Goal: Task Accomplishment & Management: Manage account settings

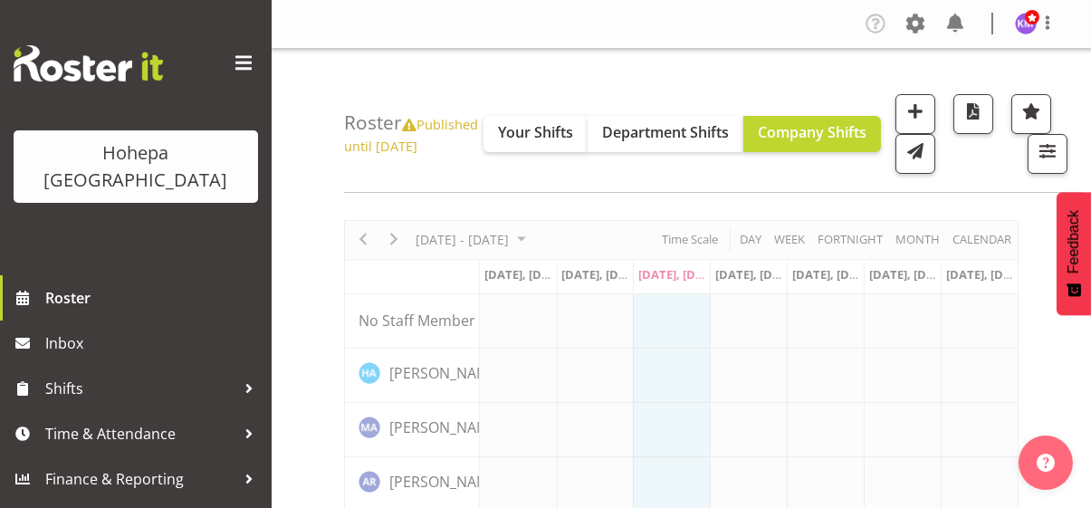
click at [250, 59] on span at bounding box center [243, 63] width 29 height 29
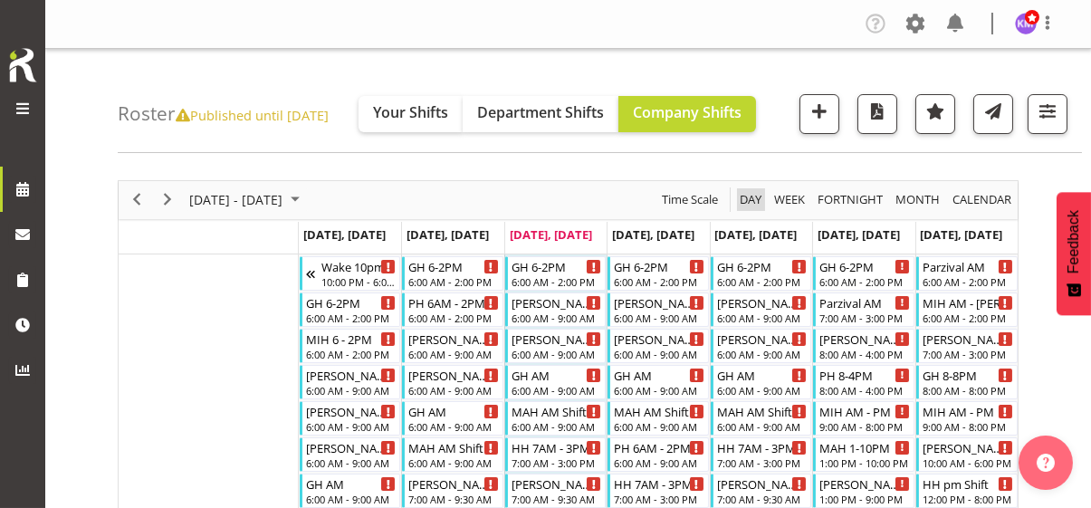
click at [754, 201] on span "Day" at bounding box center [750, 199] width 25 height 23
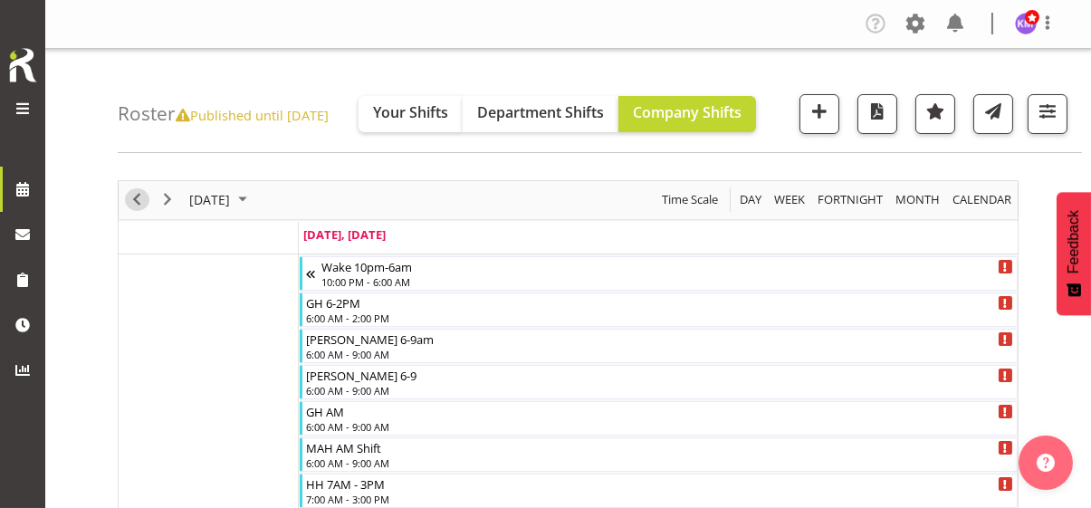
click at [136, 195] on span "Previous" at bounding box center [137, 199] width 22 height 23
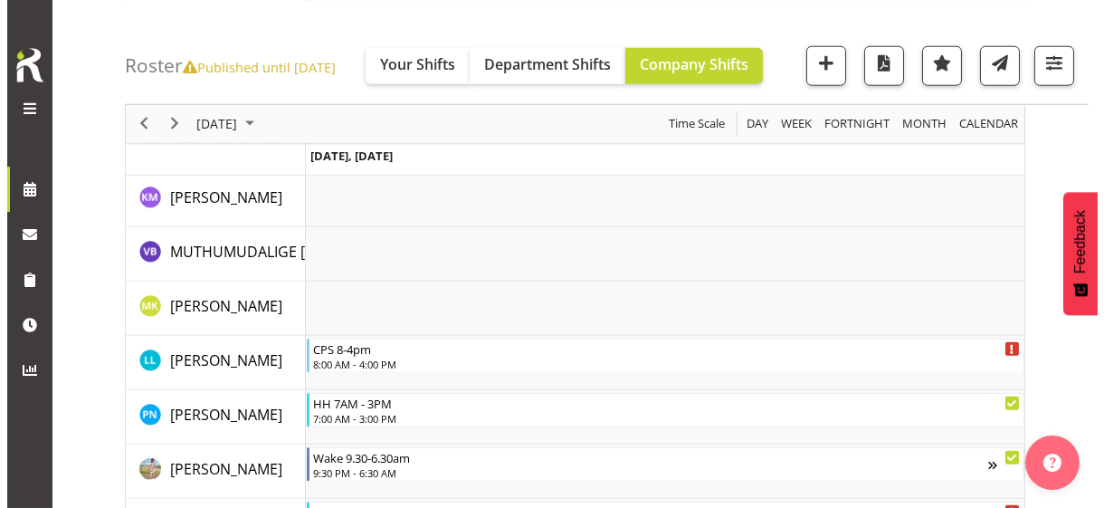
scroll to position [3893, 0]
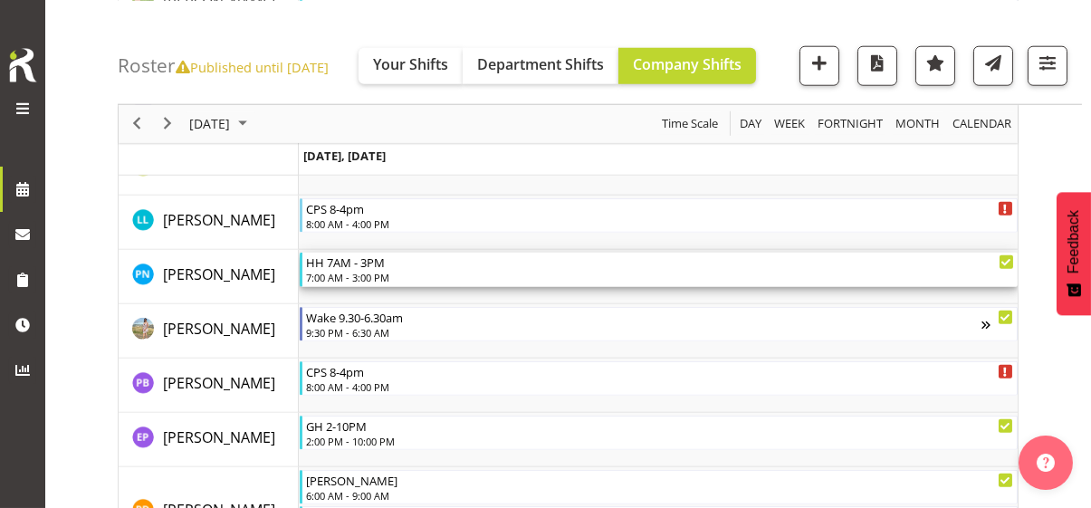
click at [380, 271] on div "7:00 AM - 3:00 PM" at bounding box center [660, 277] width 708 height 14
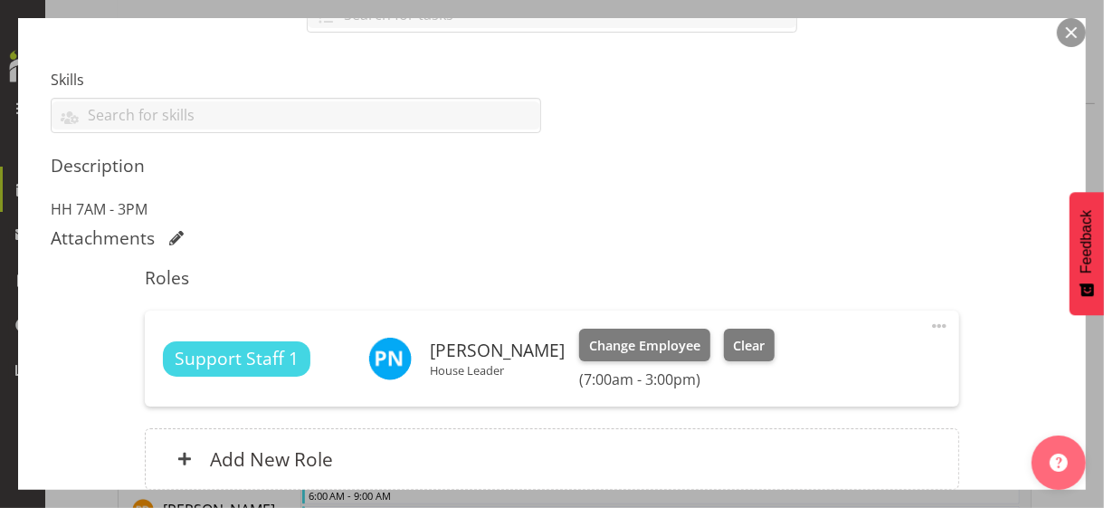
scroll to position [543, 0]
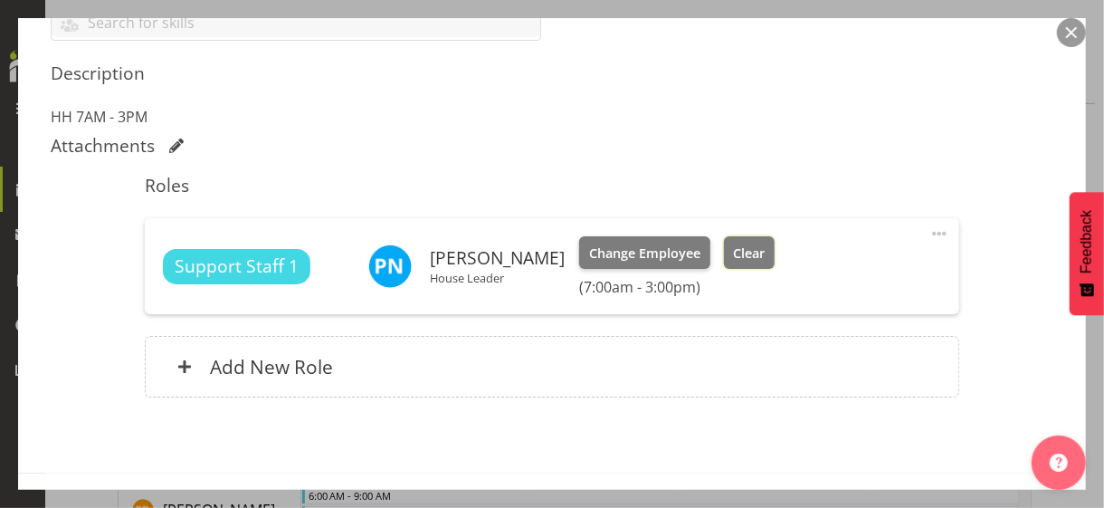
drag, startPoint x: 768, startPoint y: 253, endPoint x: 714, endPoint y: 254, distance: 53.4
click at [765, 253] on span "Clear" at bounding box center [749, 254] width 32 height 20
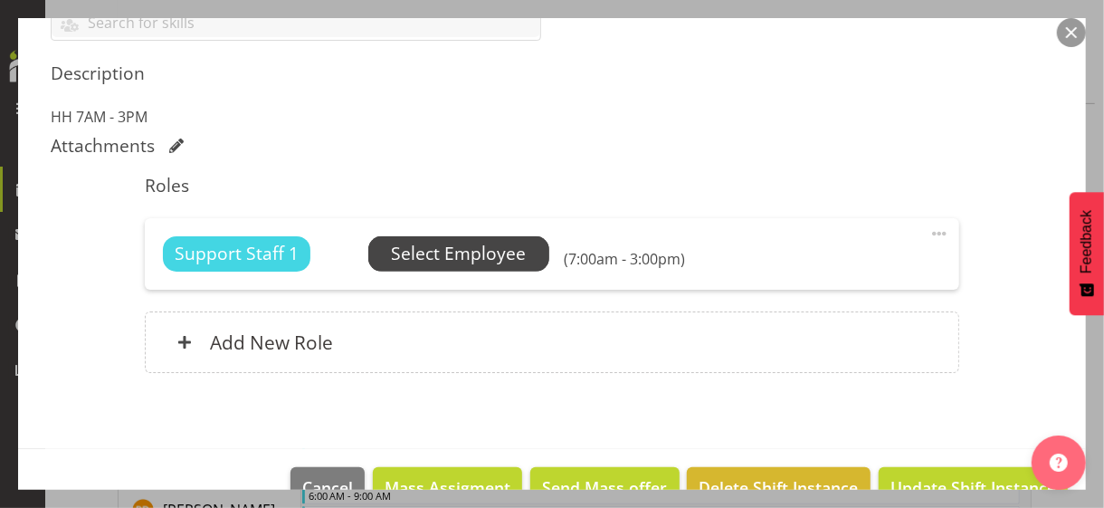
click at [469, 259] on span "Select Employee" at bounding box center [458, 254] width 135 height 26
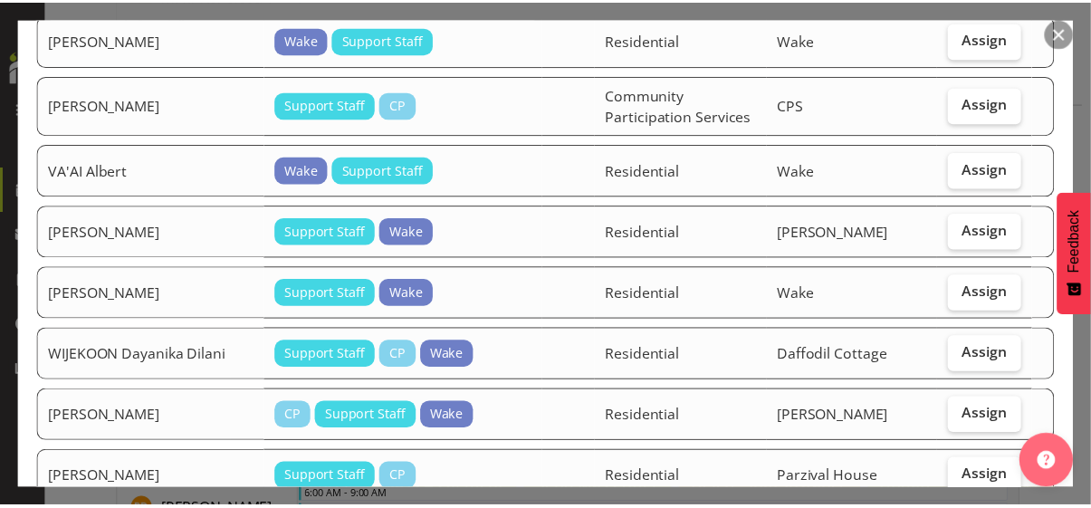
scroll to position [1539, 0]
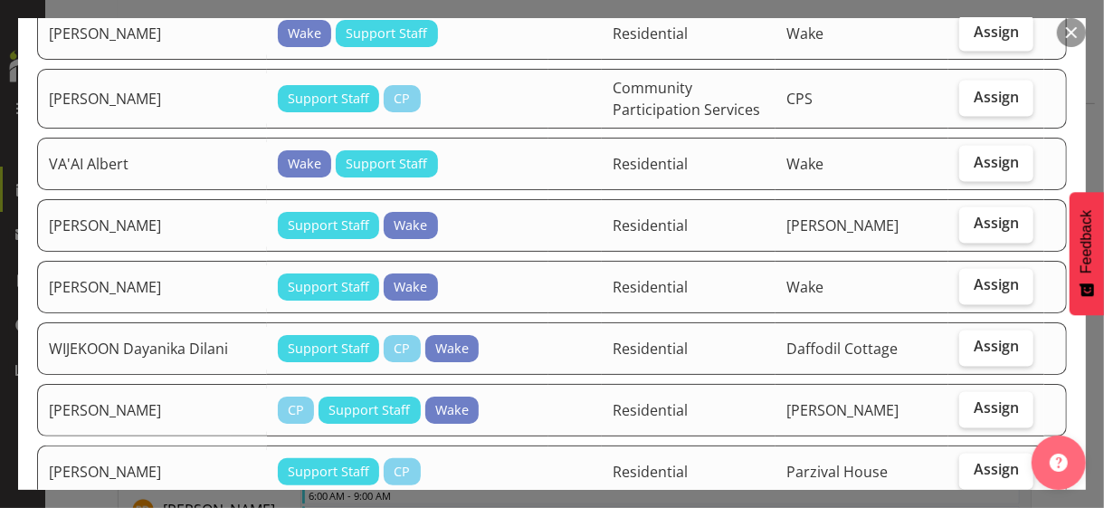
click at [1076, 33] on button "button" at bounding box center [1071, 32] width 29 height 29
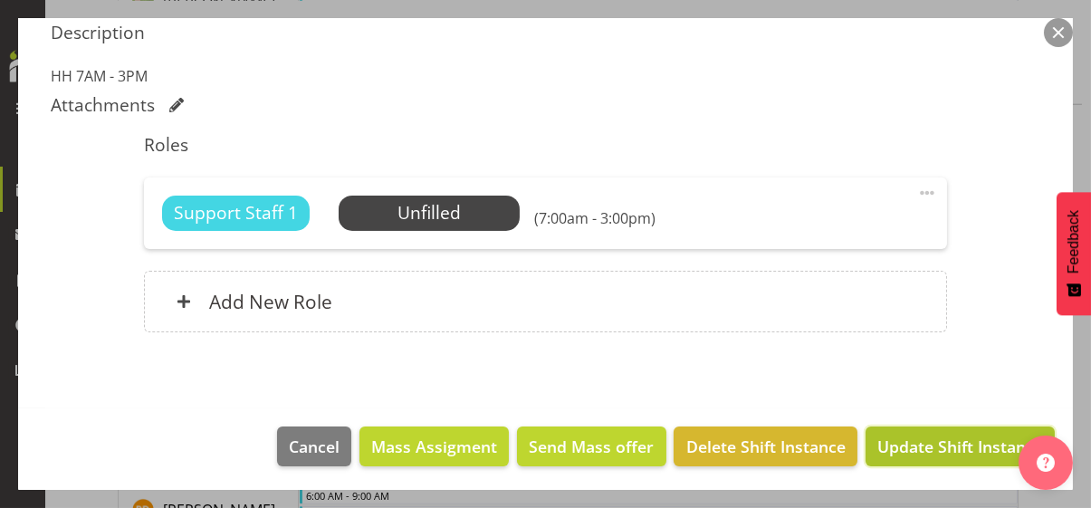
click at [922, 444] on span "Update Shift Instance" at bounding box center [960, 447] width 166 height 24
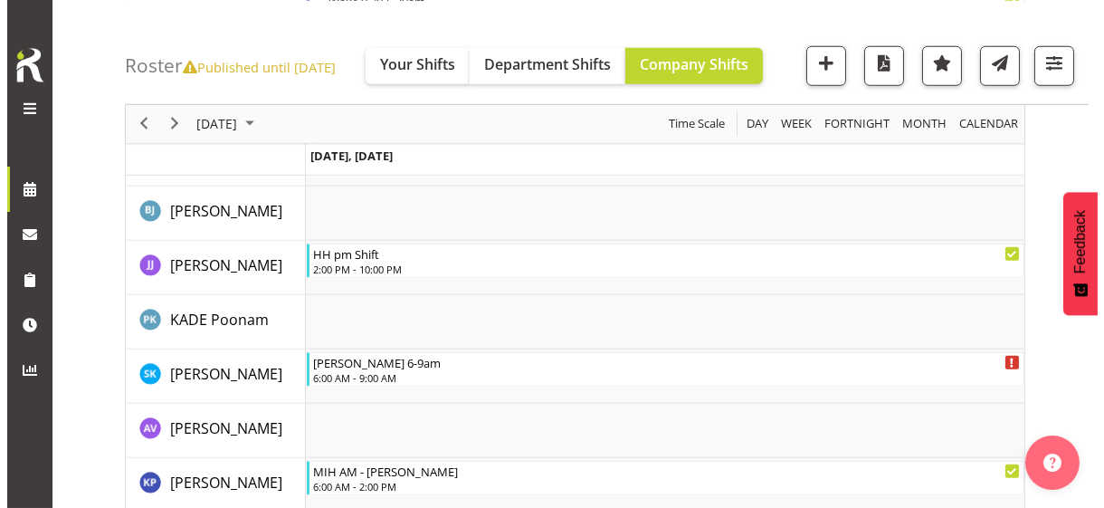
scroll to position [2842, 0]
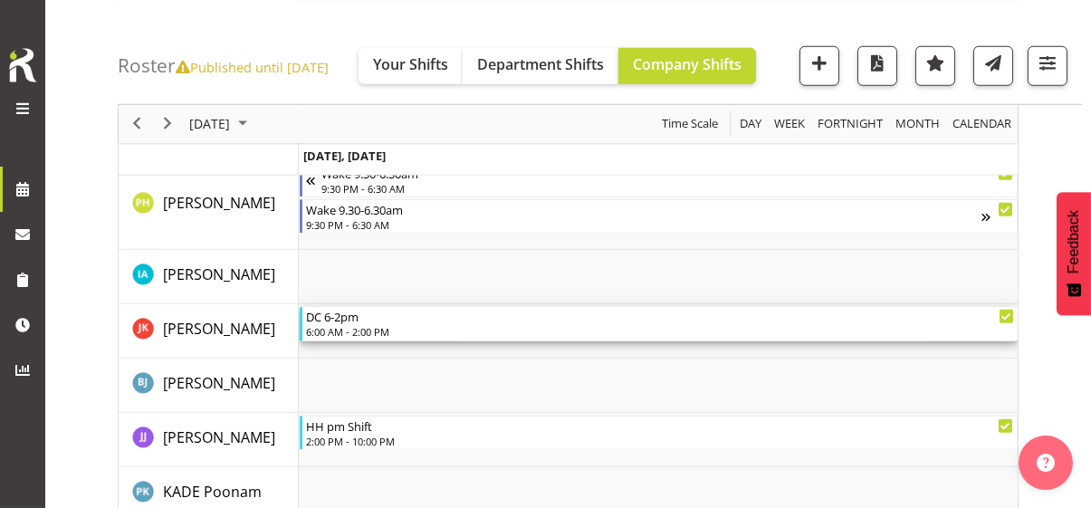
click at [363, 322] on div "DC 6-2pm" at bounding box center [660, 316] width 708 height 18
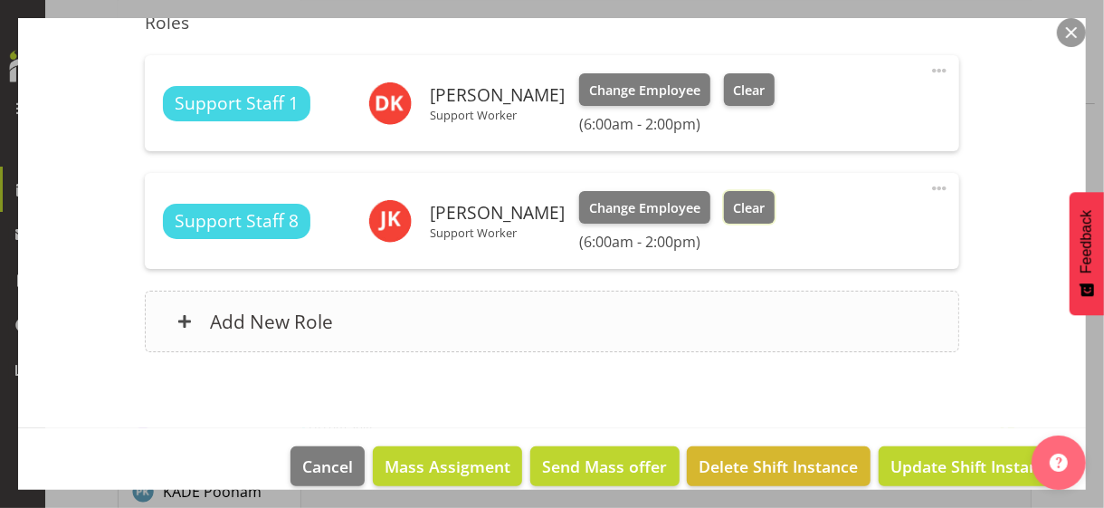
drag, startPoint x: 798, startPoint y: 205, endPoint x: 855, endPoint y: 312, distance: 121.5
click at [765, 205] on span "Clear" at bounding box center [749, 208] width 32 height 20
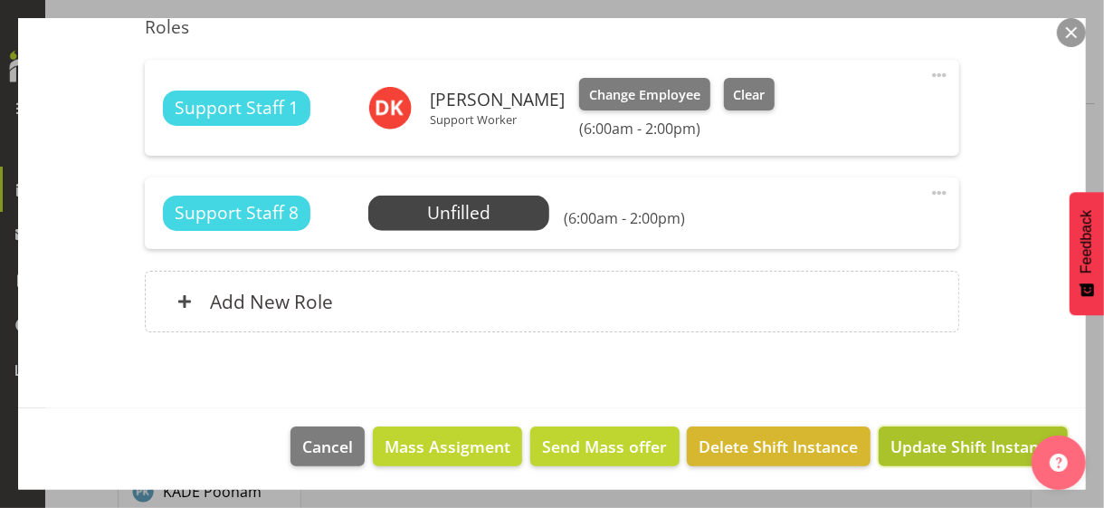
click at [936, 446] on span "Update Shift Instance" at bounding box center [974, 447] width 166 height 24
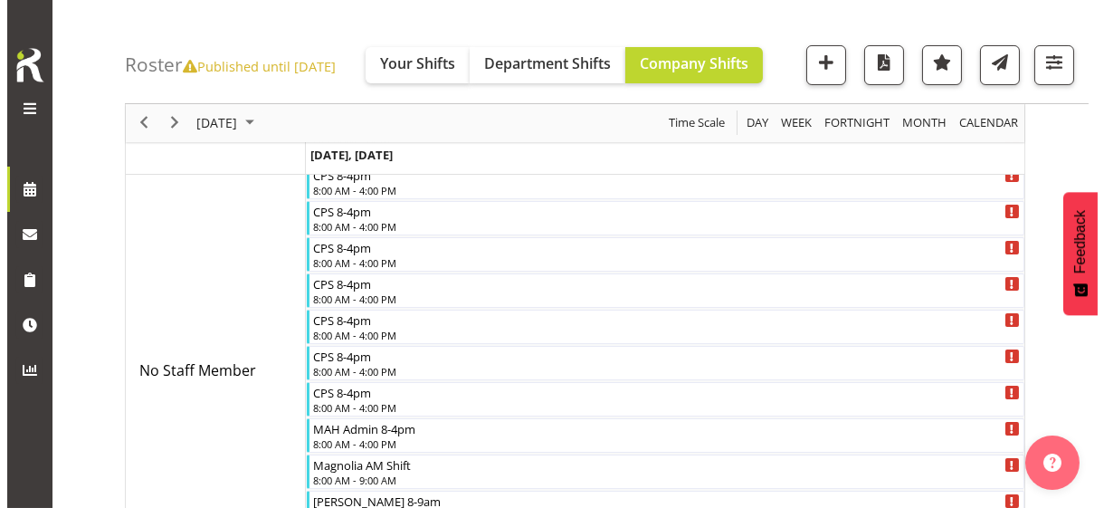
scroll to position [163, 0]
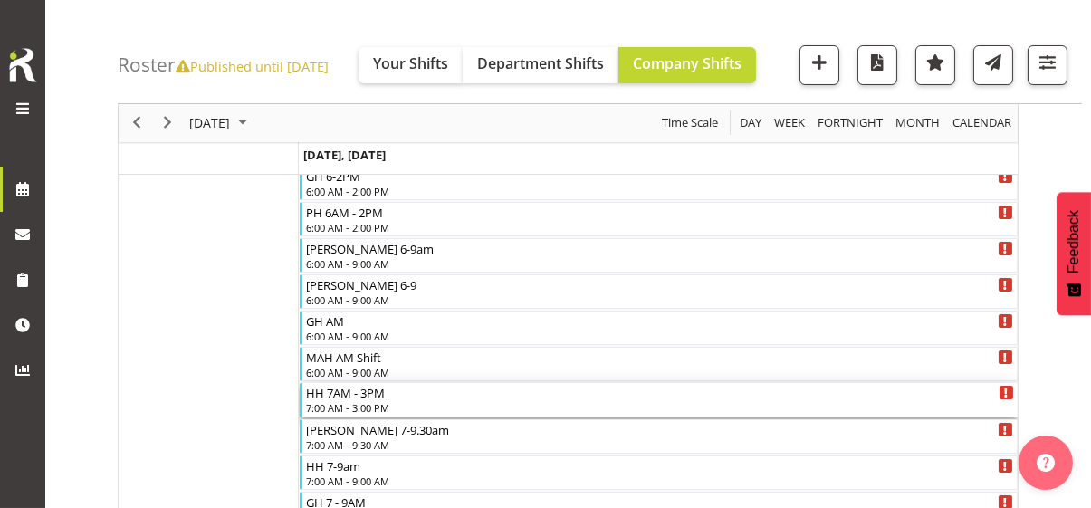
click at [364, 398] on div "HH 7AM - 3PM" at bounding box center [660, 392] width 708 height 18
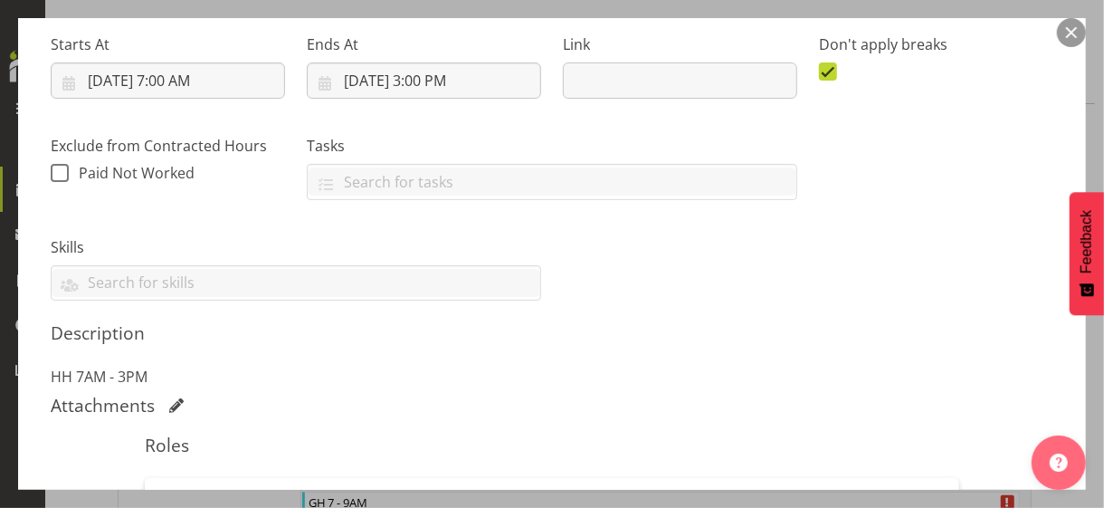
scroll to position [453, 0]
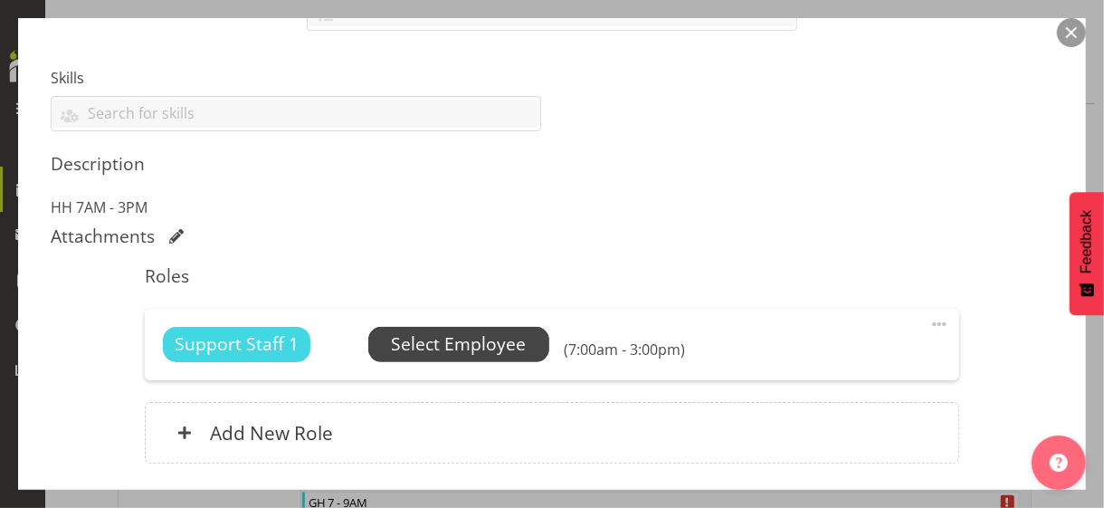
click at [448, 343] on span "Select Employee" at bounding box center [458, 344] width 135 height 26
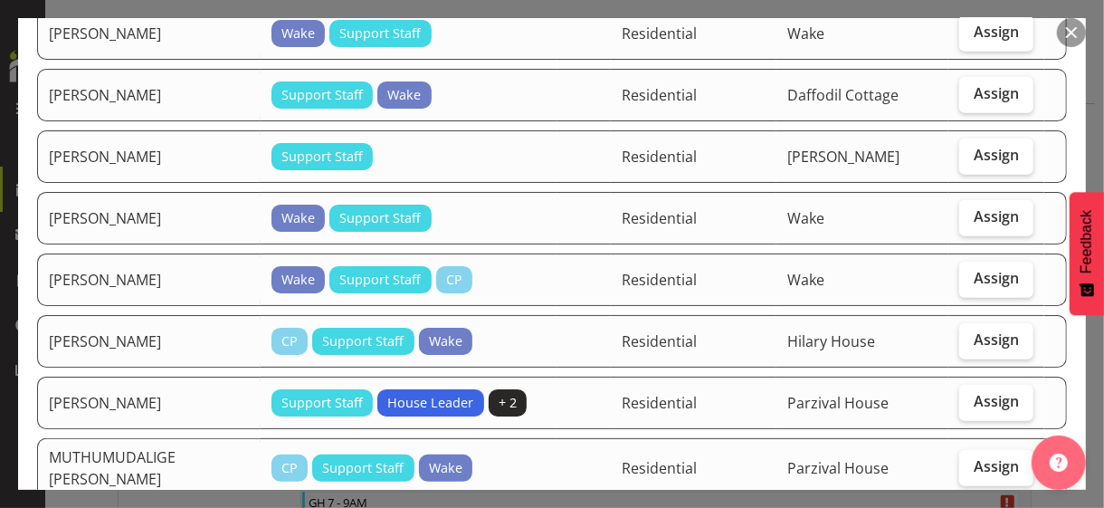
scroll to position [724, 0]
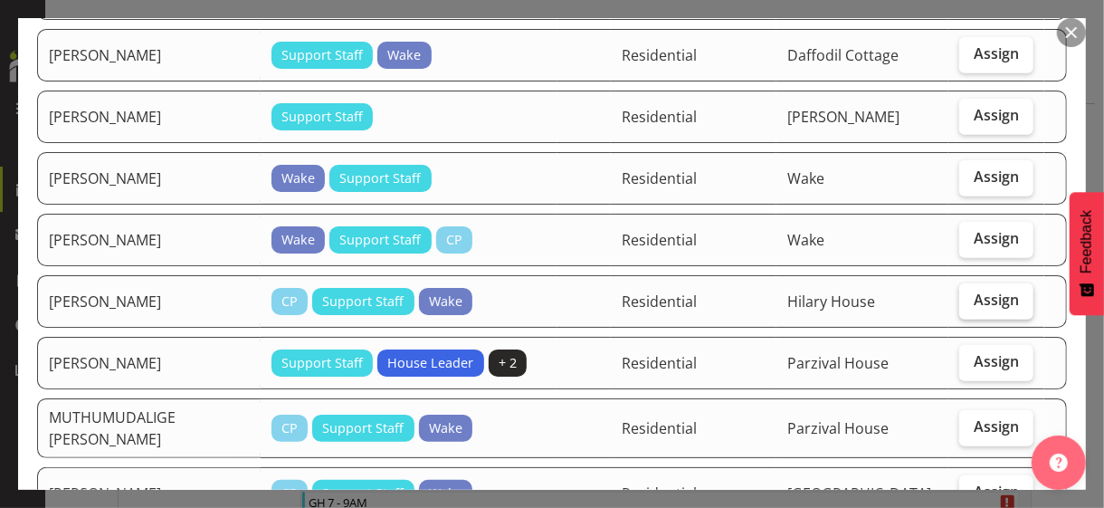
click at [974, 291] on span "Assign" at bounding box center [996, 300] width 45 height 18
click at [971, 294] on input "Assign" at bounding box center [966, 300] width 12 height 12
checkbox input "true"
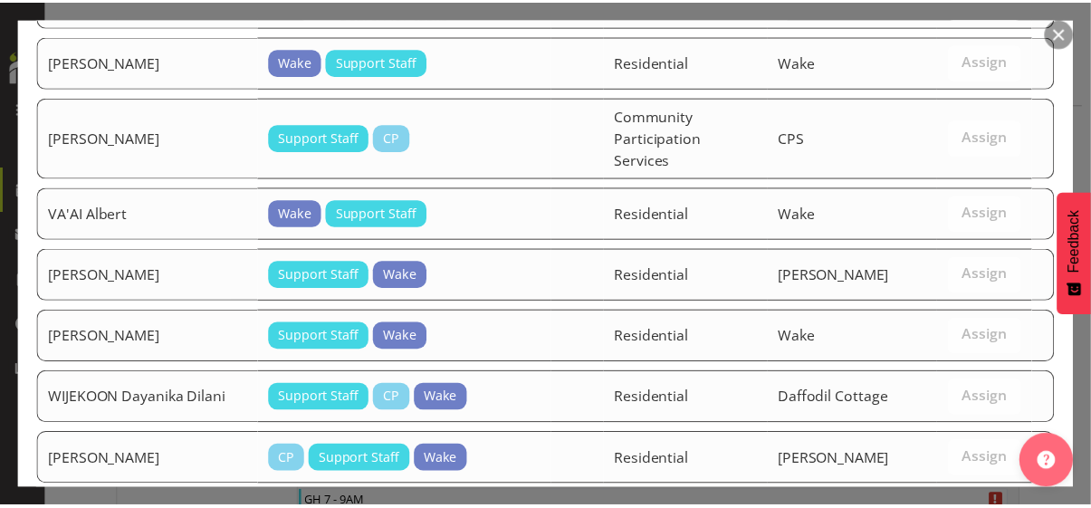
scroll to position [1725, 0]
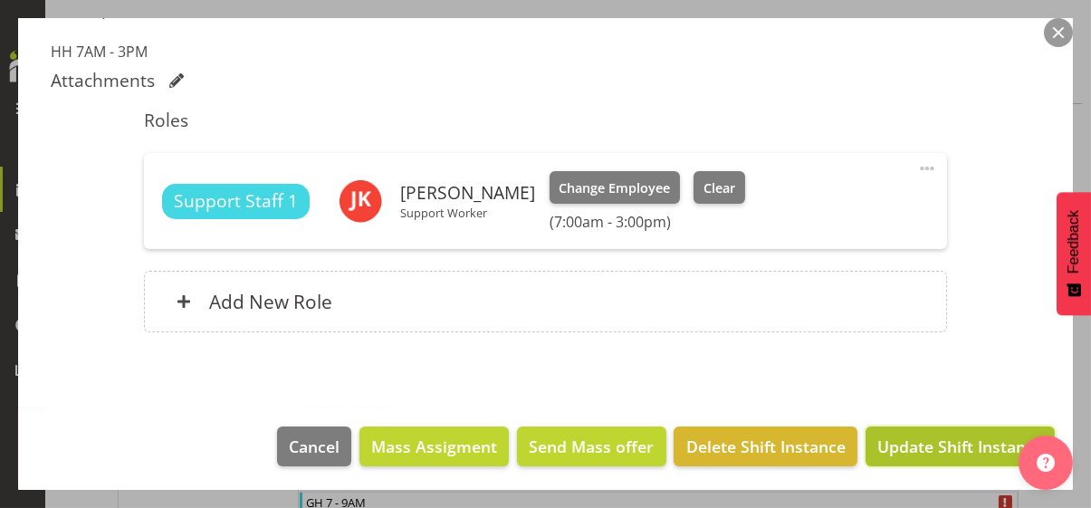
click at [942, 439] on span "Update Shift Instance" at bounding box center [960, 447] width 166 height 24
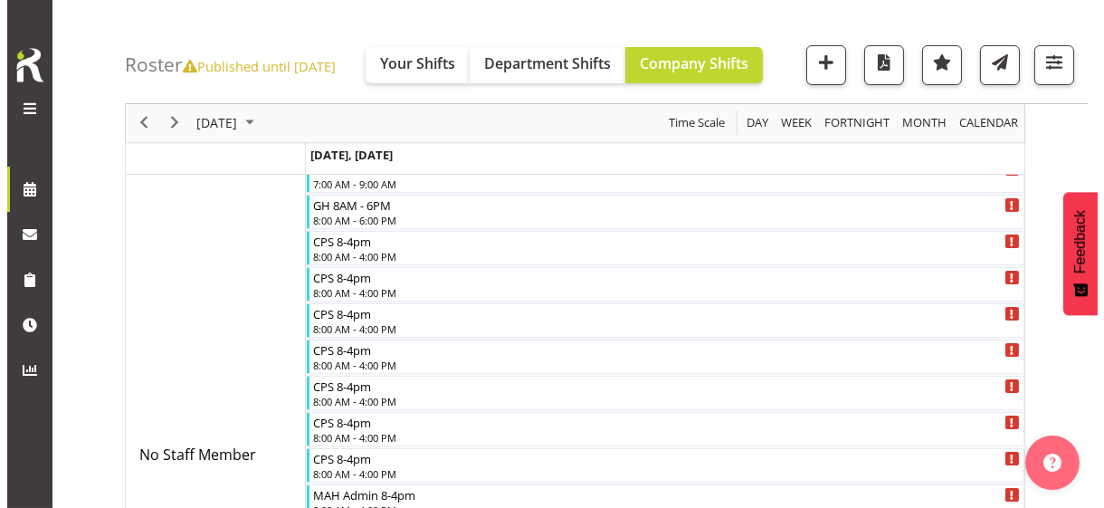
scroll to position [113, 0]
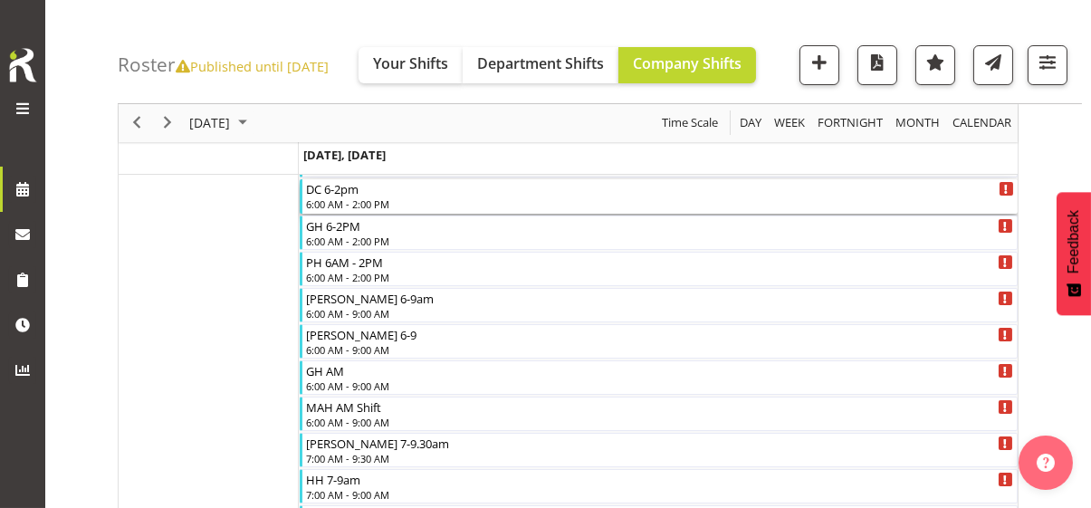
click at [371, 196] on div "6:00 AM - 2:00 PM" at bounding box center [660, 203] width 708 height 14
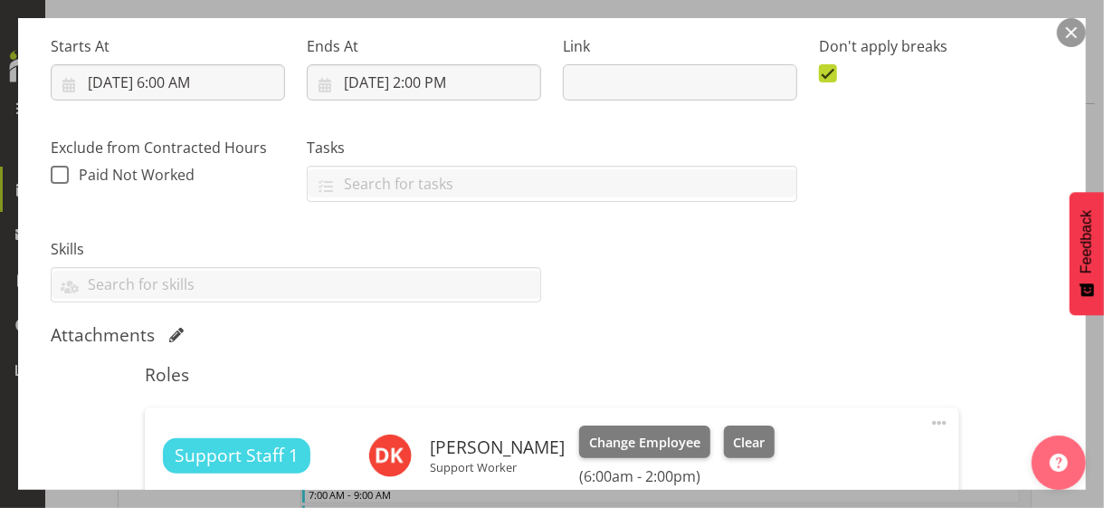
scroll to position [453, 0]
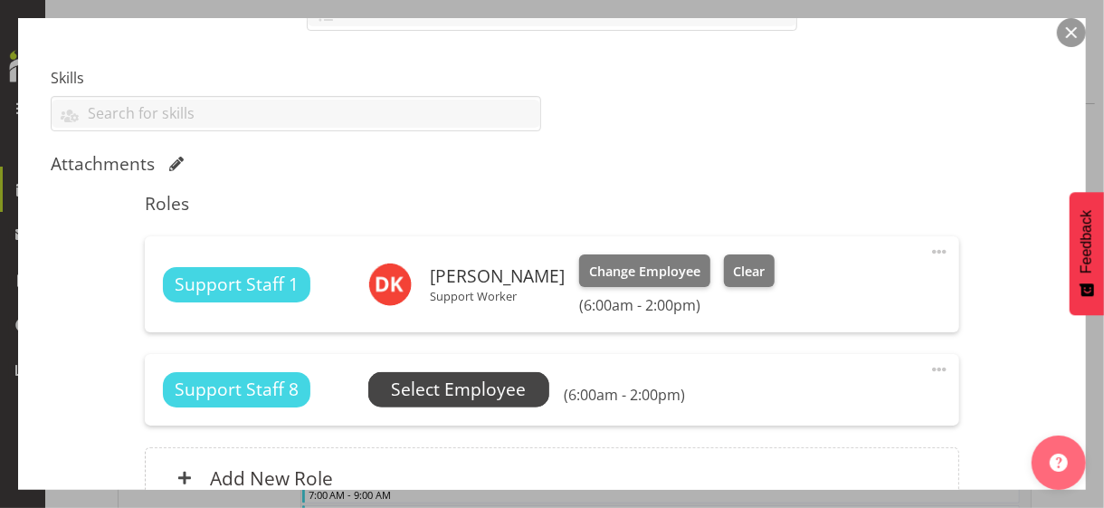
click at [459, 390] on span "Select Employee" at bounding box center [458, 390] width 135 height 26
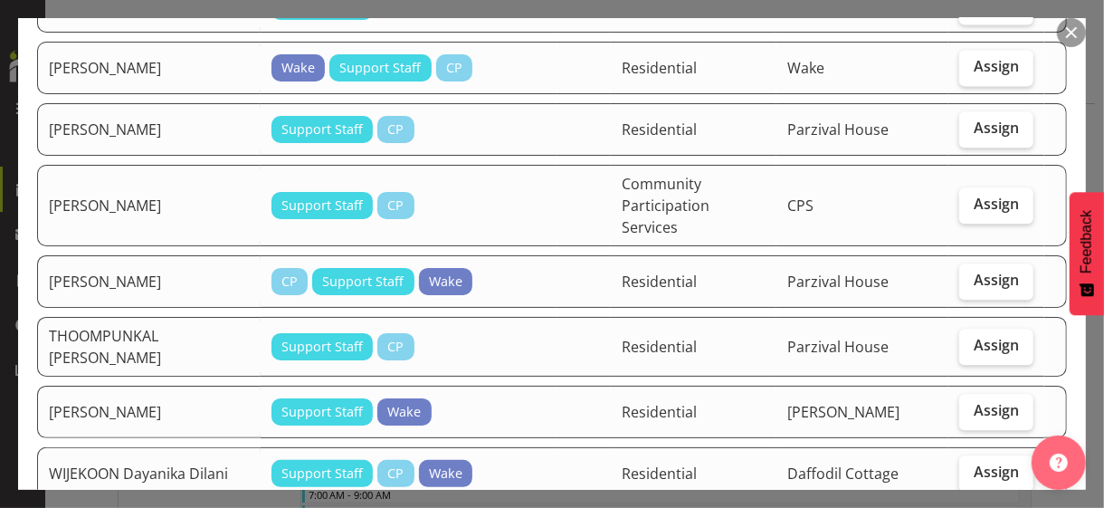
scroll to position [2173, 0]
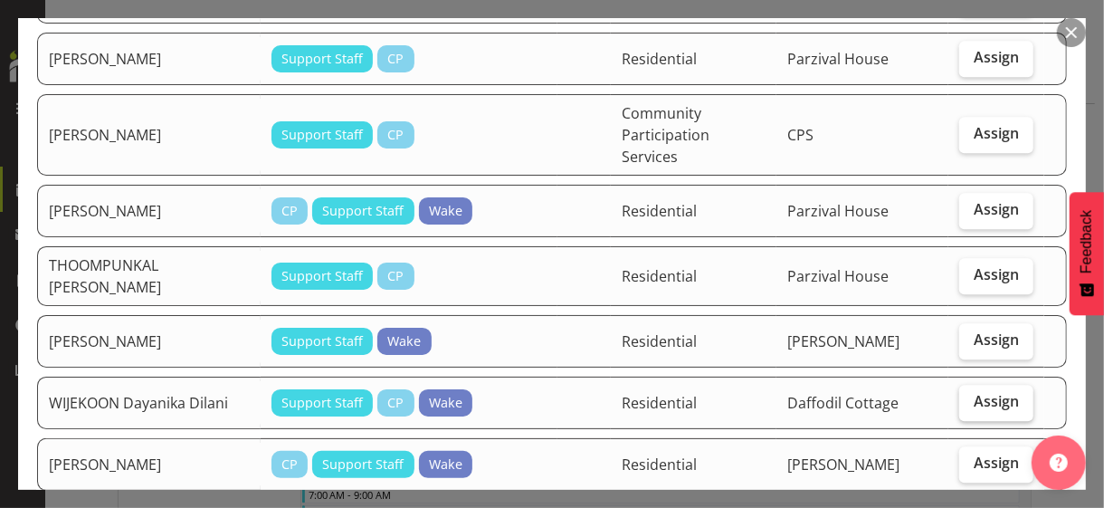
click at [1001, 392] on span "Assign" at bounding box center [996, 401] width 45 height 18
click at [971, 396] on input "Assign" at bounding box center [966, 402] width 12 height 12
checkbox input "true"
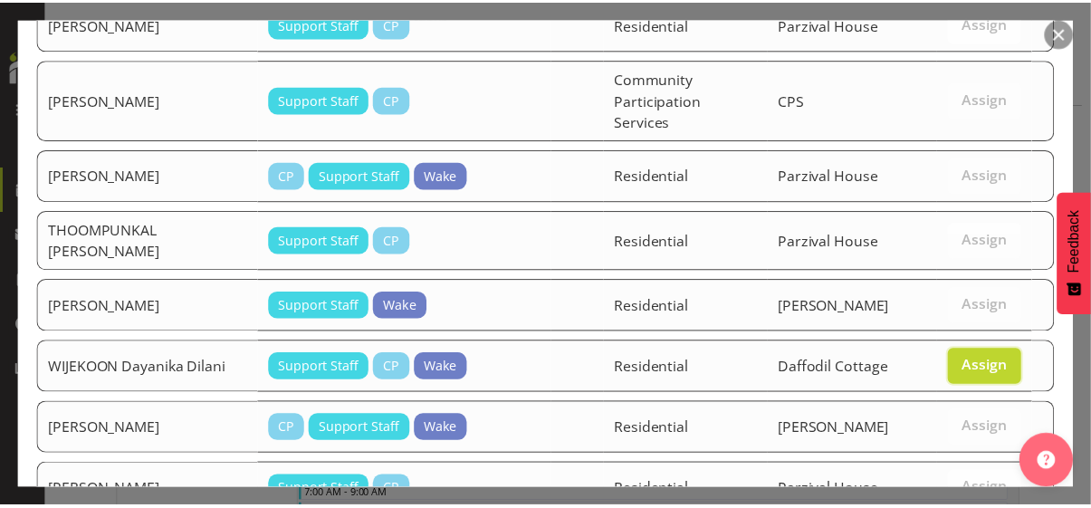
scroll to position [2222, 0]
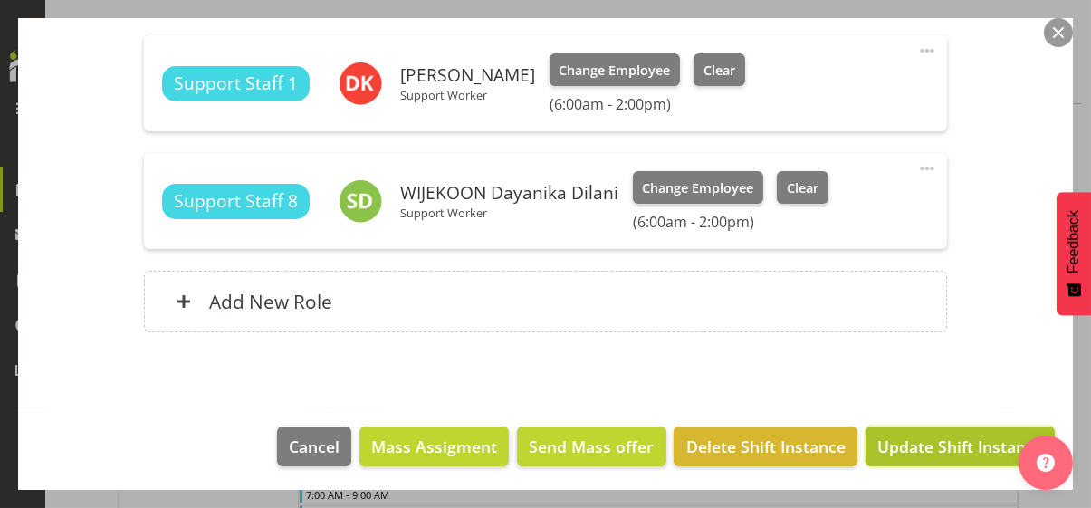
click at [928, 442] on span "Update Shift Instance" at bounding box center [960, 447] width 166 height 24
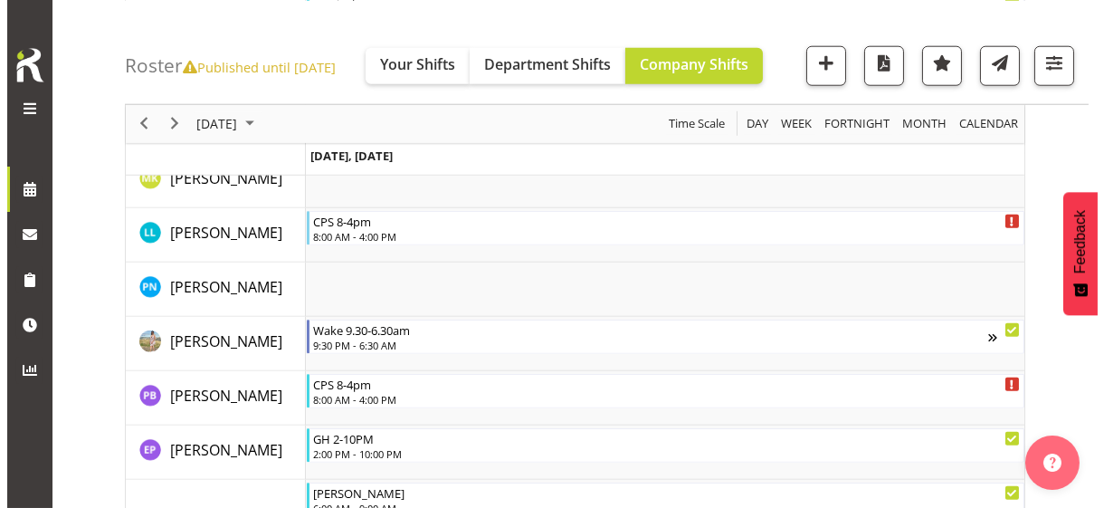
scroll to position [4096, 0]
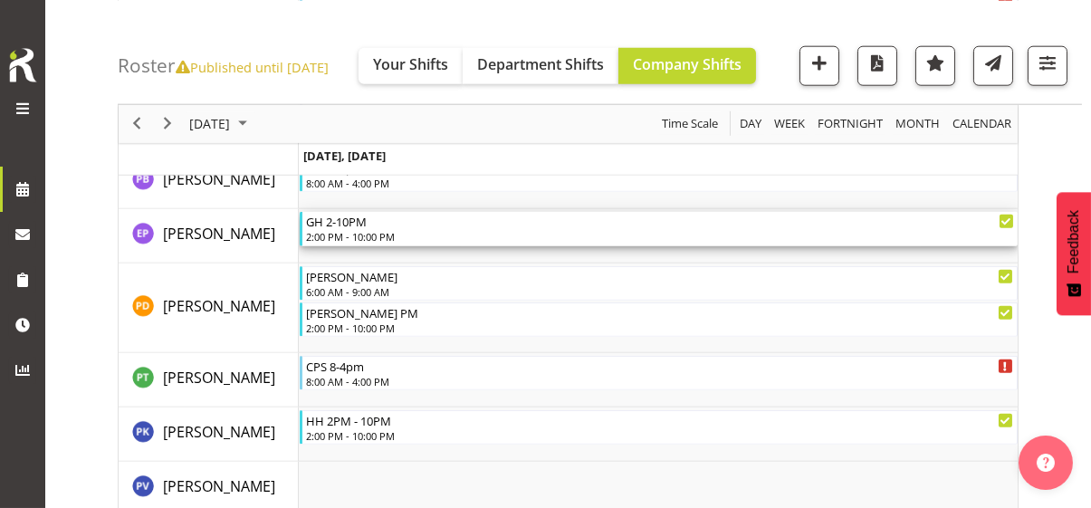
click at [377, 231] on div "2:00 PM - 10:00 PM" at bounding box center [660, 236] width 708 height 14
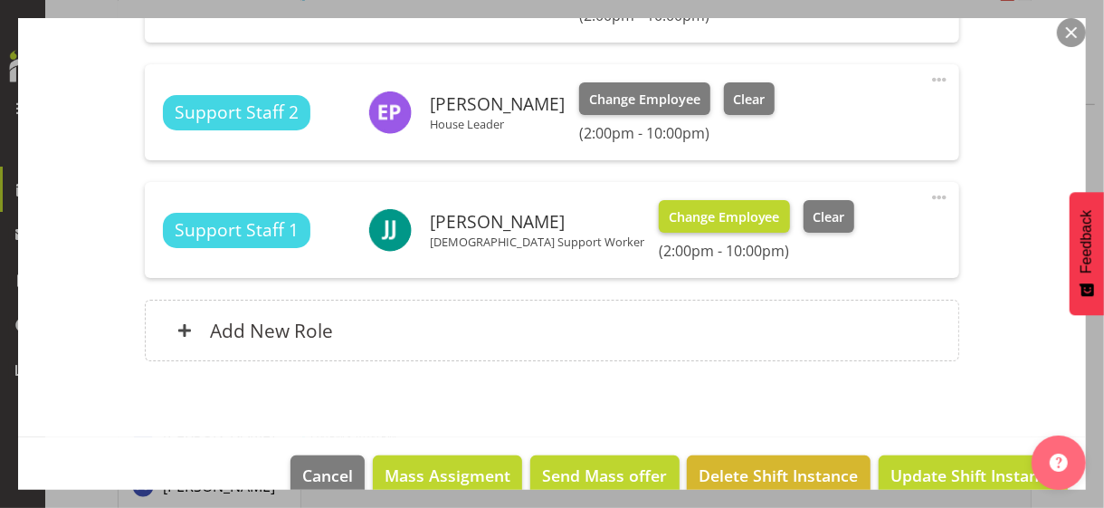
scroll to position [634, 0]
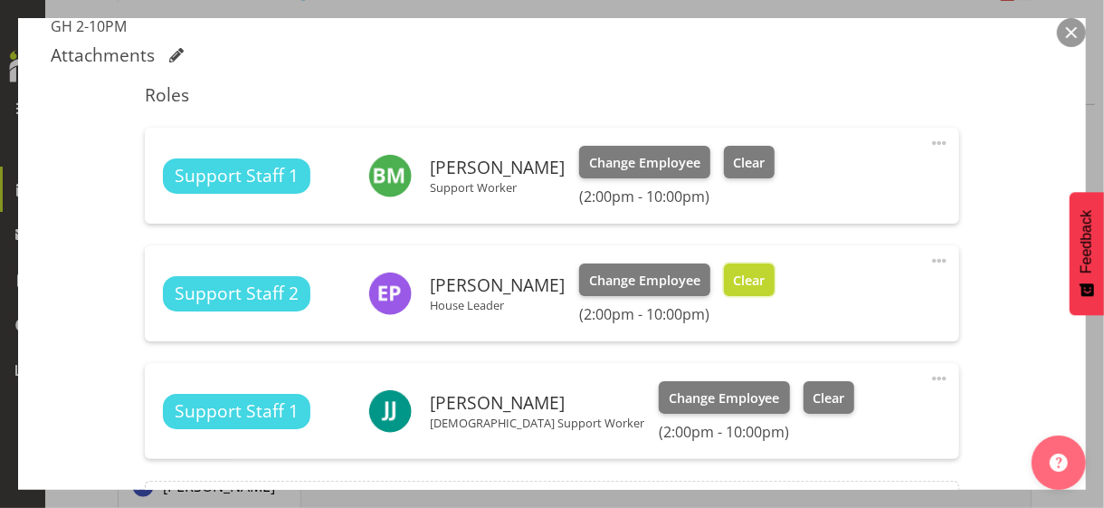
click at [733, 275] on span "Clear" at bounding box center [749, 281] width 32 height 20
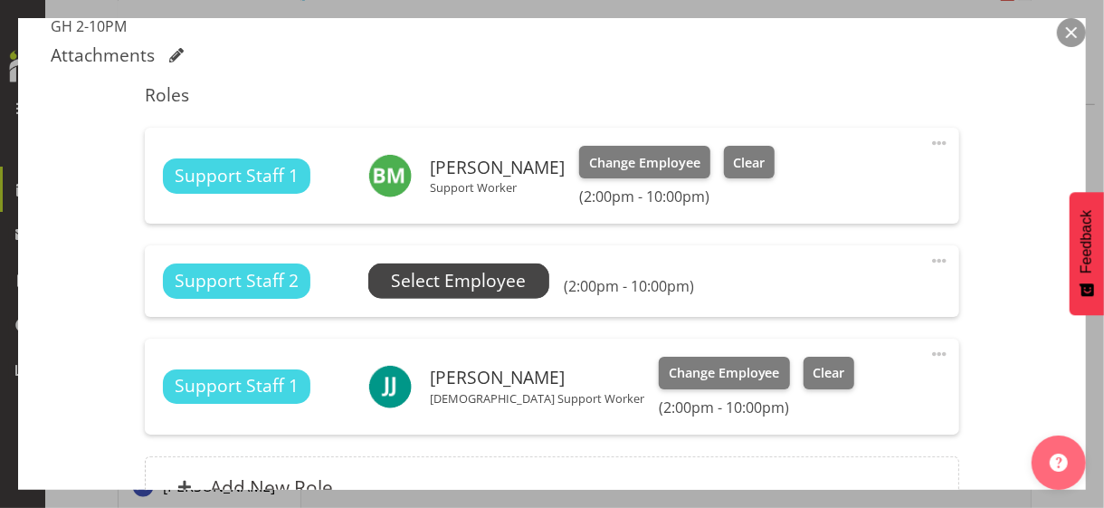
click at [505, 288] on span "Select Employee" at bounding box center [458, 281] width 135 height 26
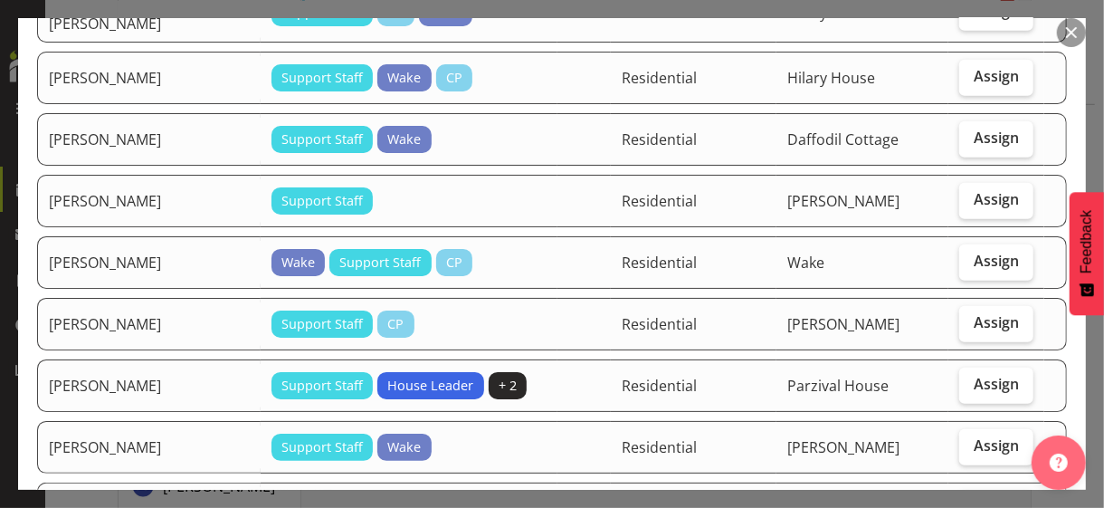
scroll to position [905, 0]
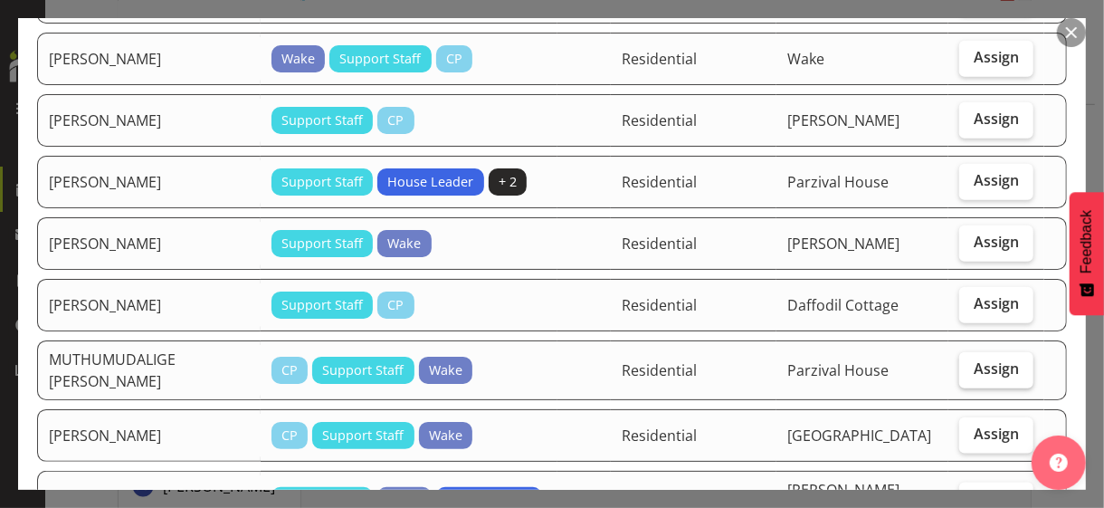
click at [977, 359] on span "Assign" at bounding box center [996, 368] width 45 height 18
click at [971, 363] on input "Assign" at bounding box center [966, 369] width 12 height 12
checkbox input "true"
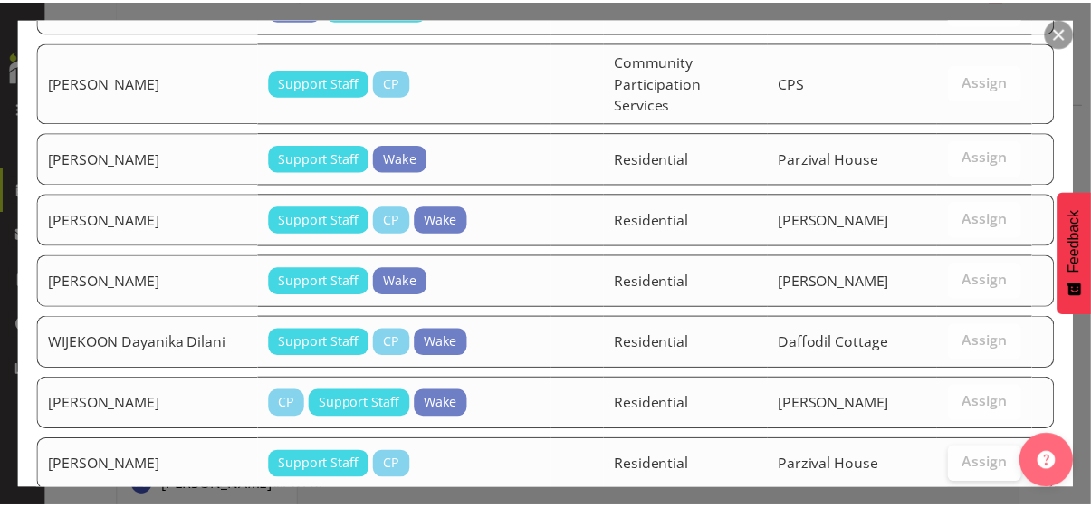
scroll to position [1853, 0]
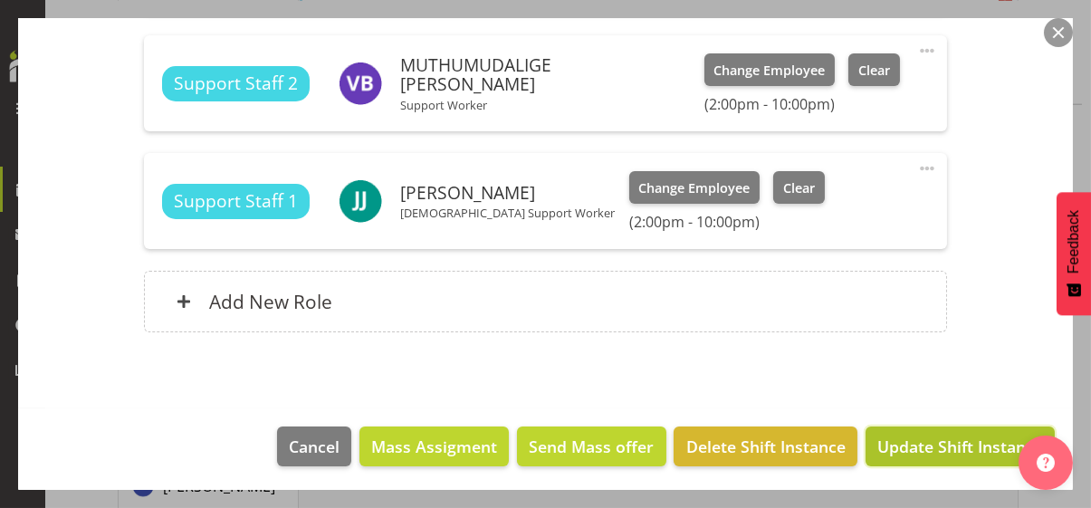
click at [940, 443] on span "Update Shift Instance" at bounding box center [960, 447] width 166 height 24
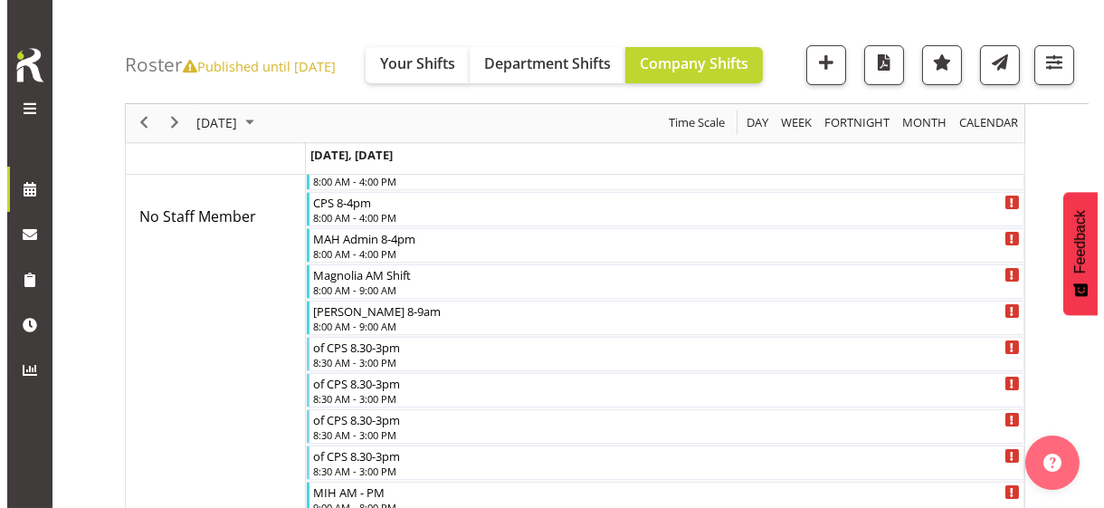
scroll to position [656, 0]
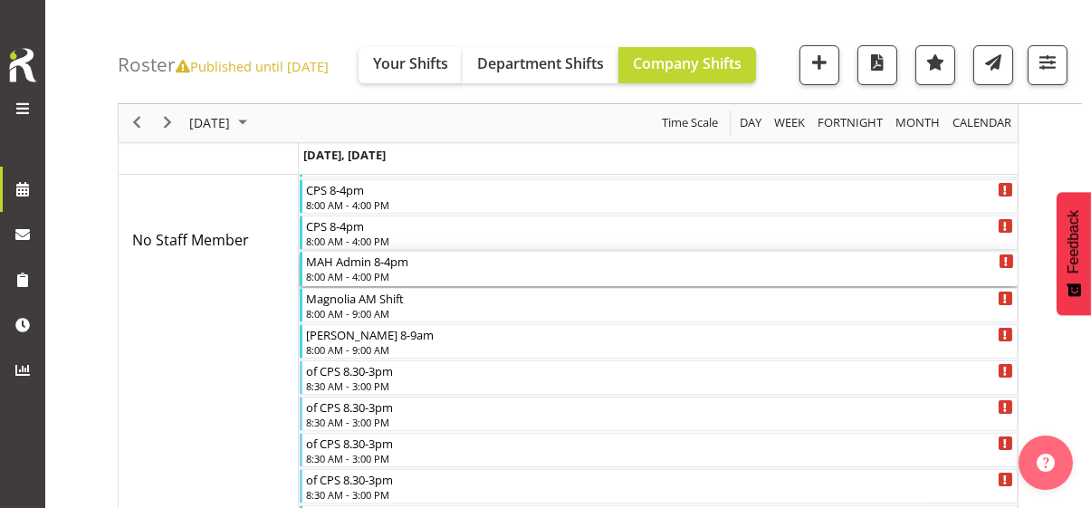
click at [379, 273] on div "8:00 AM - 4:00 PM" at bounding box center [660, 276] width 708 height 14
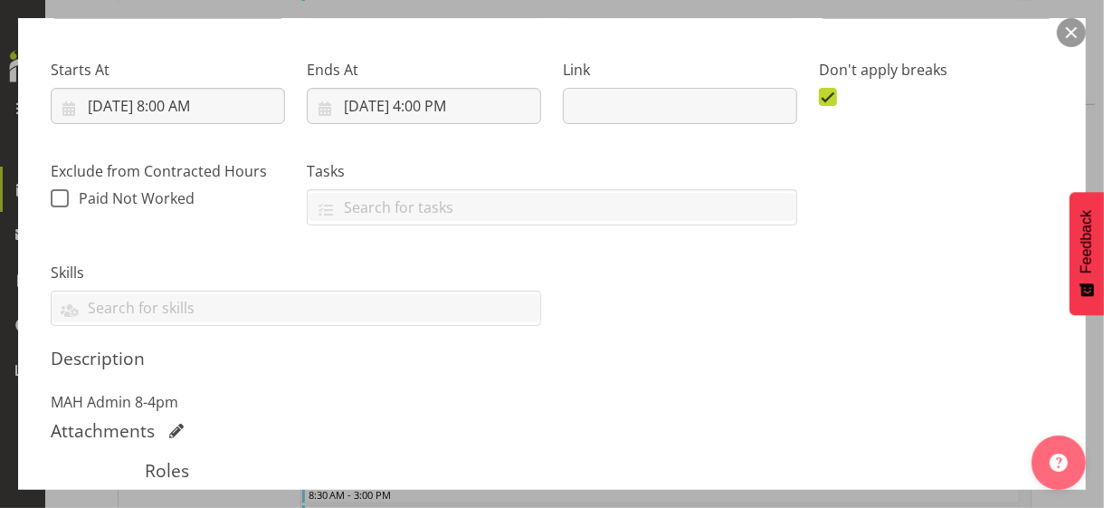
scroll to position [543, 0]
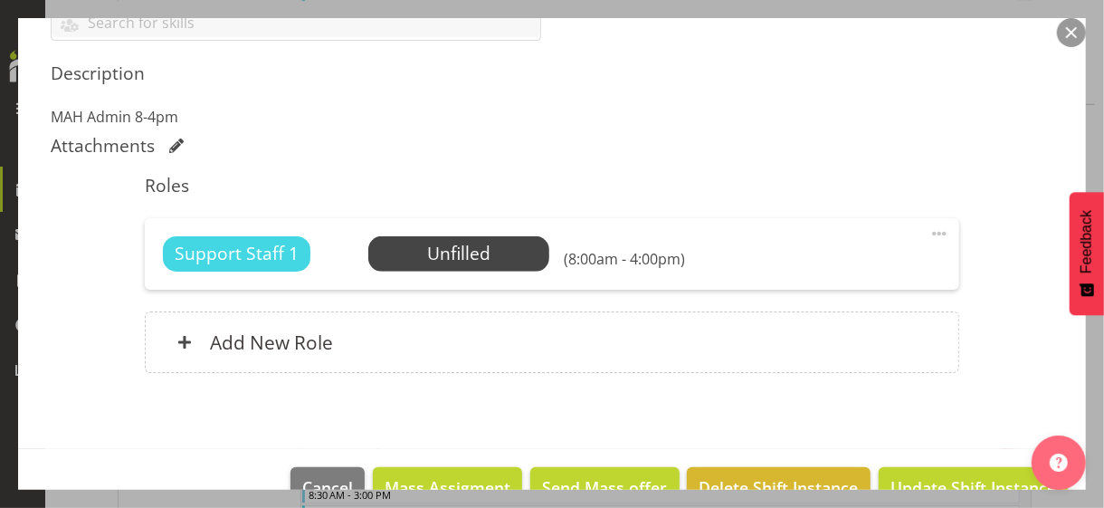
drag, startPoint x: 925, startPoint y: 229, endPoint x: 862, endPoint y: 263, distance: 71.7
click at [929, 229] on span at bounding box center [940, 234] width 22 height 22
click at [821, 268] on link "Edit" at bounding box center [864, 273] width 174 height 33
select select "9"
select select "2025"
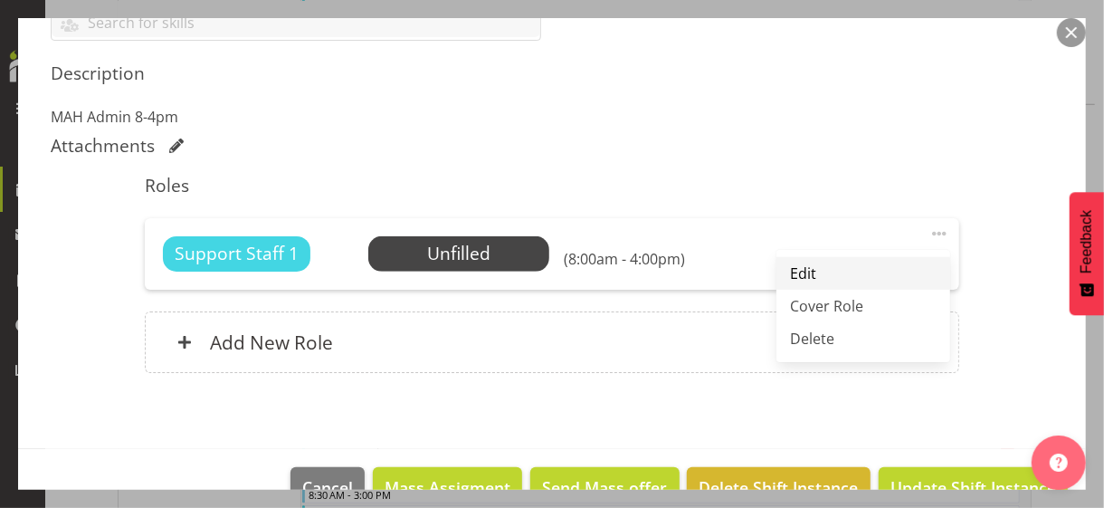
select select "8"
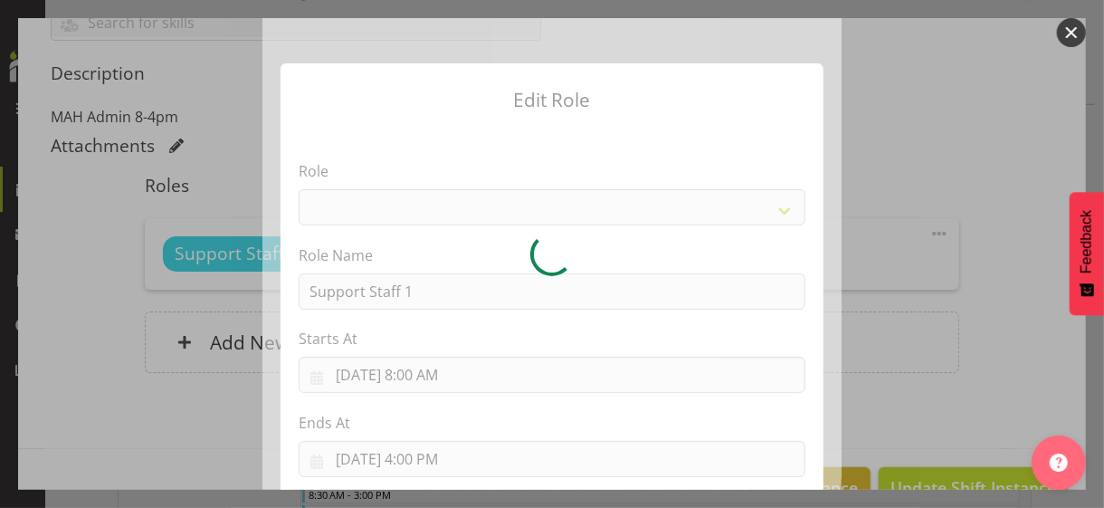
select select "1091"
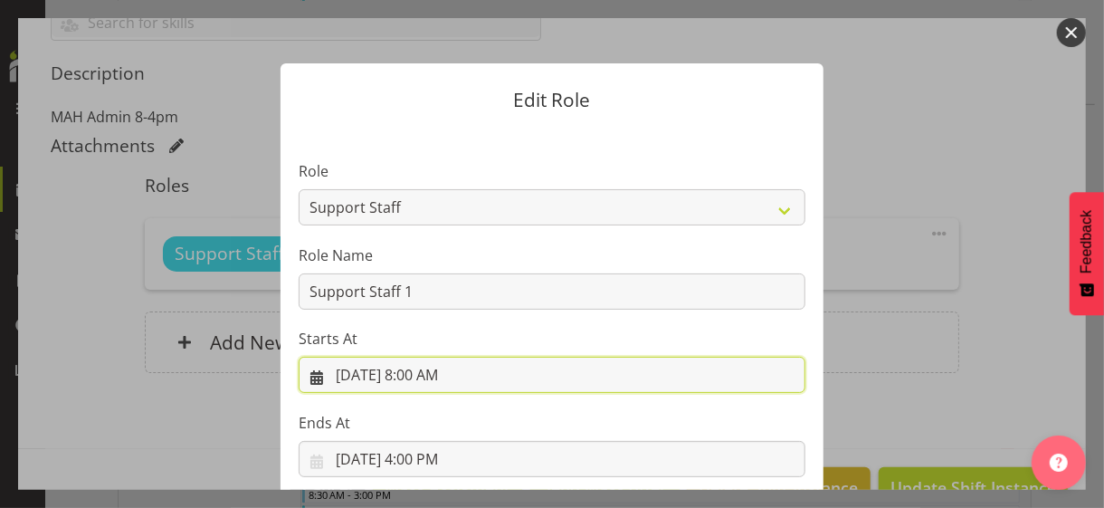
click at [425, 374] on input "[DATE] 8:00 AM" at bounding box center [552, 375] width 507 height 36
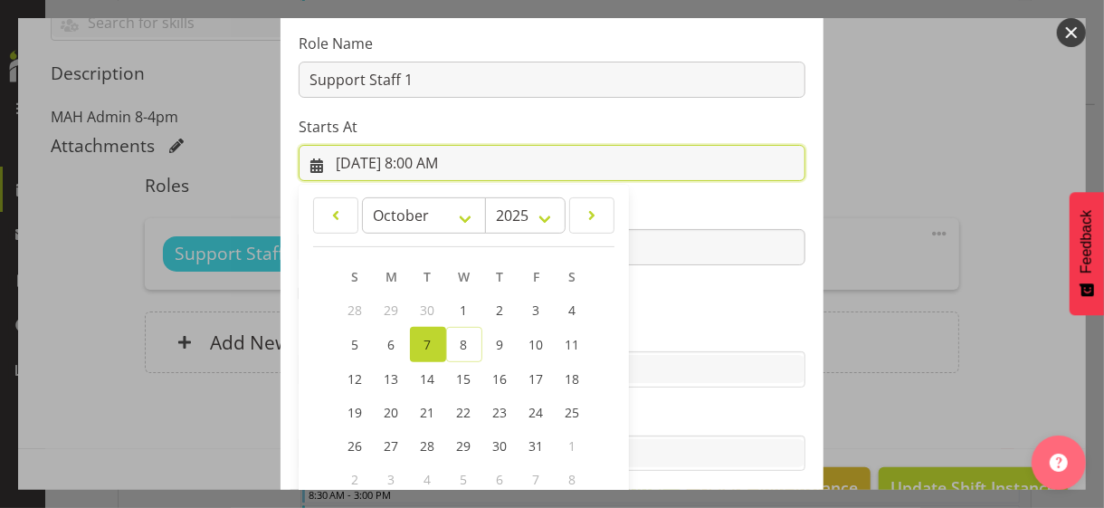
scroll to position [314, 0]
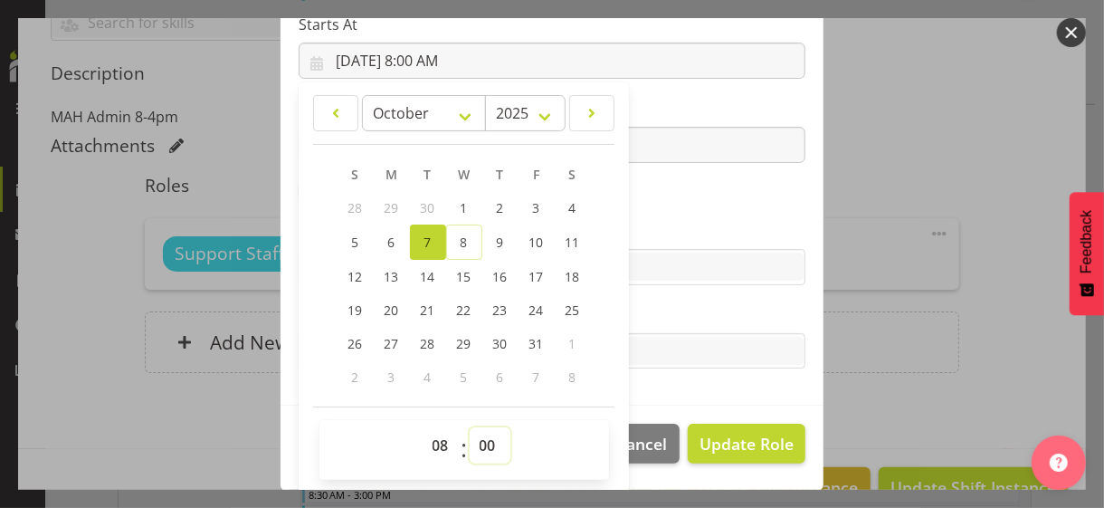
drag, startPoint x: 478, startPoint y: 448, endPoint x: 476, endPoint y: 425, distance: 22.7
click at [477, 441] on select "00 01 02 03 04 05 06 07 08 09 10 11 12 13 14 15 16 17 18 19 20 21 22 23 24 25 2…" at bounding box center [490, 445] width 41 height 36
select select "30"
click at [470, 427] on select "00 01 02 03 04 05 06 07 08 09 10 11 12 13 14 15 16 17 18 19 20 21 22 23 24 25 2…" at bounding box center [490, 445] width 41 height 36
type input "[DATE] 8:30 AM"
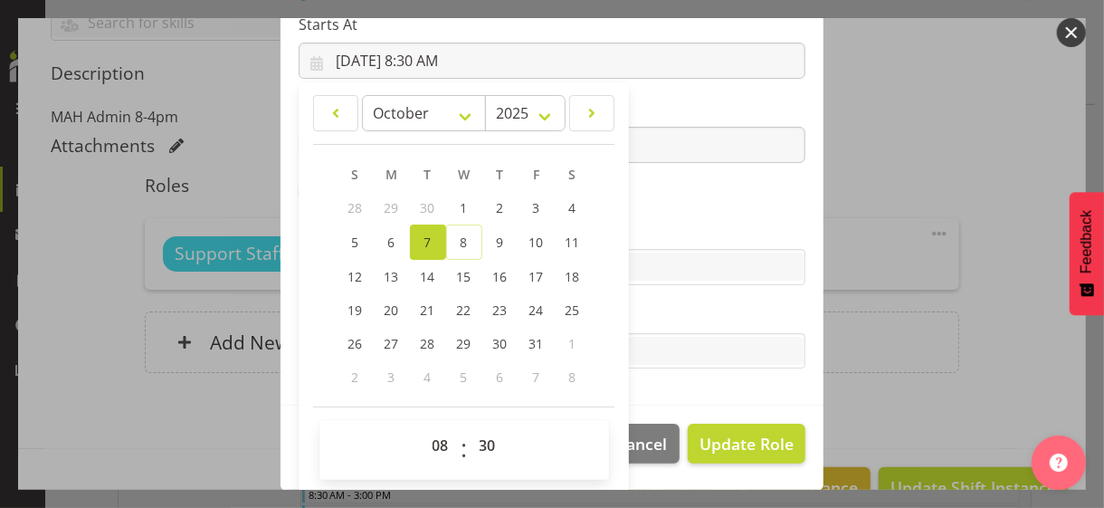
click at [651, 234] on label "Skills" at bounding box center [552, 231] width 507 height 22
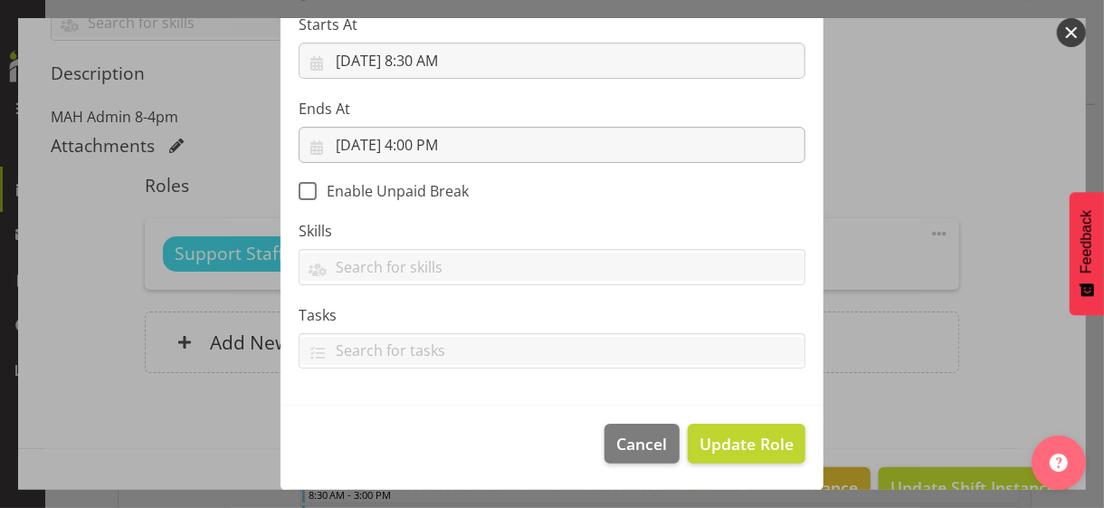
scroll to position [313, 0]
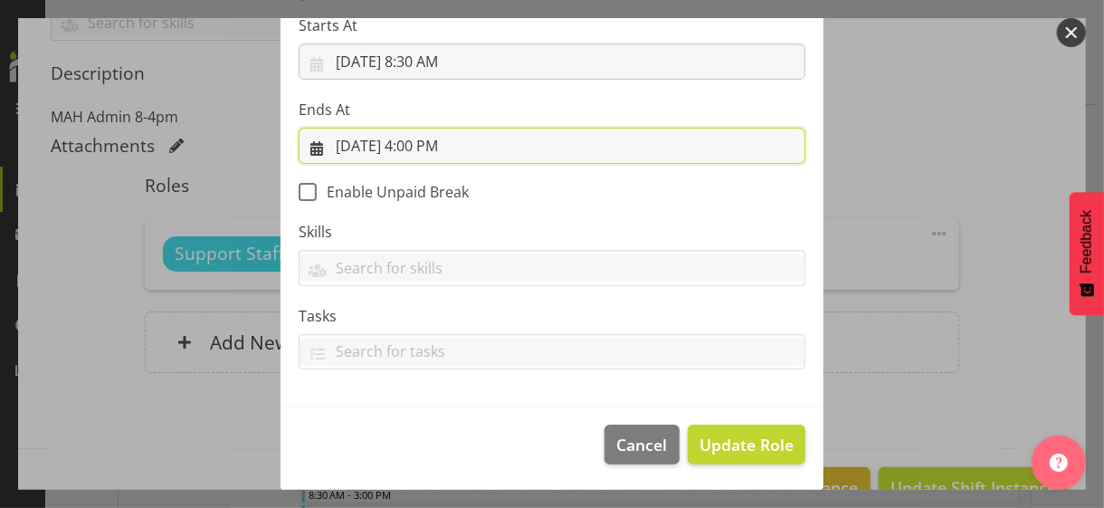
click at [428, 145] on input "[DATE] 4:00 PM" at bounding box center [552, 146] width 507 height 36
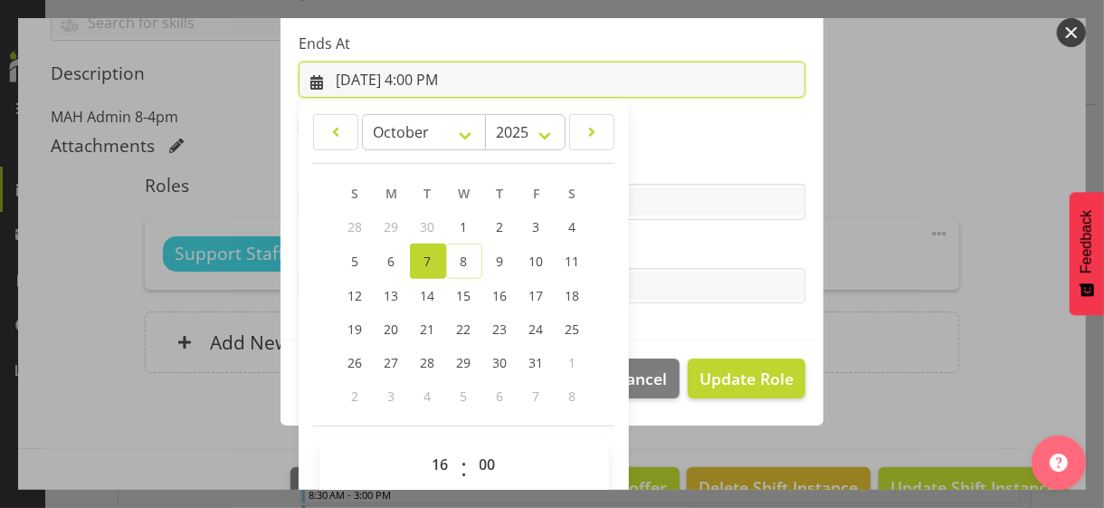
scroll to position [399, 0]
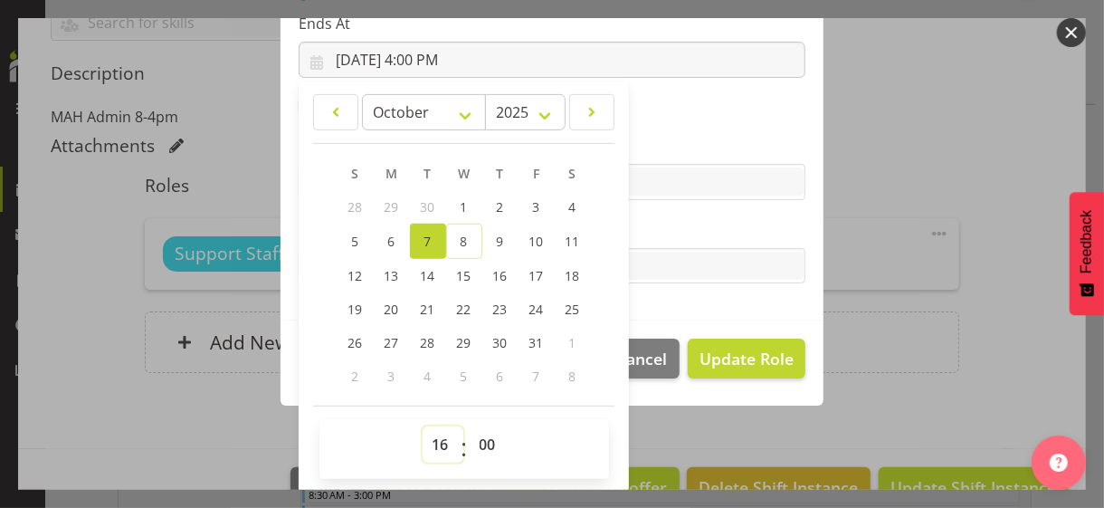
click at [430, 438] on select "00 01 02 03 04 05 06 07 08 09 10 11 12 13 14 15 16 17 18 19 20 21 22 23" at bounding box center [443, 444] width 41 height 36
select select "17"
click at [423, 426] on select "00 01 02 03 04 05 06 07 08 09 10 11 12 13 14 15 16 17 18 19 20 21 22 23" at bounding box center [443, 444] width 41 height 36
type input "[DATE] 5:00 PM"
click at [674, 222] on label "Tasks" at bounding box center [552, 230] width 507 height 22
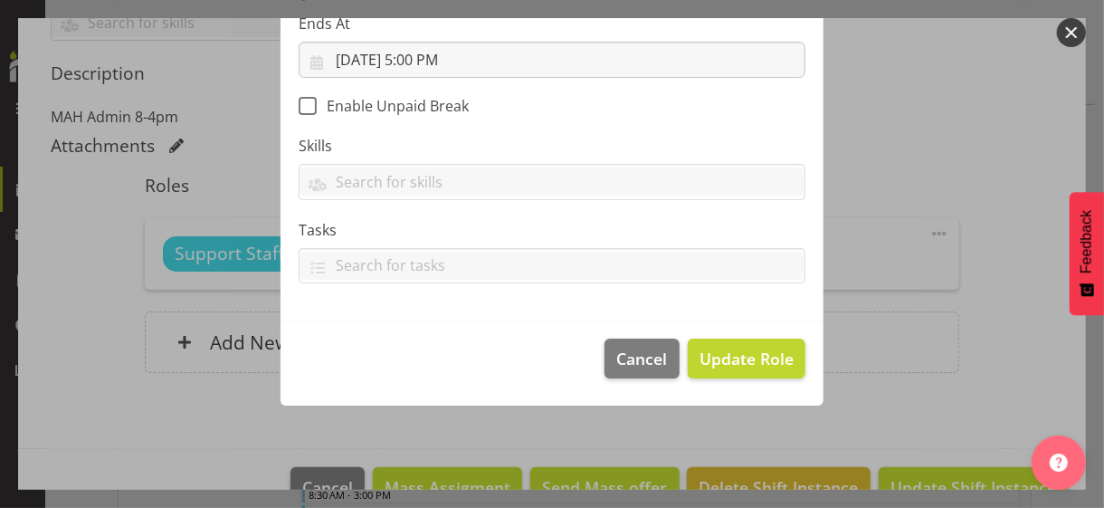
scroll to position [313, 0]
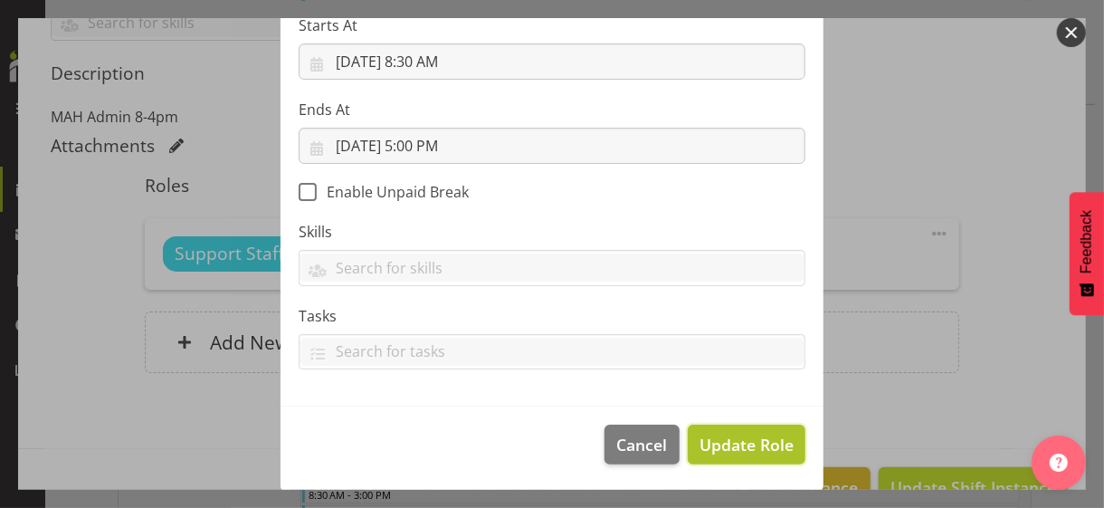
click at [735, 437] on span "Update Role" at bounding box center [747, 445] width 94 height 24
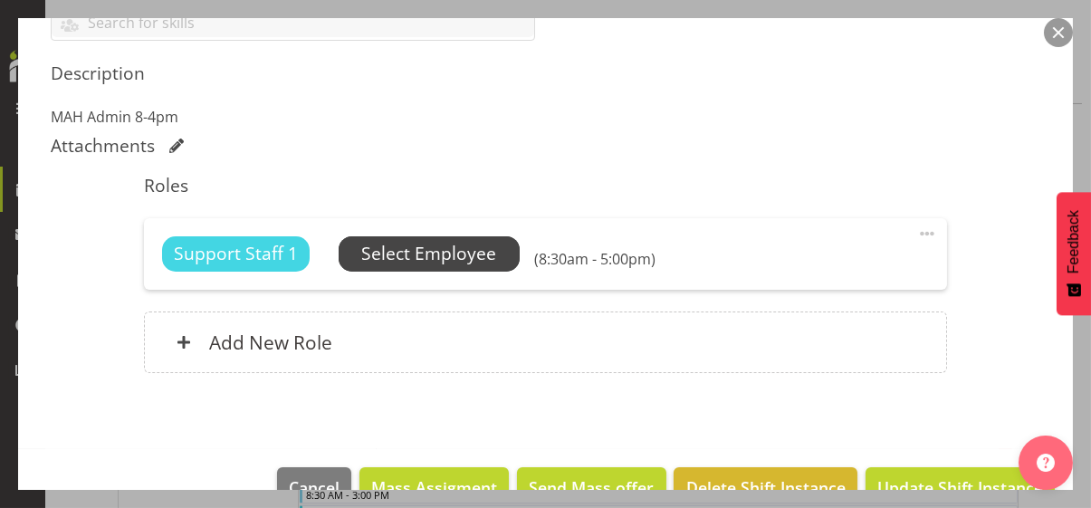
click at [462, 246] on span "Select Employee" at bounding box center [428, 254] width 135 height 26
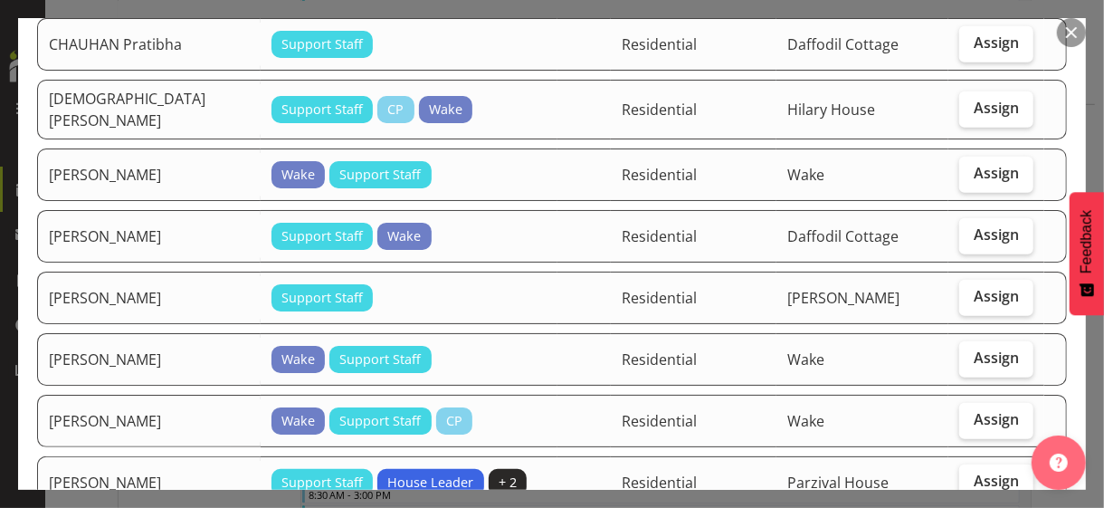
scroll to position [1086, 0]
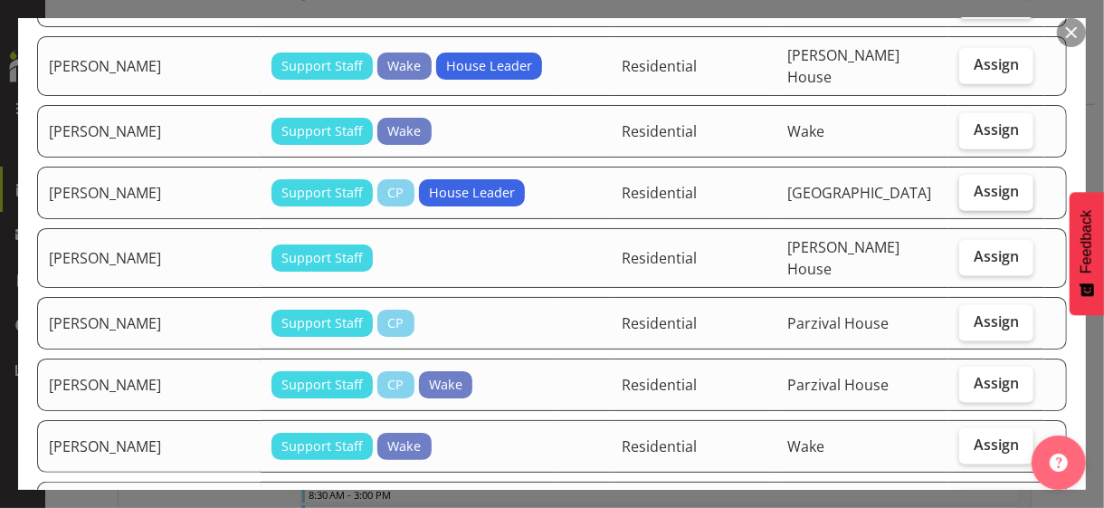
click at [977, 182] on span "Assign" at bounding box center [996, 191] width 45 height 18
click at [971, 186] on input "Assign" at bounding box center [966, 192] width 12 height 12
checkbox input "true"
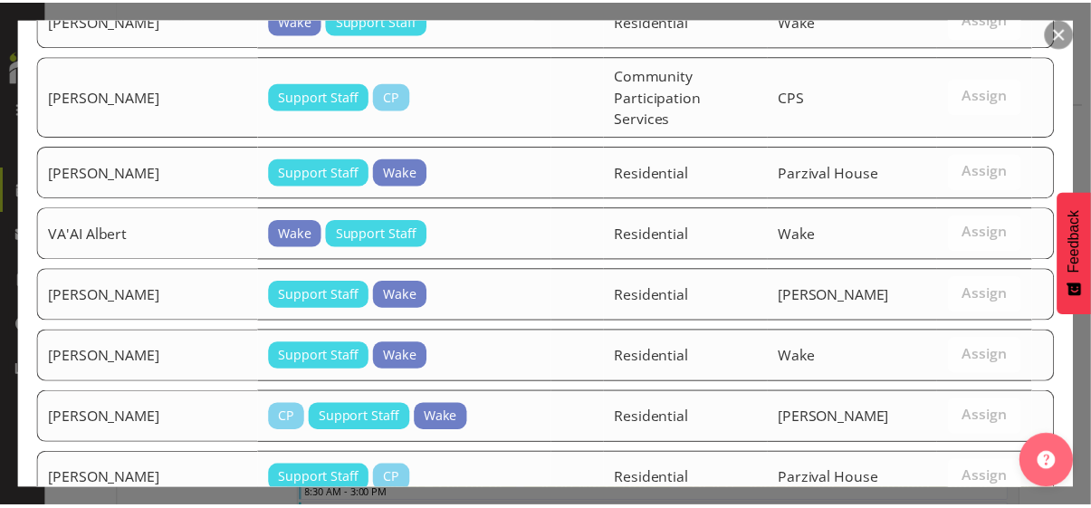
scroll to position [1725, 0]
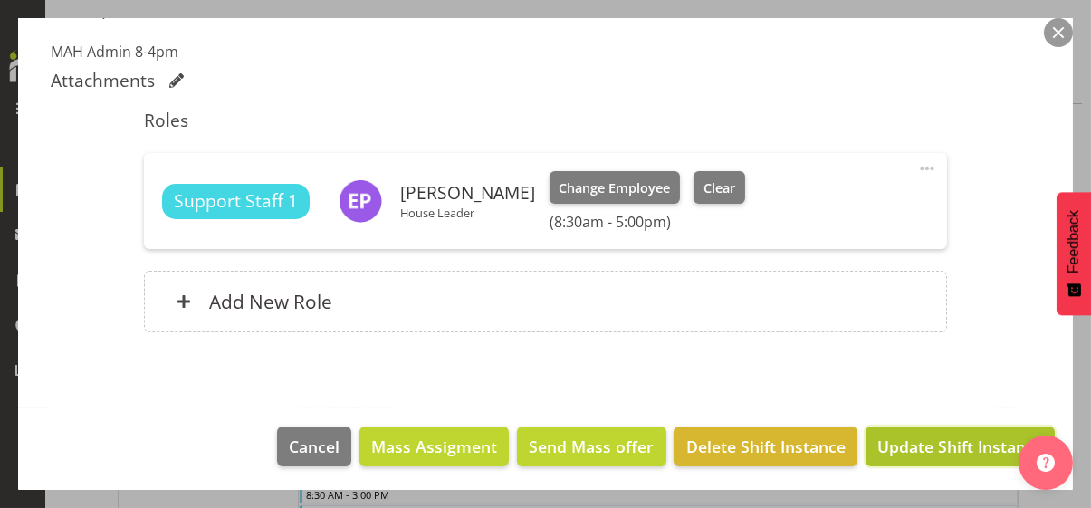
click at [955, 441] on span "Update Shift Instance" at bounding box center [960, 447] width 166 height 24
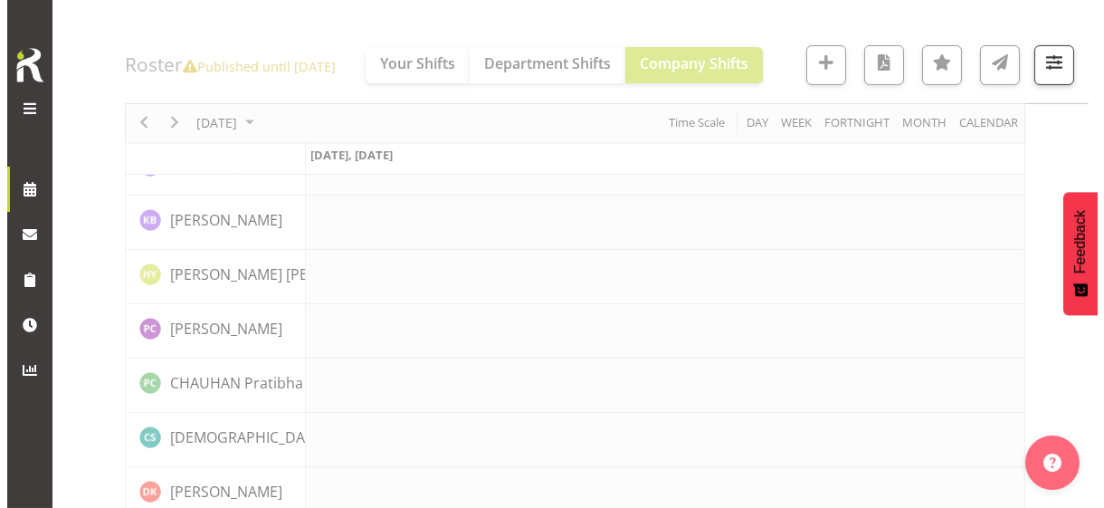
scroll to position [1851, 0]
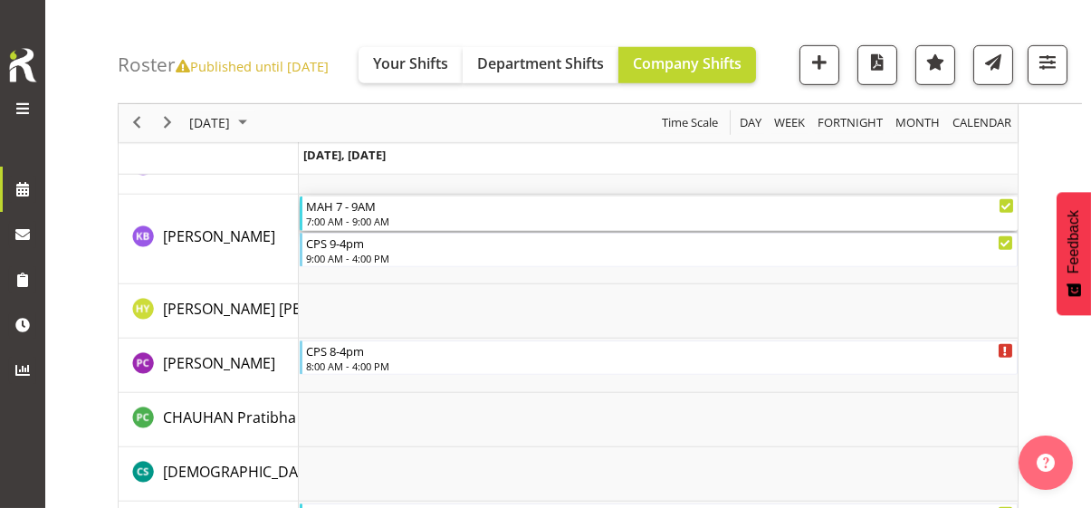
click at [367, 212] on div "MAH 7 - 9AM" at bounding box center [660, 205] width 708 height 18
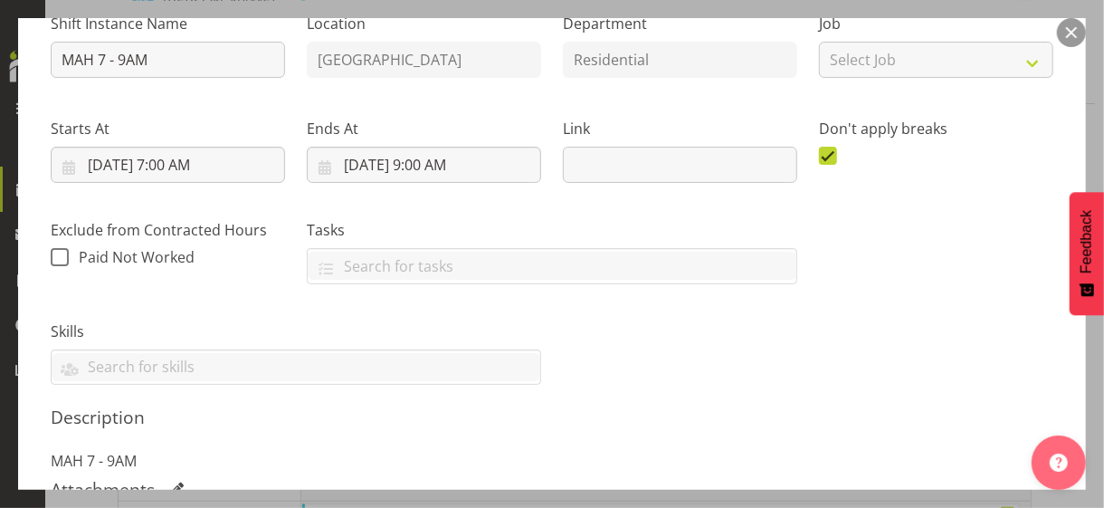
scroll to position [453, 0]
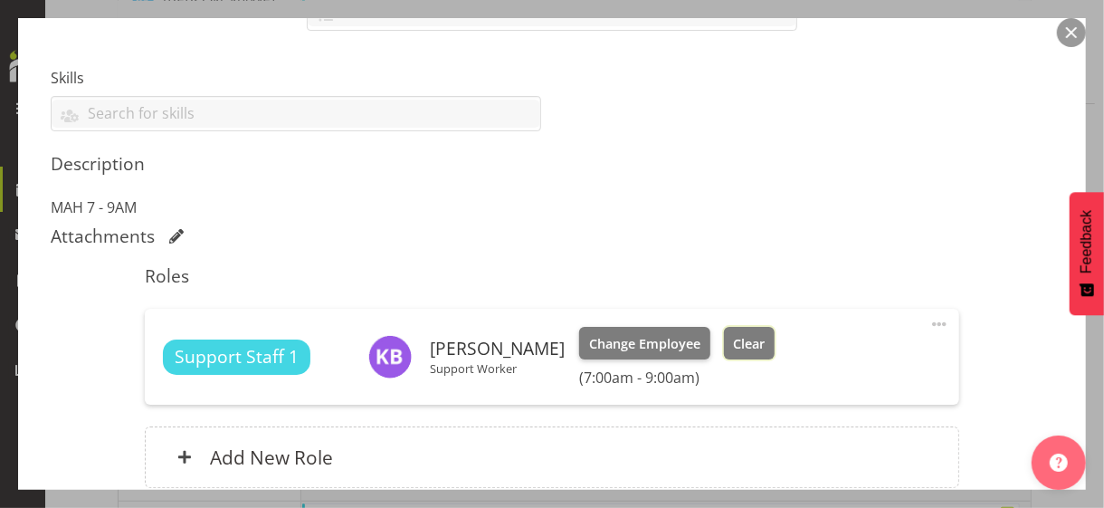
click at [761, 339] on span "Clear" at bounding box center [749, 344] width 32 height 20
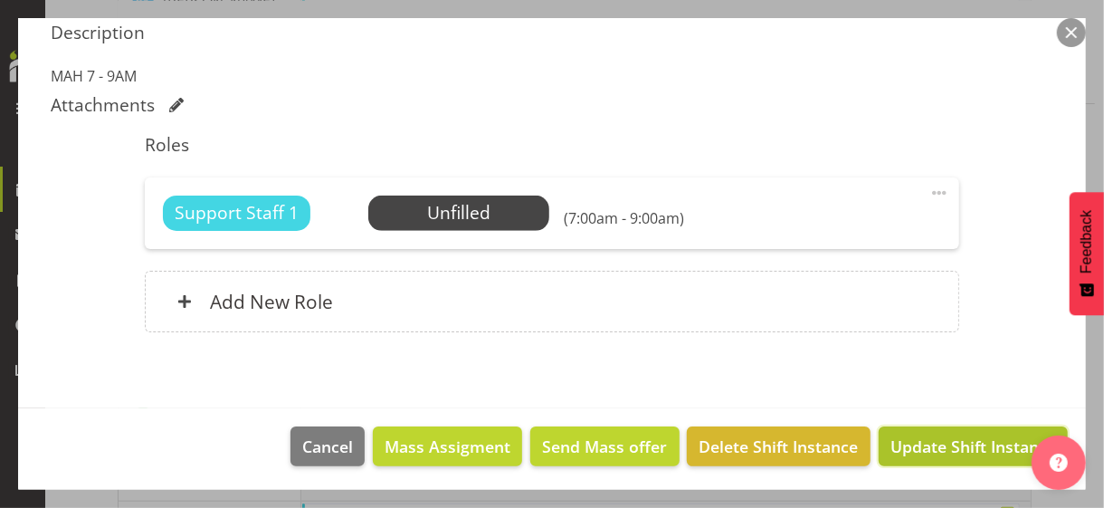
click at [927, 441] on span "Update Shift Instance" at bounding box center [974, 447] width 166 height 24
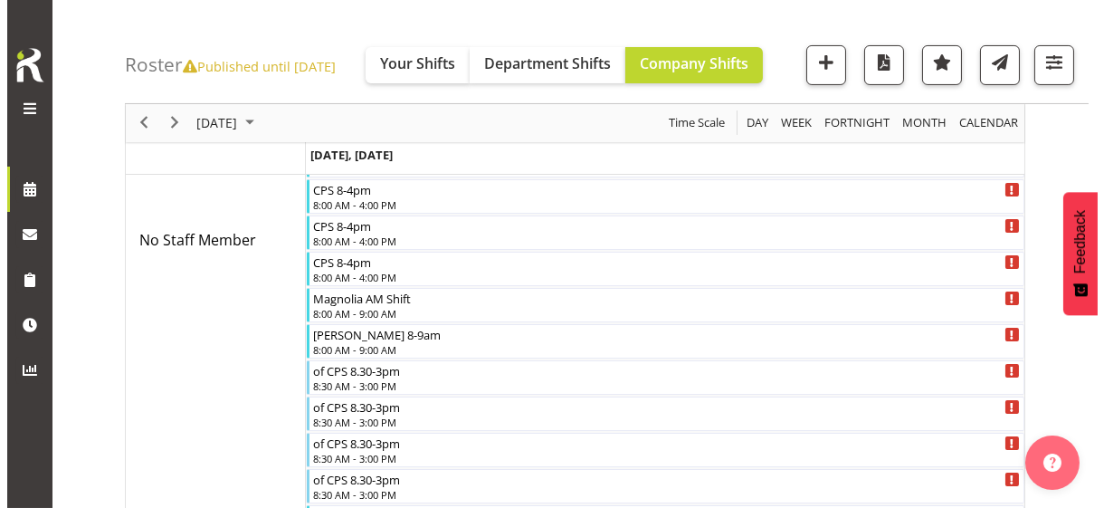
scroll to position [1887, 0]
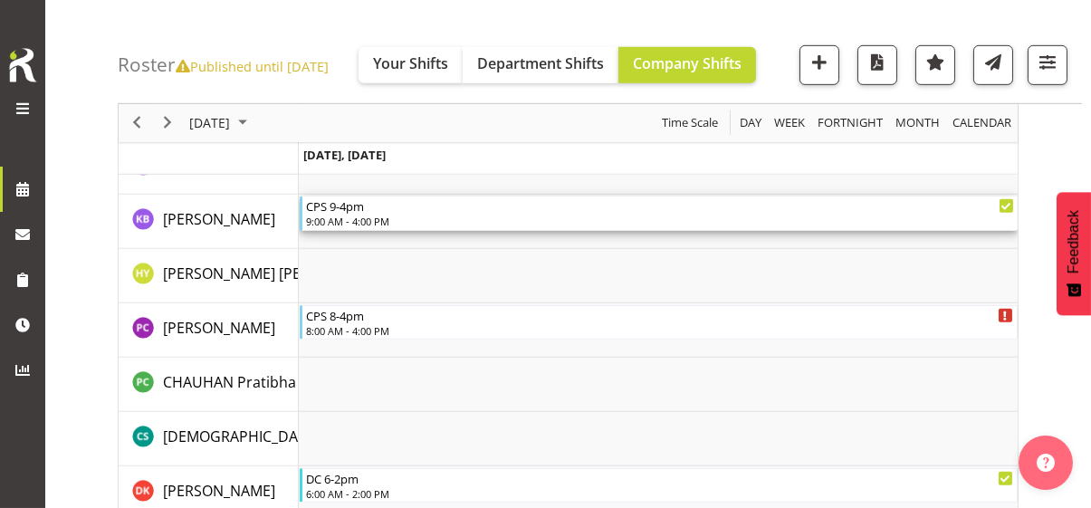
click at [333, 222] on div "9:00 AM - 4:00 PM" at bounding box center [660, 221] width 708 height 14
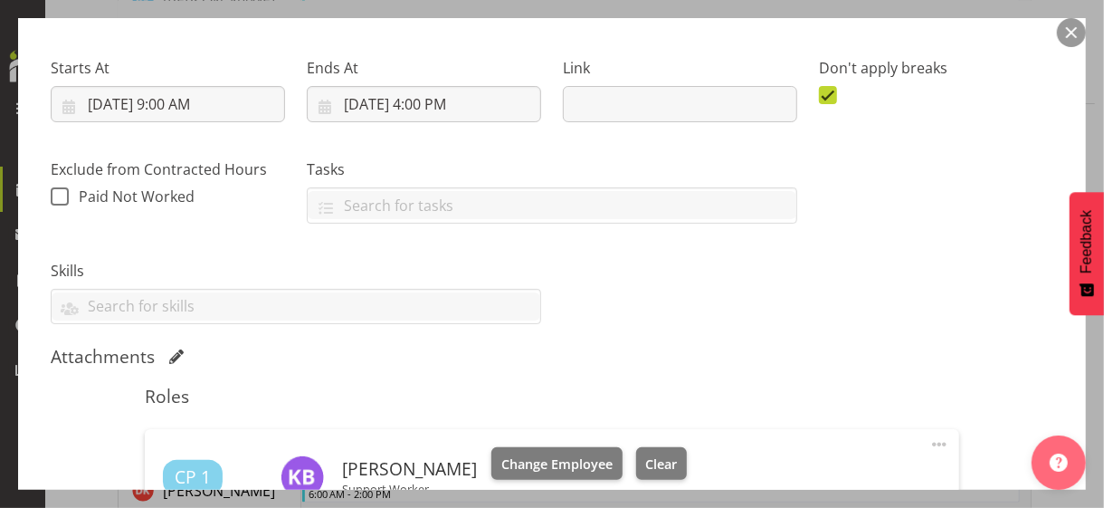
scroll to position [453, 0]
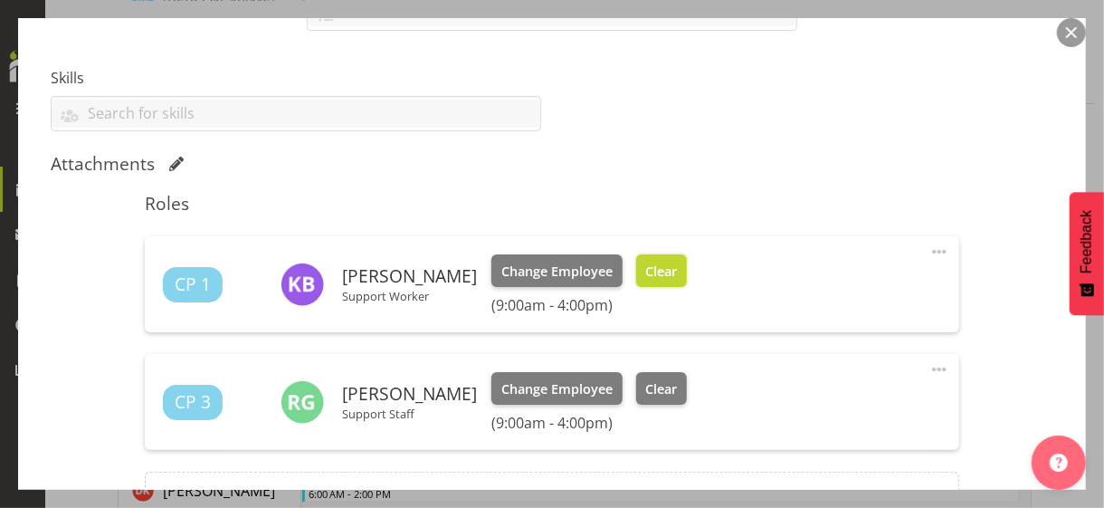
click at [677, 269] on span "Clear" at bounding box center [661, 272] width 32 height 20
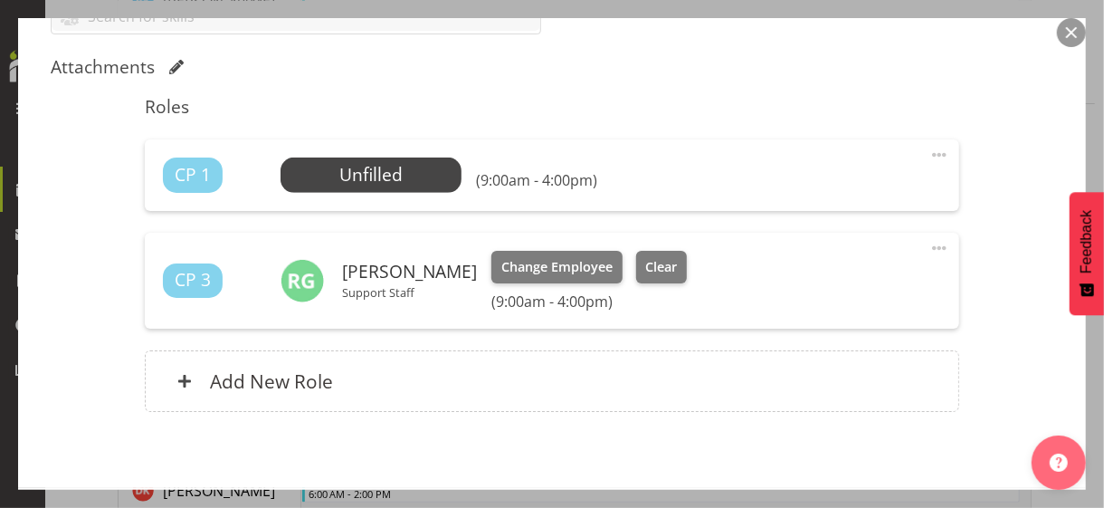
scroll to position [629, 0]
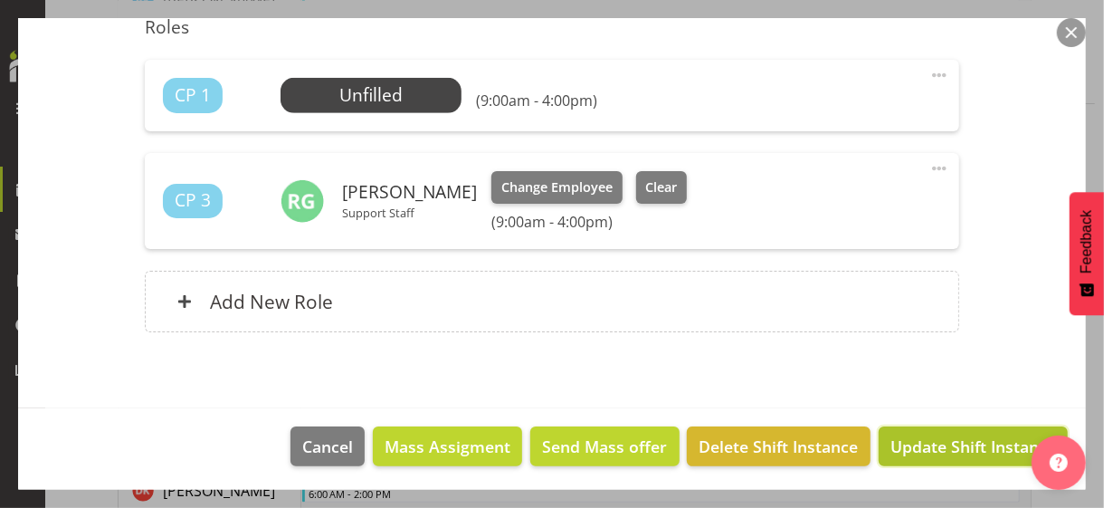
click at [909, 439] on span "Update Shift Instance" at bounding box center [974, 447] width 166 height 24
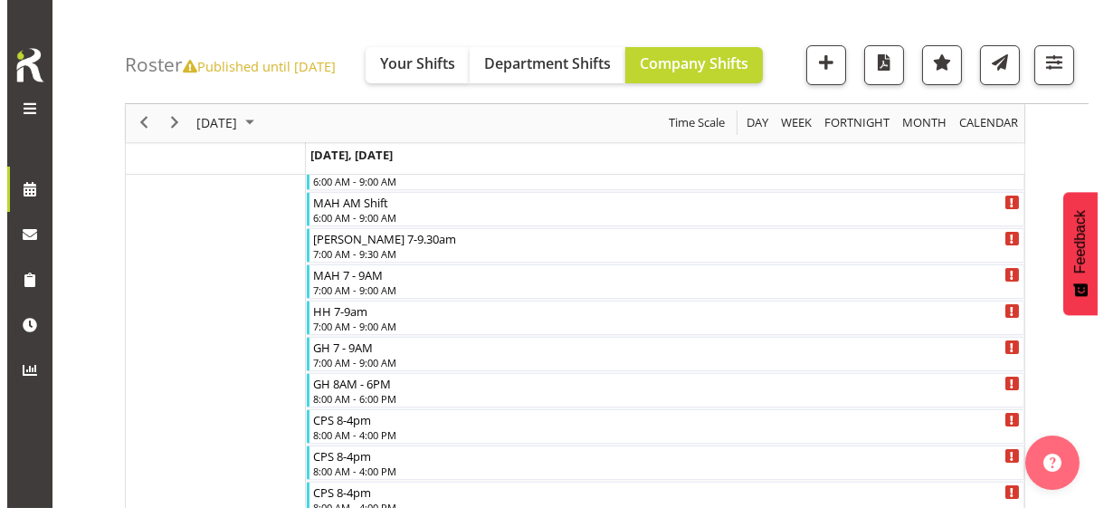
scroll to position [112, 0]
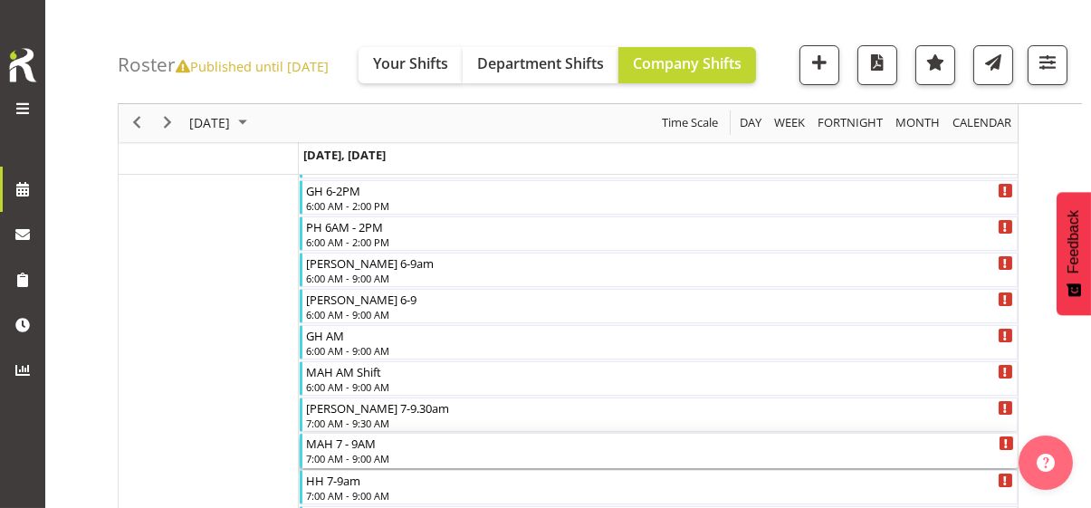
click at [355, 452] on div "7:00 AM - 9:00 AM" at bounding box center [660, 458] width 708 height 14
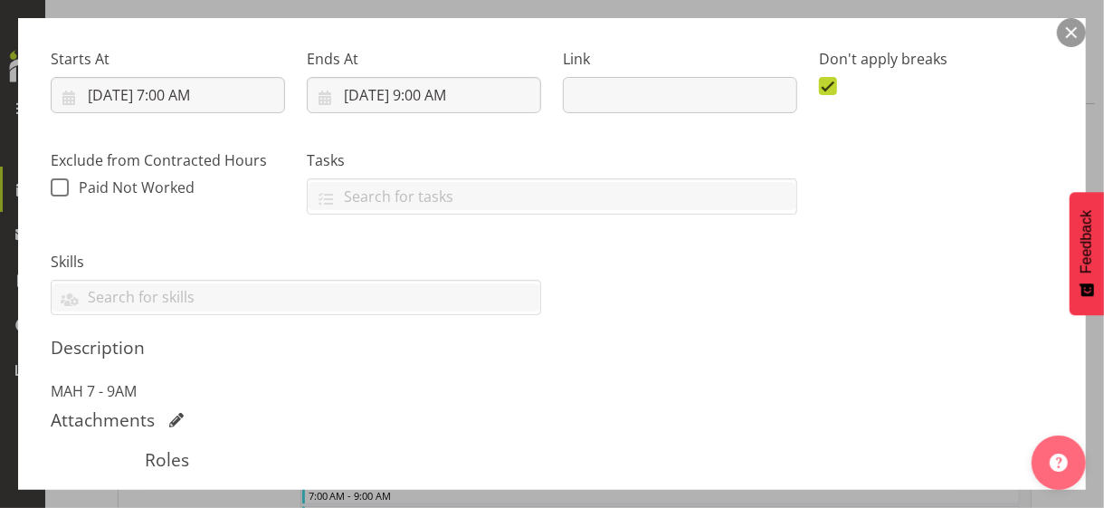
scroll to position [453, 0]
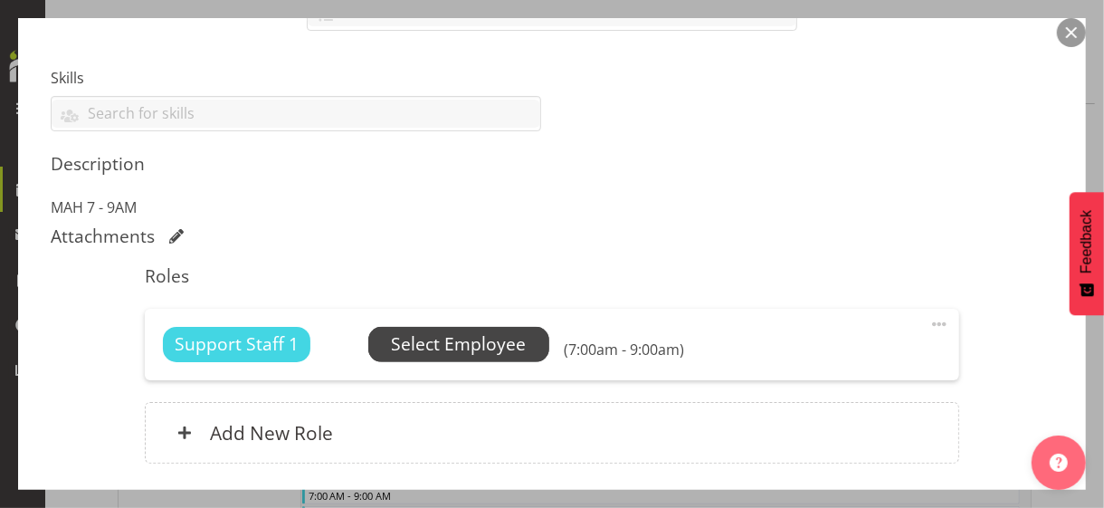
click at [470, 344] on span "Select Employee" at bounding box center [458, 344] width 135 height 26
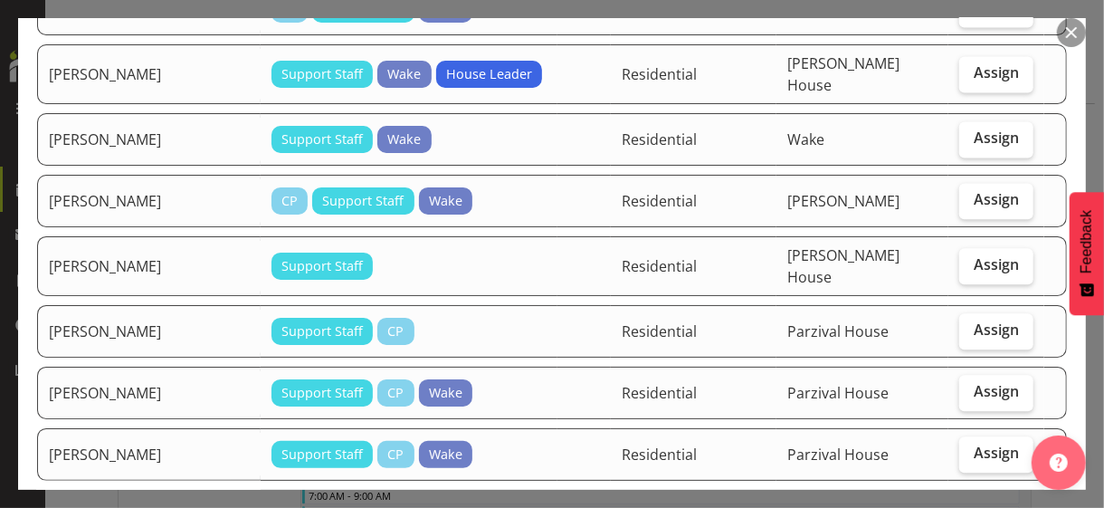
scroll to position [1992, 0]
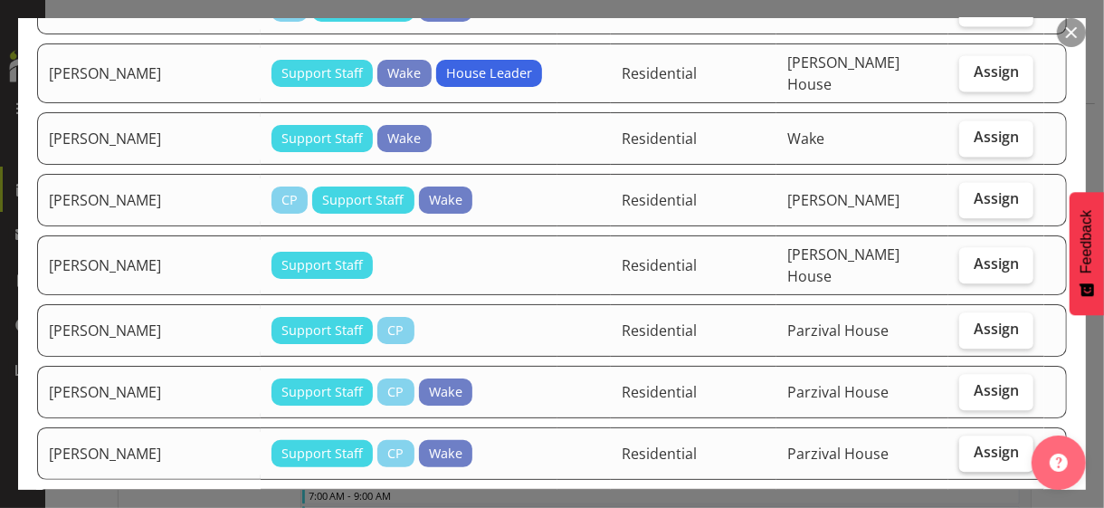
click at [960, 435] on label "Assign" at bounding box center [997, 453] width 74 height 36
click at [960, 446] on input "Assign" at bounding box center [966, 452] width 12 height 12
checkbox input "true"
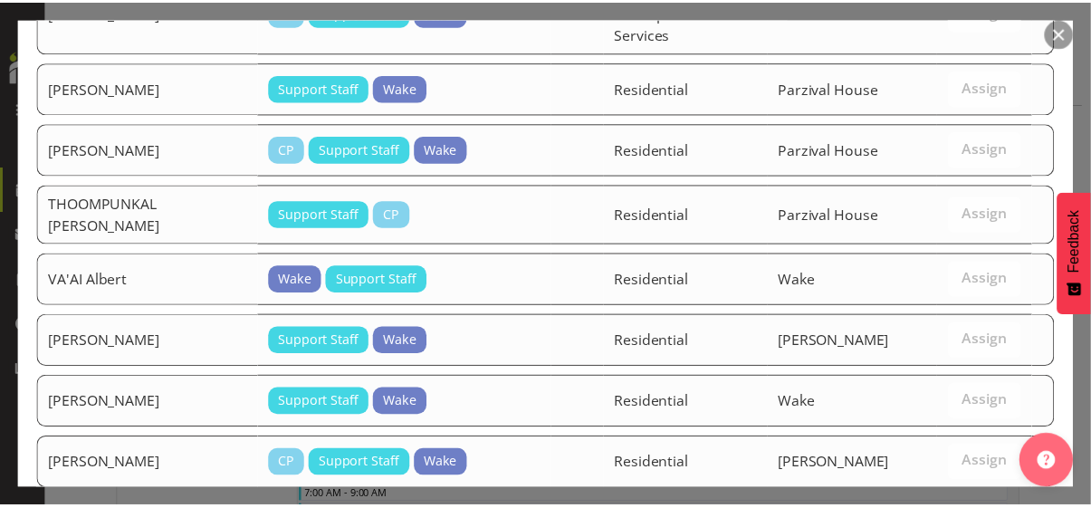
scroll to position [2909, 0]
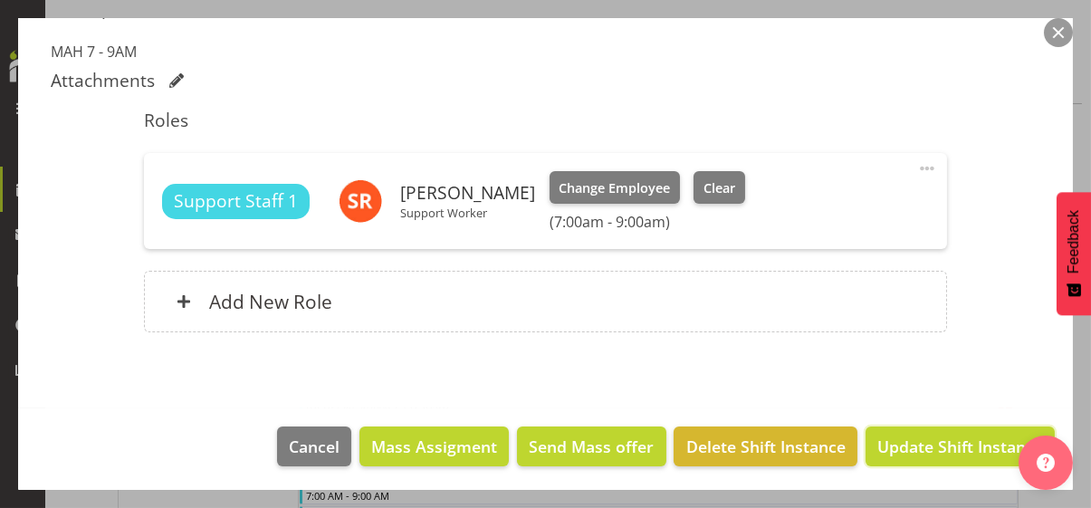
click at [959, 446] on span "Update Shift Instance" at bounding box center [960, 447] width 166 height 24
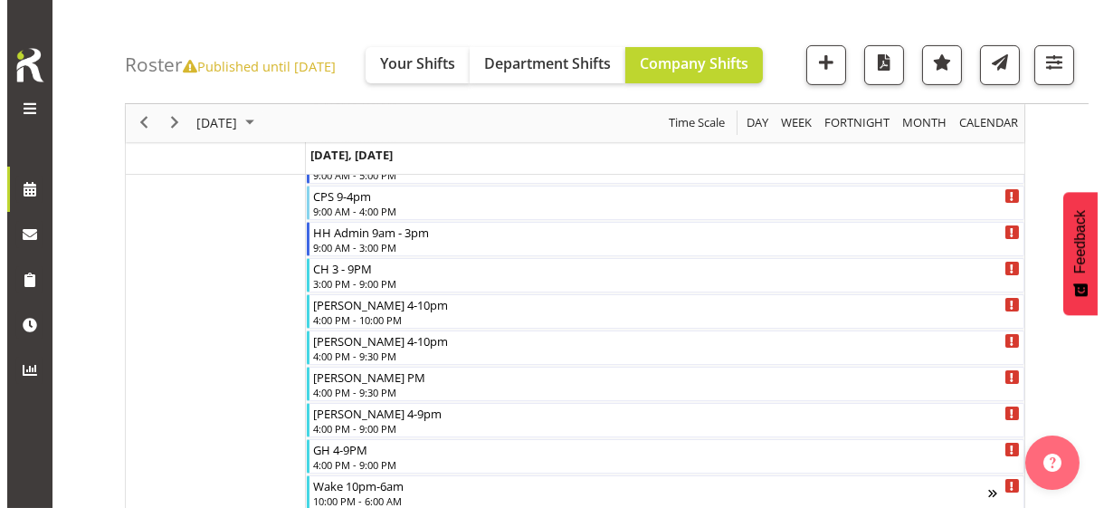
scroll to position [1017, 0]
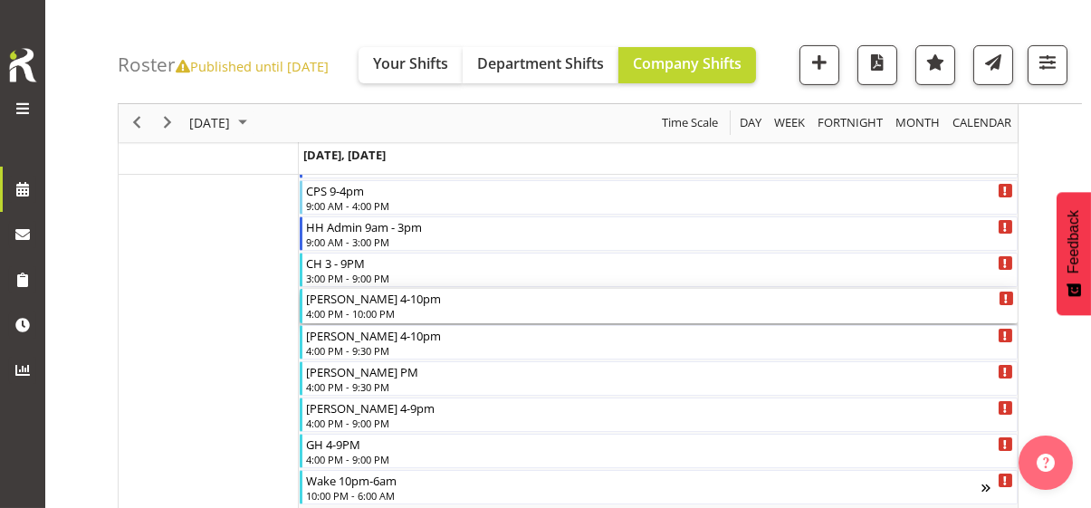
click at [368, 308] on div "4:00 PM - 10:00 PM" at bounding box center [660, 313] width 708 height 14
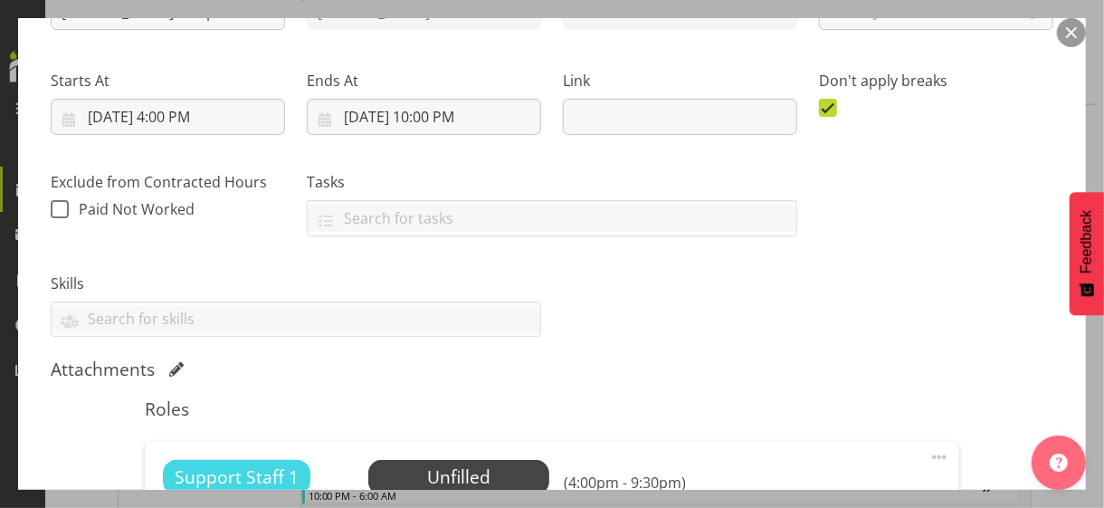
scroll to position [453, 0]
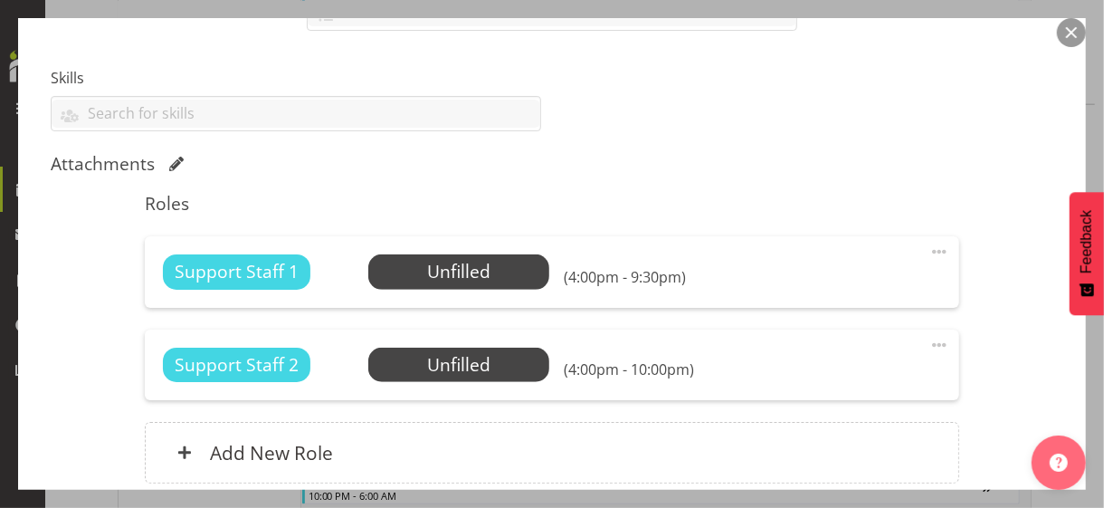
click at [929, 341] on span at bounding box center [940, 345] width 22 height 22
click at [825, 378] on link "Edit" at bounding box center [864, 384] width 174 height 33
select select "9"
select select "2025"
select select "16"
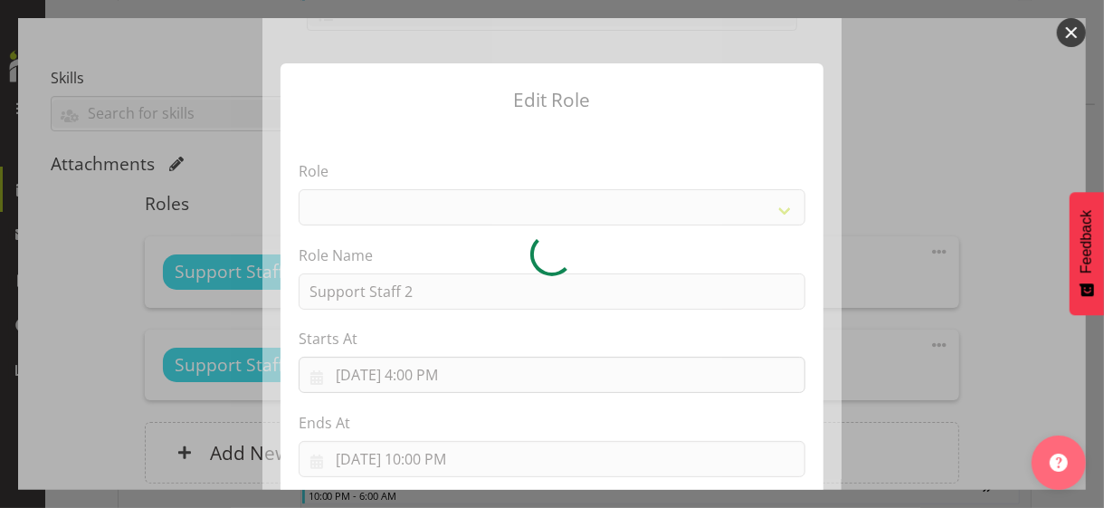
select select "1091"
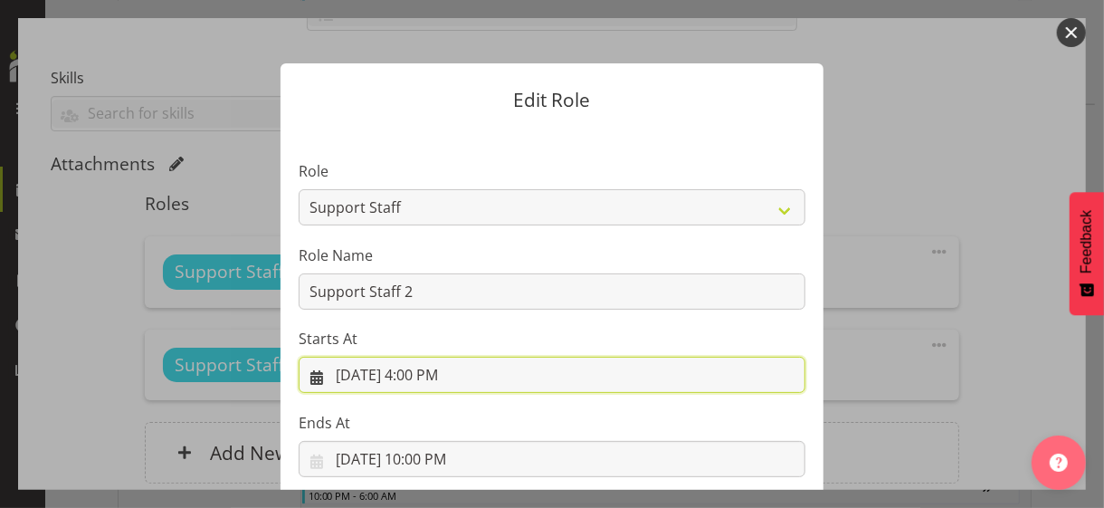
click at [421, 374] on input "[DATE] 4:00 PM" at bounding box center [552, 375] width 507 height 36
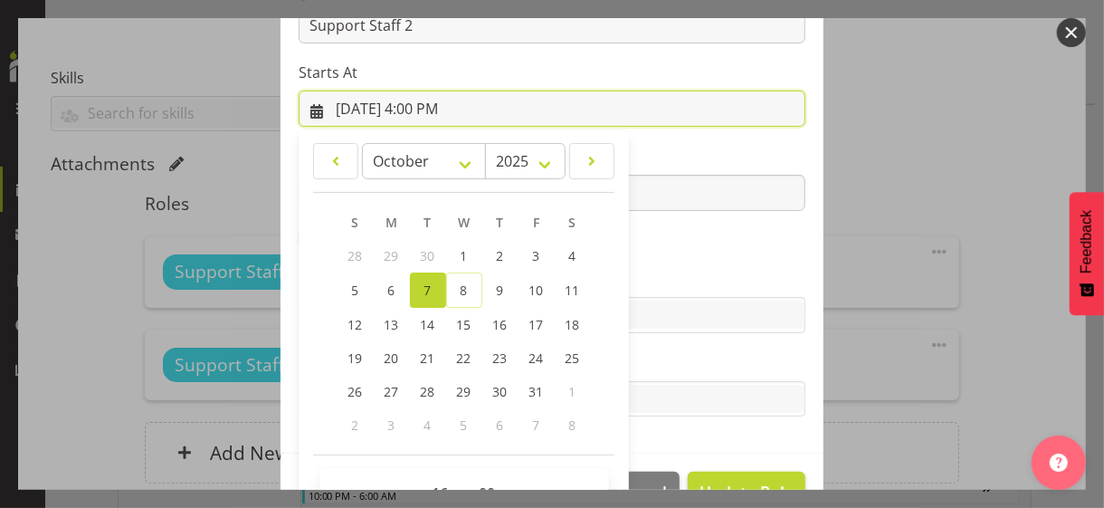
scroll to position [314, 0]
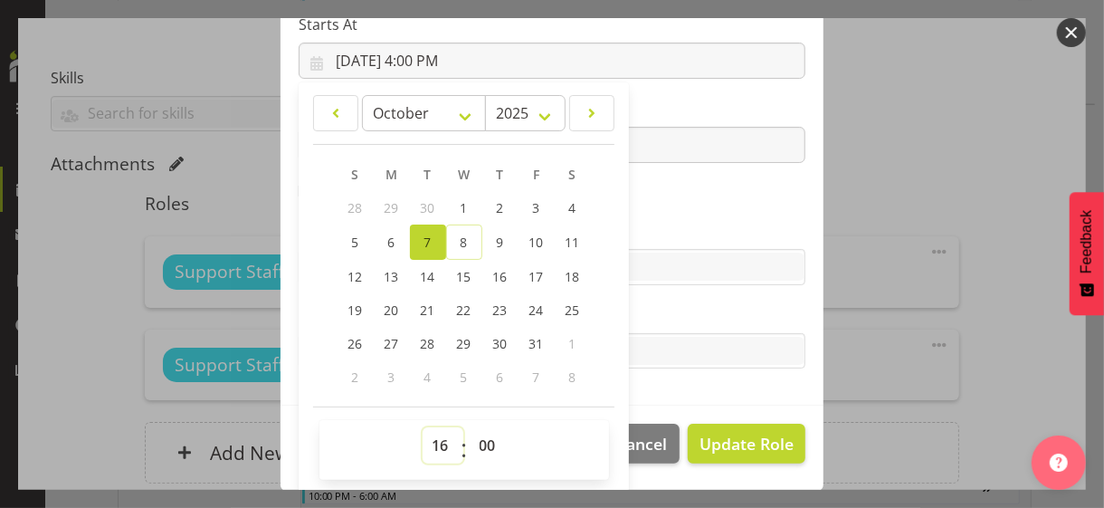
click at [434, 441] on select "00 01 02 03 04 05 06 07 08 09 10 11 12 13 14 15 16 17 18 19 20 21 22 23" at bounding box center [443, 445] width 41 height 36
select select "20"
click at [423, 427] on select "00 01 02 03 04 05 06 07 08 09 10 11 12 13 14 15 16 17 18 19 20 21 22 23" at bounding box center [443, 445] width 41 height 36
type input "[DATE] 8:00 PM"
click at [656, 228] on label "Skills" at bounding box center [552, 231] width 507 height 22
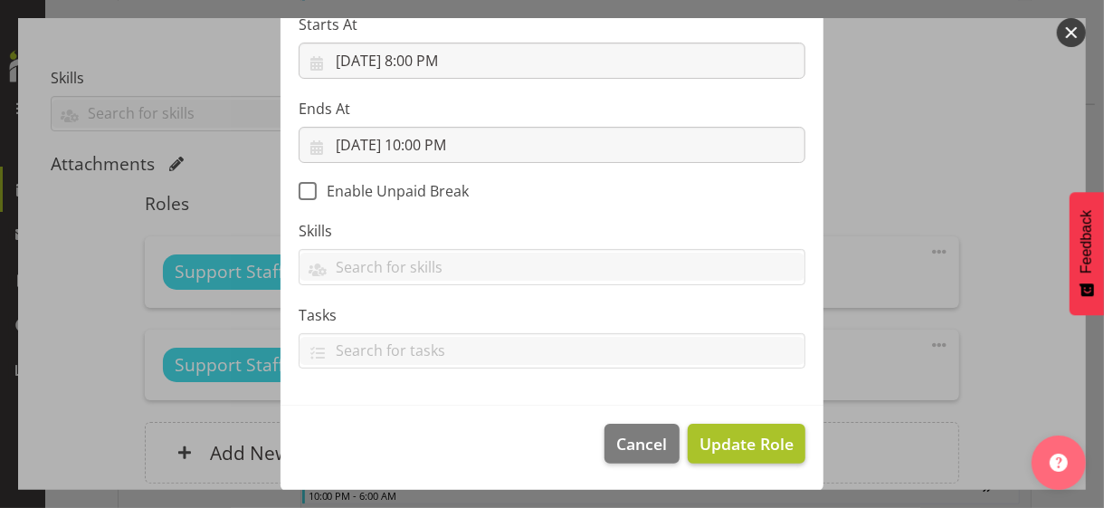
scroll to position [313, 0]
click at [746, 448] on span "Update Role" at bounding box center [747, 445] width 94 height 24
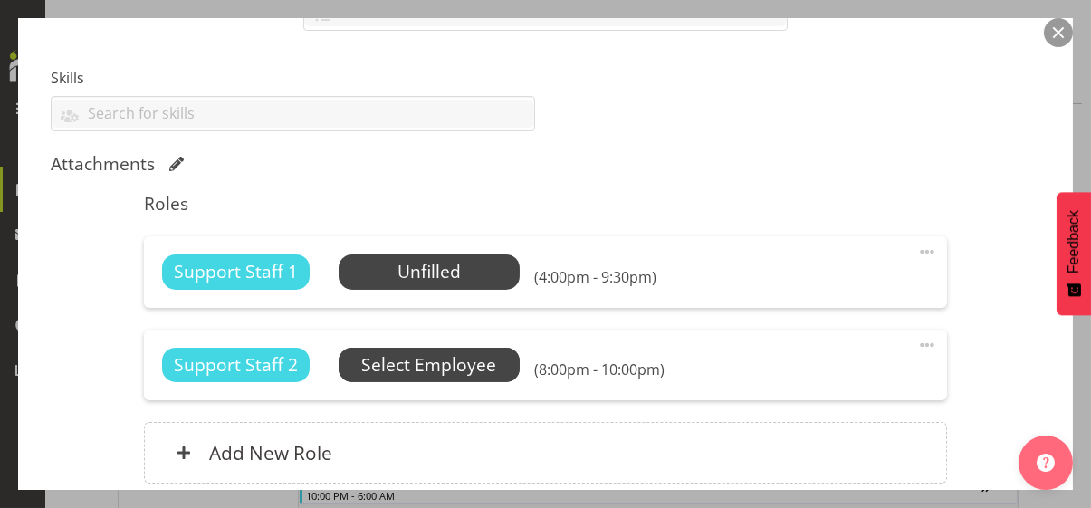
click at [485, 363] on span "Select Employee" at bounding box center [428, 365] width 135 height 26
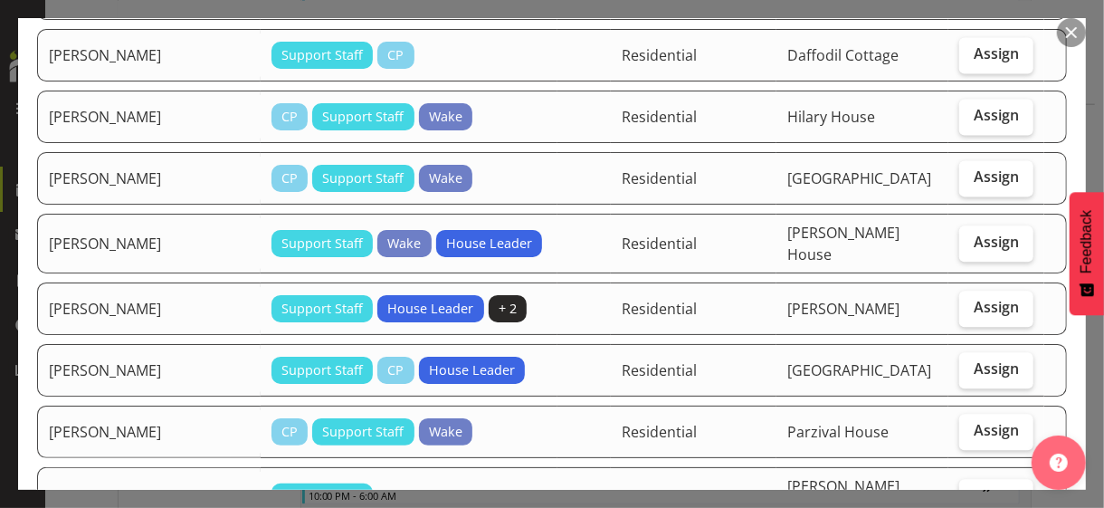
scroll to position [2082, 0]
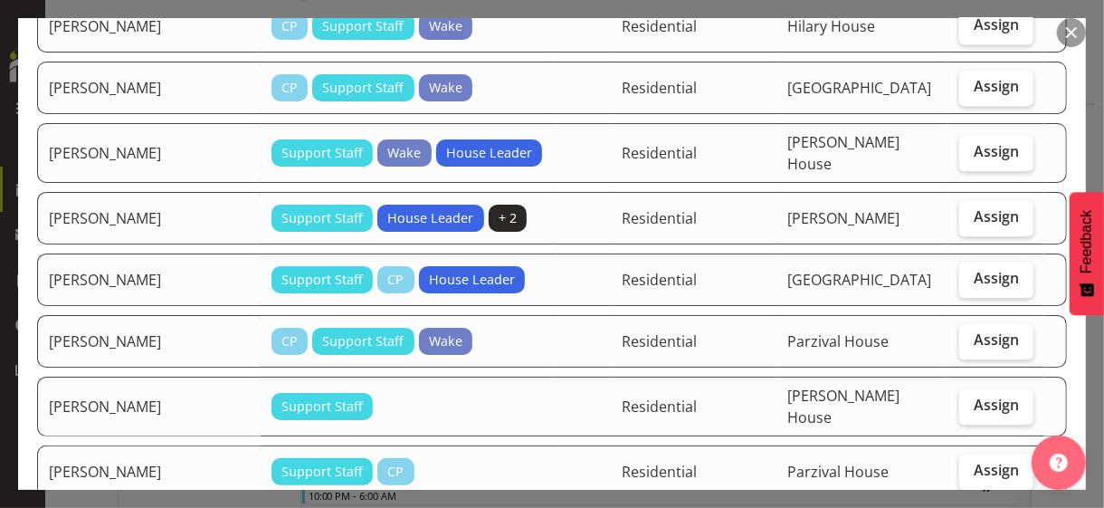
checkbox input "true"
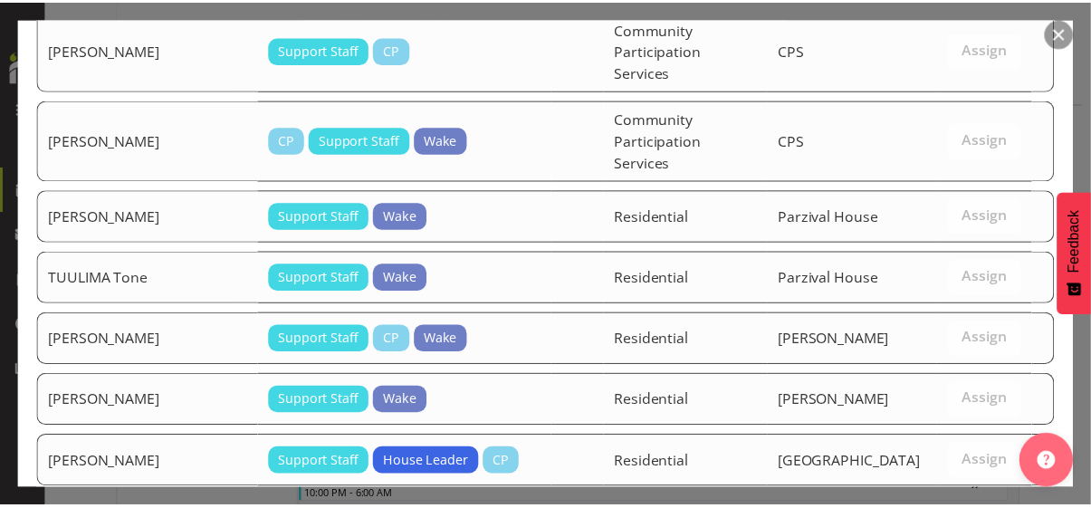
scroll to position [3074, 0]
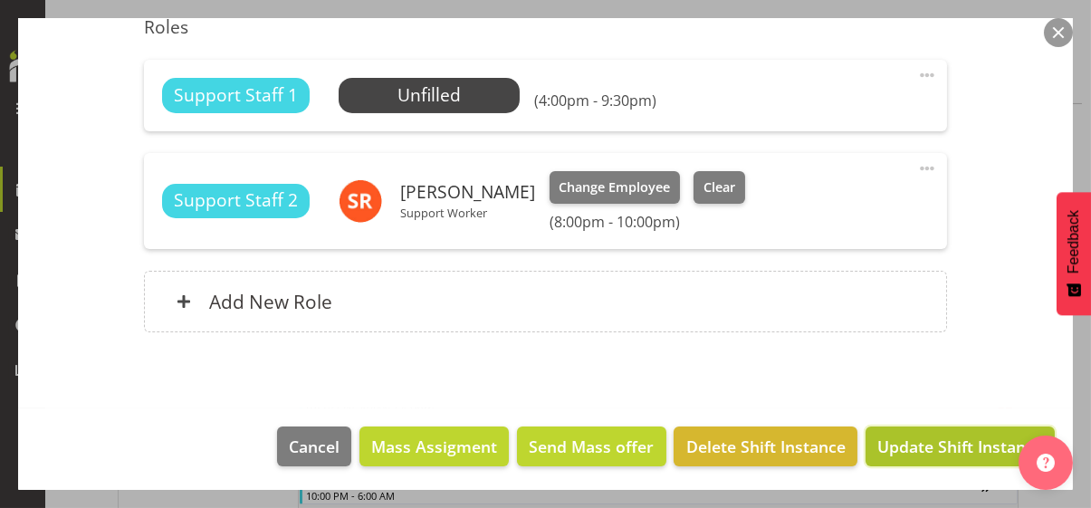
click at [952, 444] on span "Update Shift Instance" at bounding box center [960, 447] width 166 height 24
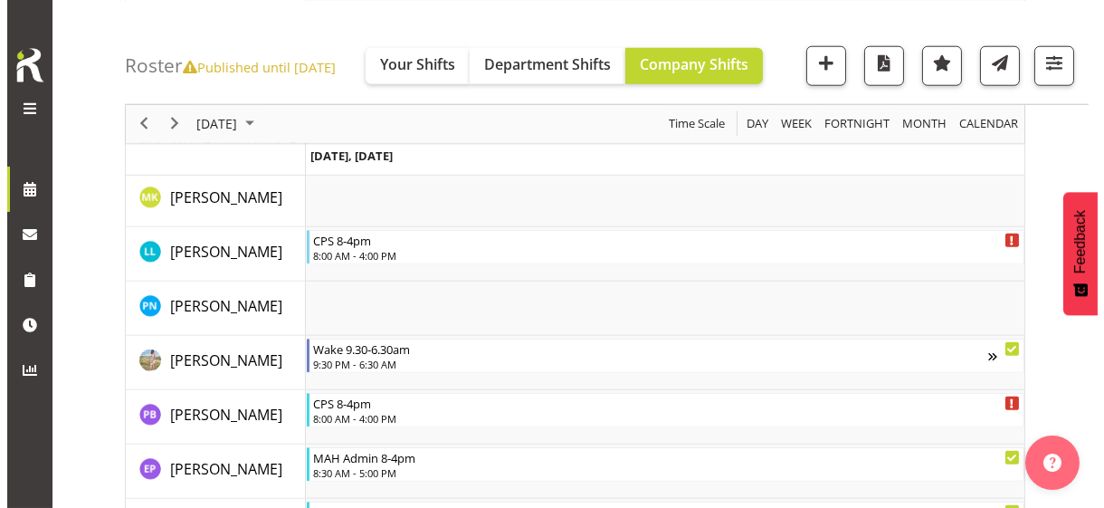
scroll to position [3841, 0]
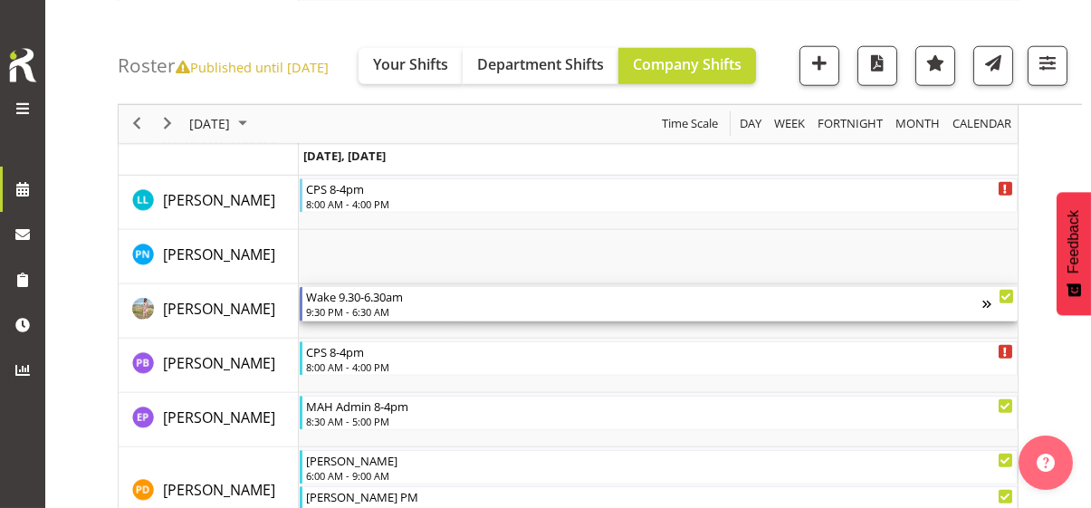
click at [360, 302] on div "Wake 9.30-6.30am" at bounding box center [644, 296] width 676 height 18
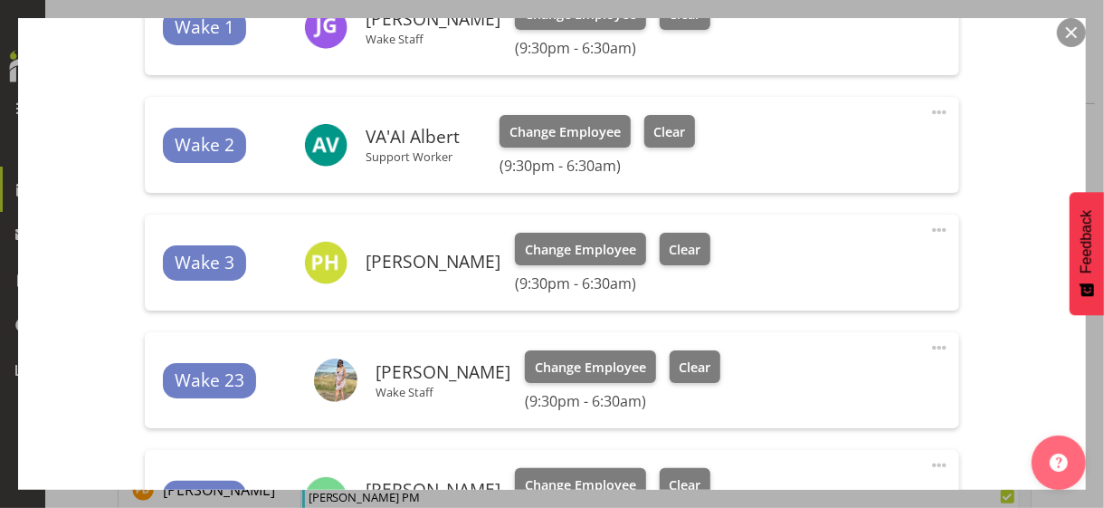
scroll to position [815, 0]
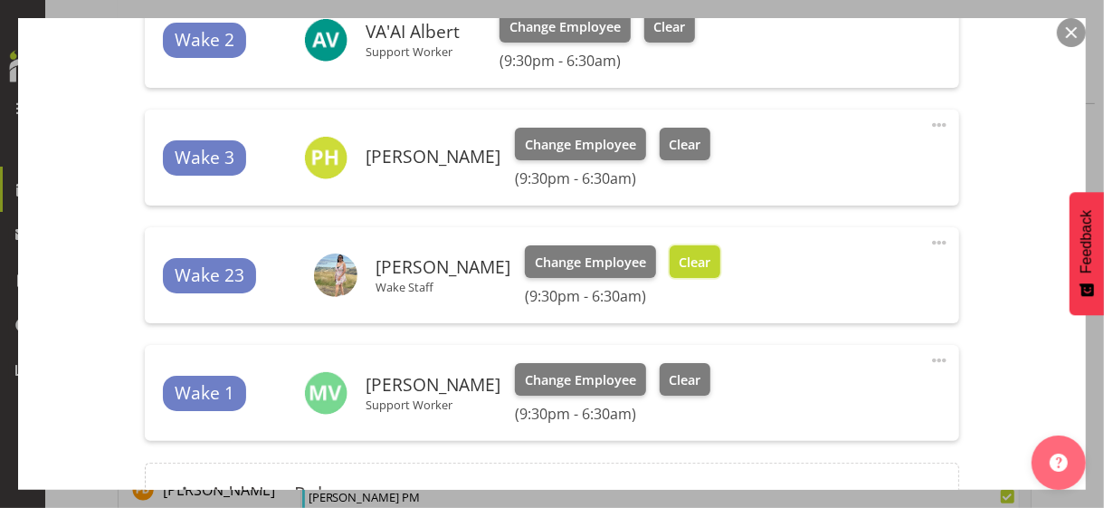
click at [701, 255] on span "Clear" at bounding box center [695, 263] width 32 height 20
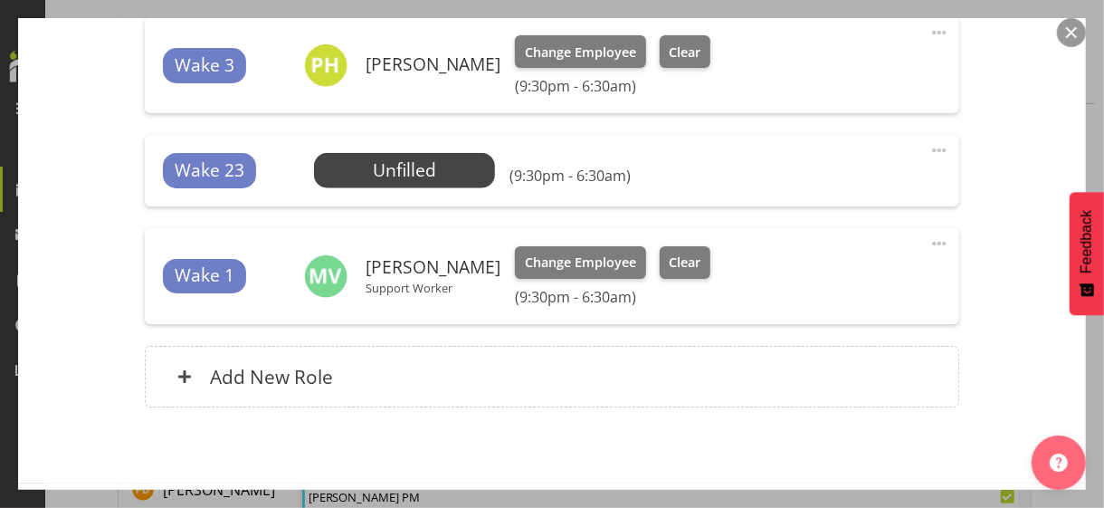
scroll to position [982, 0]
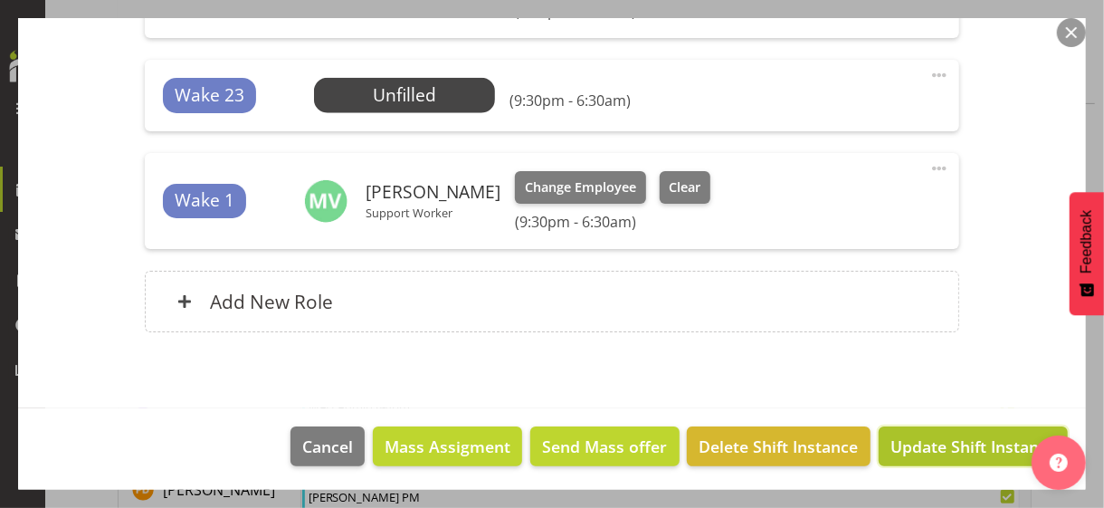
click at [956, 439] on span "Update Shift Instance" at bounding box center [974, 447] width 166 height 24
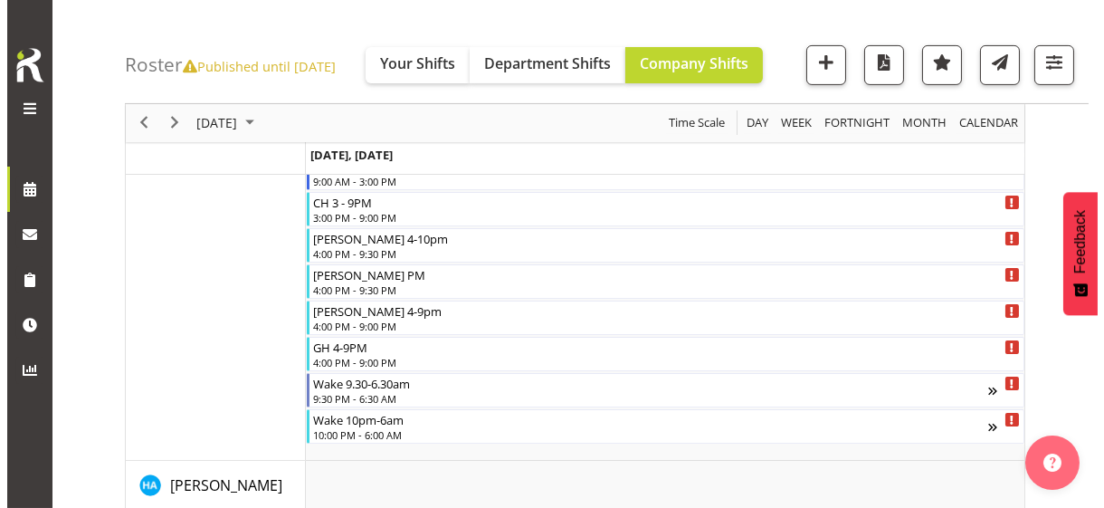
scroll to position [1161, 0]
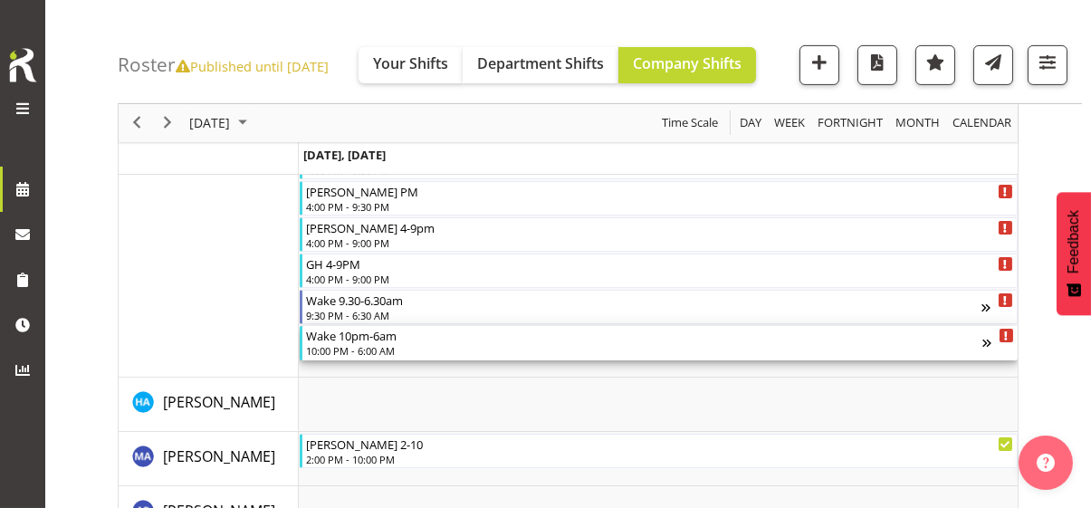
click at [360, 340] on div "Wake 10pm-6am" at bounding box center [644, 335] width 676 height 18
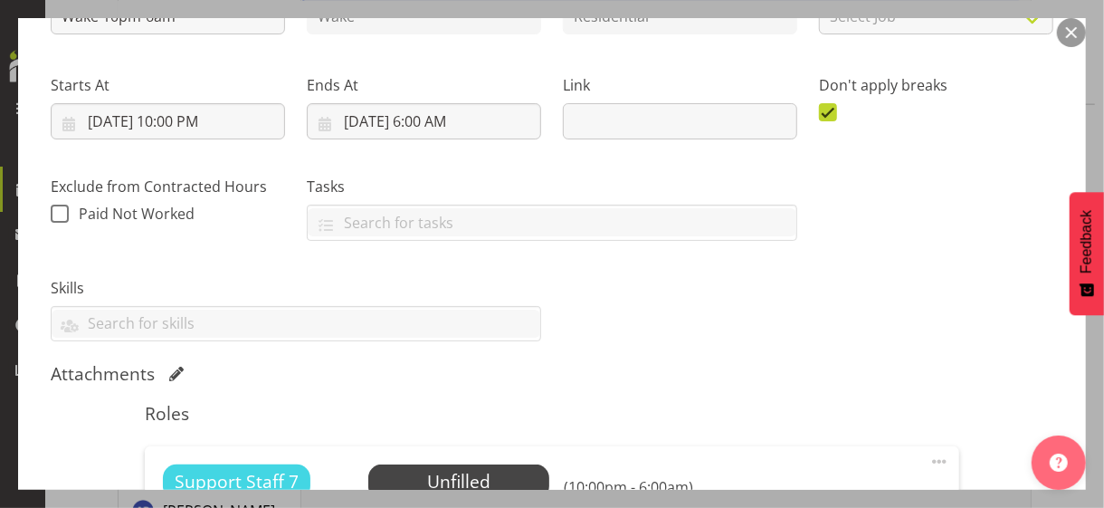
scroll to position [362, 0]
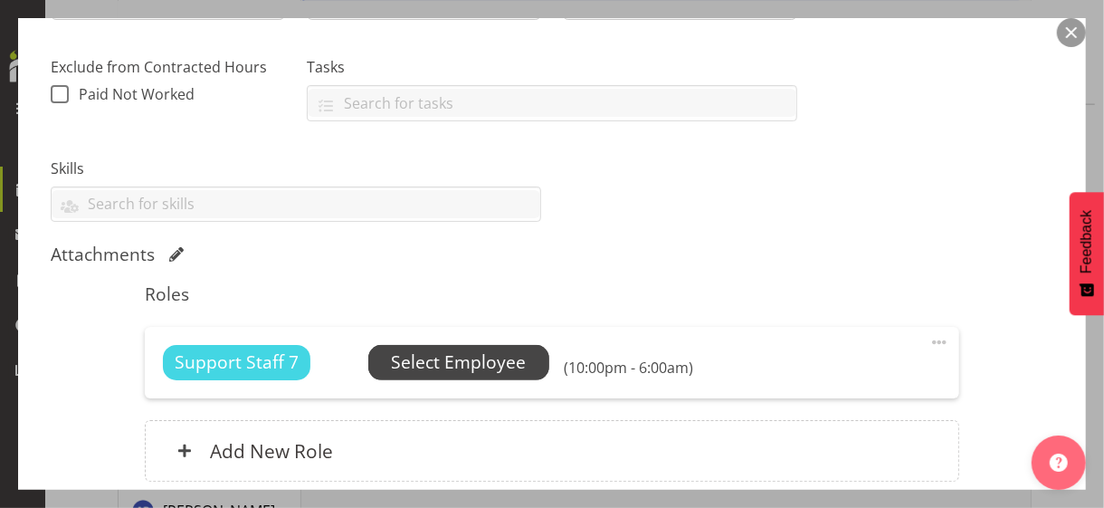
click at [439, 363] on span "Select Employee" at bounding box center [458, 362] width 135 height 26
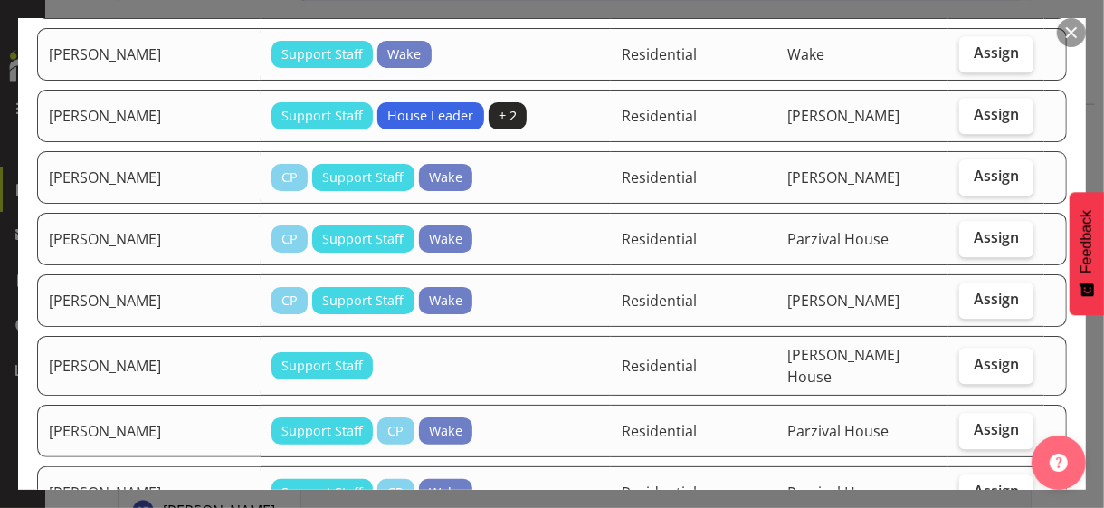
scroll to position [2263, 0]
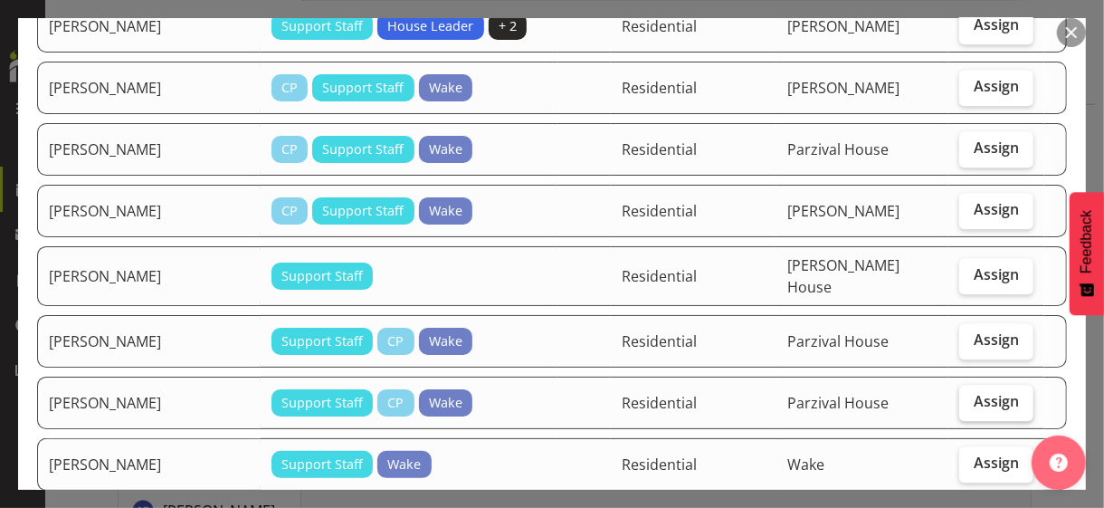
click at [972, 385] on label "Assign" at bounding box center [997, 403] width 74 height 36
click at [971, 396] on input "Assign" at bounding box center [966, 402] width 12 height 12
checkbox input "true"
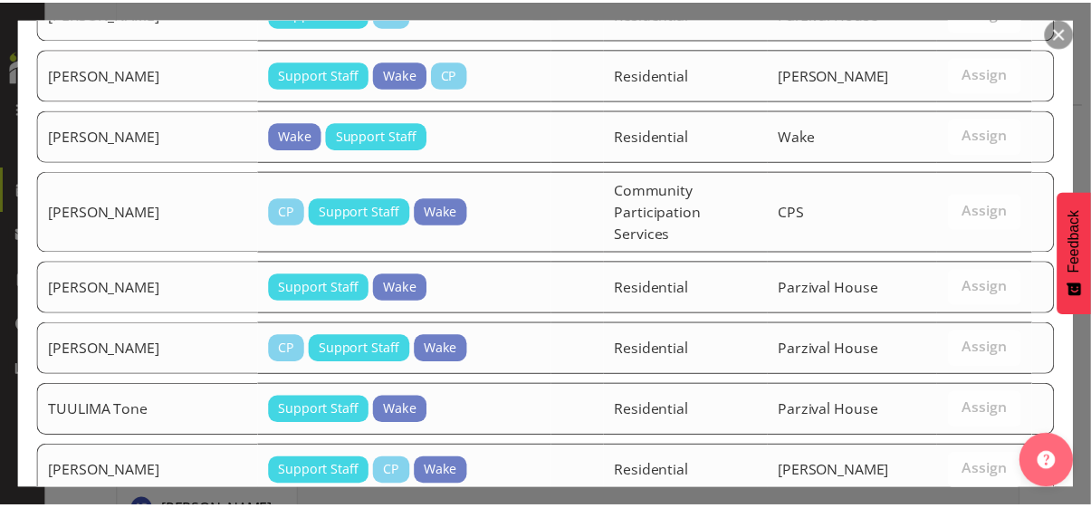
scroll to position [3052, 0]
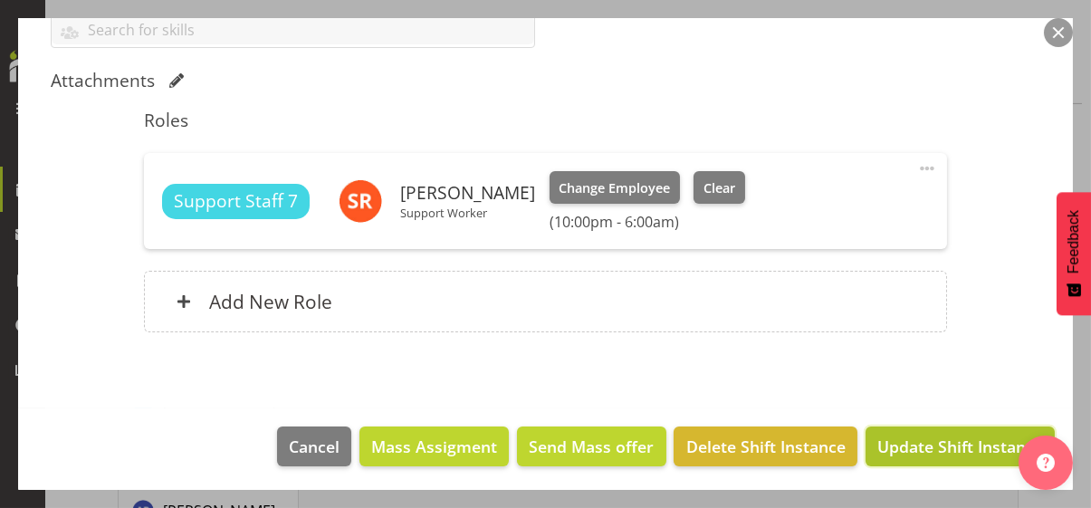
click at [953, 442] on span "Update Shift Instance" at bounding box center [960, 447] width 166 height 24
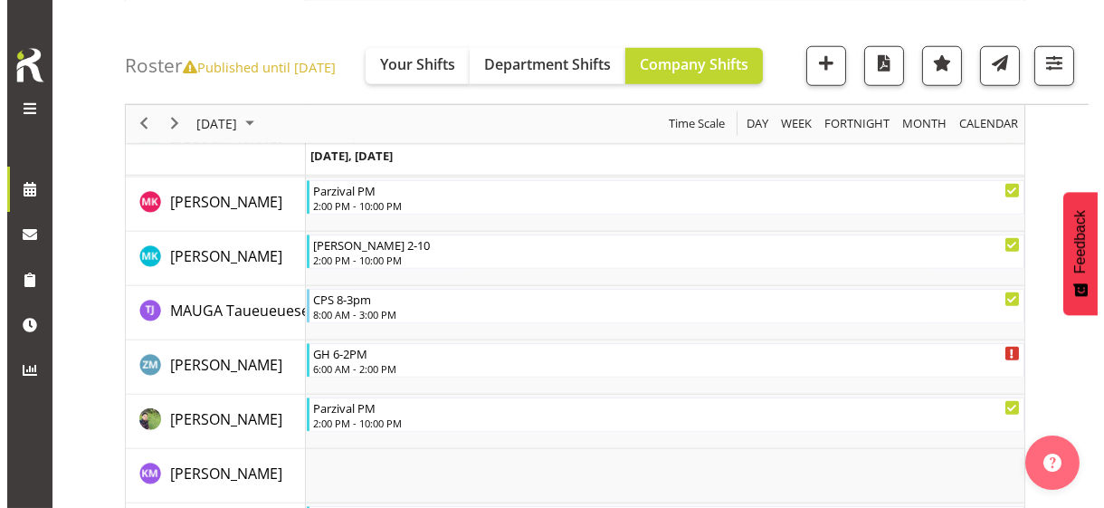
scroll to position [3441, 0]
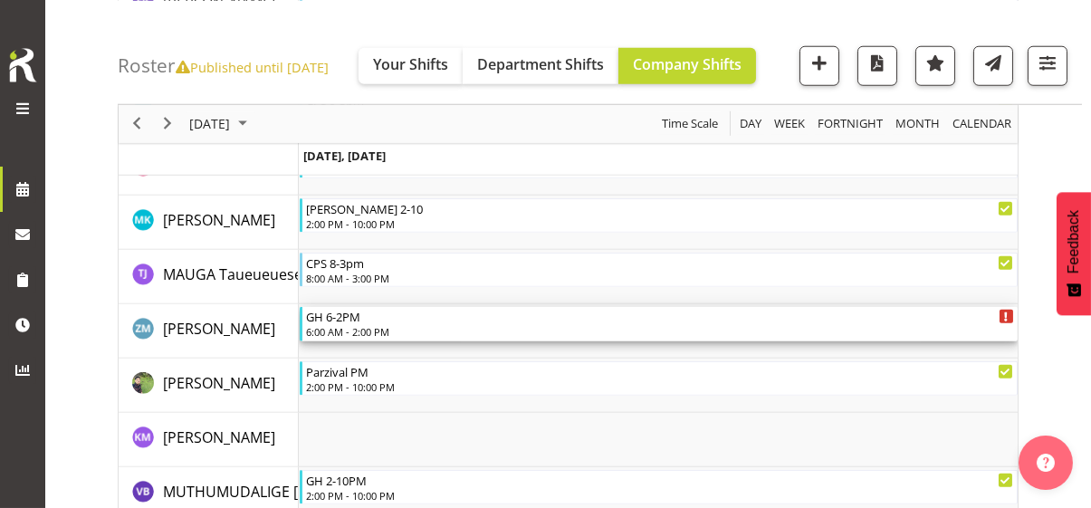
click at [363, 327] on div "6:00 AM - 2:00 PM" at bounding box center [660, 331] width 708 height 14
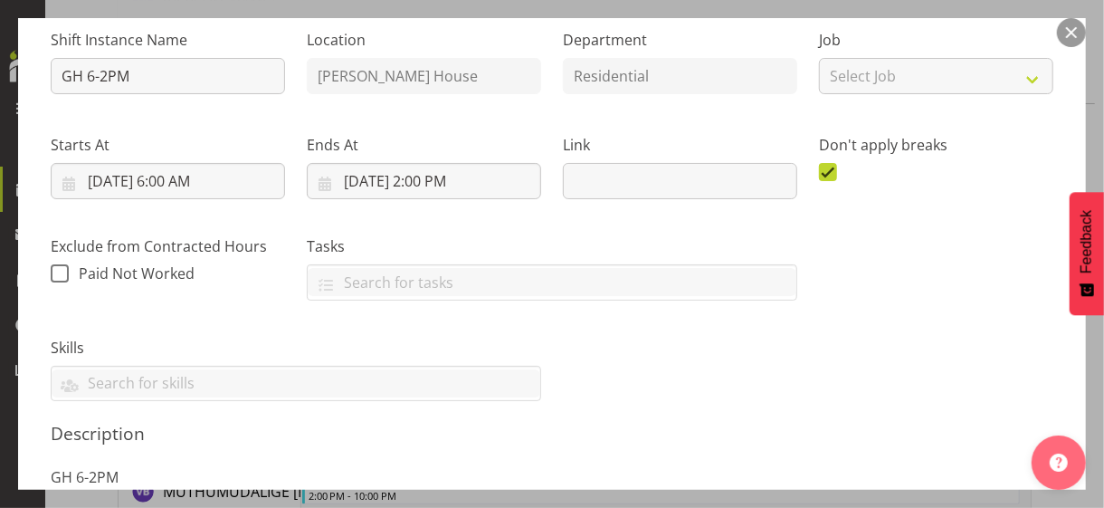
scroll to position [543, 0]
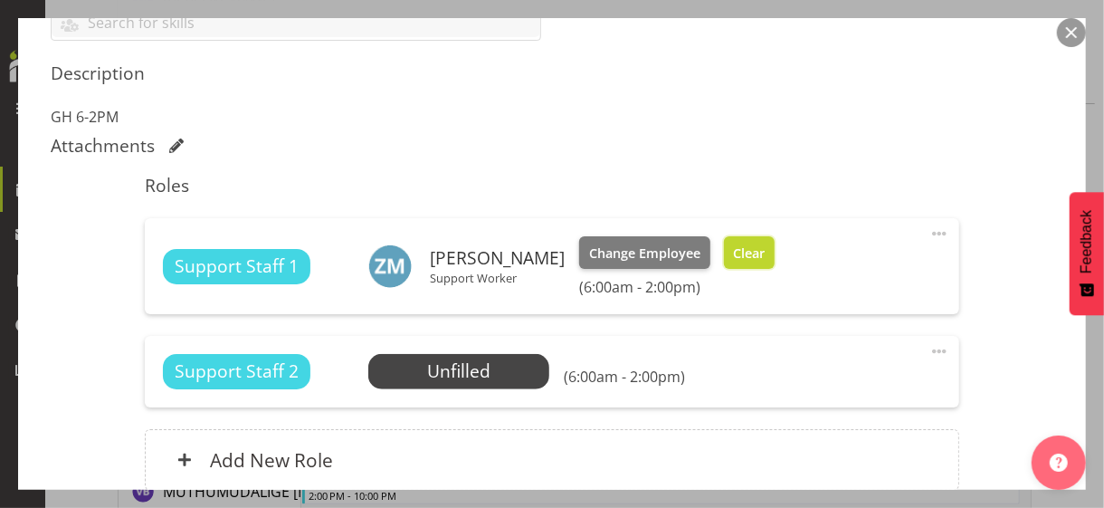
click at [749, 254] on span "Clear" at bounding box center [749, 254] width 32 height 20
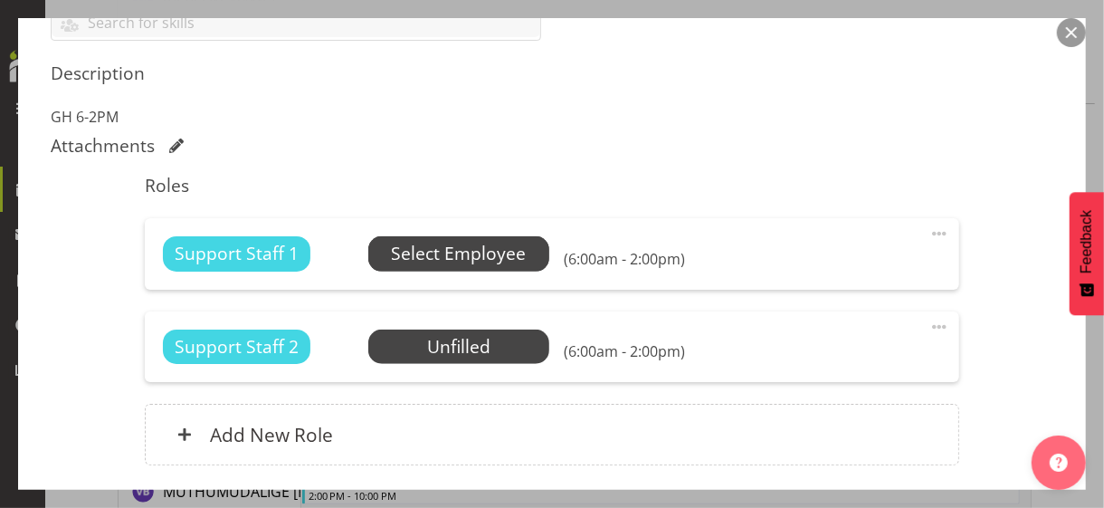
click at [446, 251] on span "Select Employee" at bounding box center [458, 254] width 135 height 26
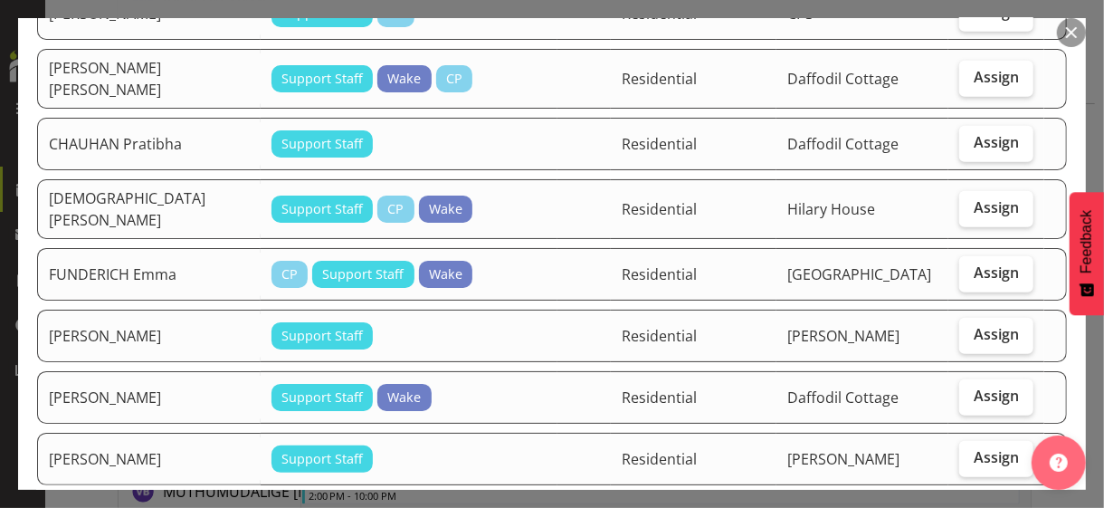
scroll to position [724, 0]
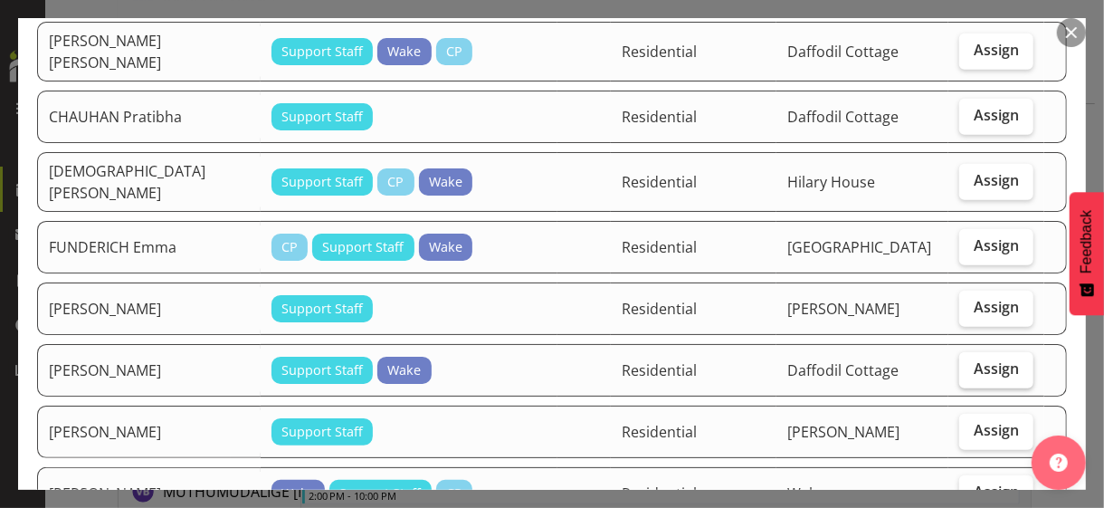
click at [980, 359] on span "Assign" at bounding box center [996, 368] width 45 height 18
click at [971, 363] on input "Assign" at bounding box center [966, 369] width 12 height 12
checkbox input "true"
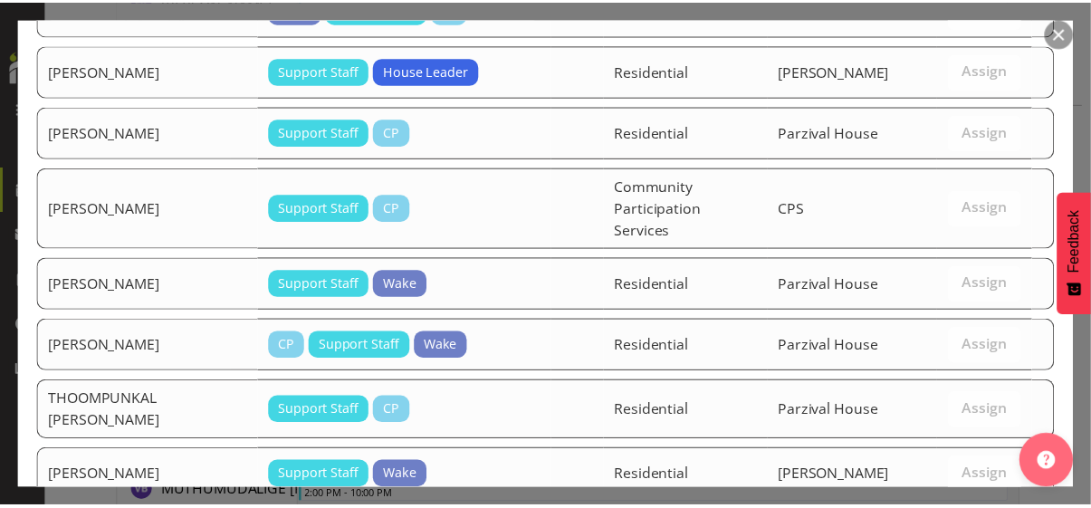
scroll to position [2351, 0]
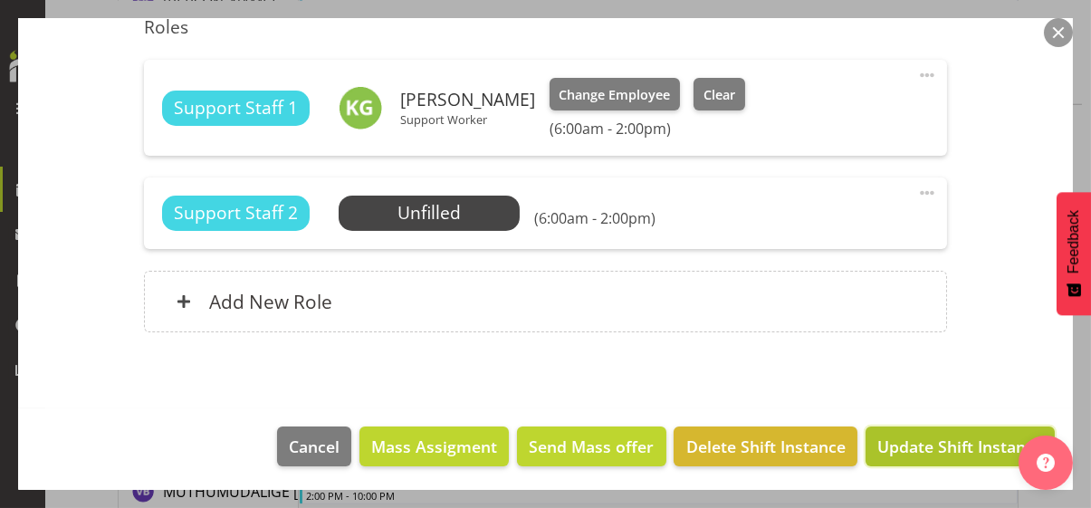
click at [949, 441] on span "Update Shift Instance" at bounding box center [960, 447] width 166 height 24
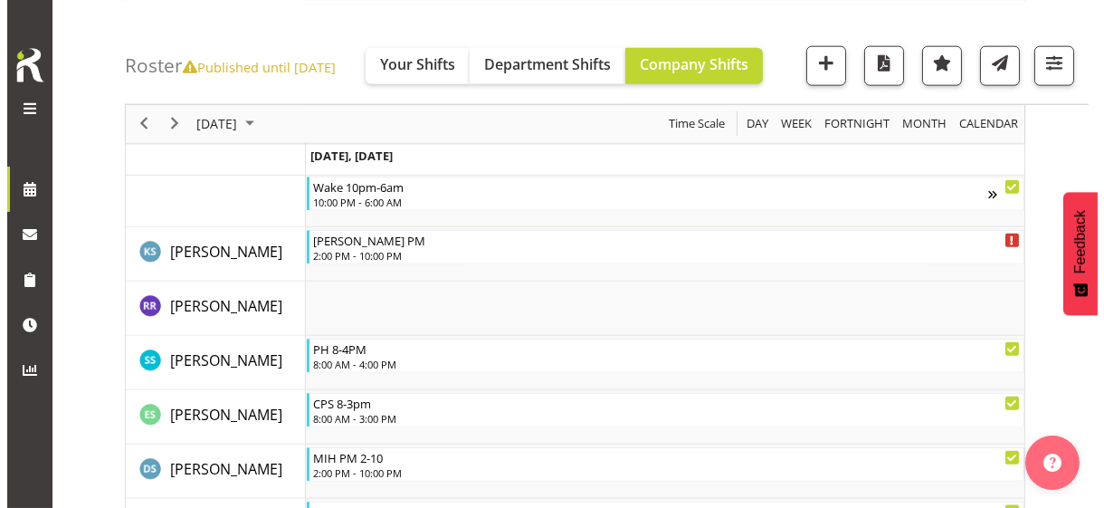
scroll to position [4708, 0]
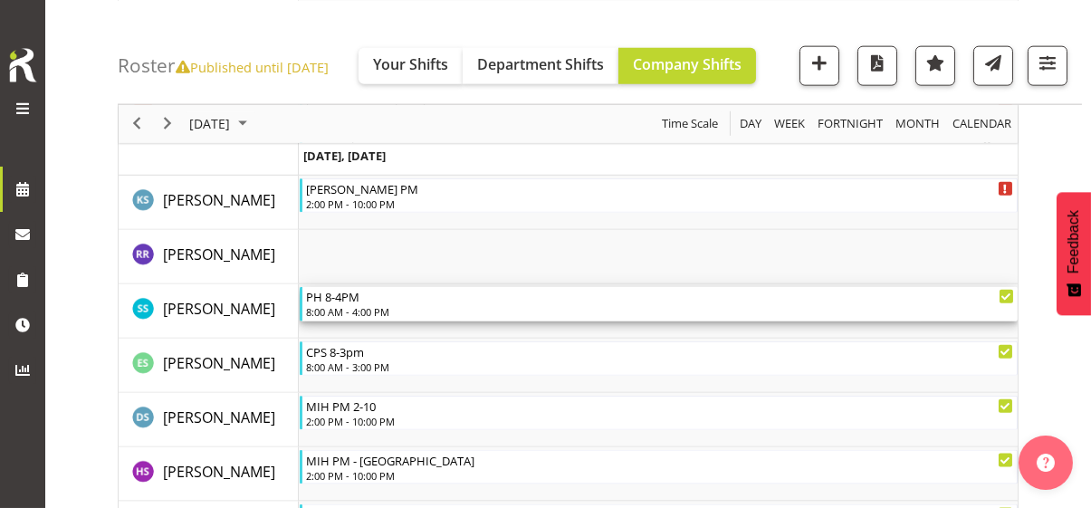
click at [352, 304] on div "8:00 AM - 4:00 PM" at bounding box center [660, 311] width 708 height 14
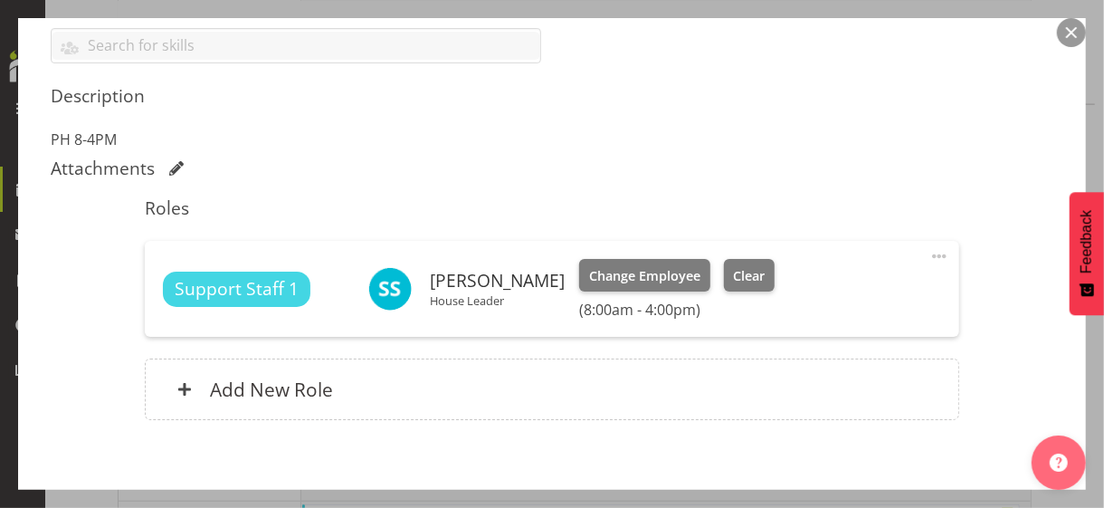
scroll to position [543, 0]
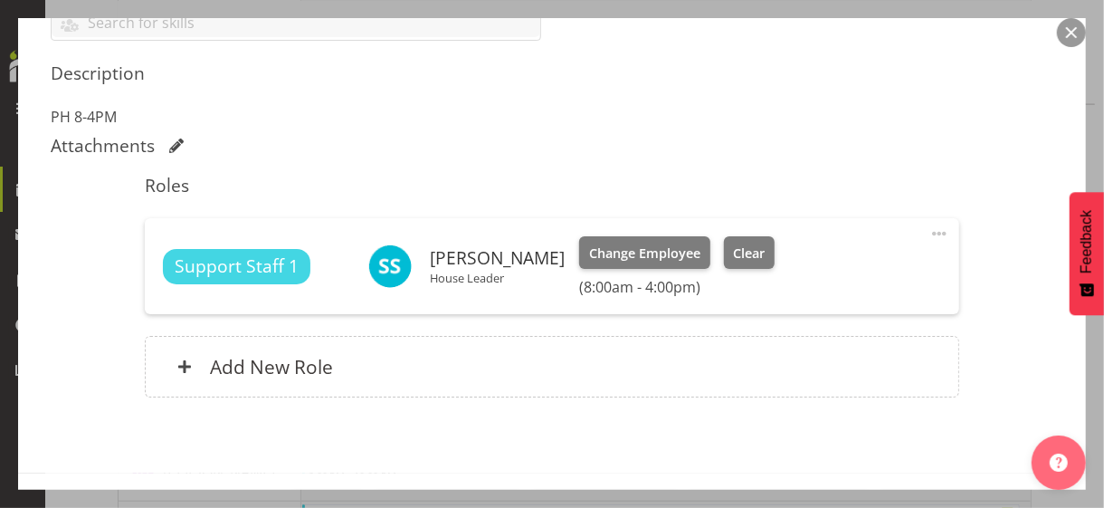
click at [929, 231] on span at bounding box center [940, 234] width 22 height 22
click at [829, 265] on link "Edit" at bounding box center [864, 273] width 174 height 33
select select "9"
select select "2025"
select select "16"
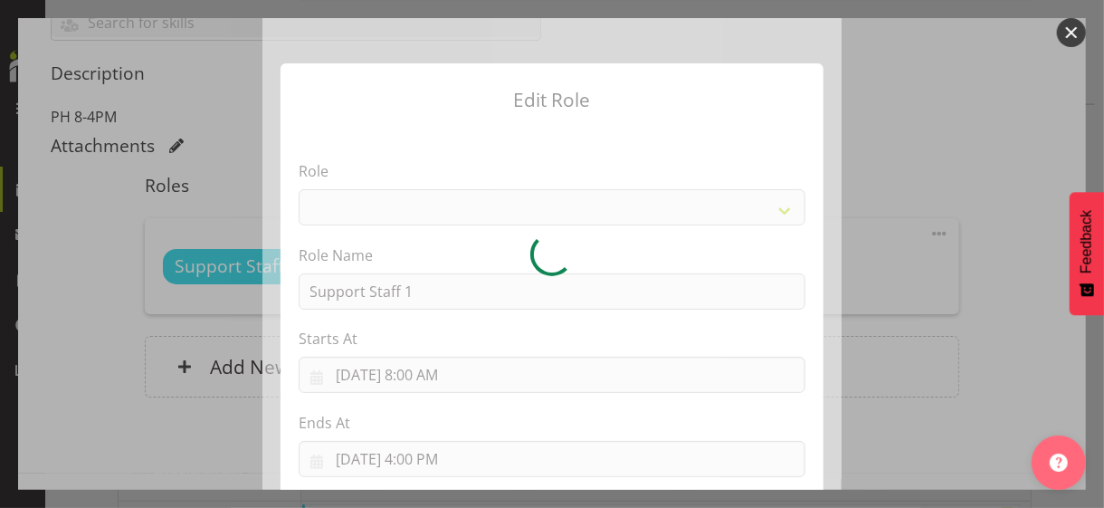
select select "1091"
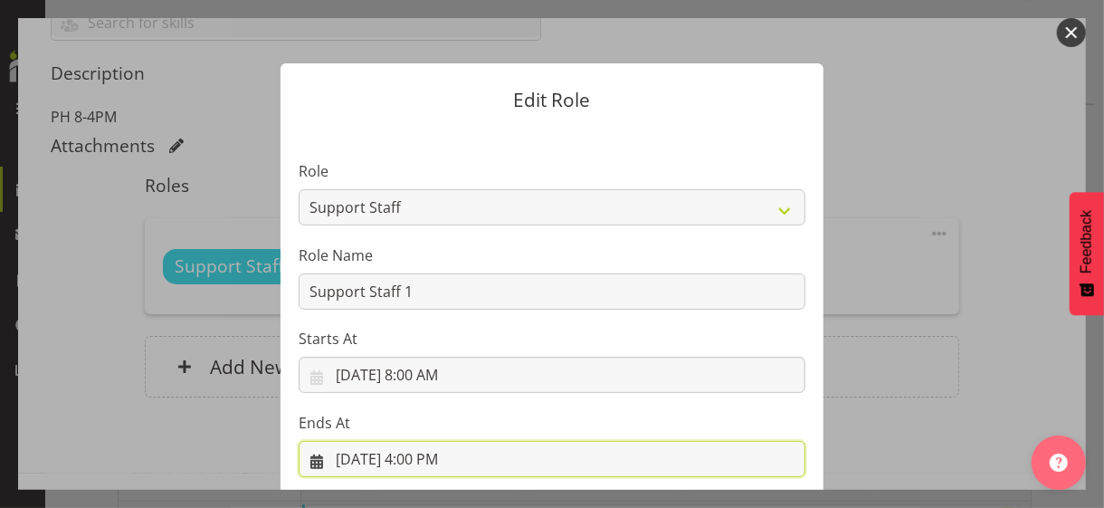
click at [429, 452] on input "[DATE] 4:00 PM" at bounding box center [552, 459] width 507 height 36
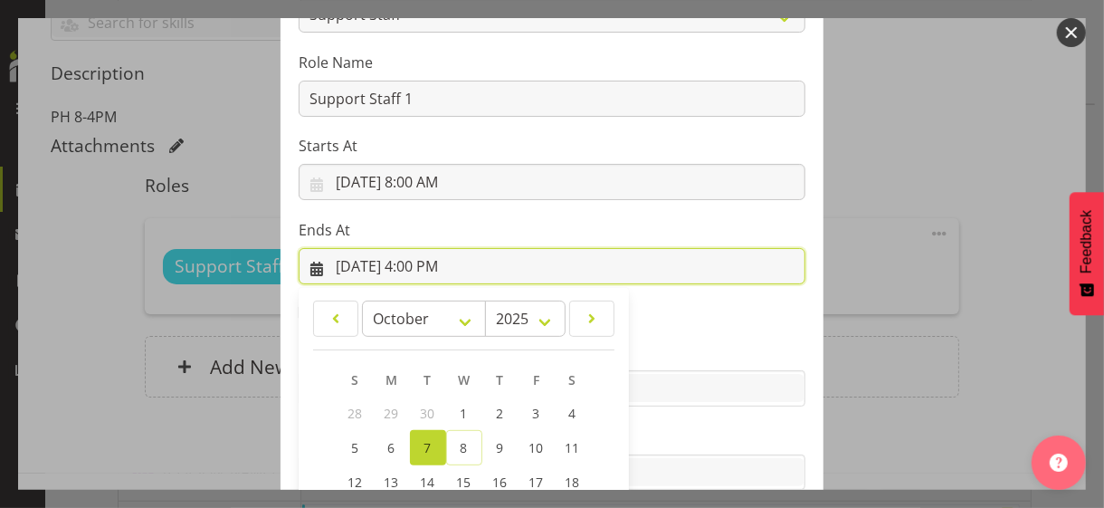
scroll to position [399, 0]
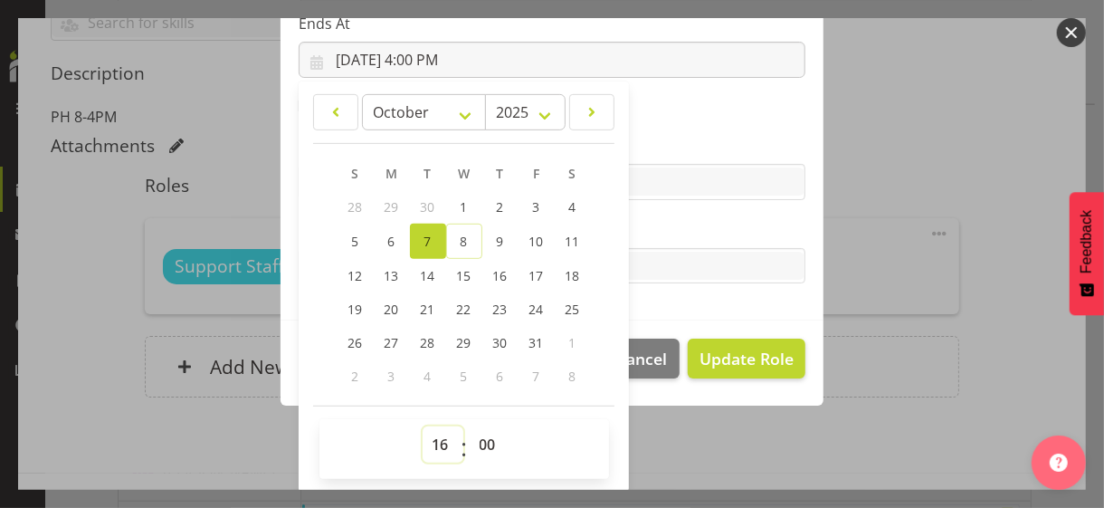
click at [433, 441] on select "00 01 02 03 04 05 06 07 08 09 10 11 12 13 14 15 16 17 18 19 20 21 22 23" at bounding box center [443, 444] width 41 height 36
select select "18"
click at [423, 426] on select "00 01 02 03 04 05 06 07 08 09 10 11 12 13 14 15 16 17 18 19 20 21 22 23" at bounding box center [443, 444] width 41 height 36
type input "[DATE] 6:00 PM"
drag, startPoint x: 476, startPoint y: 439, endPoint x: 479, endPoint y: 429, distance: 10.3
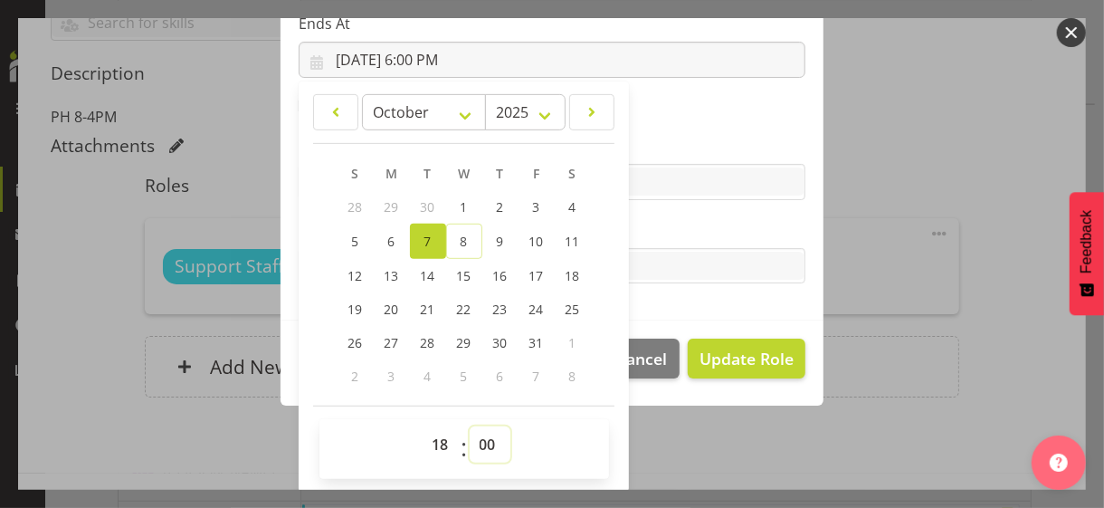
click at [476, 439] on select "00 01 02 03 04 05 06 07 08 09 10 11 12 13 14 15 16 17 18 19 20 21 22 23 24 25 2…" at bounding box center [490, 444] width 41 height 36
select select "45"
click at [470, 426] on select "00 01 02 03 04 05 06 07 08 09 10 11 12 13 14 15 16 17 18 19 20 21 22 23 24 25 2…" at bounding box center [490, 444] width 41 height 36
type input "[DATE] 6:45 PM"
click at [654, 233] on label "Tasks" at bounding box center [552, 230] width 507 height 22
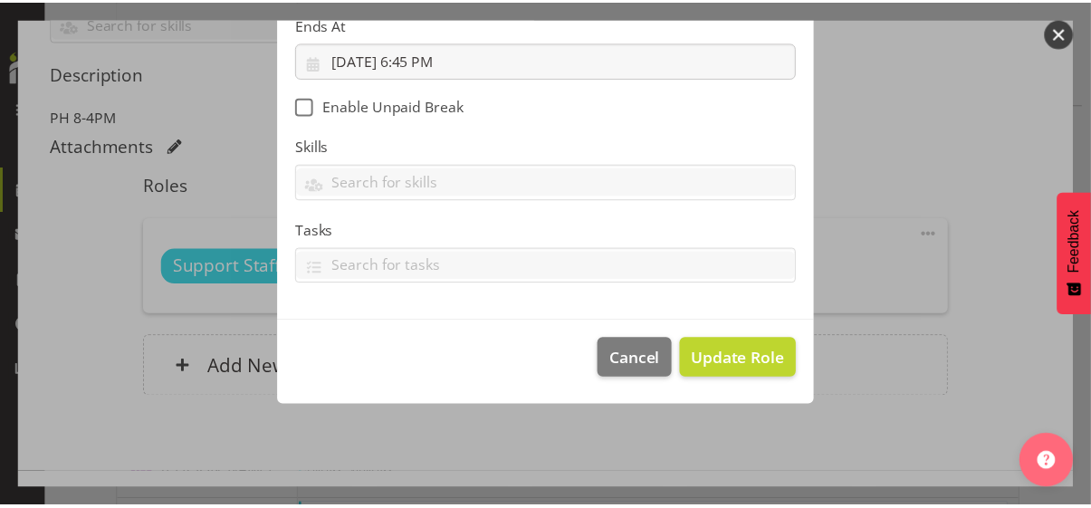
scroll to position [313, 0]
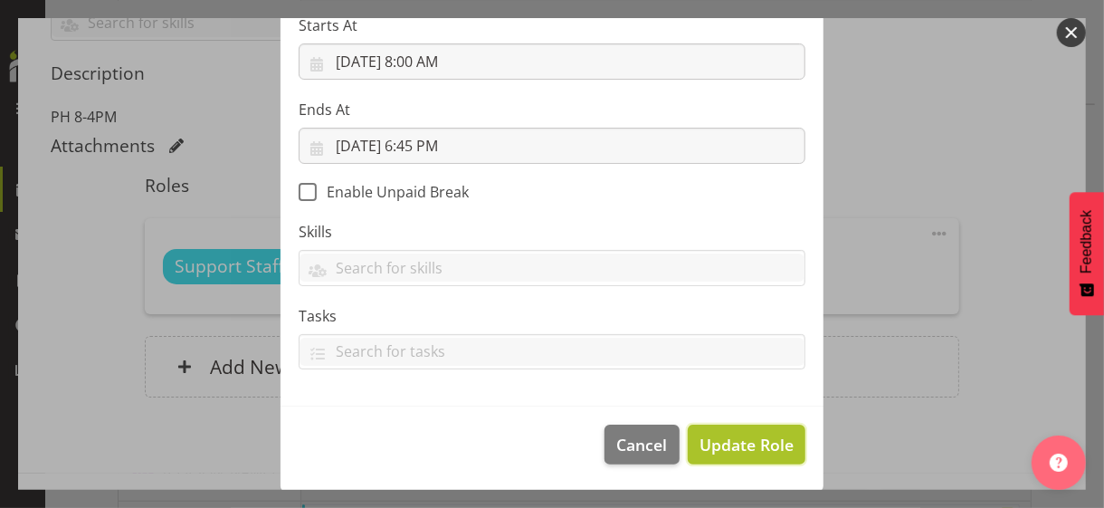
click at [737, 435] on span "Update Role" at bounding box center [747, 445] width 94 height 24
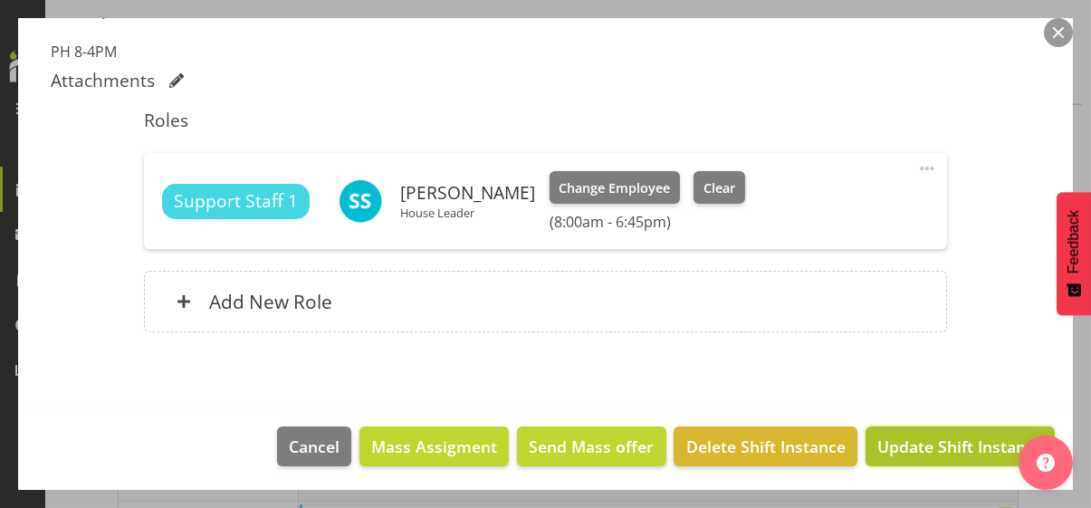
click at [904, 442] on span "Update Shift Instance" at bounding box center [960, 447] width 166 height 24
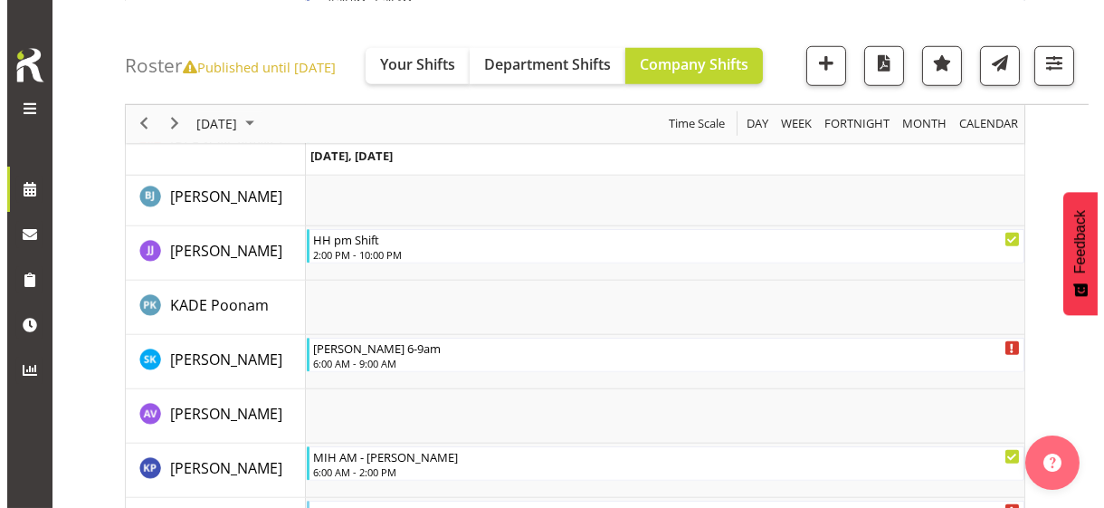
scroll to position [2898, 0]
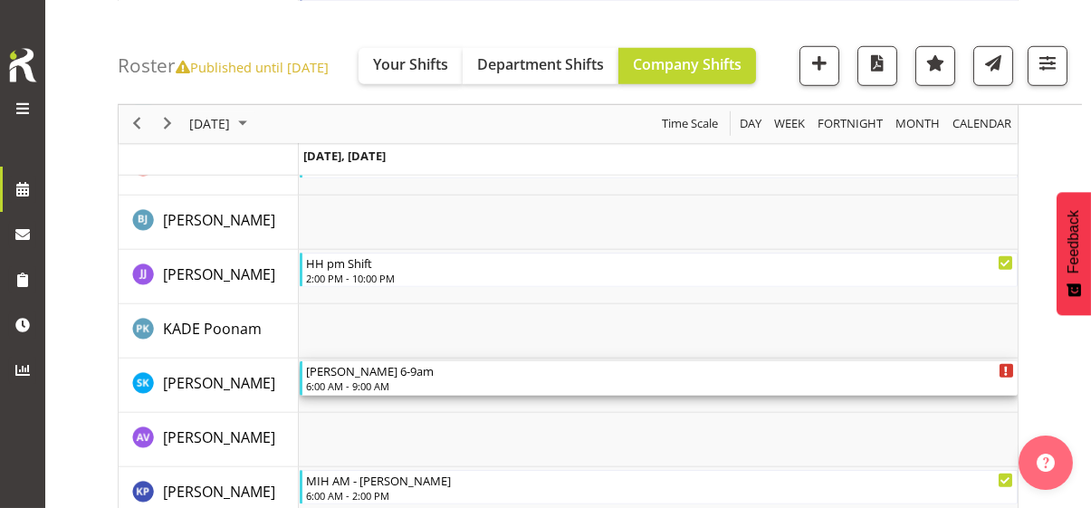
click at [347, 379] on div "6:00 AM - 9:00 AM" at bounding box center [660, 385] width 708 height 14
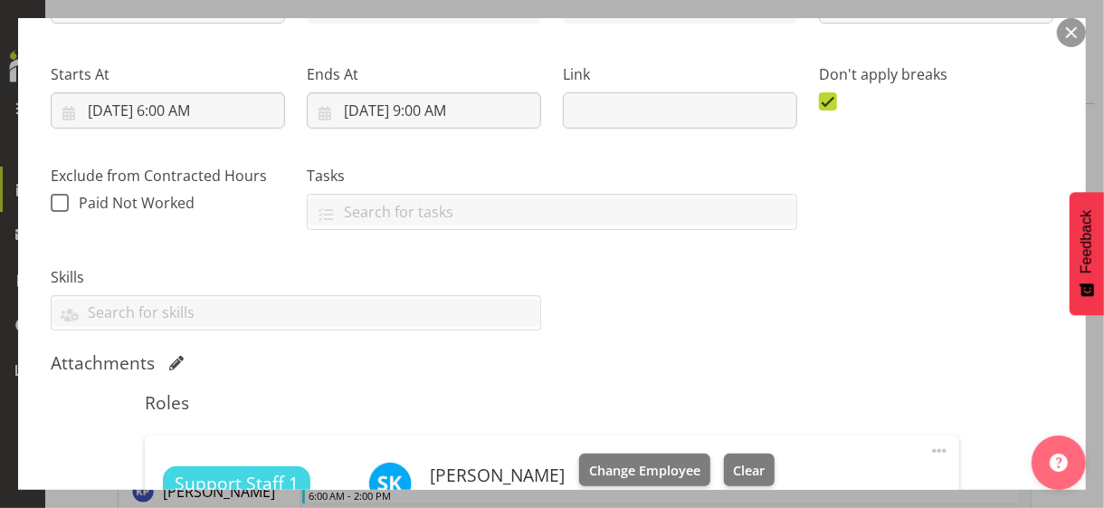
scroll to position [543, 0]
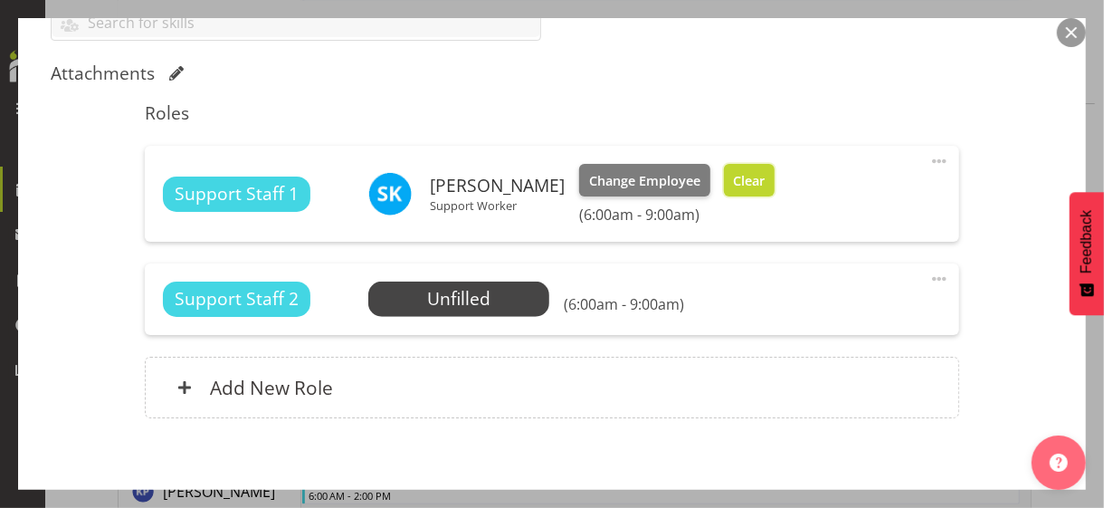
click at [776, 190] on button "Clear" at bounding box center [750, 180] width 52 height 33
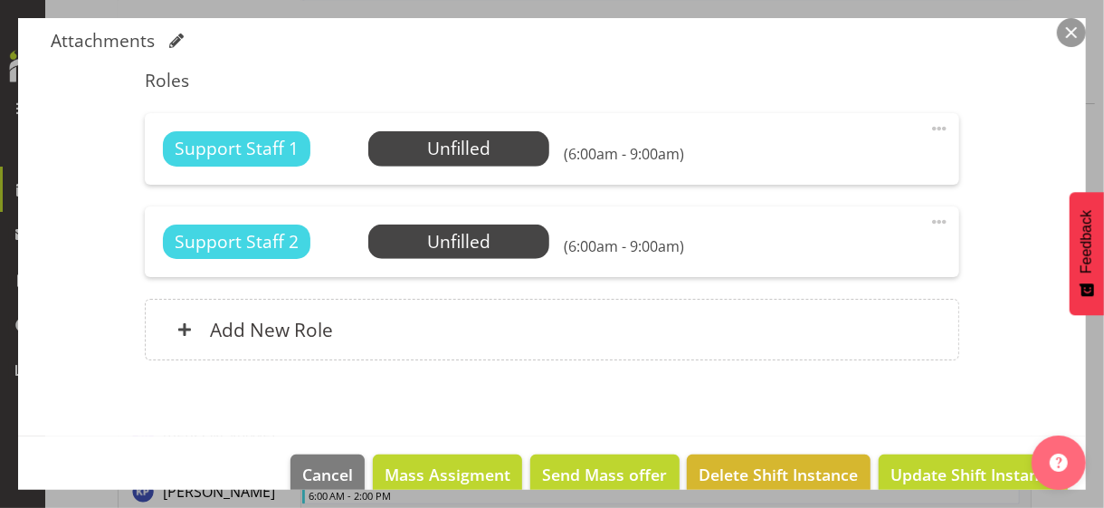
scroll to position [604, 0]
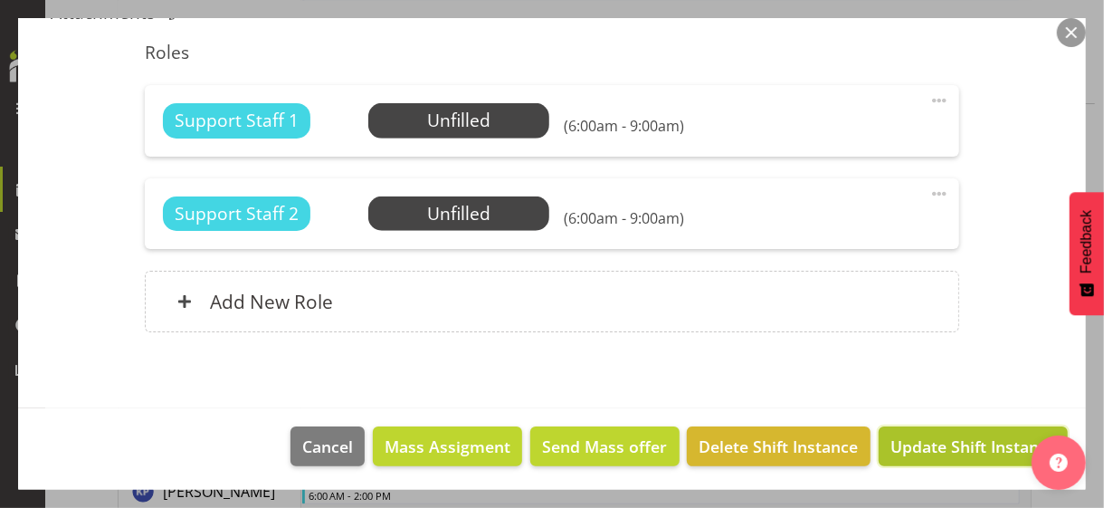
click at [951, 439] on span "Update Shift Instance" at bounding box center [974, 447] width 166 height 24
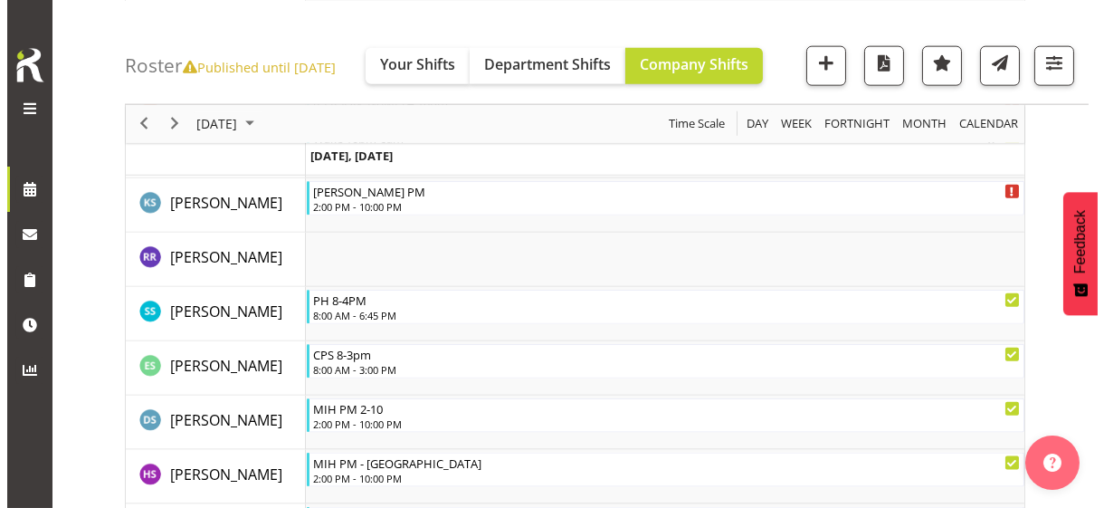
scroll to position [4833, 0]
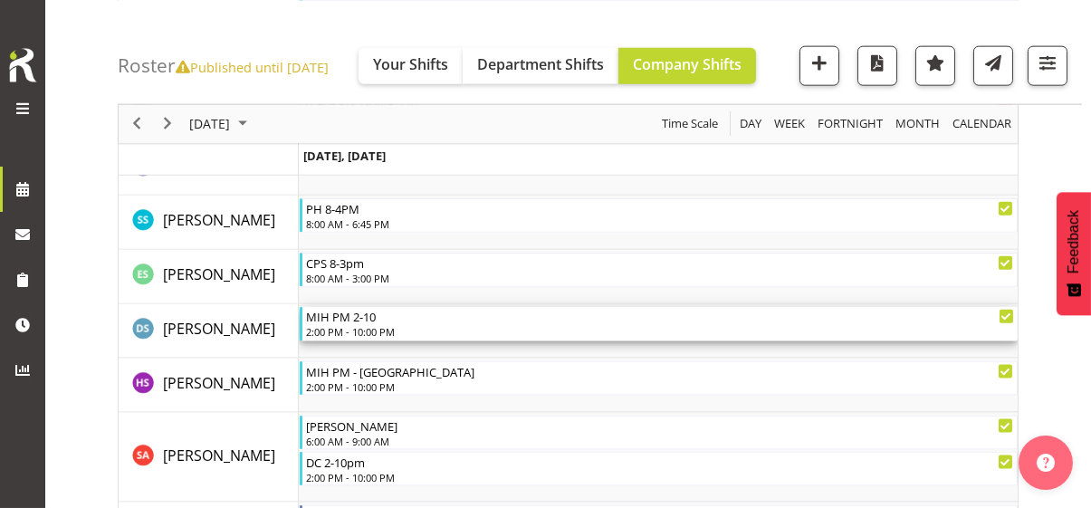
click at [359, 328] on div "2:00 PM - 10:00 PM" at bounding box center [660, 331] width 708 height 14
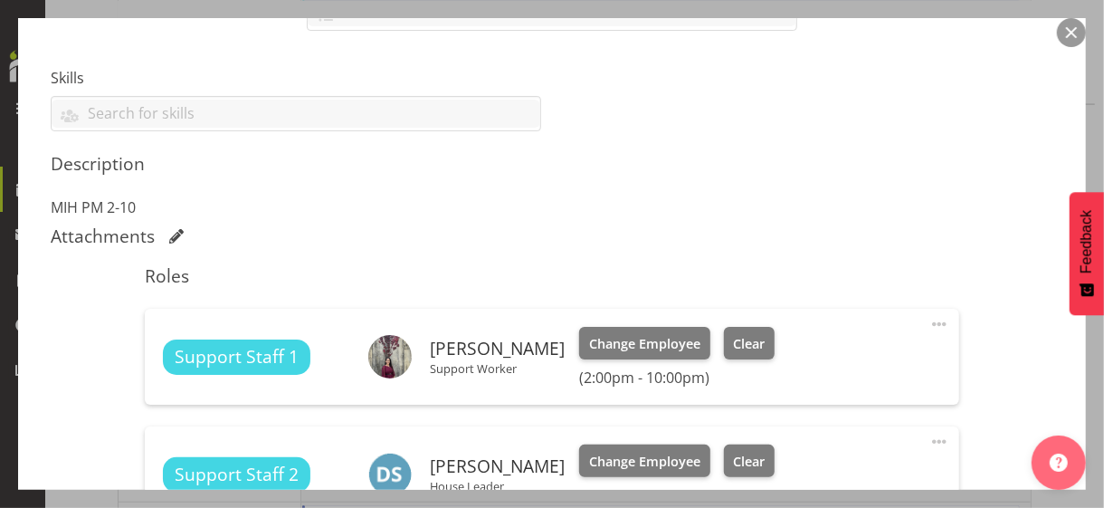
scroll to position [724, 0]
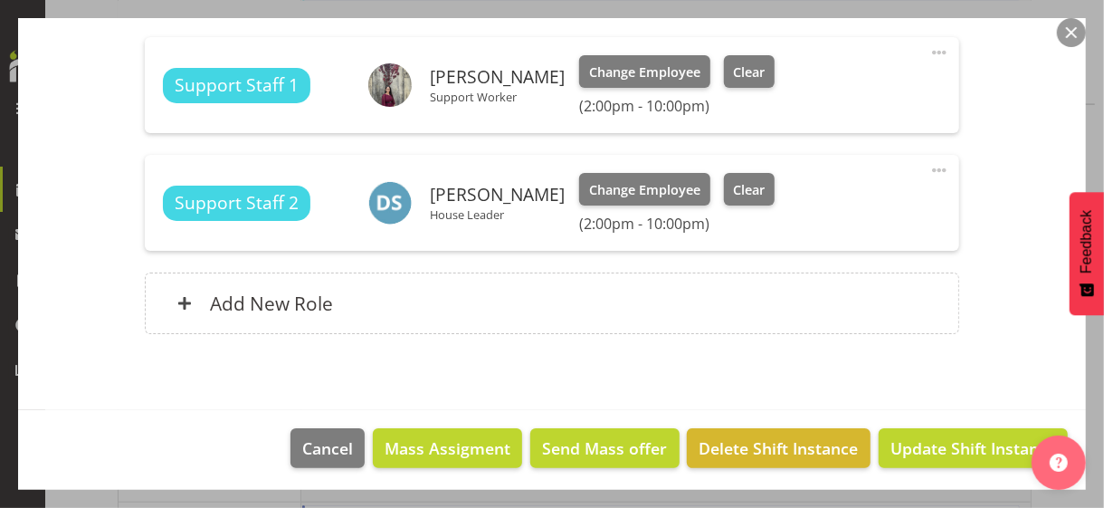
click at [929, 51] on span at bounding box center [940, 53] width 22 height 22
click at [823, 89] on link "Edit" at bounding box center [864, 92] width 174 height 33
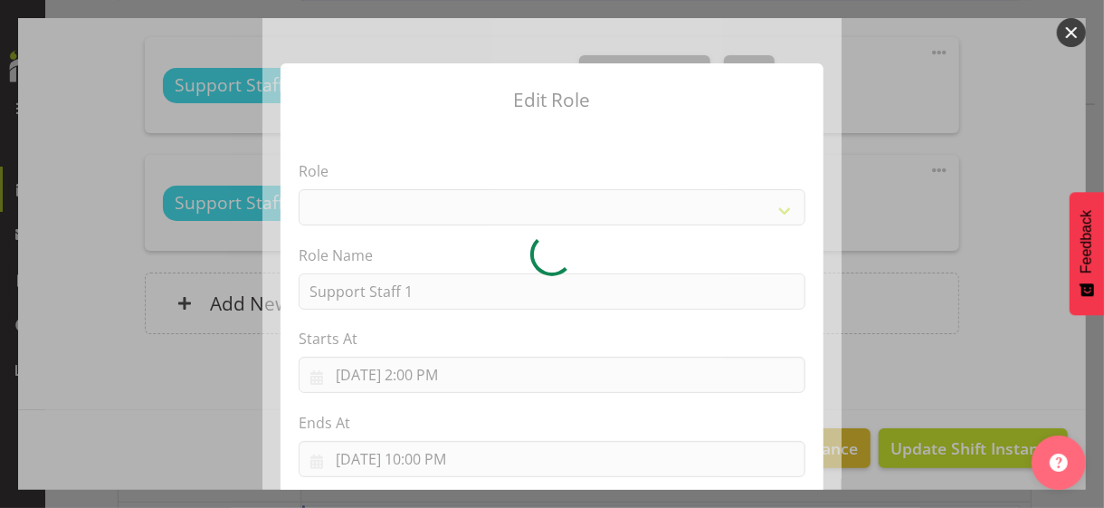
select select "1091"
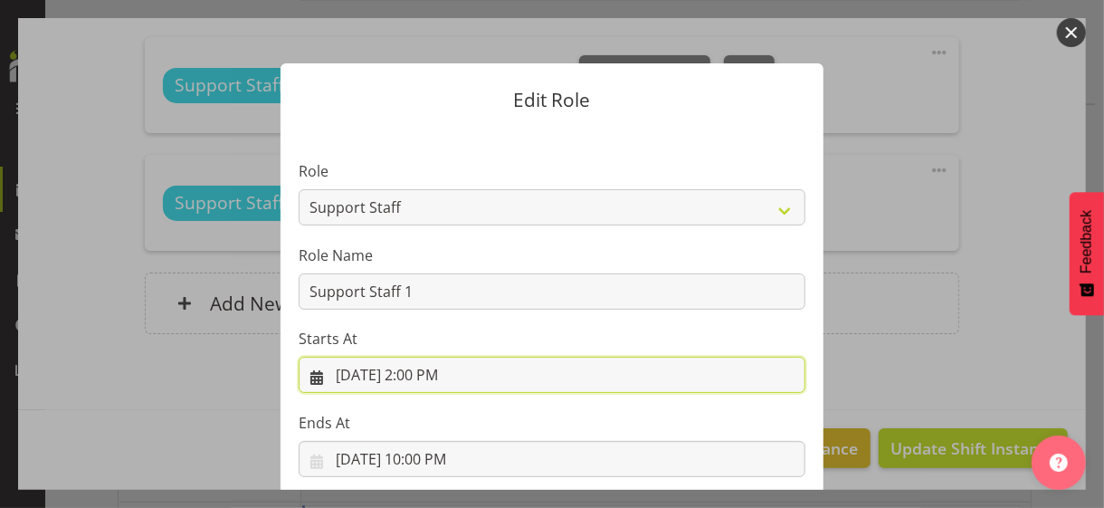
click at [420, 372] on input "[DATE] 2:00 PM" at bounding box center [552, 375] width 507 height 36
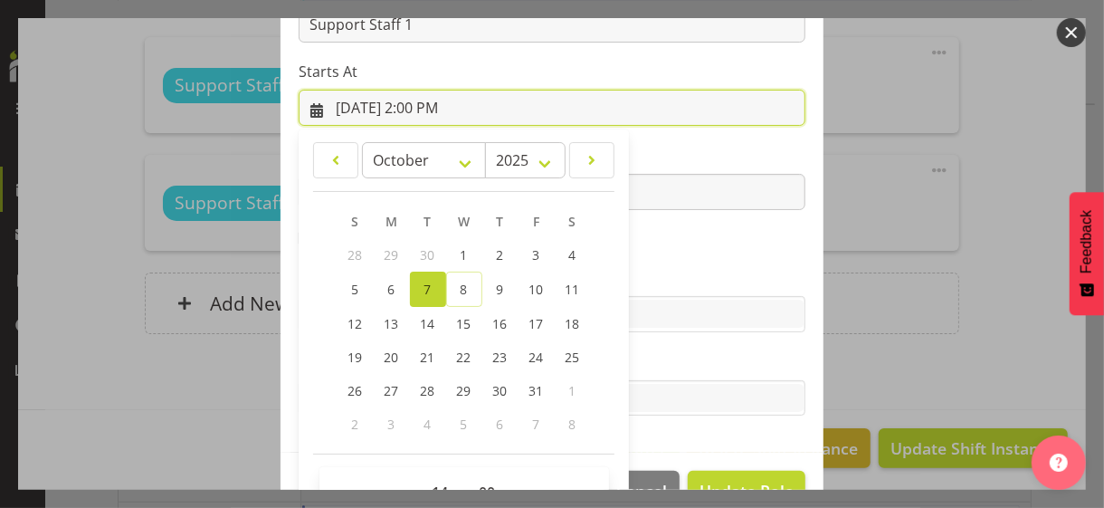
scroll to position [314, 0]
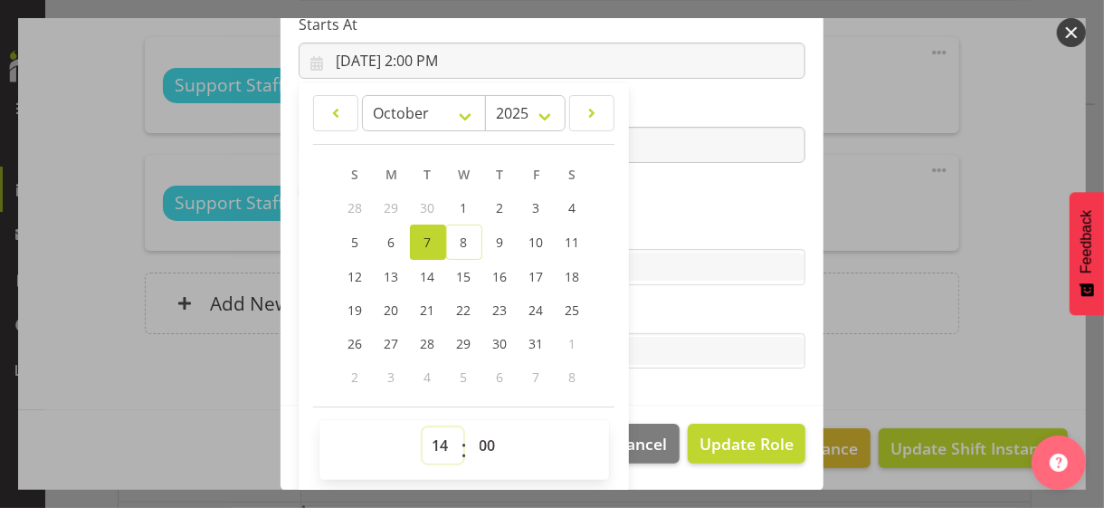
click at [430, 439] on select "00 01 02 03 04 05 06 07 08 09 10 11 12 13 14 15 16 17 18 19 20 21 22 23" at bounding box center [443, 445] width 41 height 36
select select "12"
click at [423, 427] on select "00 01 02 03 04 05 06 07 08 09 10 11 12 13 14 15 16 17 18 19 20 21 22 23" at bounding box center [443, 445] width 41 height 36
type input "[DATE] 12:00 PM"
drag, startPoint x: 479, startPoint y: 441, endPoint x: 475, endPoint y: 426, distance: 14.9
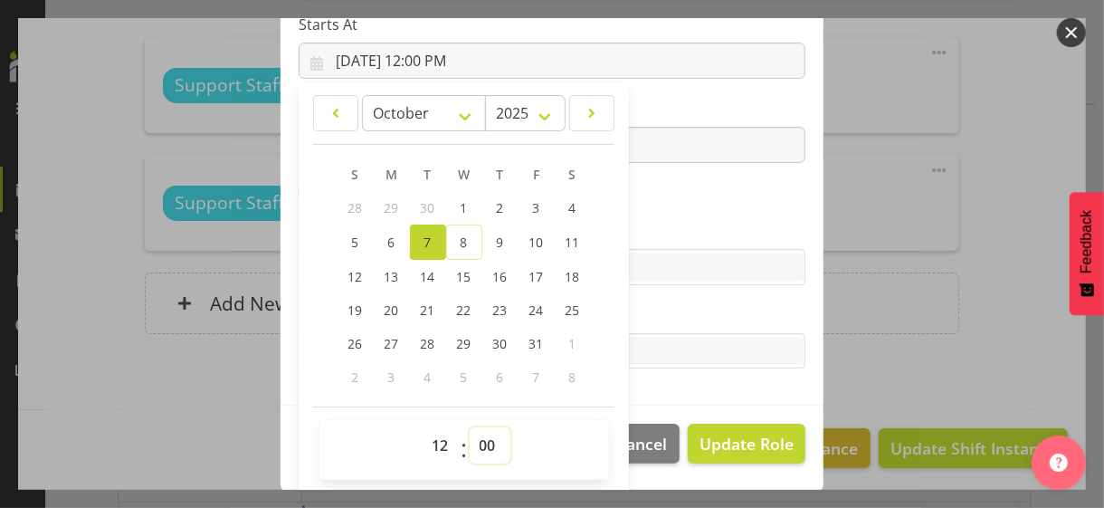
click at [479, 438] on select "00 01 02 03 04 05 06 07 08 09 10 11 12 13 14 15 16 17 18 19 20 21 22 23 24 25 2…" at bounding box center [490, 445] width 41 height 36
select select "30"
click at [470, 427] on select "00 01 02 03 04 05 06 07 08 09 10 11 12 13 14 15 16 17 18 19 20 21 22 23 24 25 2…" at bounding box center [490, 445] width 41 height 36
type input "[DATE] 12:30 PM"
drag, startPoint x: 657, startPoint y: 235, endPoint x: 667, endPoint y: 248, distance: 16.1
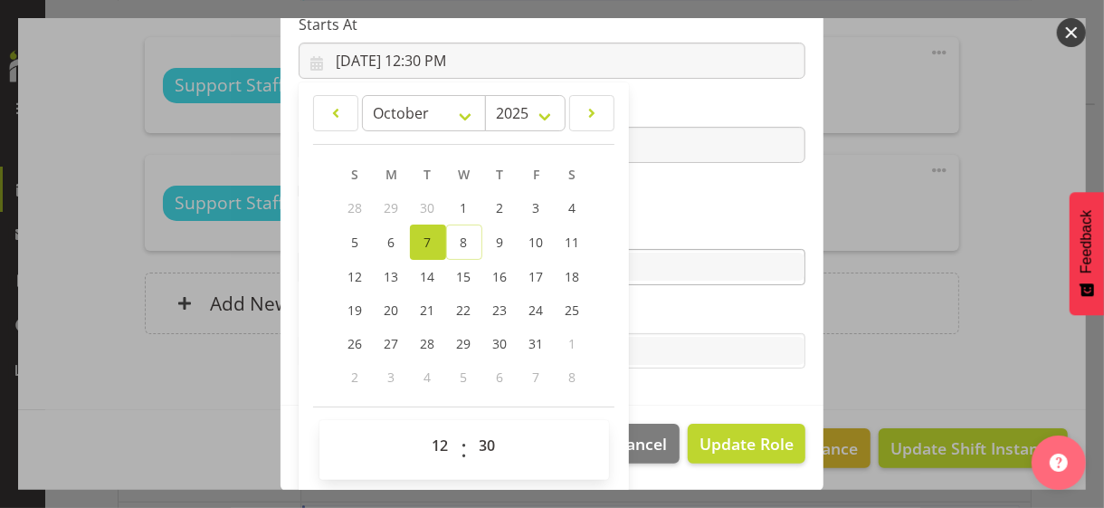
click at [657, 235] on label "Skills" at bounding box center [552, 231] width 507 height 22
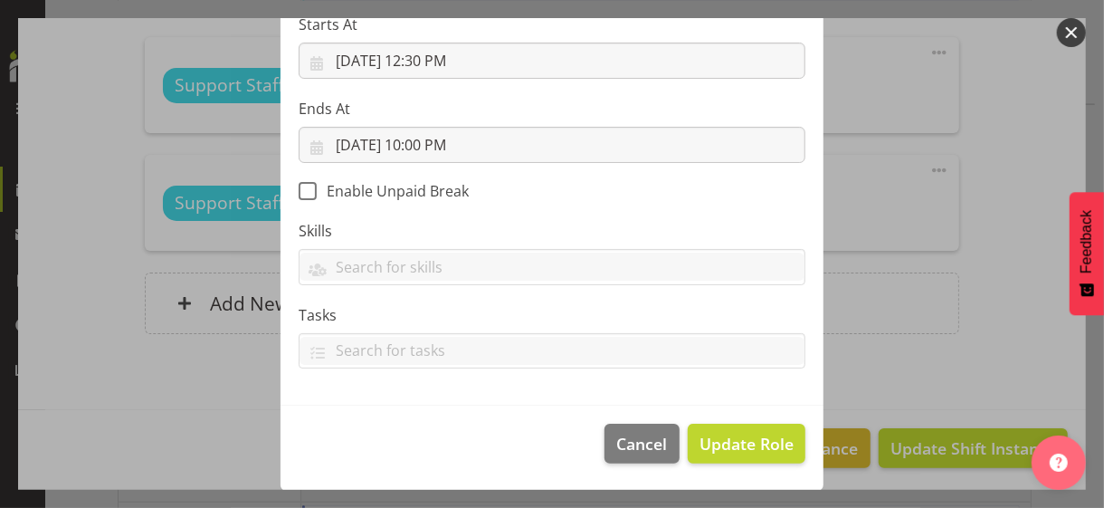
scroll to position [313, 0]
click at [736, 440] on span "Update Role" at bounding box center [747, 445] width 94 height 24
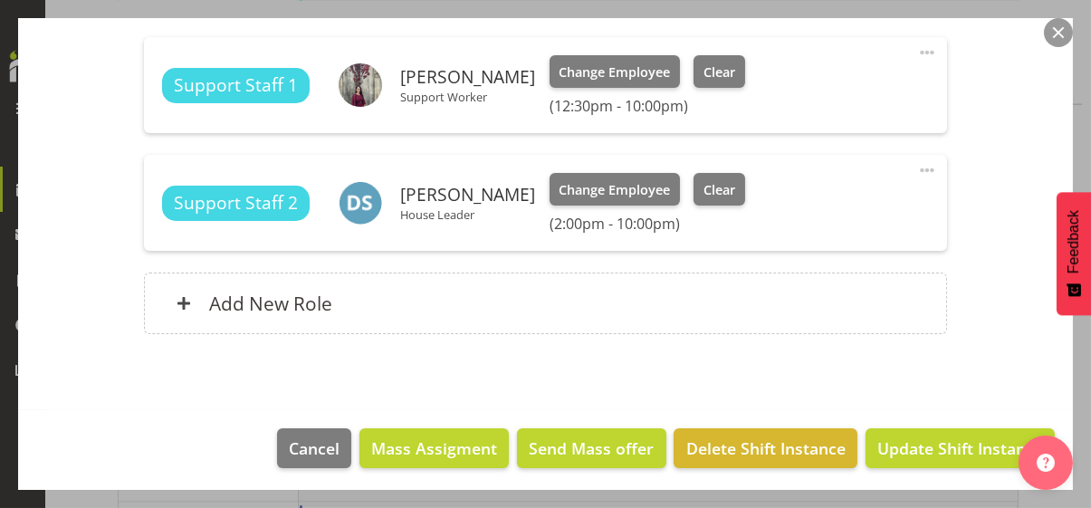
click at [916, 167] on span at bounding box center [927, 170] width 22 height 22
click at [819, 203] on link "Edit" at bounding box center [851, 210] width 174 height 33
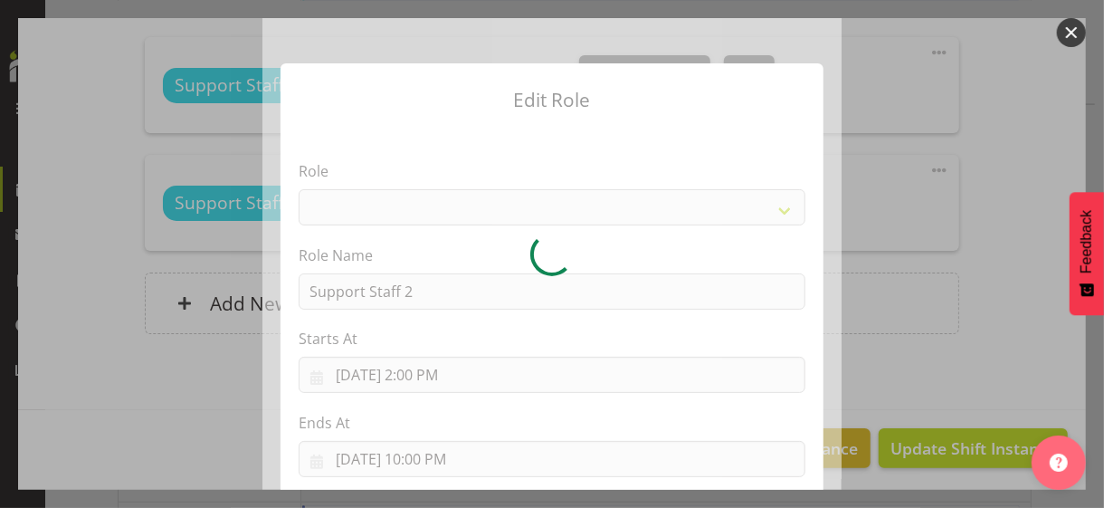
select select "1091"
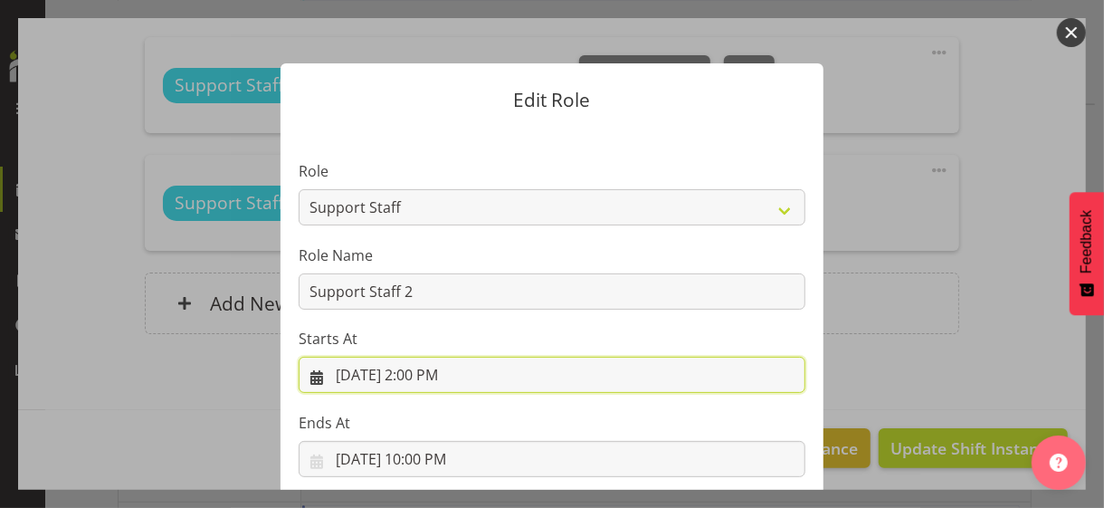
click at [431, 371] on input "[DATE] 2:00 PM" at bounding box center [552, 375] width 507 height 36
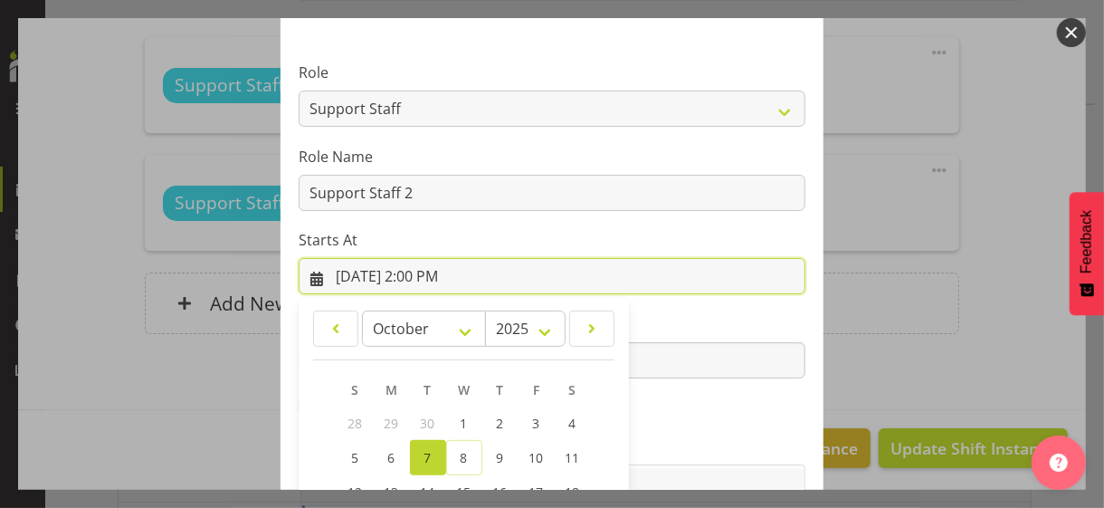
scroll to position [314, 0]
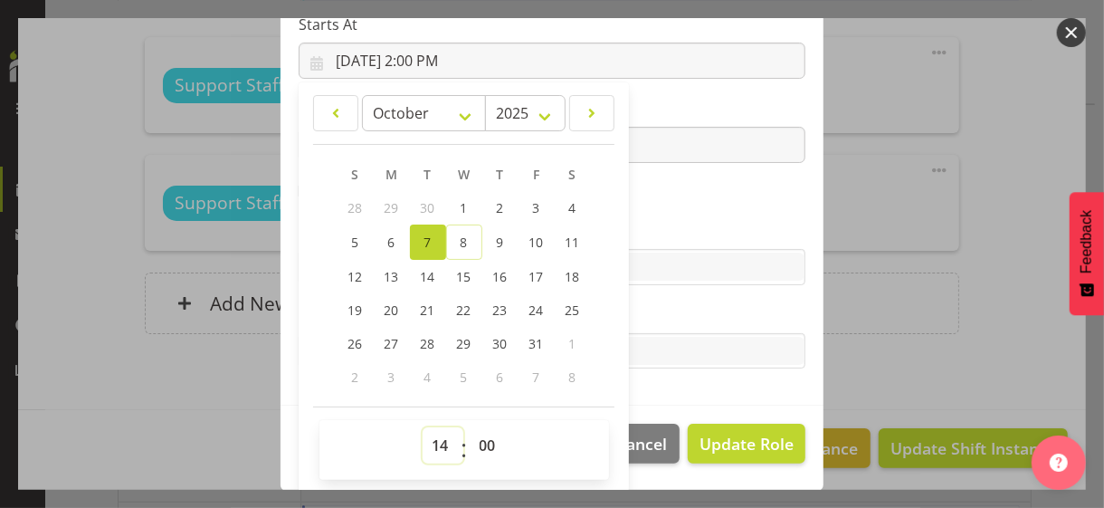
click at [435, 437] on select "00 01 02 03 04 05 06 07 08 09 10 11 12 13 14 15 16 17 18 19 20 21 22 23" at bounding box center [443, 445] width 41 height 36
select select "6"
click at [423, 427] on select "00 01 02 03 04 05 06 07 08 09 10 11 12 13 14 15 16 17 18 19 20 21 22 23" at bounding box center [443, 445] width 41 height 36
type input "[DATE] 6:00 AM"
drag, startPoint x: 478, startPoint y: 443, endPoint x: 476, endPoint y: 426, distance: 16.4
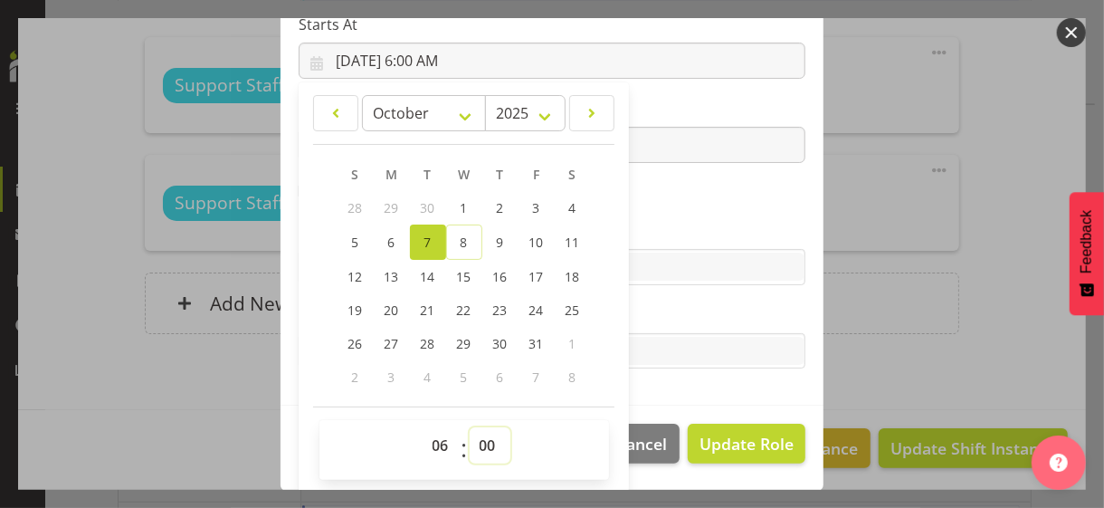
click at [478, 442] on select "00 01 02 03 04 05 06 07 08 09 10 11 12 13 14 15 16 17 18 19 20 21 22 23 24 25 2…" at bounding box center [490, 445] width 41 height 36
select select "30"
click at [470, 427] on select "00 01 02 03 04 05 06 07 08 09 10 11 12 13 14 15 16 17 18 19 20 21 22 23 24 25 2…" at bounding box center [490, 445] width 41 height 36
type input "[DATE] 6:30 AM"
click at [674, 207] on section "Role CP House Leader Support Staff Wake Role Name Support Staff 2 Starts At [DA…" at bounding box center [552, 110] width 543 height 592
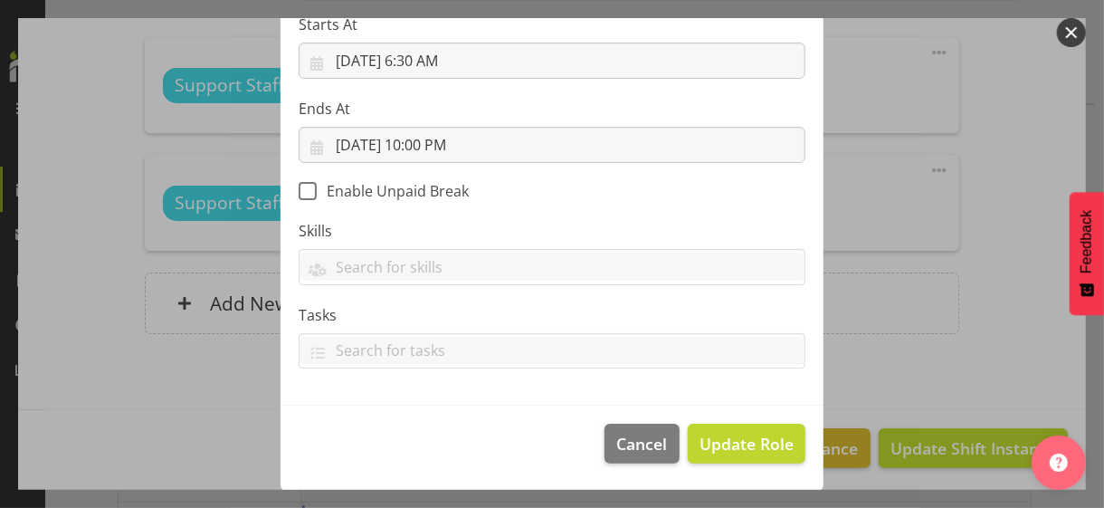
scroll to position [313, 0]
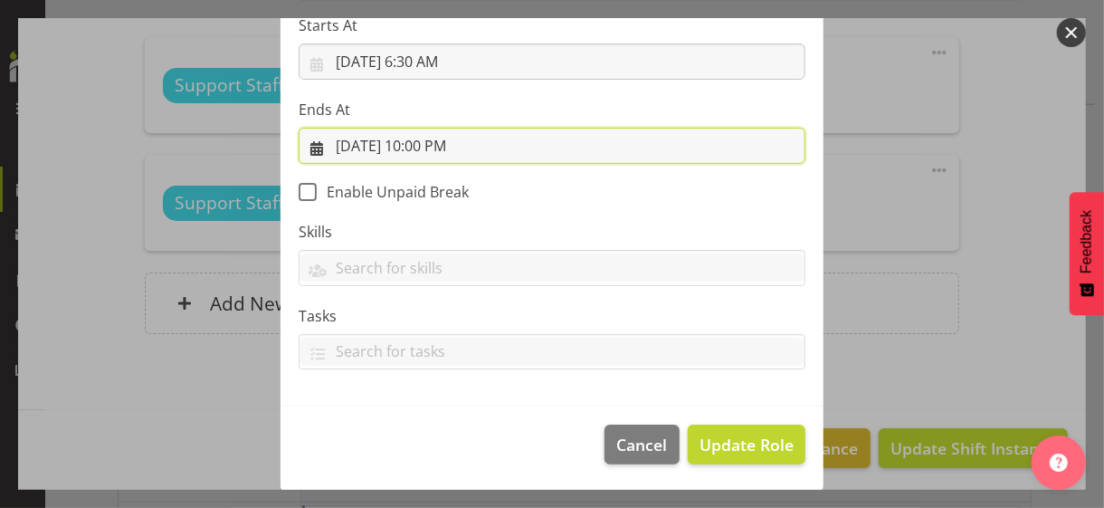
click at [454, 145] on input "[DATE] 10:00 PM" at bounding box center [552, 146] width 507 height 36
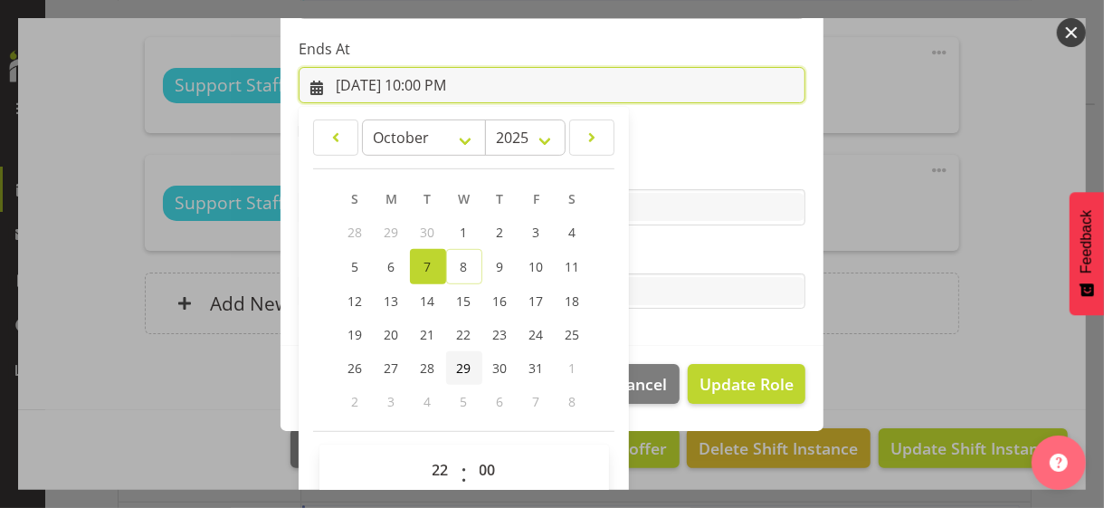
scroll to position [399, 0]
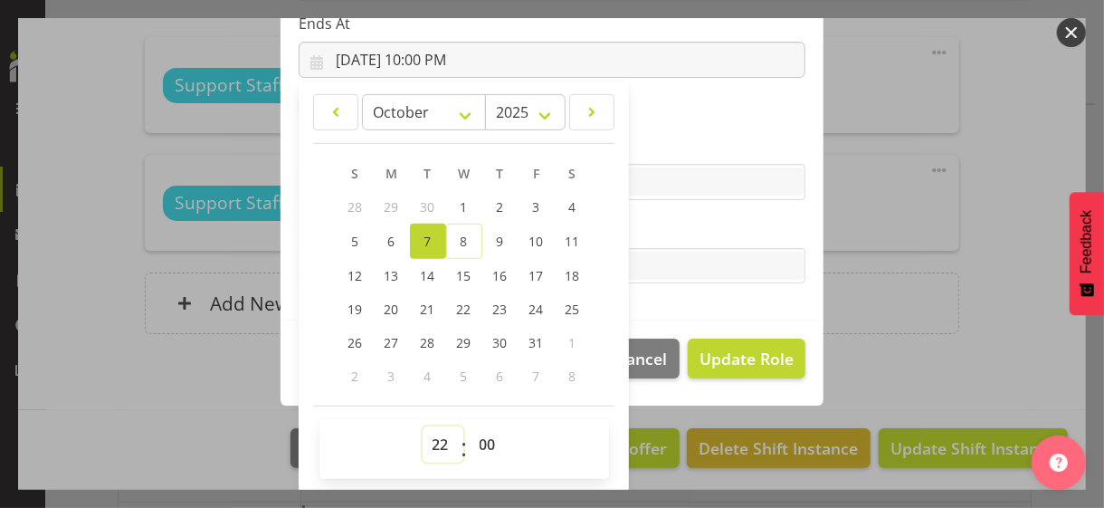
click at [429, 433] on select "00 01 02 03 04 05 06 07 08 09 10 11 12 13 14 15 16 17 18 19 20 21 22 23" at bounding box center [443, 444] width 41 height 36
select select "19"
click at [423, 426] on select "00 01 02 03 04 05 06 07 08 09 10 11 12 13 14 15 16 17 18 19 20 21 22 23" at bounding box center [443, 444] width 41 height 36
type input "[DATE] 7:00 PM"
click at [671, 233] on label "Tasks" at bounding box center [552, 230] width 507 height 22
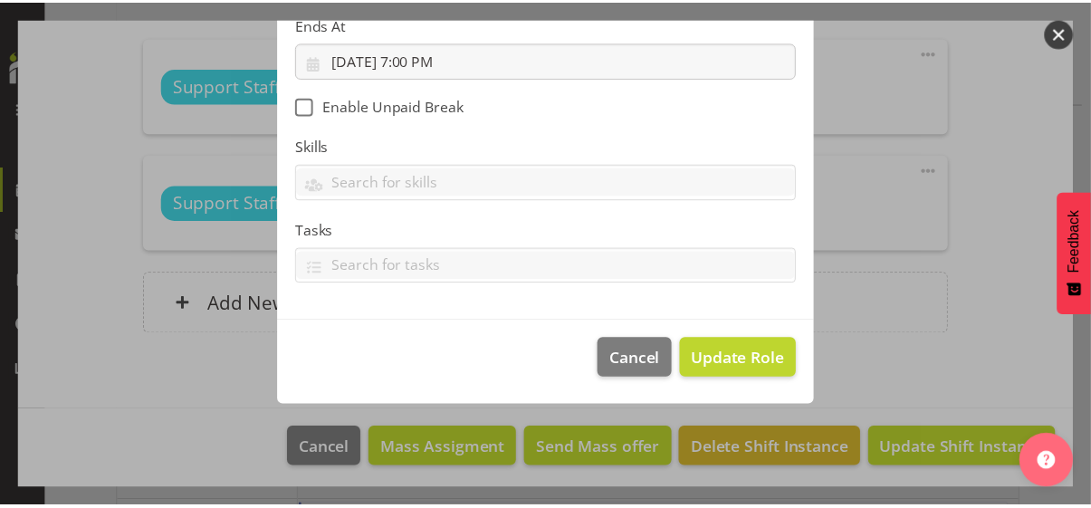
scroll to position [313, 0]
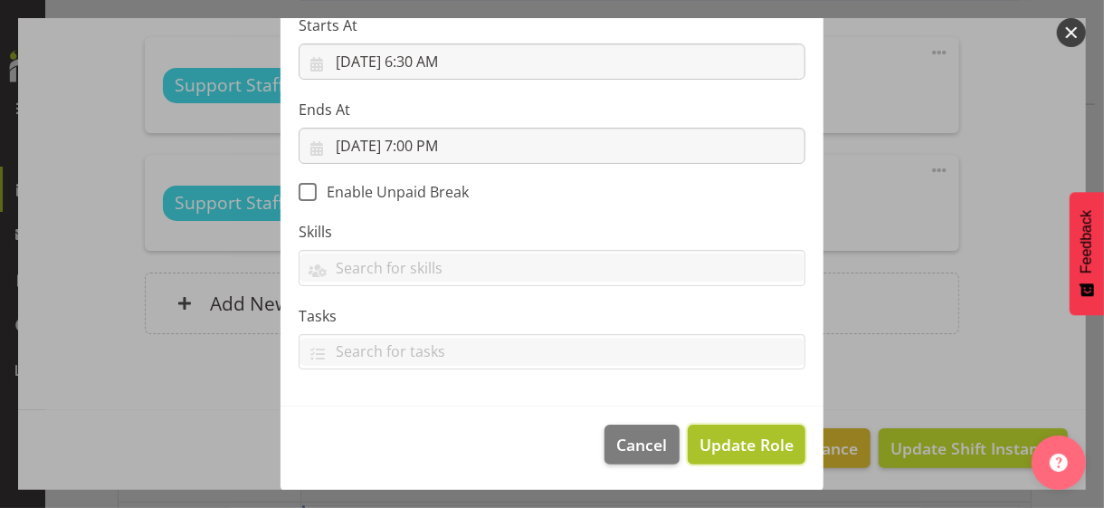
click at [730, 435] on span "Update Role" at bounding box center [747, 445] width 94 height 24
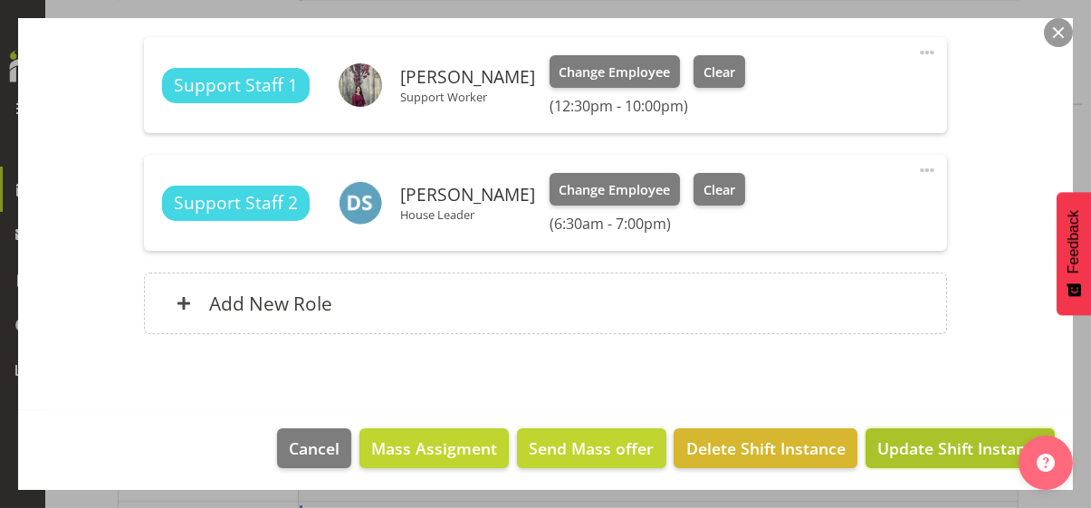
click at [933, 446] on span "Update Shift Instance" at bounding box center [960, 448] width 166 height 24
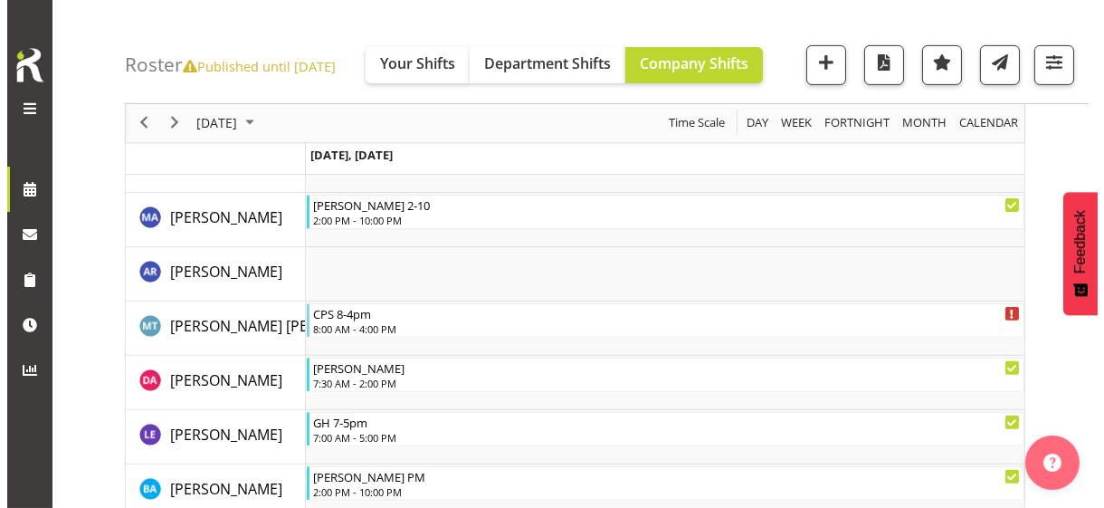
scroll to position [1129, 0]
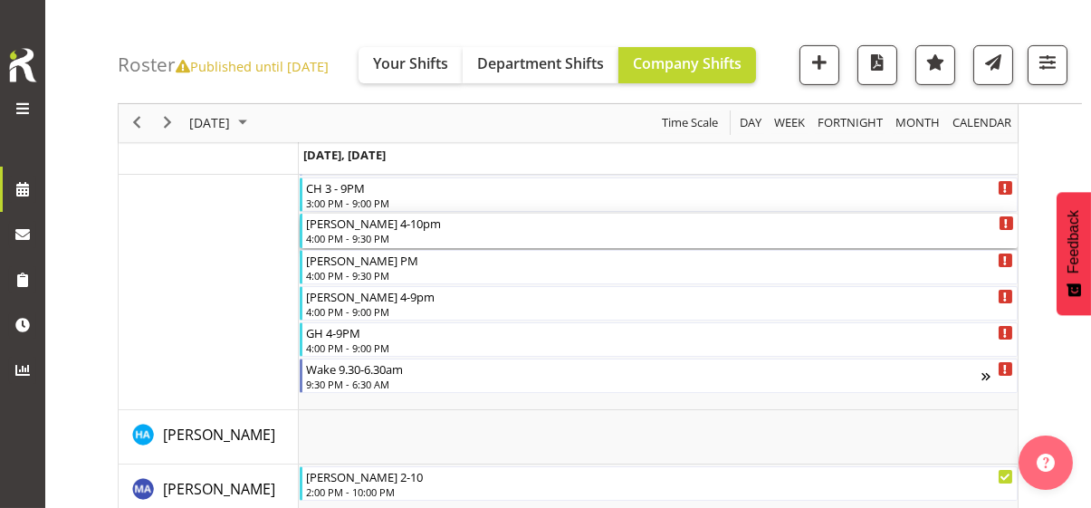
click at [360, 231] on div "4:00 PM - 9:30 PM" at bounding box center [660, 238] width 708 height 14
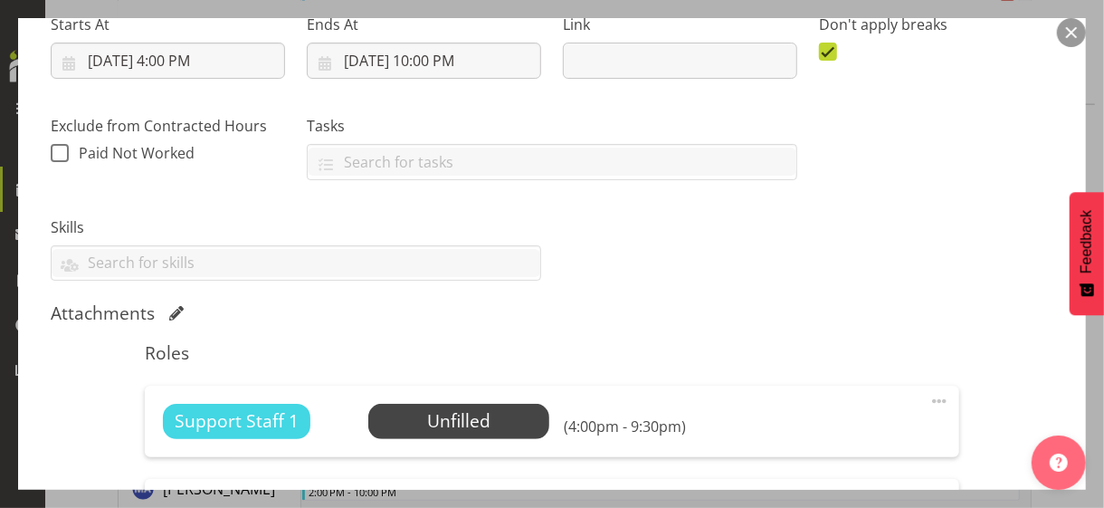
scroll to position [453, 0]
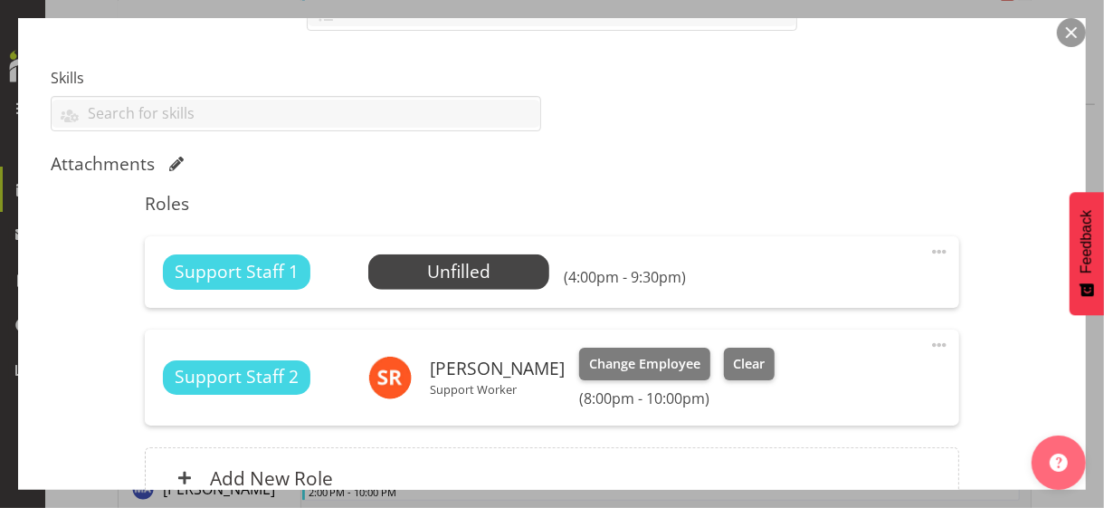
click at [929, 247] on span at bounding box center [940, 252] width 22 height 22
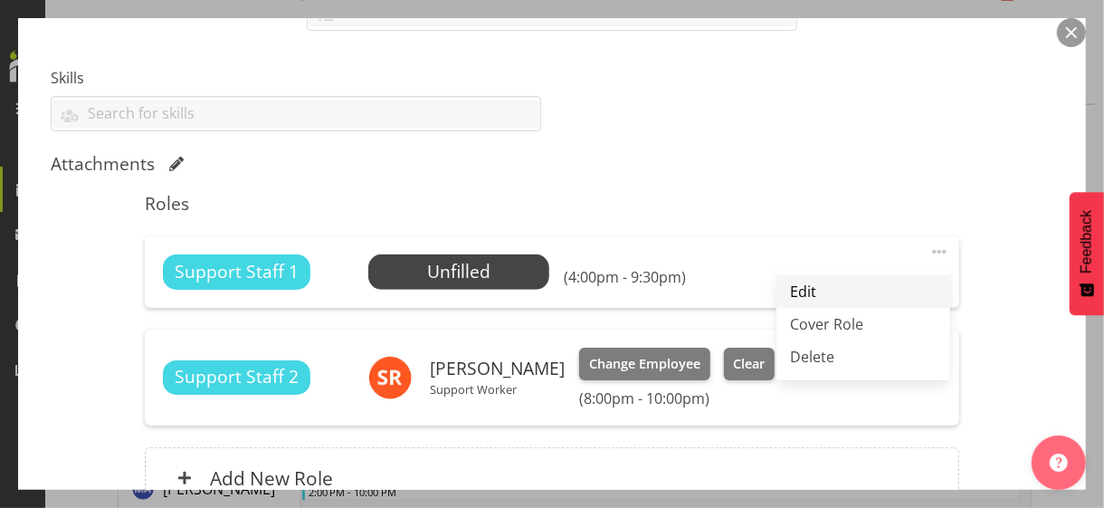
click at [824, 280] on link "Edit" at bounding box center [864, 291] width 174 height 33
select select "9"
select select "2025"
select select "21"
select select "30"
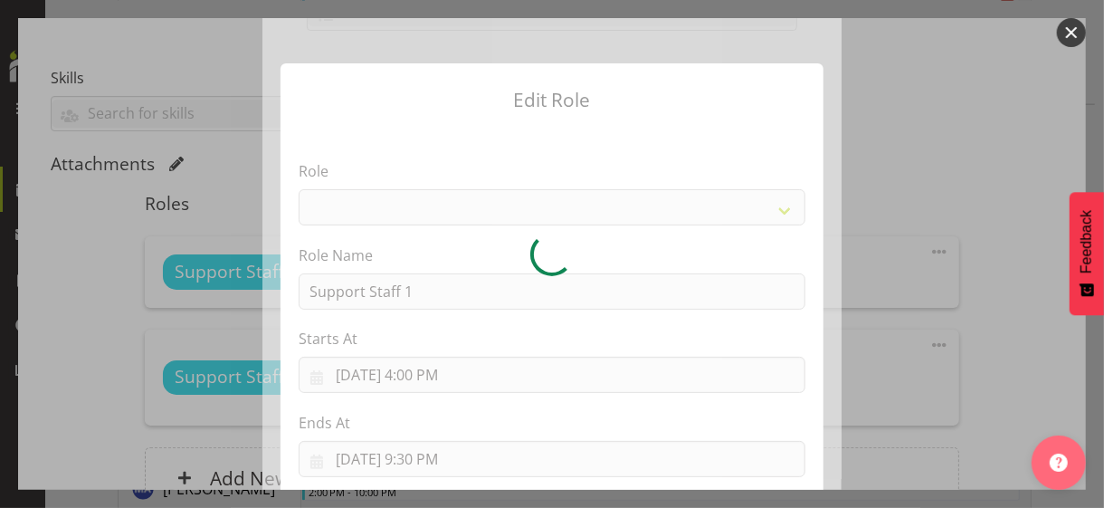
select select "1091"
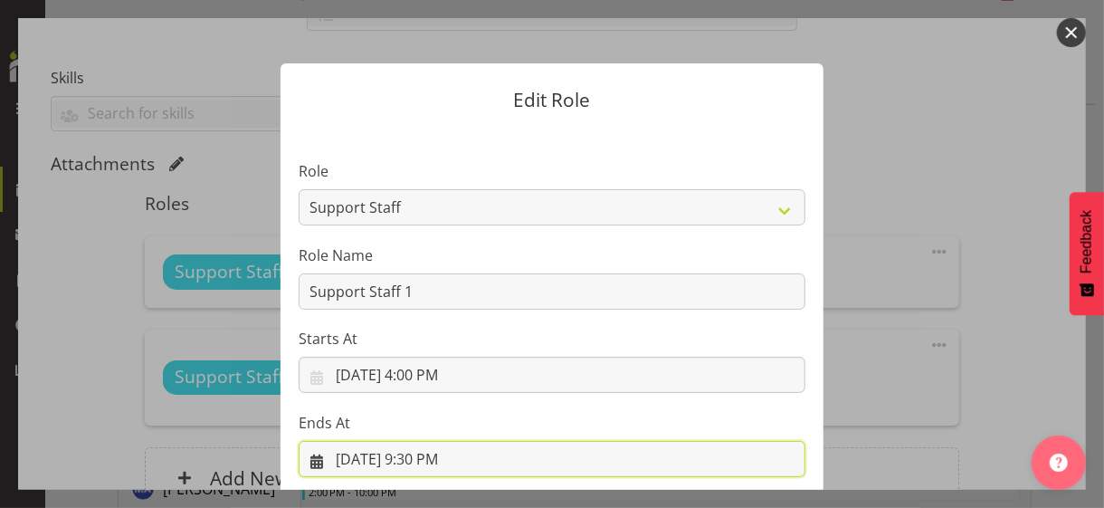
click at [425, 456] on input "[DATE] 9:30 PM" at bounding box center [552, 459] width 507 height 36
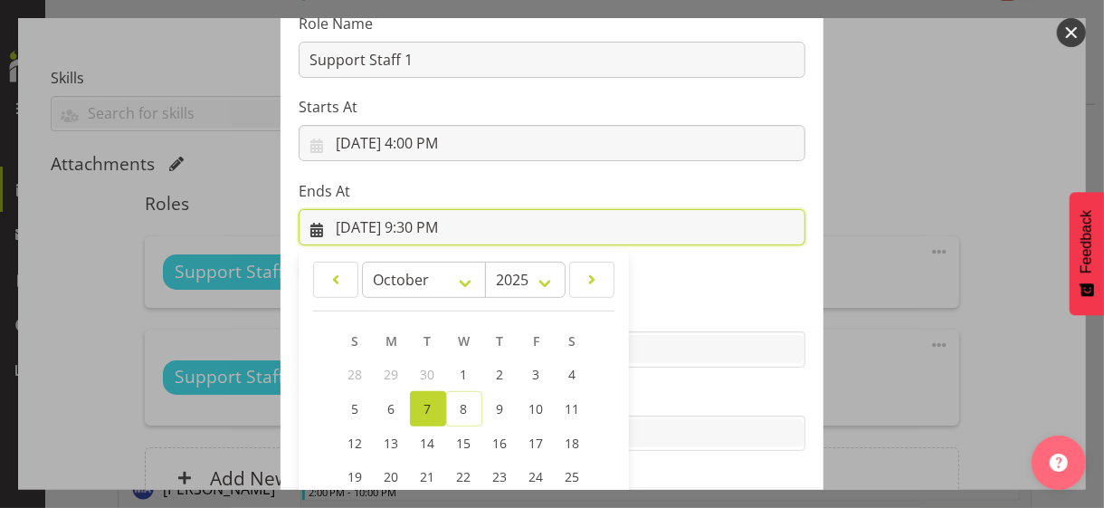
scroll to position [399, 0]
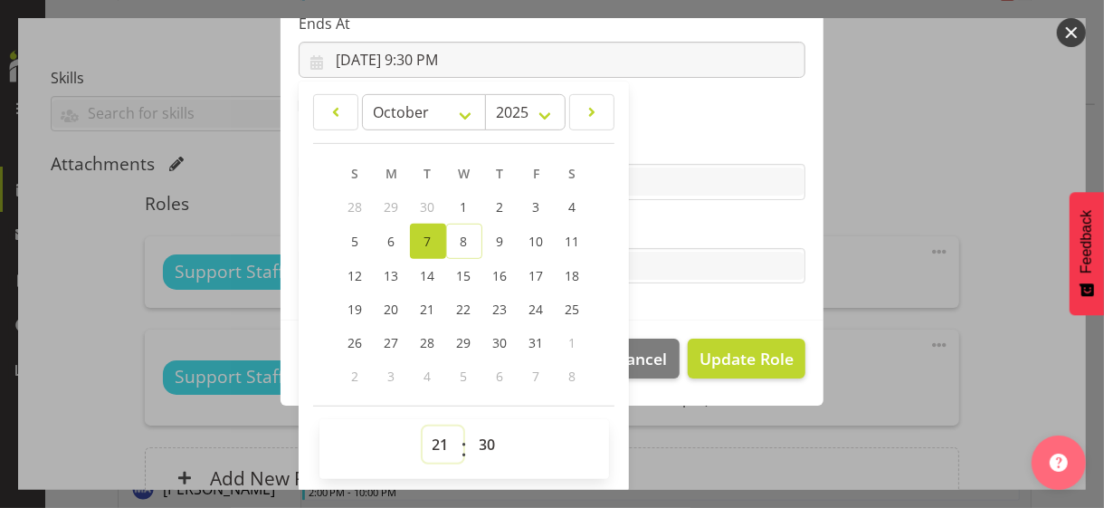
drag, startPoint x: 431, startPoint y: 444, endPoint x: 439, endPoint y: 427, distance: 18.2
click at [431, 444] on select "00 01 02 03 04 05 06 07 08 09 10 11 12 13 14 15 16 17 18 19 20 21 22 23" at bounding box center [443, 444] width 41 height 36
select select "20"
click at [423, 426] on select "00 01 02 03 04 05 06 07 08 09 10 11 12 13 14 15 16 17 18 19 20 21 22 23" at bounding box center [443, 444] width 41 height 36
type input "[DATE] 8:30 PM"
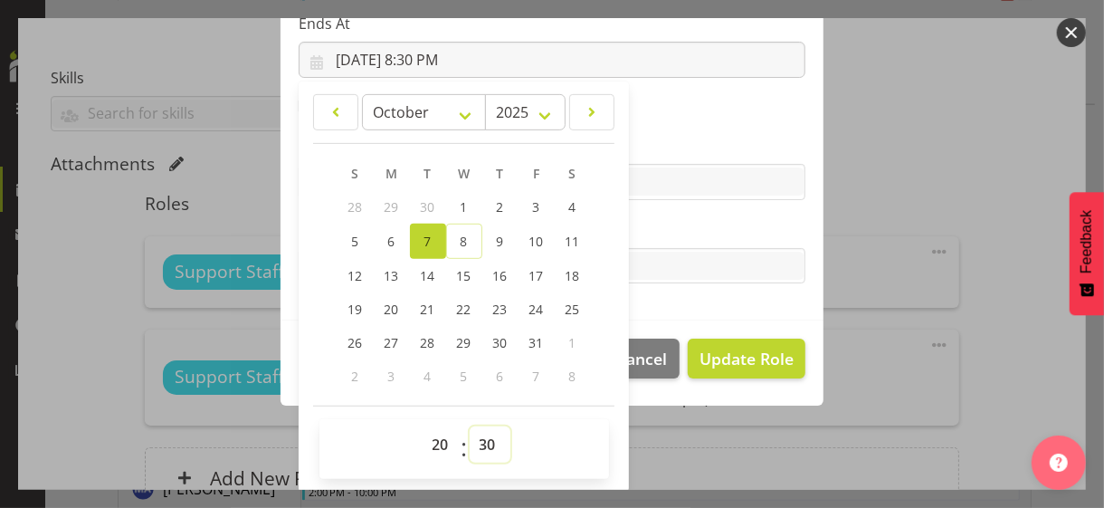
drag, startPoint x: 479, startPoint y: 437, endPoint x: 479, endPoint y: 426, distance: 10.9
click at [480, 435] on select "00 01 02 03 04 05 06 07 08 09 10 11 12 13 14 15 16 17 18 19 20 21 22 23 24 25 2…" at bounding box center [490, 444] width 41 height 36
select select "0"
click at [470, 426] on select "00 01 02 03 04 05 06 07 08 09 10 11 12 13 14 15 16 17 18 19 20 21 22 23 24 25 2…" at bounding box center [490, 444] width 41 height 36
type input "[DATE] 8:00 PM"
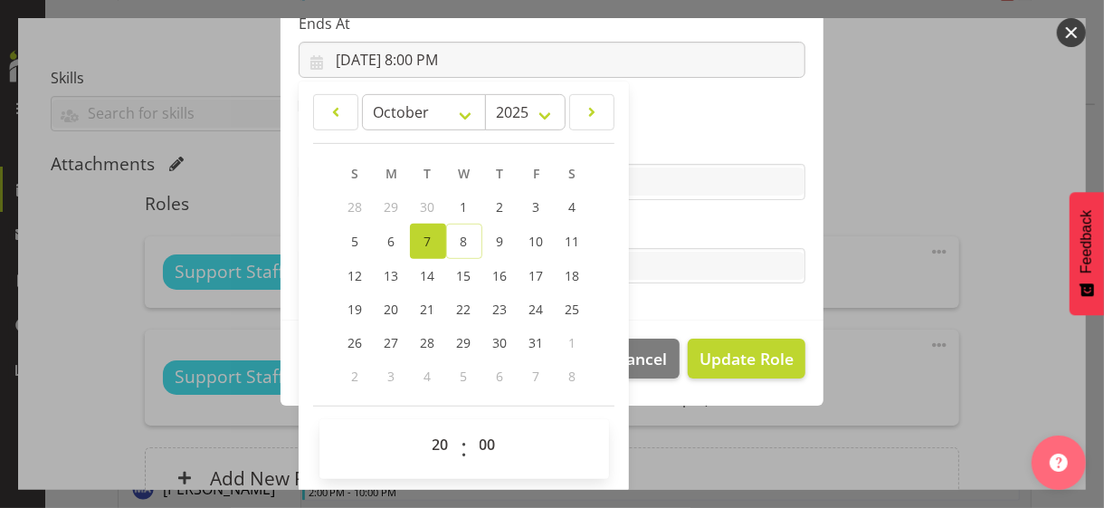
click at [691, 144] on label "Skills" at bounding box center [552, 146] width 507 height 22
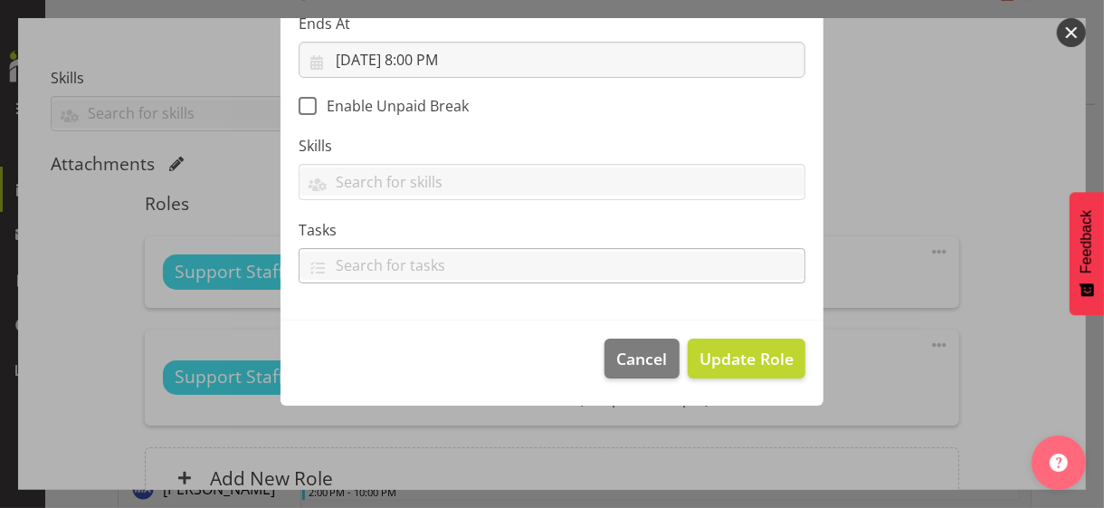
scroll to position [313, 0]
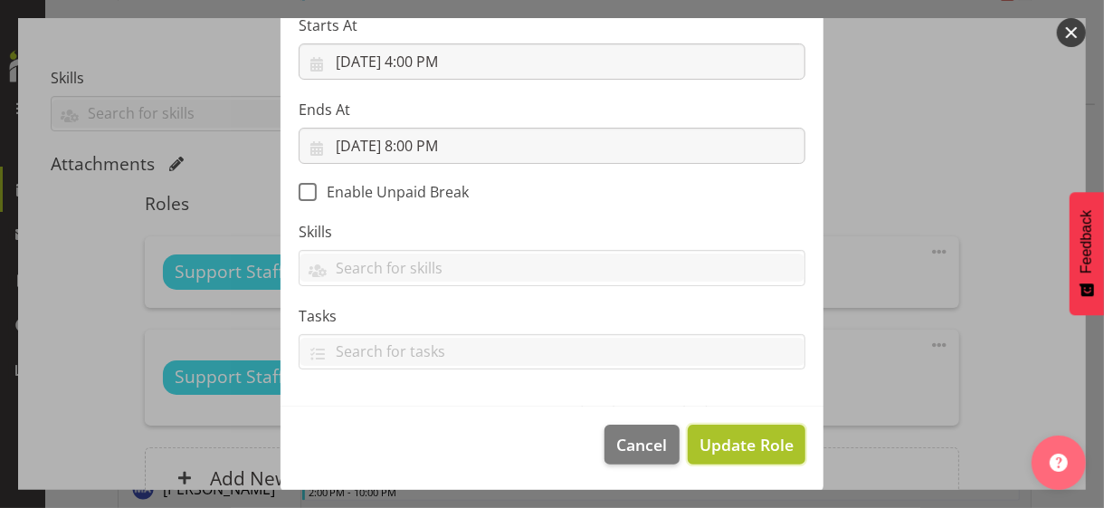
click at [744, 433] on span "Update Role" at bounding box center [747, 445] width 94 height 24
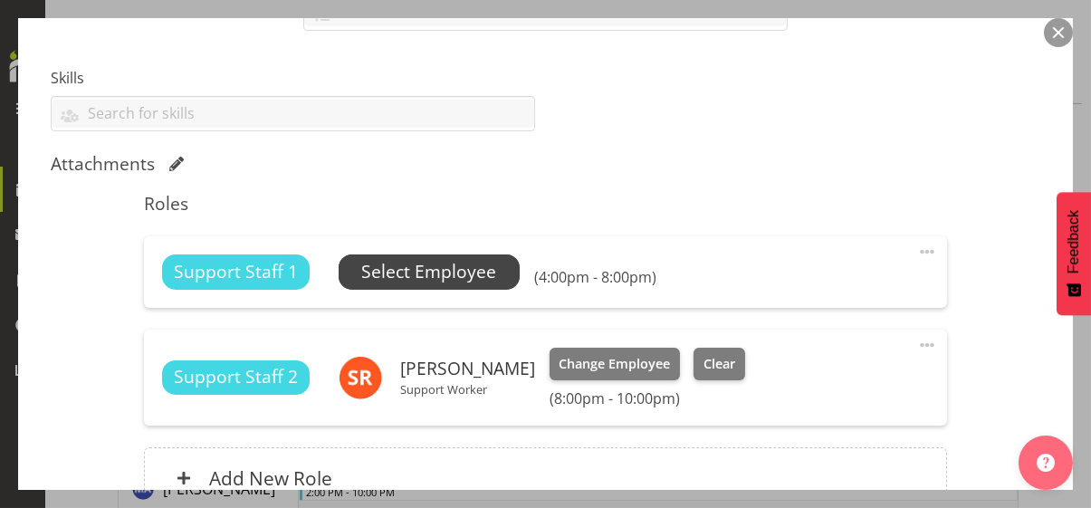
click at [454, 277] on span "Select Employee" at bounding box center [428, 272] width 135 height 26
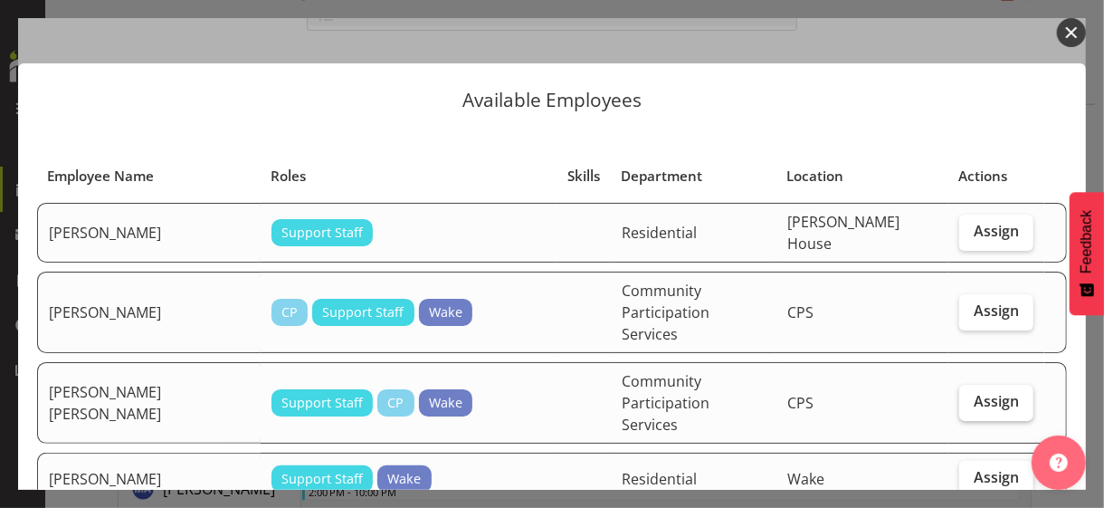
click at [974, 392] on span "Assign" at bounding box center [996, 401] width 45 height 18
click at [970, 396] on input "Assign" at bounding box center [966, 402] width 12 height 12
checkbox input "true"
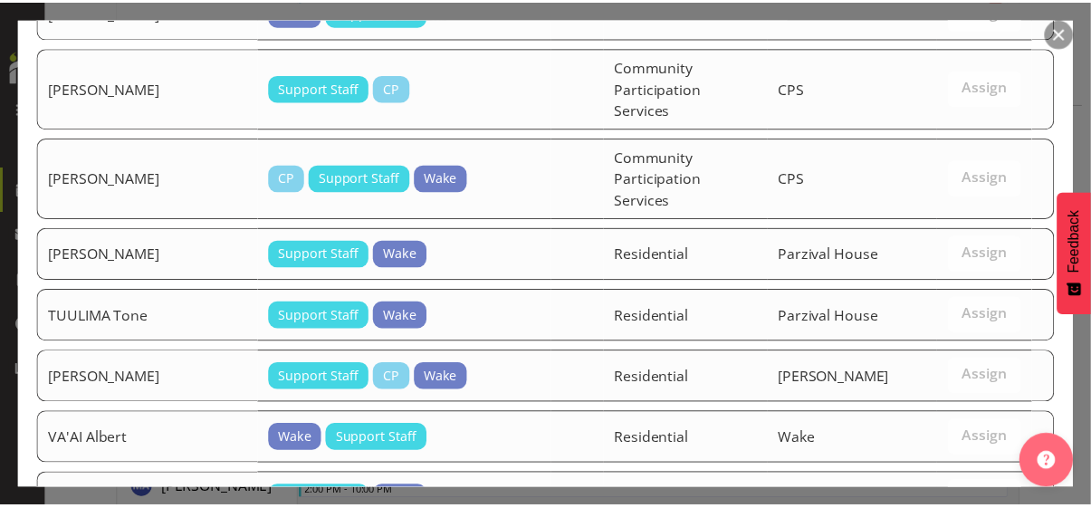
scroll to position [3196, 0]
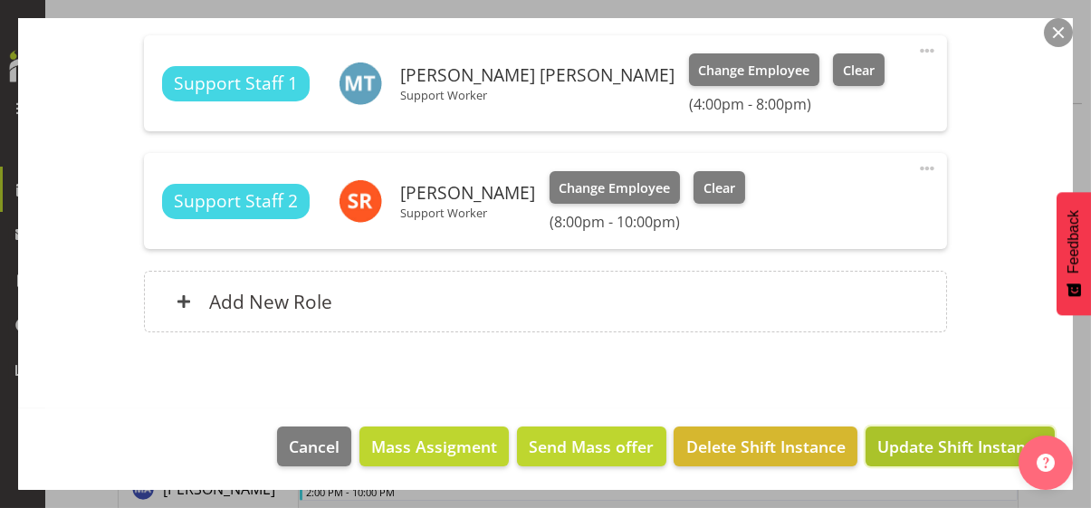
click at [951, 445] on span "Update Shift Instance" at bounding box center [960, 447] width 166 height 24
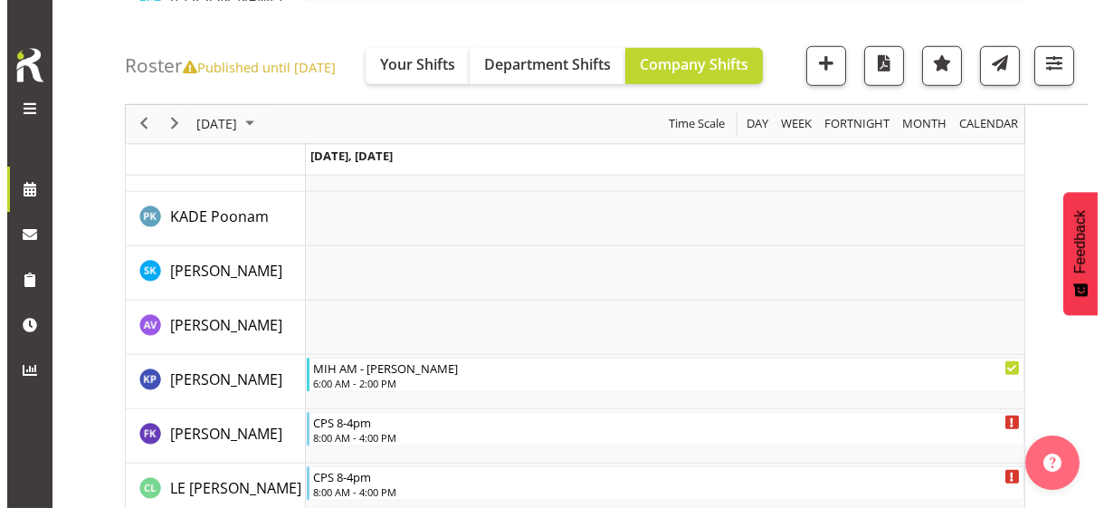
scroll to position [3082, 0]
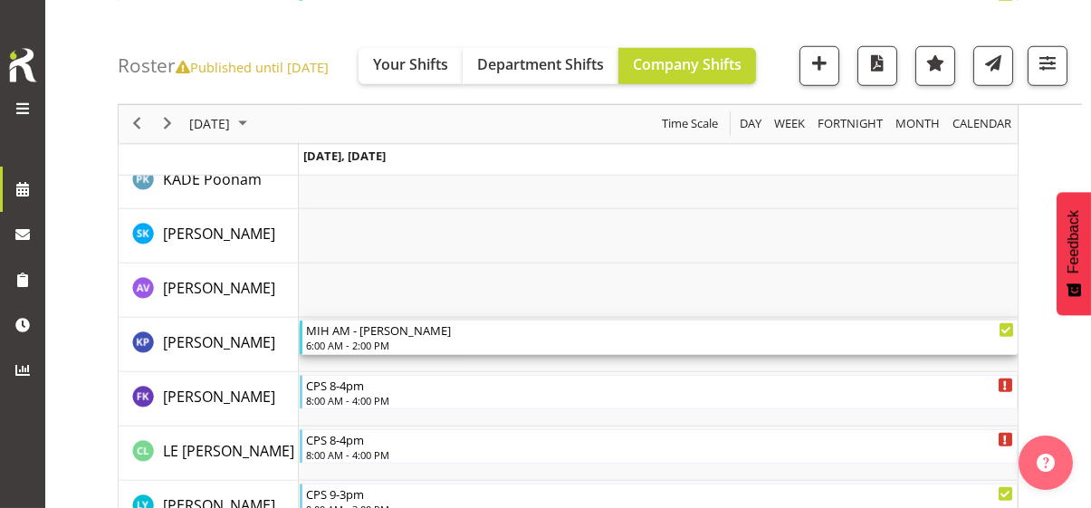
click at [363, 337] on div "MIH AM - [PERSON_NAME]" at bounding box center [660, 329] width 708 height 18
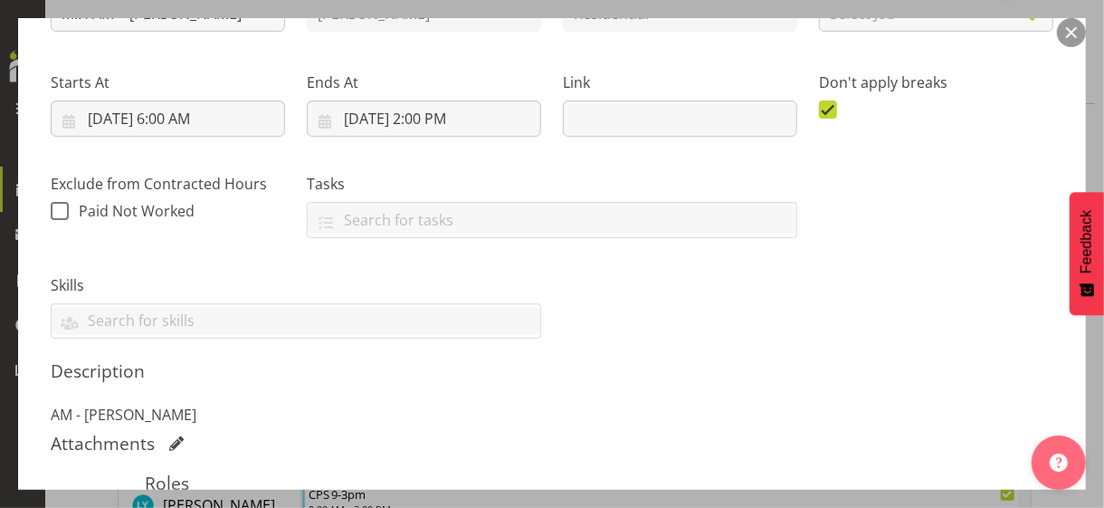
scroll to position [543, 0]
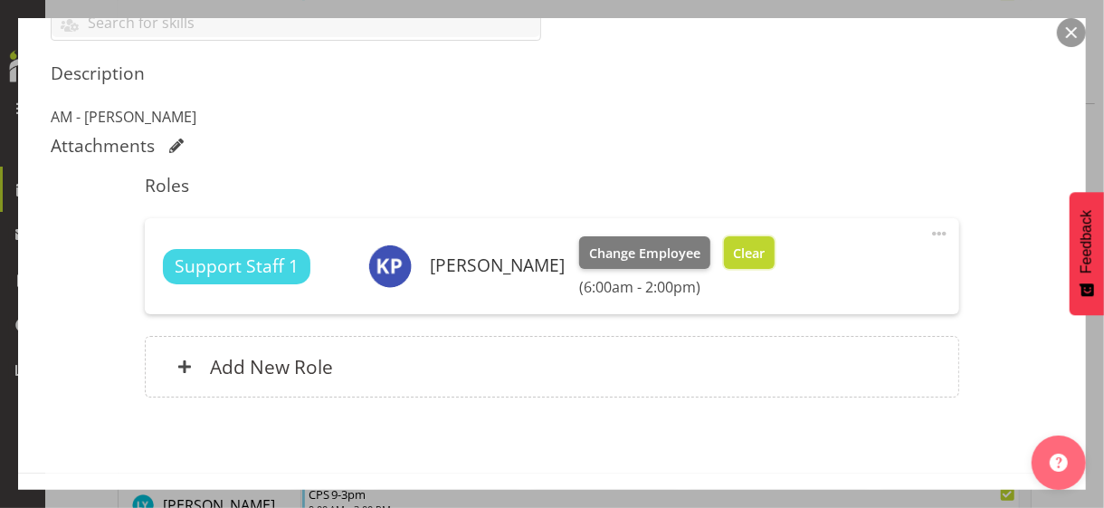
click at [756, 257] on span "Clear" at bounding box center [749, 254] width 32 height 20
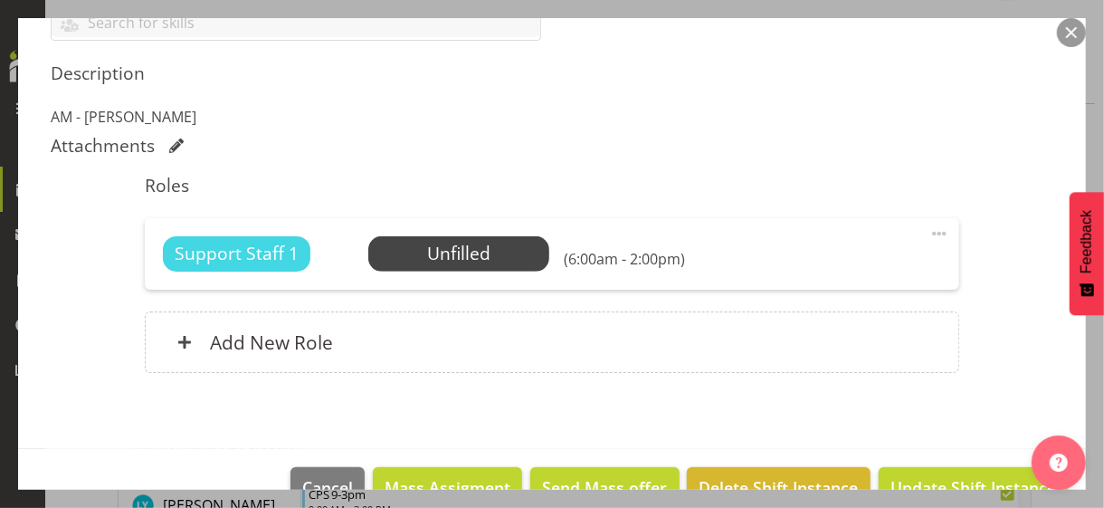
click at [929, 232] on span at bounding box center [940, 234] width 22 height 22
click at [808, 264] on link "Edit" at bounding box center [864, 273] width 174 height 33
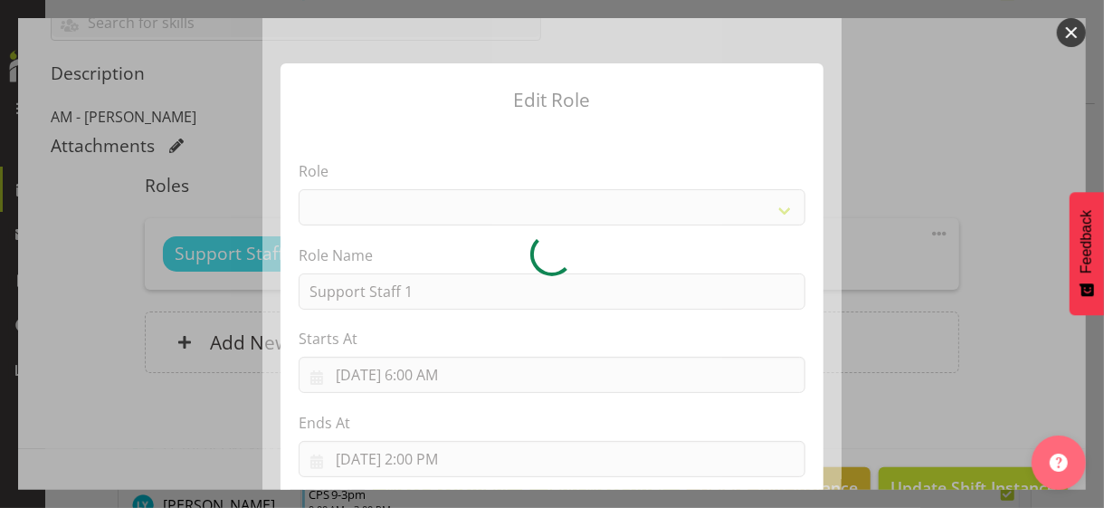
select select "1091"
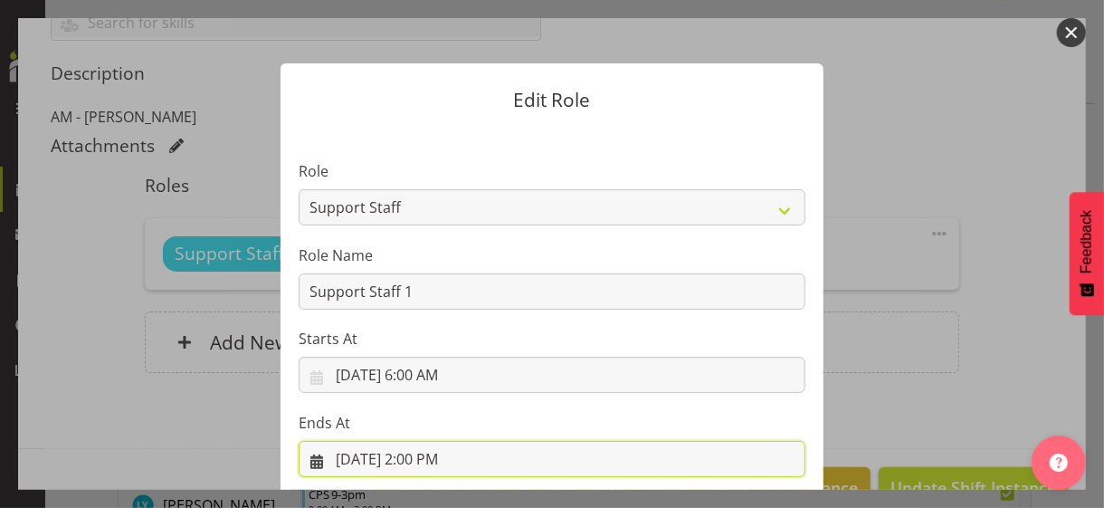
click at [416, 451] on input "[DATE] 2:00 PM" at bounding box center [552, 459] width 507 height 36
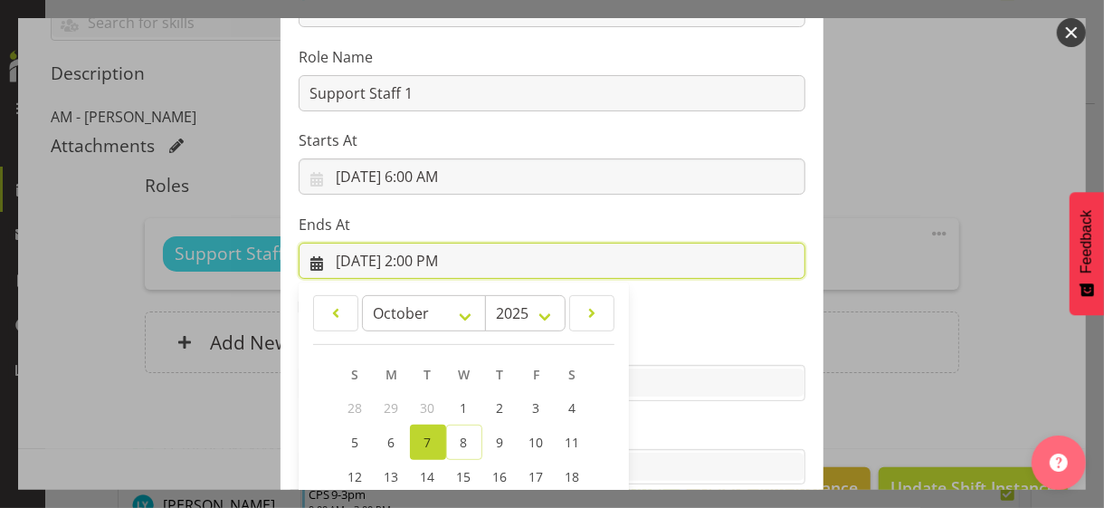
scroll to position [399, 0]
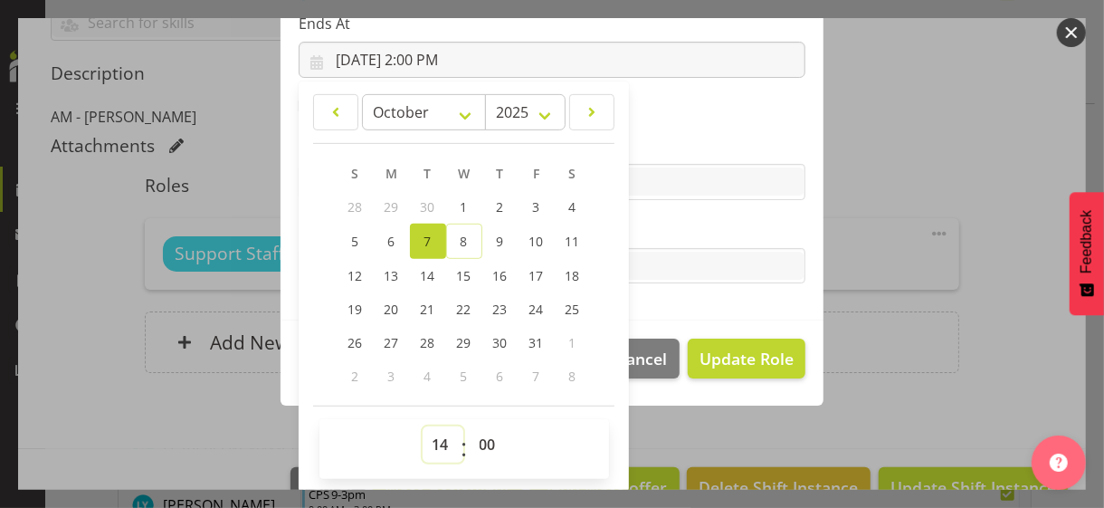
click at [435, 435] on select "00 01 02 03 04 05 06 07 08 09 10 11 12 13 14 15 16 17 18 19 20 21 22 23" at bounding box center [443, 444] width 41 height 36
select select "16"
click at [423, 426] on select "00 01 02 03 04 05 06 07 08 09 10 11 12 13 14 15 16 17 18 19 20 21 22 23" at bounding box center [443, 444] width 41 height 36
type input "[DATE] 4:00 PM"
click at [668, 236] on label "Tasks" at bounding box center [552, 230] width 507 height 22
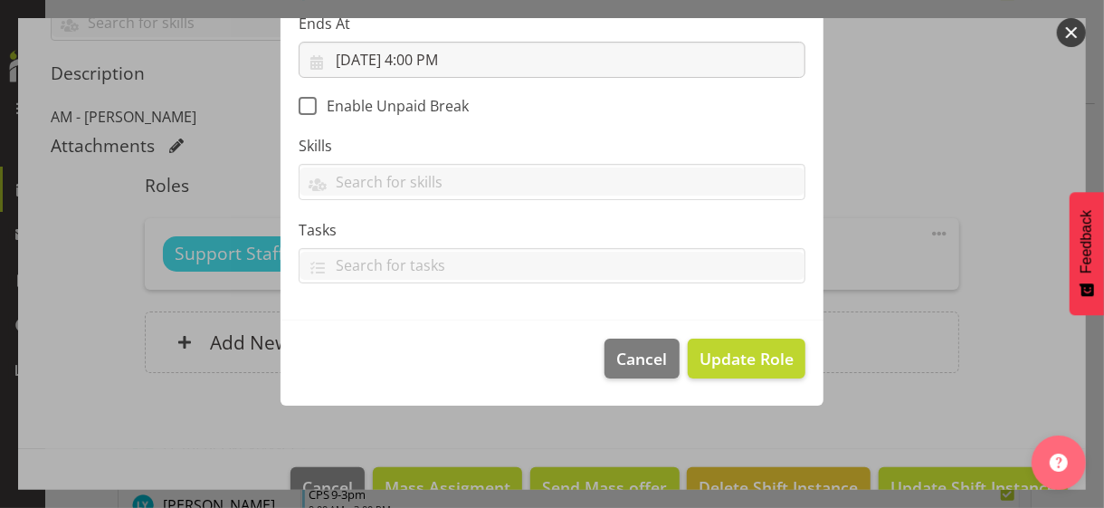
scroll to position [313, 0]
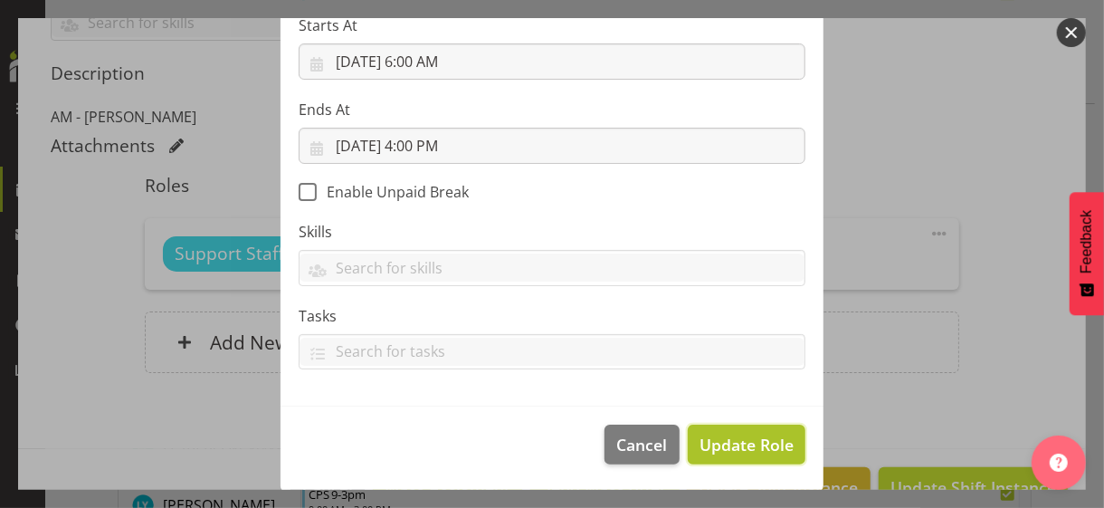
click at [725, 436] on span "Update Role" at bounding box center [747, 445] width 94 height 24
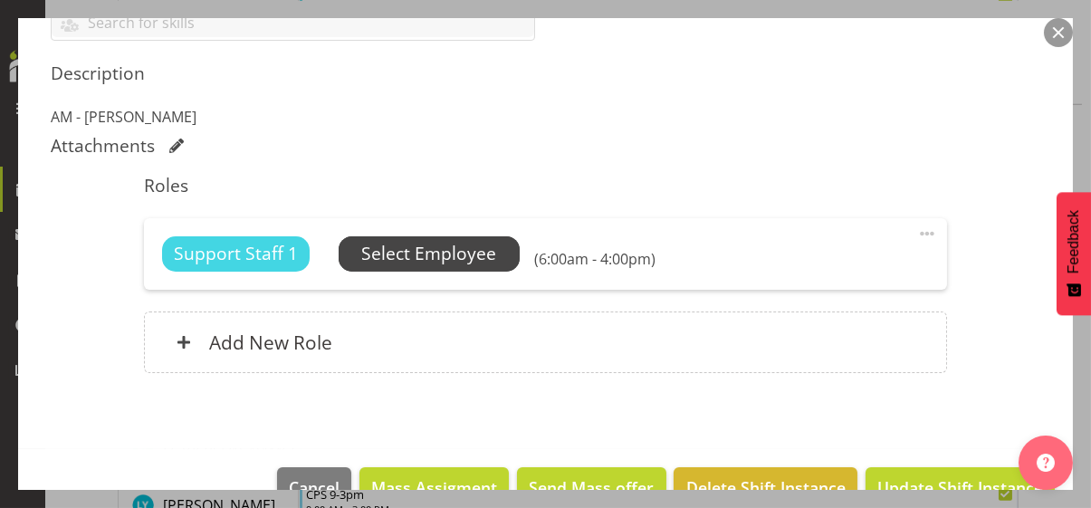
click at [456, 253] on span "Select Employee" at bounding box center [428, 254] width 135 height 26
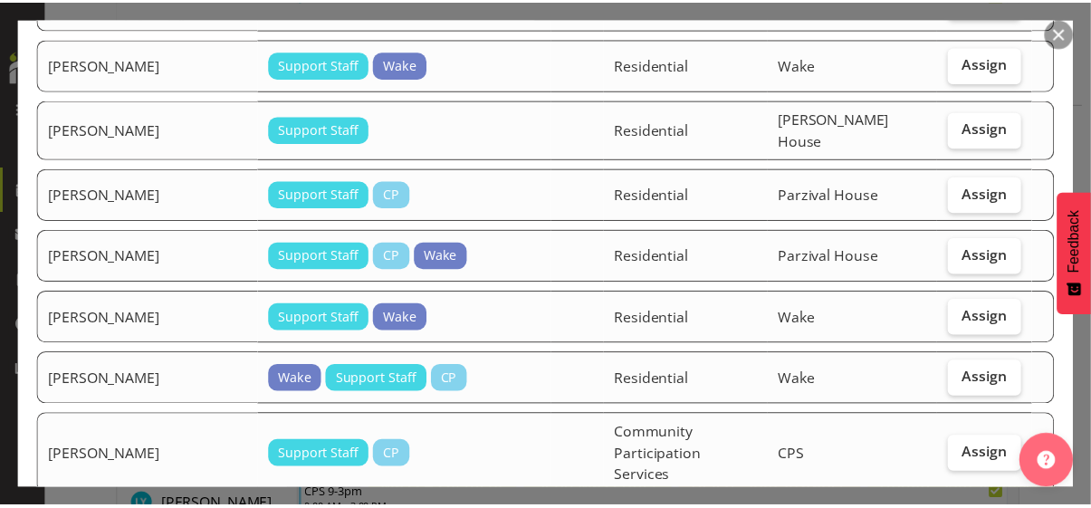
scroll to position [1423, 0]
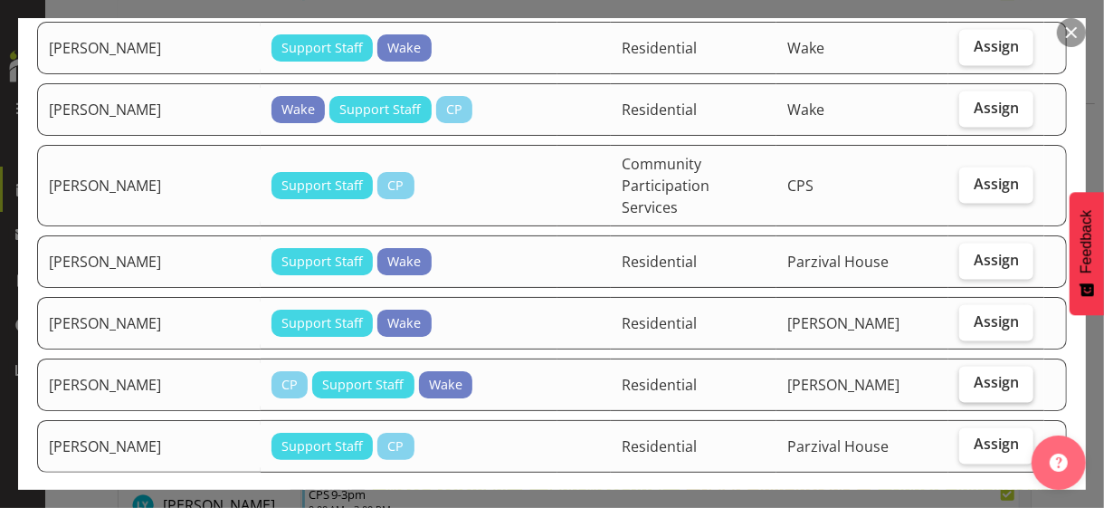
click at [977, 374] on span "Assign" at bounding box center [996, 383] width 45 height 18
click at [971, 377] on input "Assign" at bounding box center [966, 383] width 12 height 12
checkbox input "true"
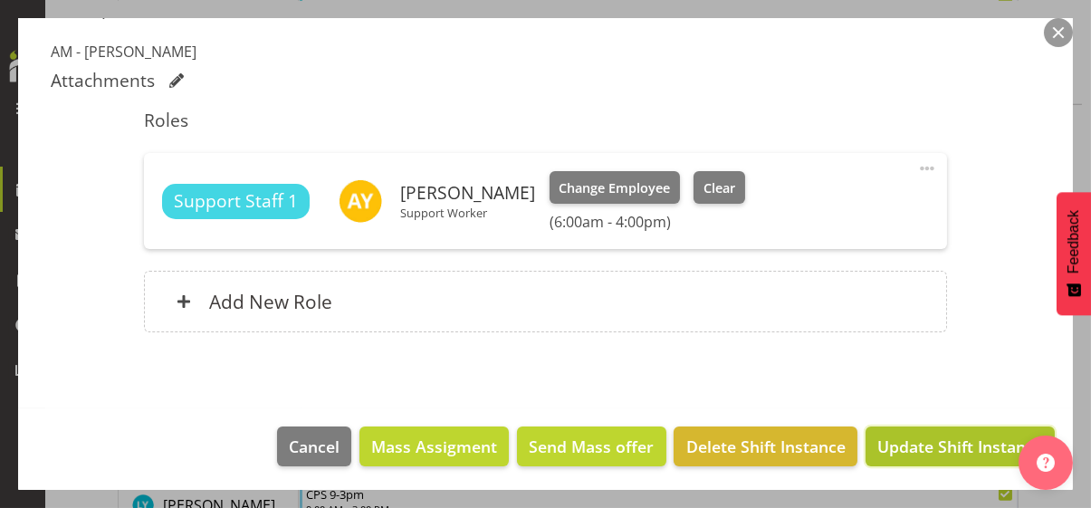
click at [944, 441] on span "Update Shift Instance" at bounding box center [960, 447] width 166 height 24
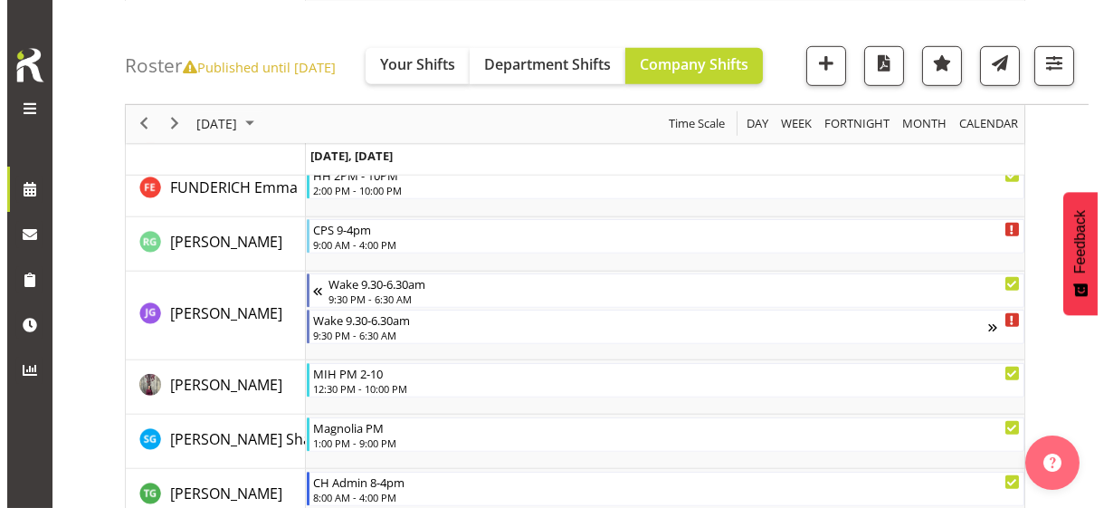
scroll to position [2358, 0]
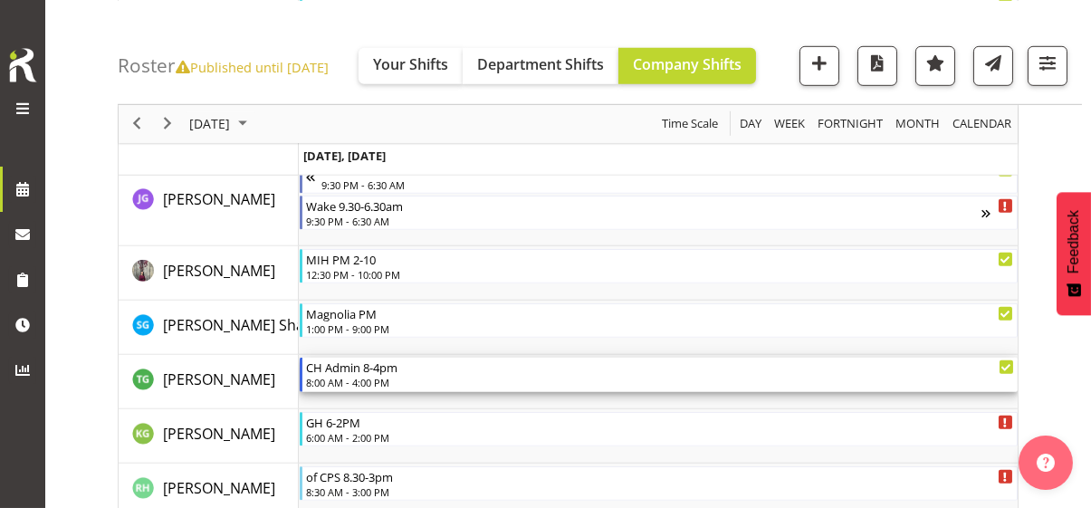
click at [368, 372] on div "CH Admin 8-4pm" at bounding box center [660, 367] width 708 height 18
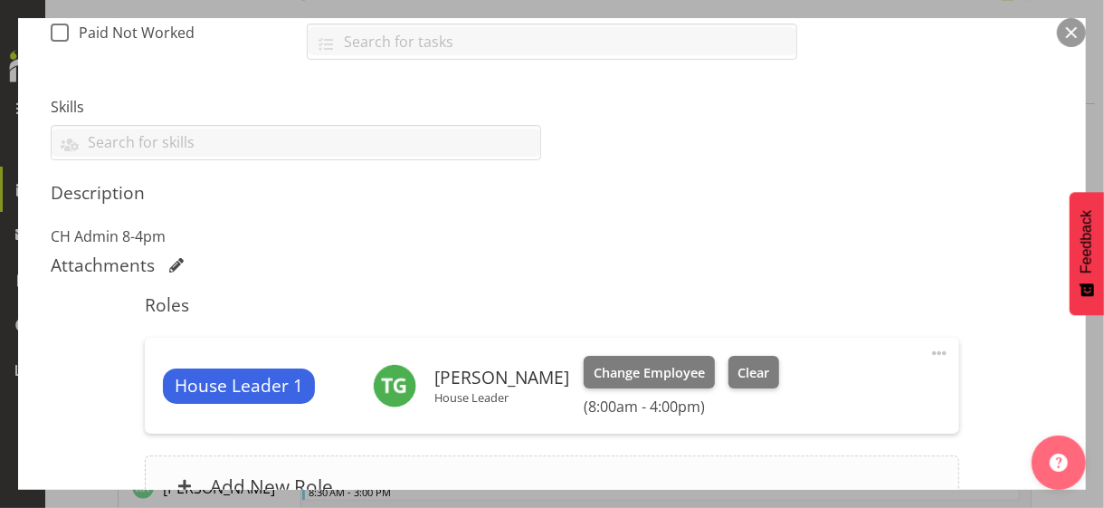
scroll to position [608, 0]
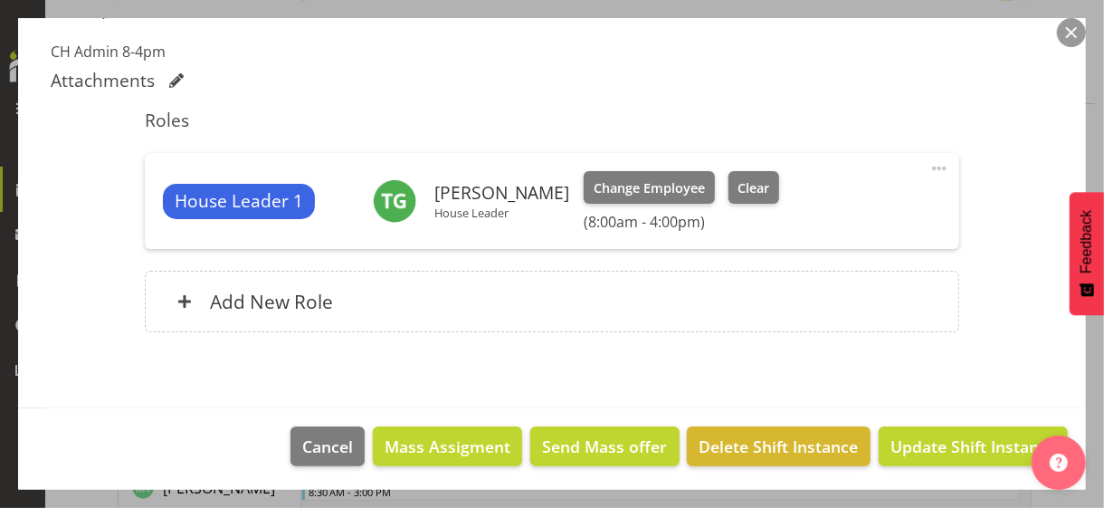
click at [929, 162] on span at bounding box center [940, 169] width 22 height 22
click at [832, 205] on link "Edit" at bounding box center [864, 208] width 174 height 33
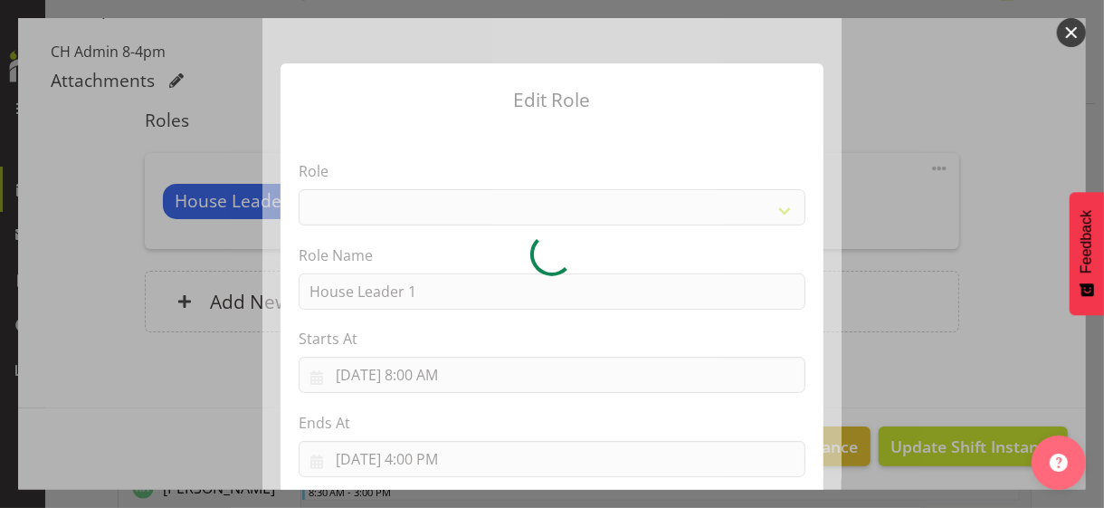
select select "1092"
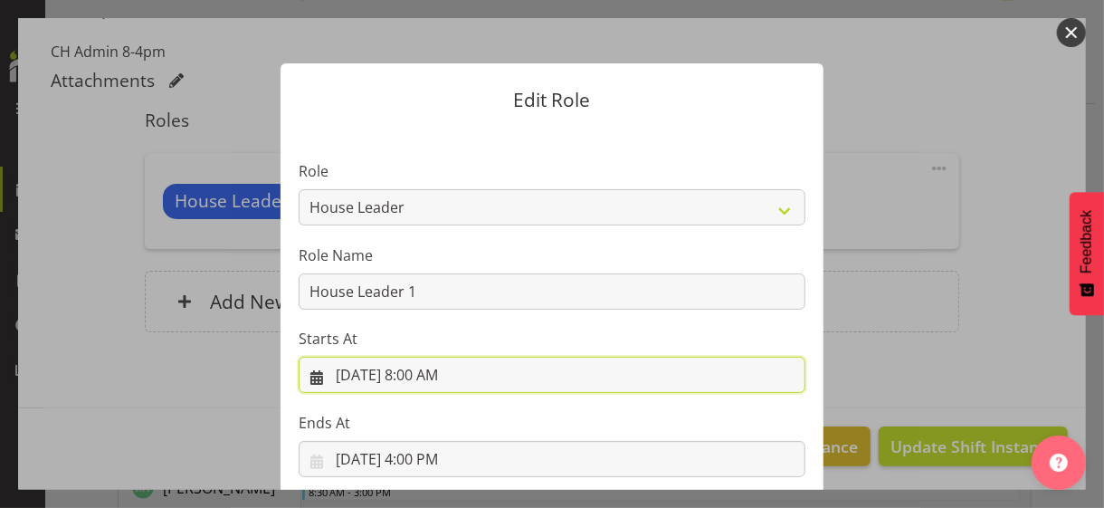
click at [429, 371] on input "[DATE] 8:00 AM" at bounding box center [552, 375] width 507 height 36
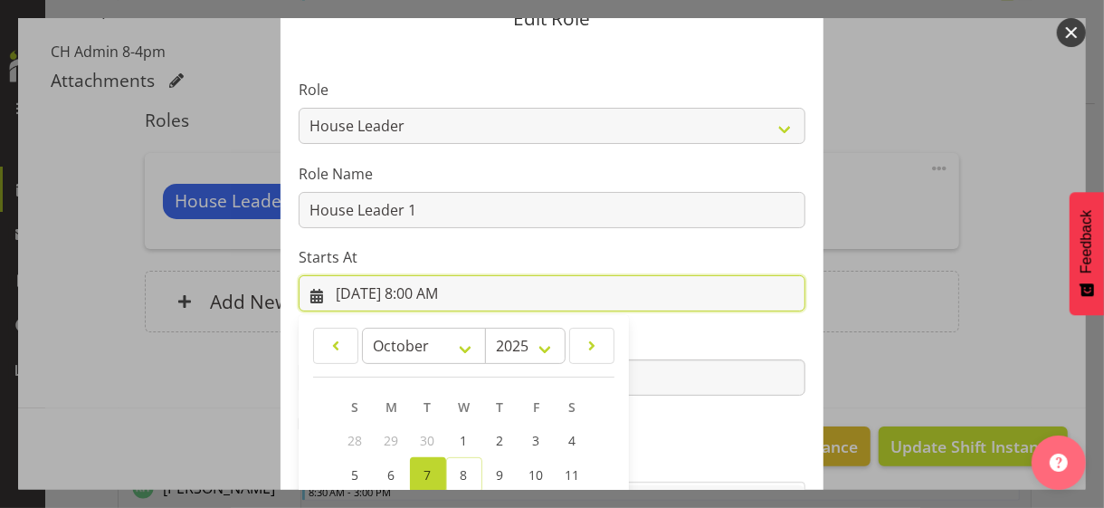
scroll to position [314, 0]
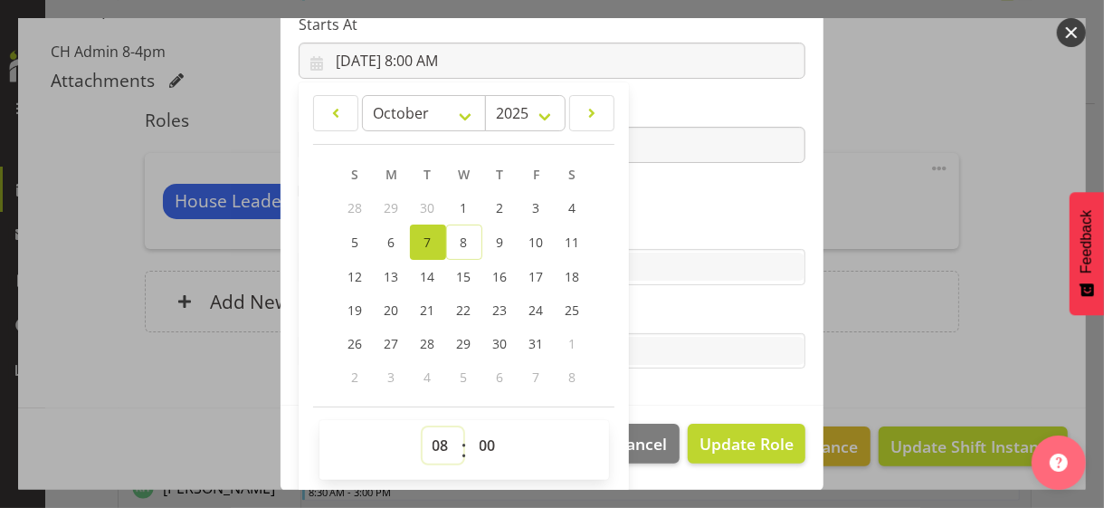
click at [425, 437] on select "00 01 02 03 04 05 06 07 08 09 10 11 12 13 14 15 16 17 18 19 20 21 22 23" at bounding box center [443, 445] width 41 height 36
select select "6"
click at [423, 427] on select "00 01 02 03 04 05 06 07 08 09 10 11 12 13 14 15 16 17 18 19 20 21 22 23" at bounding box center [443, 445] width 41 height 36
type input "[DATE] 6:00 AM"
drag, startPoint x: 737, startPoint y: 196, endPoint x: 679, endPoint y: 182, distance: 59.5
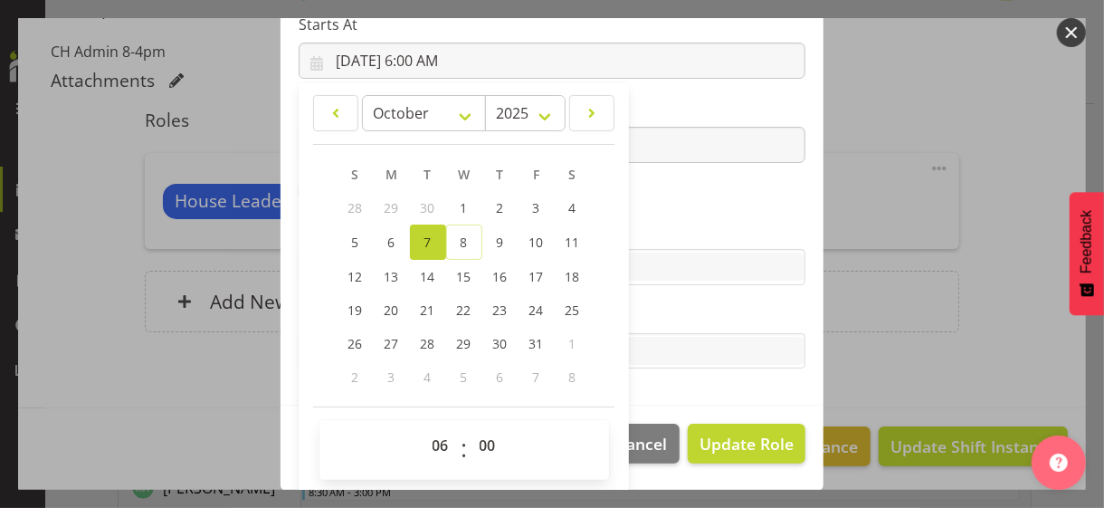
click at [734, 196] on section "Role CP House Leader Support Staff Wake Role Name House Leader 1 Starts At [DAT…" at bounding box center [552, 110] width 543 height 592
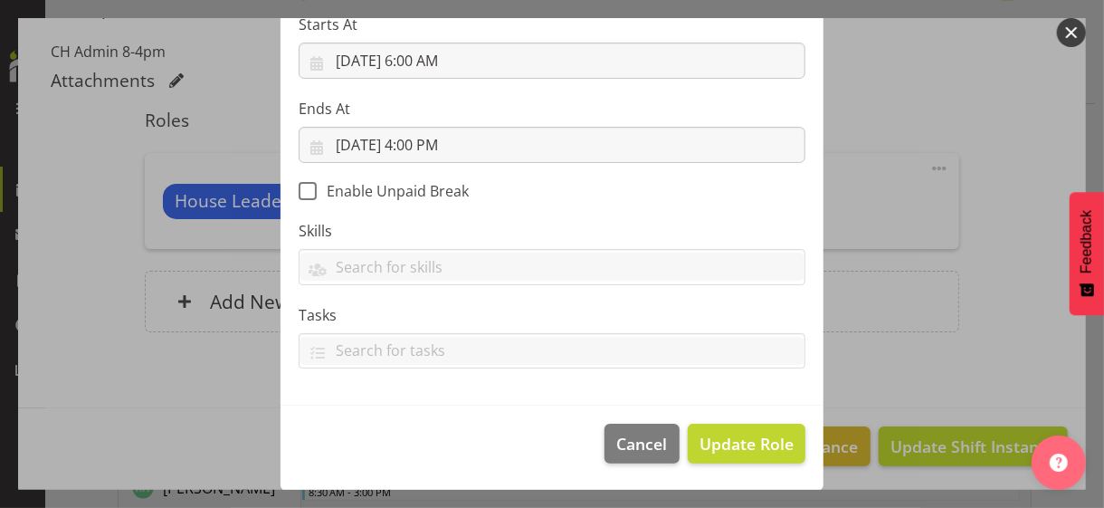
scroll to position [313, 0]
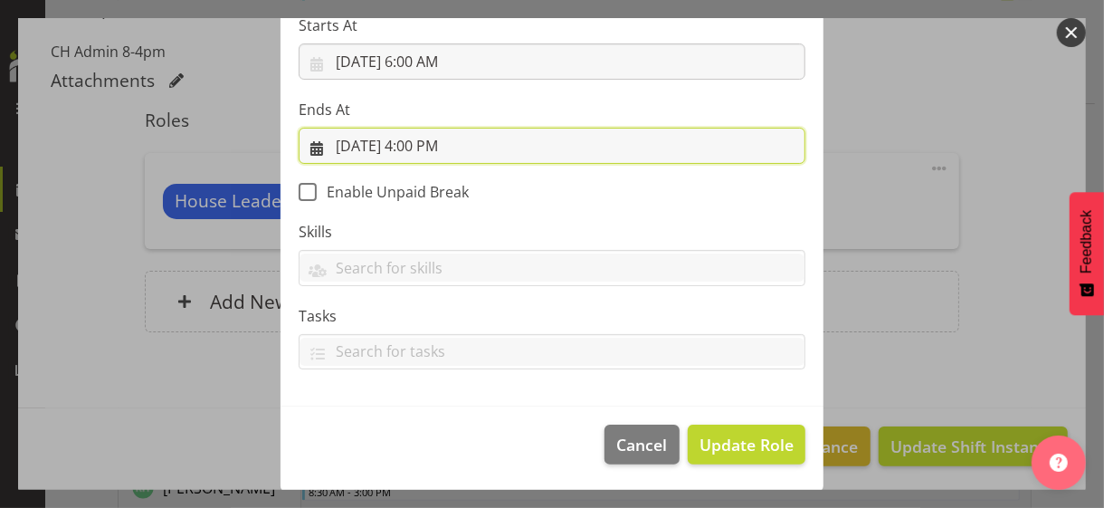
click at [435, 152] on input "[DATE] 4:00 PM" at bounding box center [552, 146] width 507 height 36
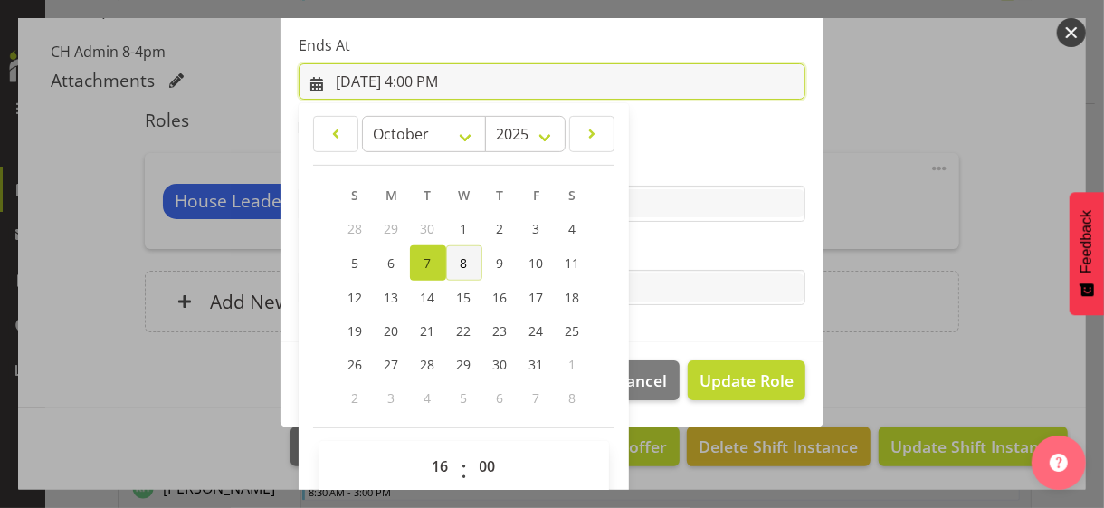
scroll to position [399, 0]
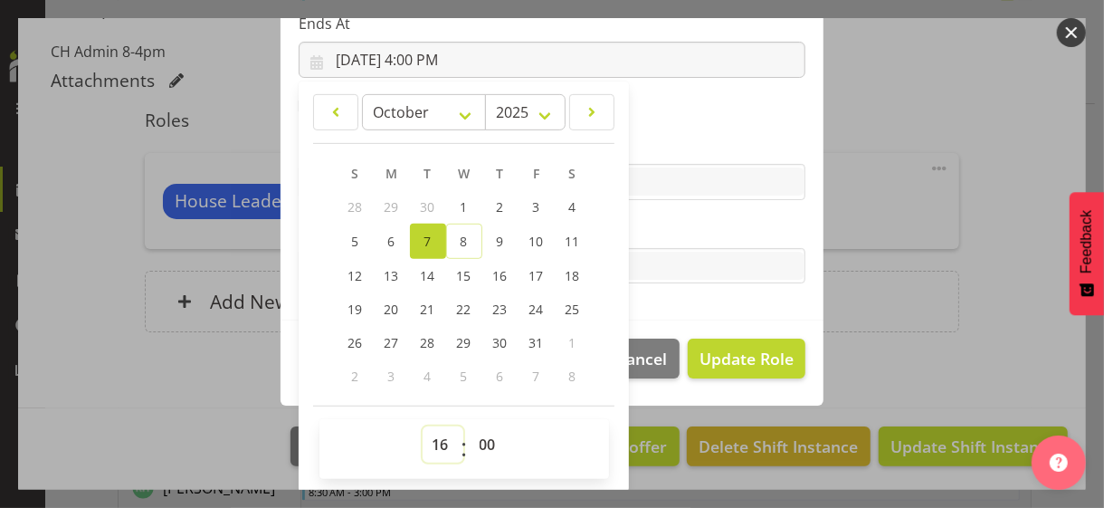
click at [434, 440] on select "00 01 02 03 04 05 06 07 08 09 10 11 12 13 14 15 16 17 18 19 20 21 22 23" at bounding box center [443, 444] width 41 height 36
select select "15"
click at [423, 426] on select "00 01 02 03 04 05 06 07 08 09 10 11 12 13 14 15 16 17 18 19 20 21 22 23" at bounding box center [443, 444] width 41 height 36
type input "[DATE] 3:00 PM"
drag, startPoint x: 635, startPoint y: 237, endPoint x: 693, endPoint y: 305, distance: 89.3
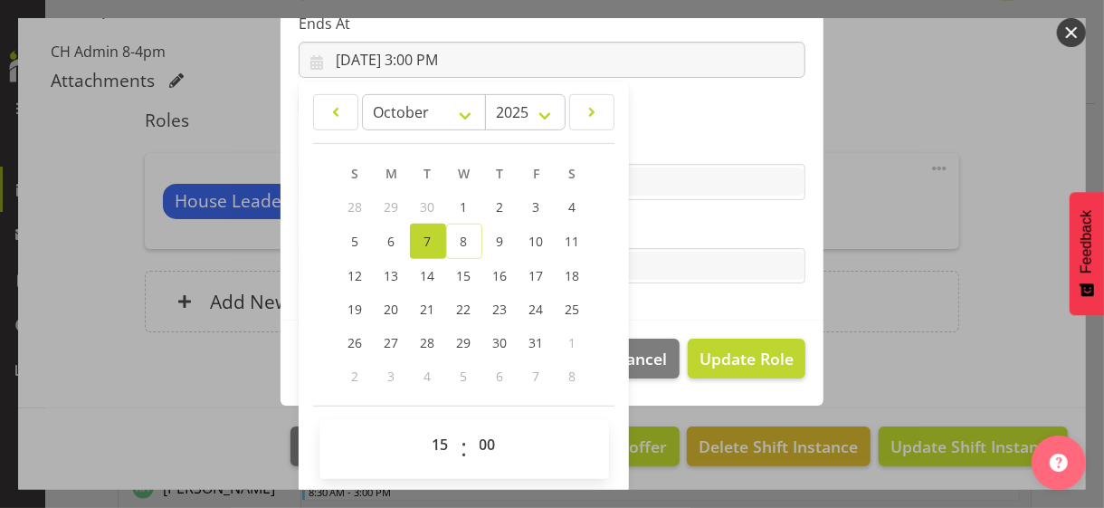
click at [635, 236] on label "Tasks" at bounding box center [552, 230] width 507 height 22
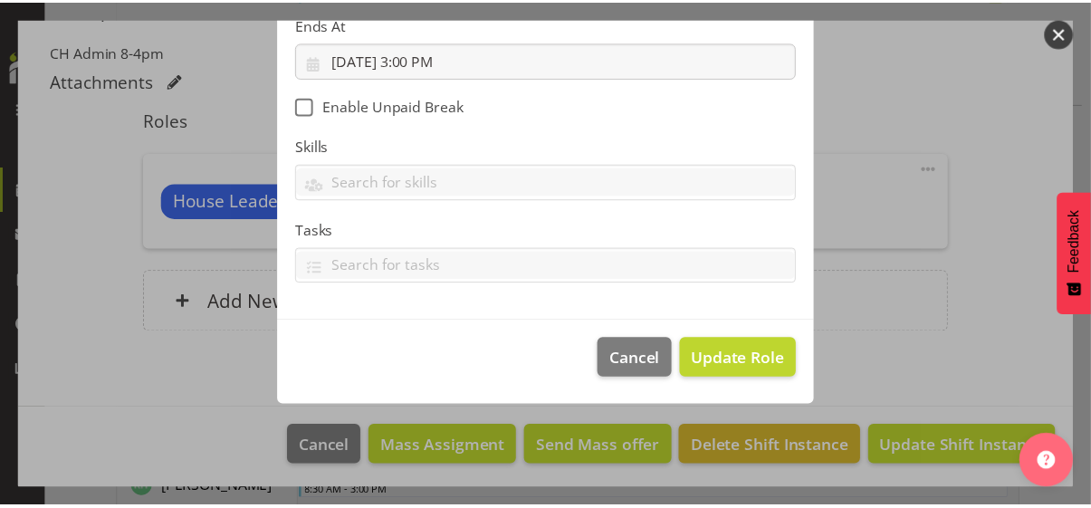
scroll to position [313, 0]
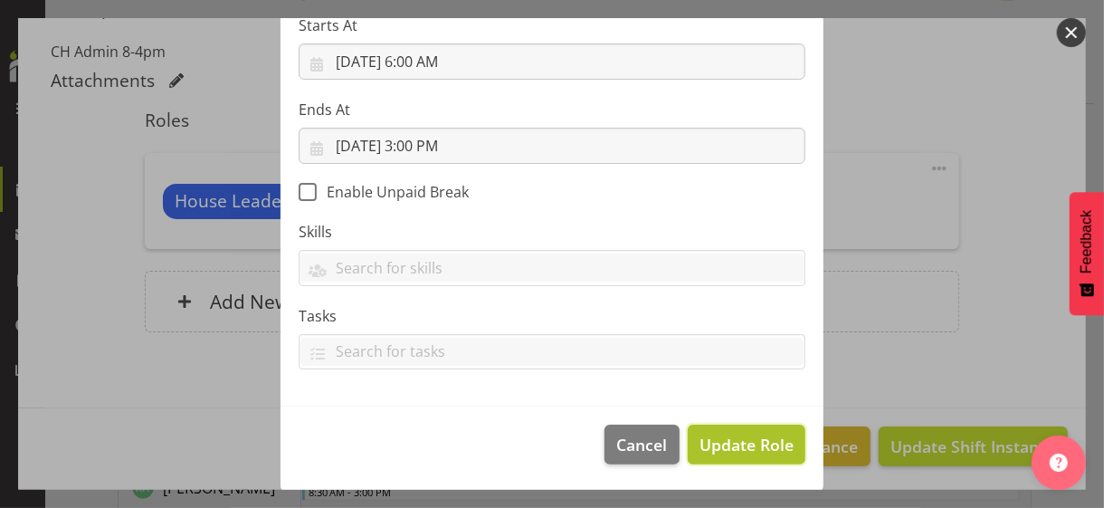
click at [728, 437] on span "Update Role" at bounding box center [747, 445] width 94 height 24
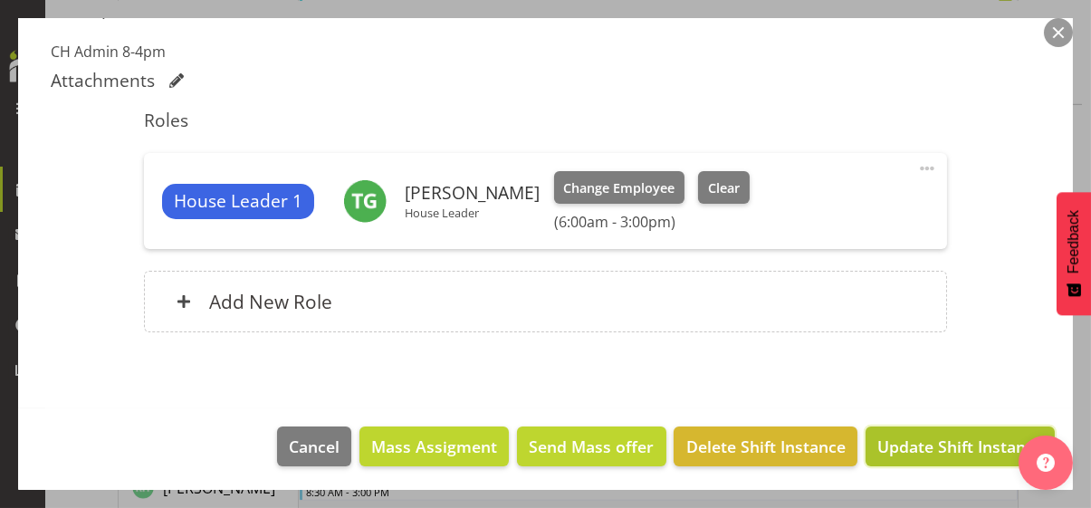
click at [918, 441] on span "Update Shift Instance" at bounding box center [960, 447] width 166 height 24
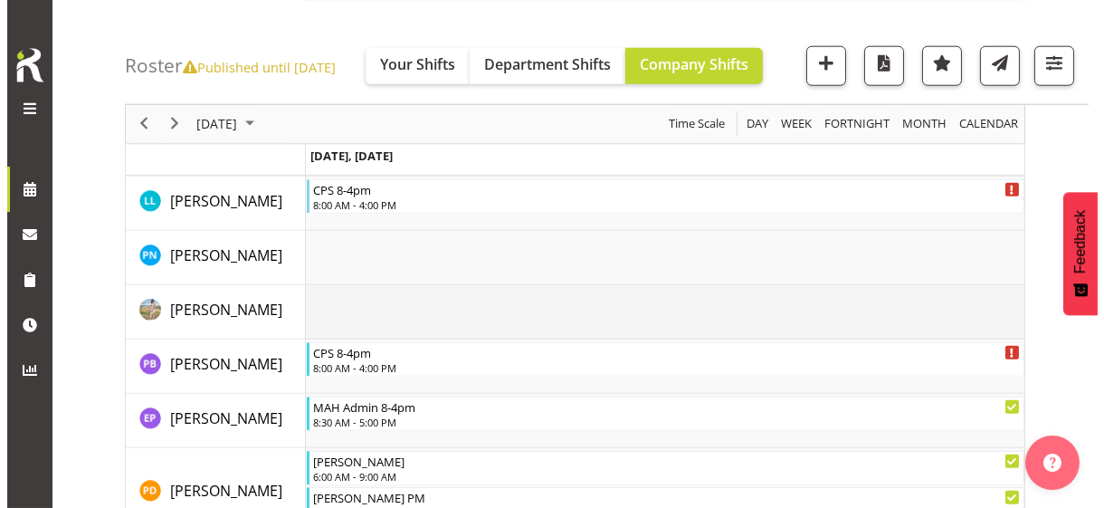
scroll to position [3988, 0]
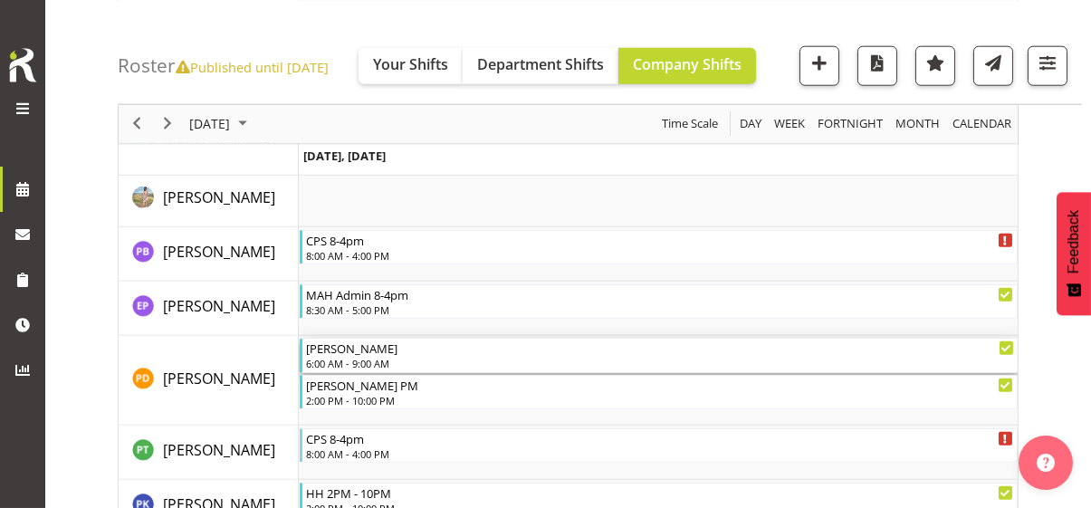
click at [348, 361] on div "6:00 AM - 9:00 AM" at bounding box center [660, 363] width 708 height 14
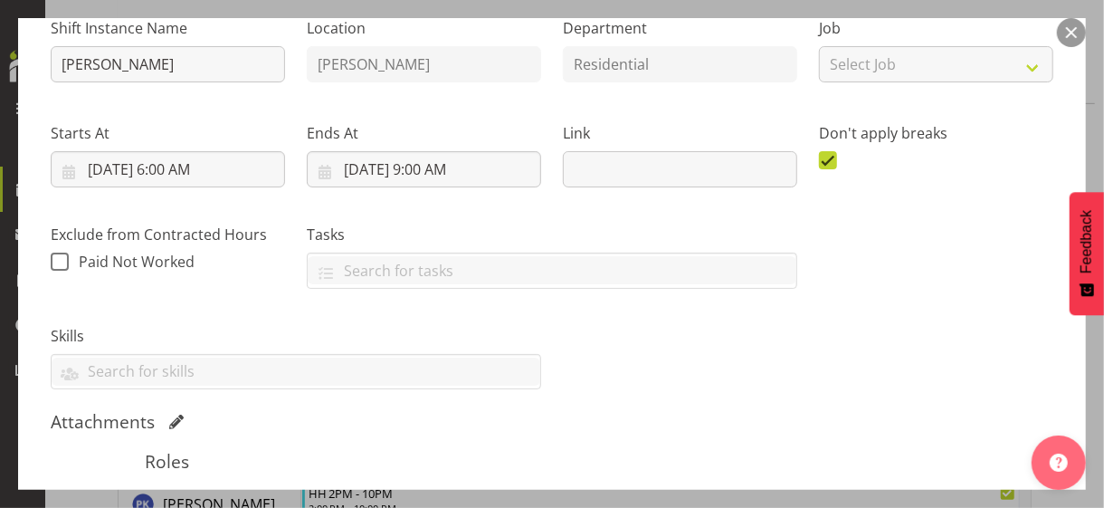
scroll to position [453, 0]
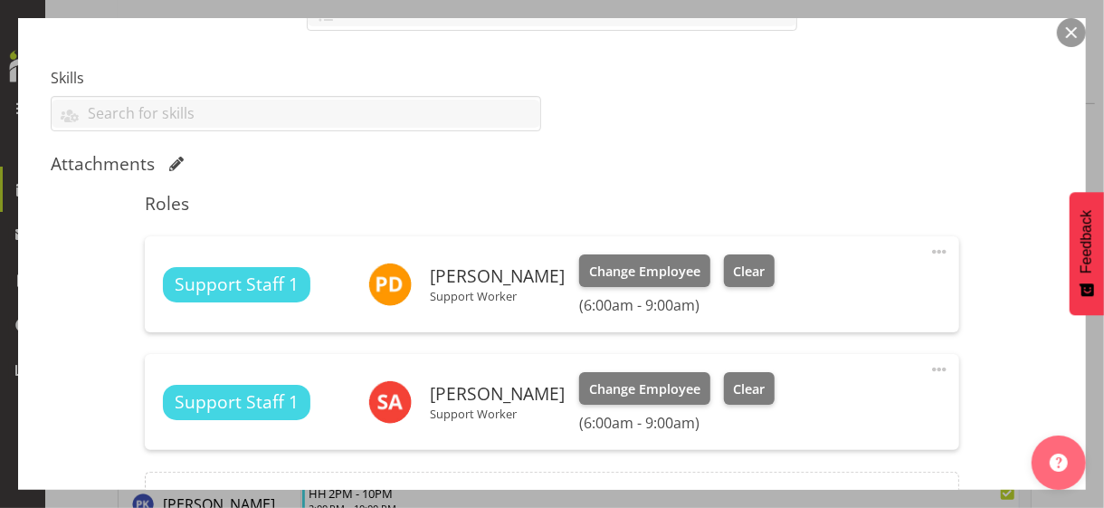
click at [929, 248] on span at bounding box center [940, 252] width 22 height 22
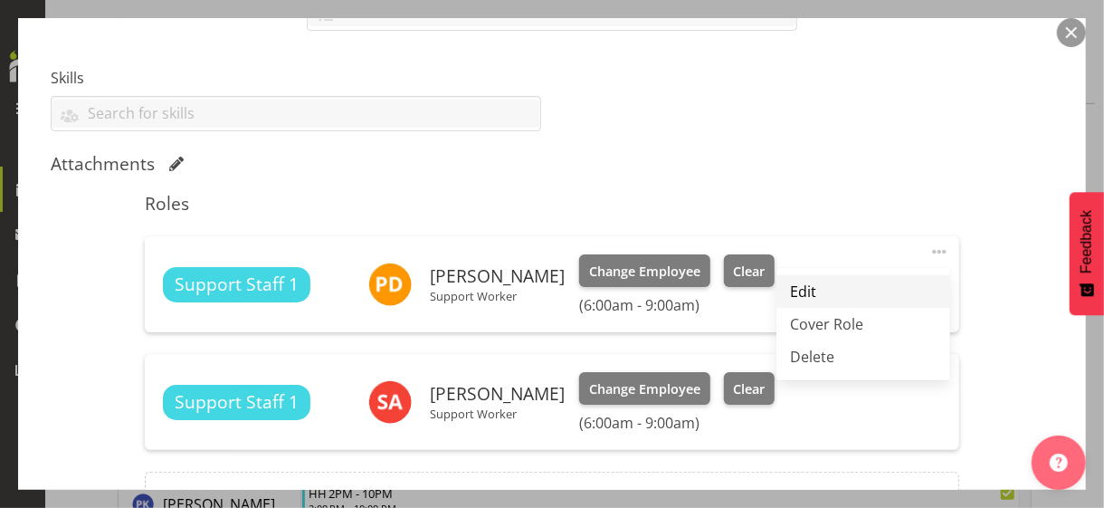
click at [815, 281] on link "Edit" at bounding box center [864, 291] width 174 height 33
select select "9"
select select "2025"
select select "6"
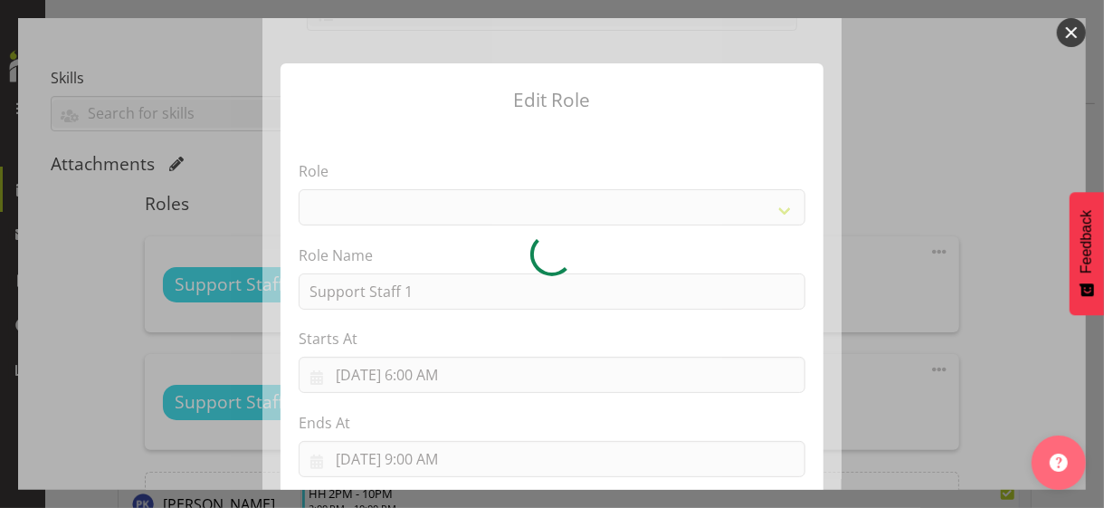
select select "1091"
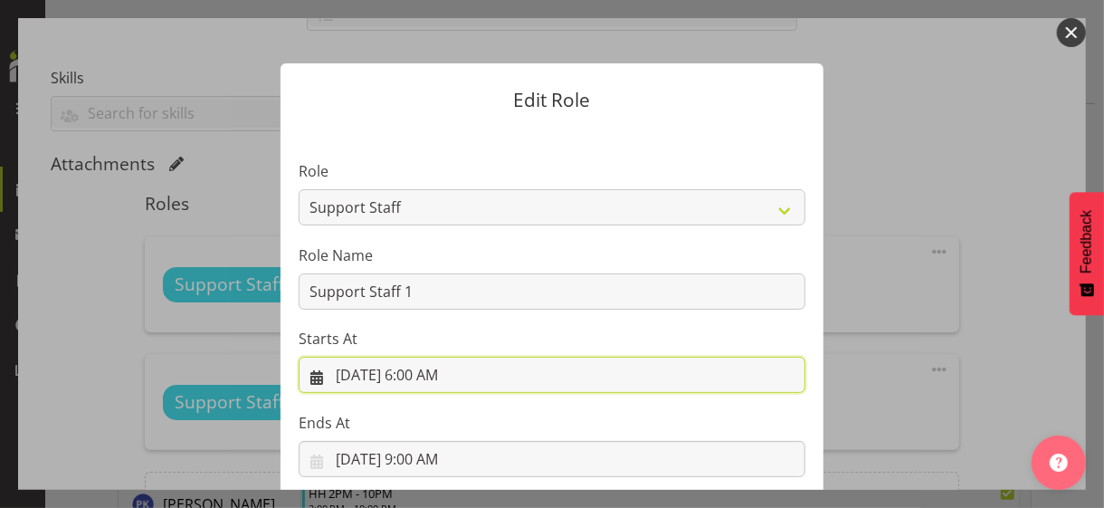
click at [423, 374] on input "[DATE] 6:00 AM" at bounding box center [552, 375] width 507 height 36
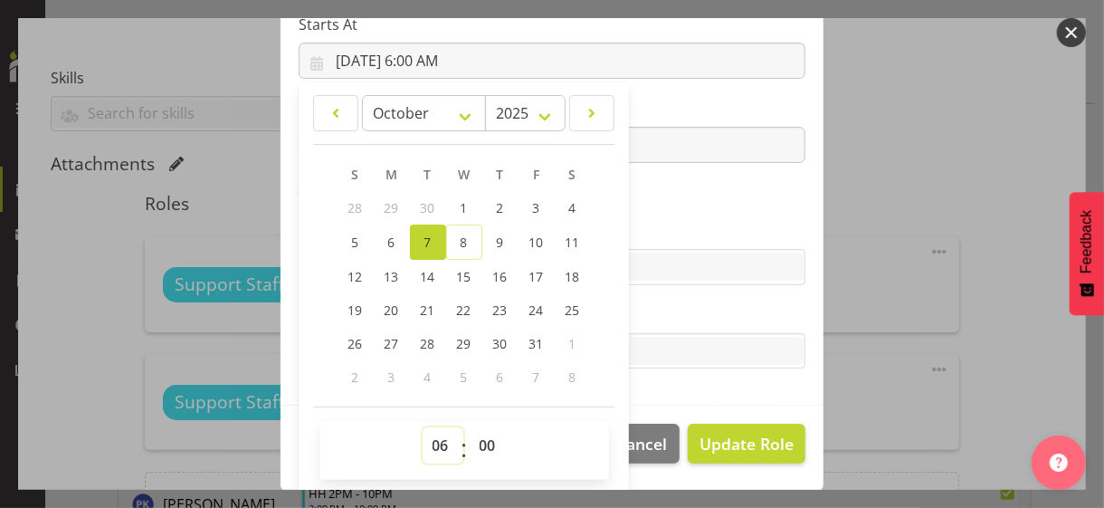
click at [433, 431] on select "00 01 02 03 04 05 06 07 08 09 10 11 12 13 14 15 16 17 18 19 20 21 22 23" at bounding box center [443, 445] width 41 height 36
select select "7"
click at [423, 427] on select "00 01 02 03 04 05 06 07 08 09 10 11 12 13 14 15 16 17 18 19 20 21 22 23" at bounding box center [443, 445] width 41 height 36
type input "[DATE] 7:00 AM"
click at [479, 442] on select "00 01 02 03 04 05 06 07 08 09 10 11 12 13 14 15 16 17 18 19 20 21 22 23 24 25 2…" at bounding box center [490, 445] width 41 height 36
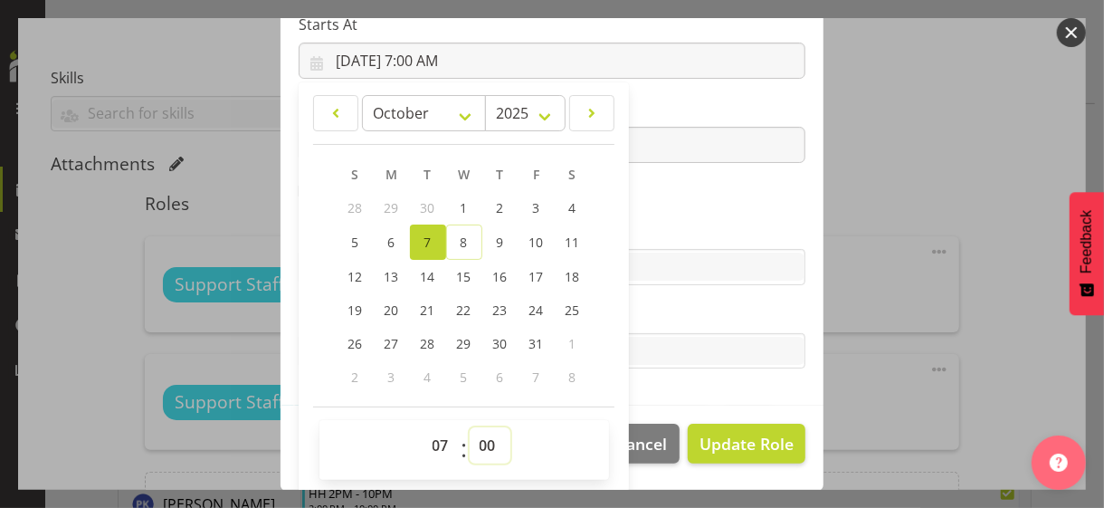
select select "30"
click at [470, 427] on select "00 01 02 03 04 05 06 07 08 09 10 11 12 13 14 15 16 17 18 19 20 21 22 23 24 25 2…" at bounding box center [490, 445] width 41 height 36
type input "[DATE] 7:30 AM"
click at [669, 214] on section "Role CP House Leader Support Staff Wake Role Name Support Staff 1 Starts At [DA…" at bounding box center [552, 110] width 543 height 592
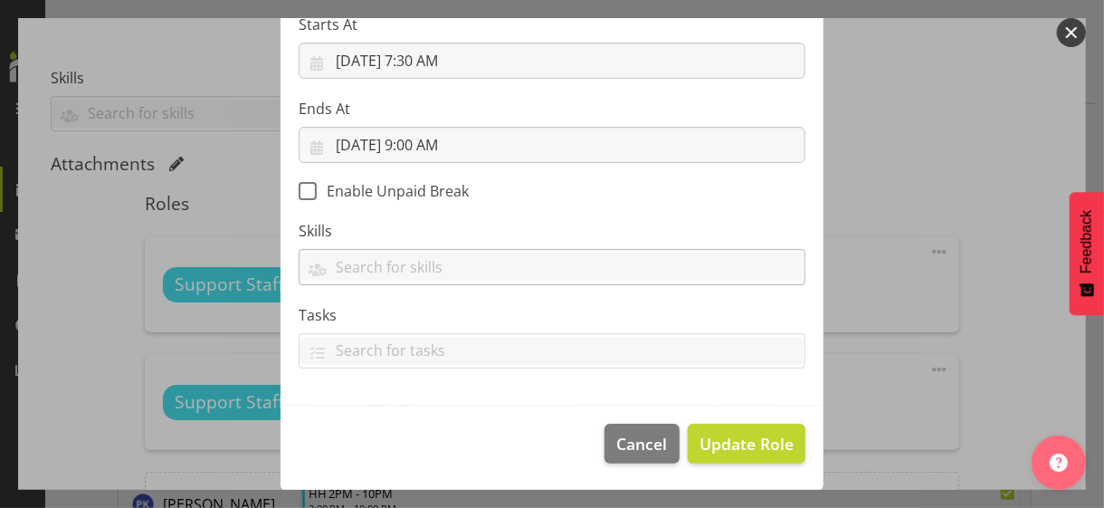
scroll to position [313, 0]
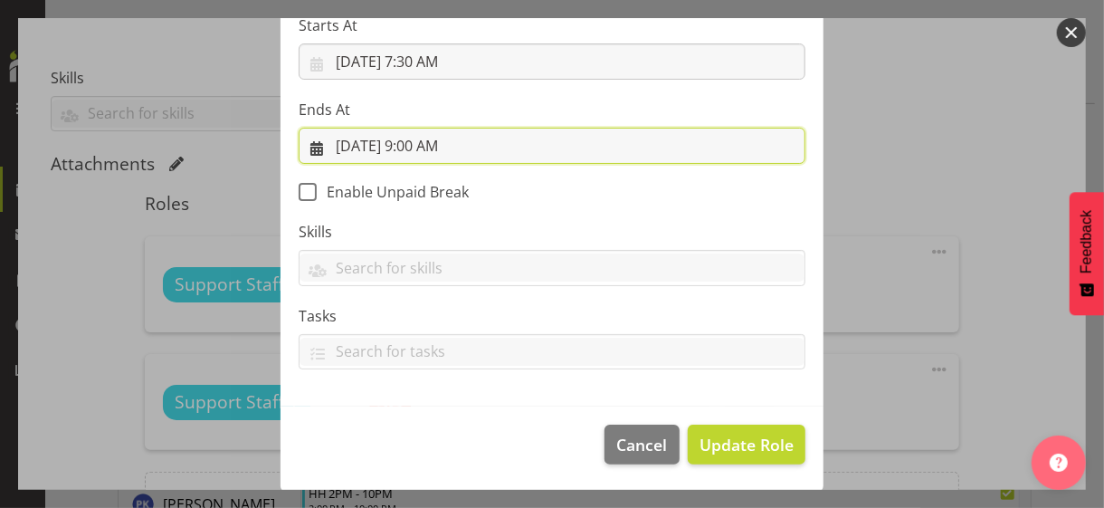
click at [416, 145] on input "[DATE] 9:00 AM" at bounding box center [552, 146] width 507 height 36
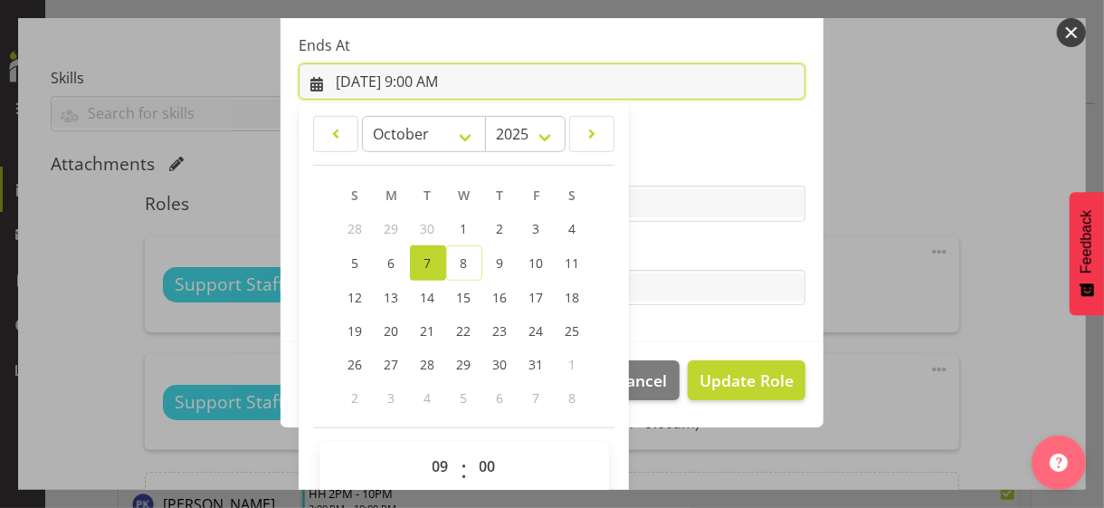
scroll to position [399, 0]
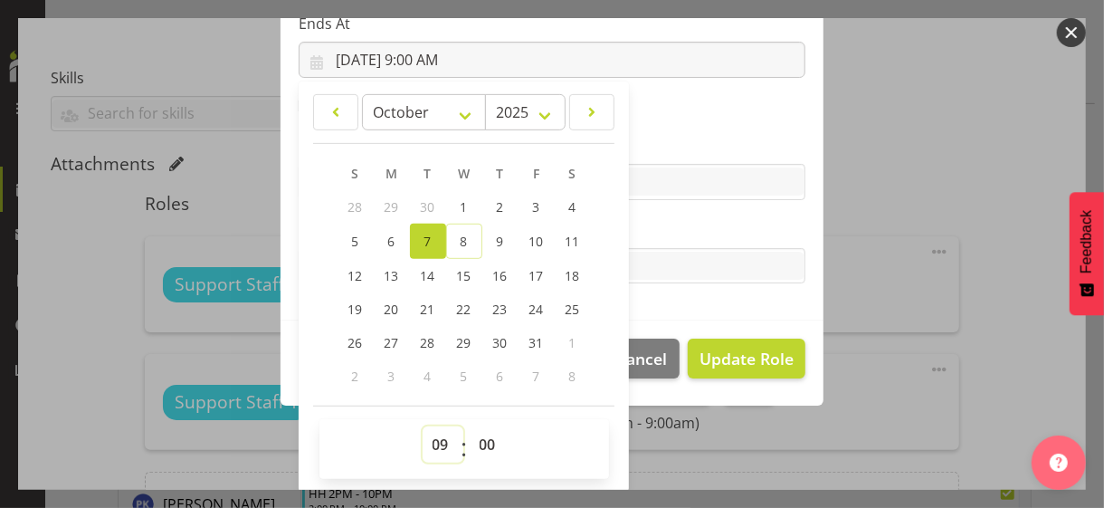
click at [431, 441] on select "00 01 02 03 04 05 06 07 08 09 10 11 12 13 14 15 16 17 18 19 20 21 22 23" at bounding box center [443, 444] width 41 height 36
select select "14"
click at [423, 426] on select "00 01 02 03 04 05 06 07 08 09 10 11 12 13 14 15 16 17 18 19 20 21 22 23" at bounding box center [443, 444] width 41 height 36
type input "[DATE] 2:00 PM"
drag, startPoint x: 640, startPoint y: 226, endPoint x: 693, endPoint y: 290, distance: 82.9
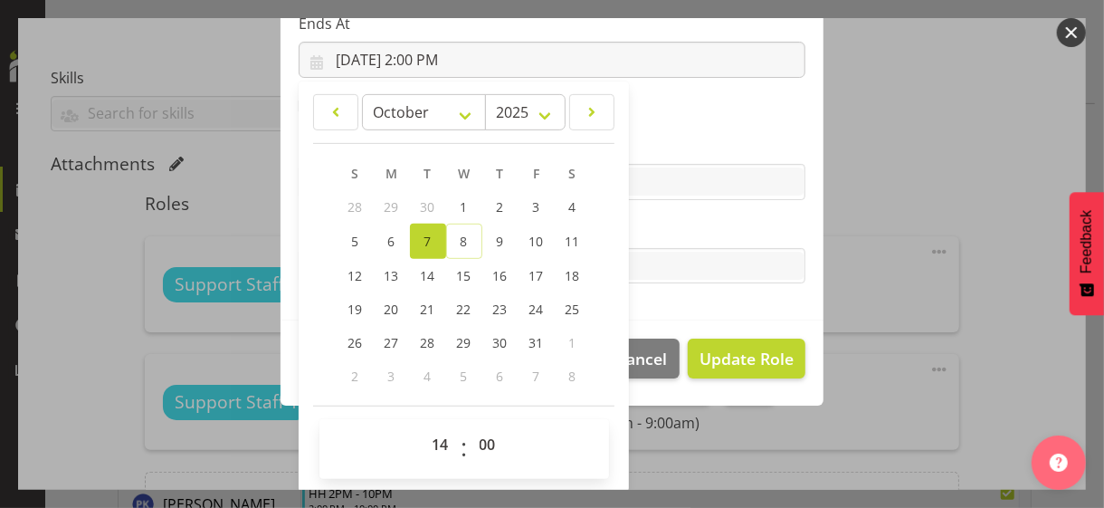
click at [640, 226] on label "Tasks" at bounding box center [552, 230] width 507 height 22
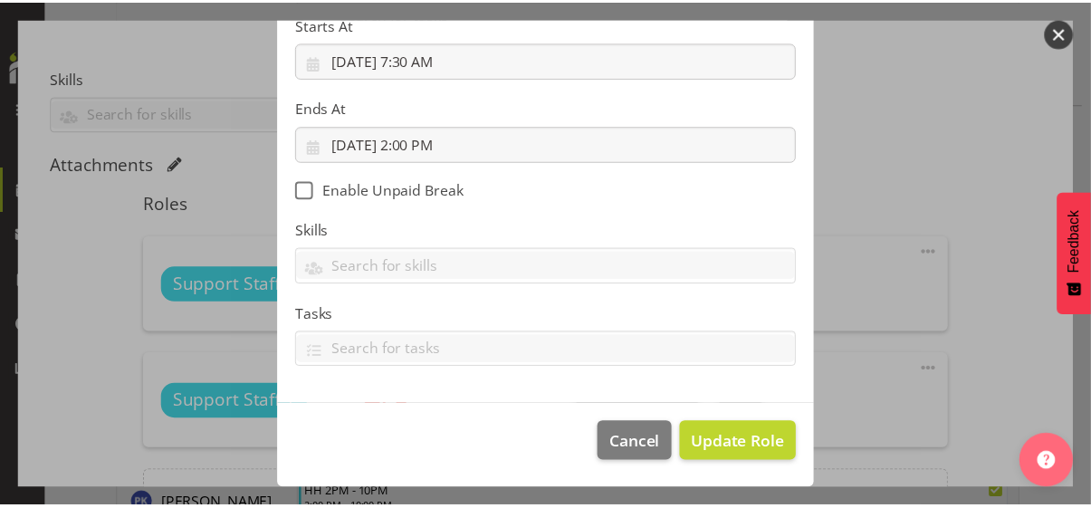
scroll to position [313, 0]
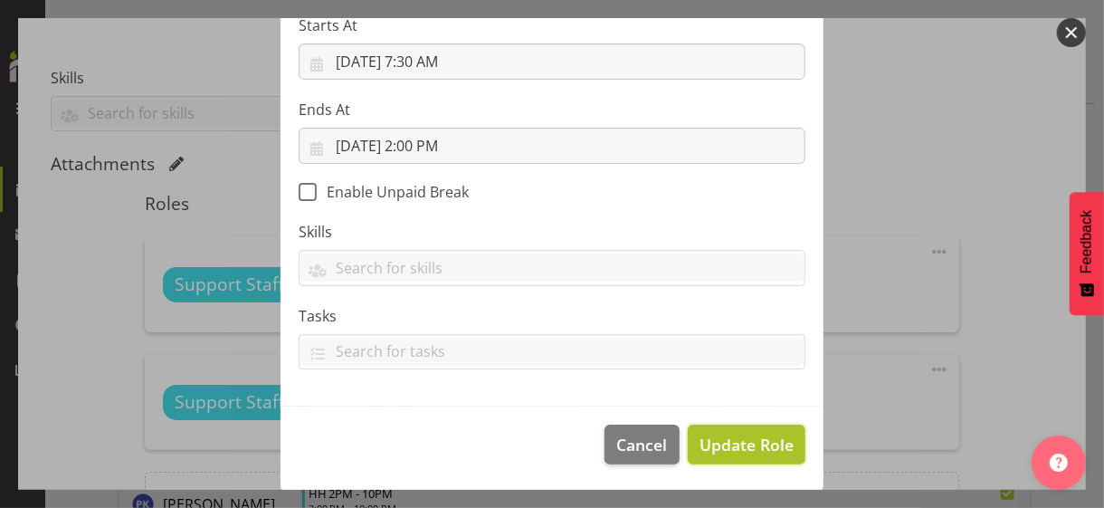
click at [725, 445] on span "Update Role" at bounding box center [747, 445] width 94 height 24
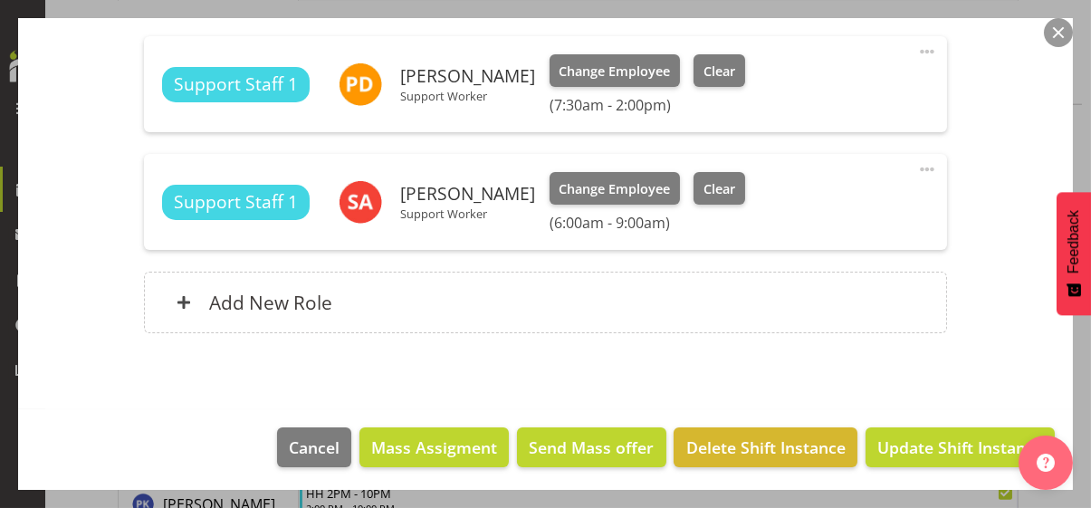
scroll to position [654, 0]
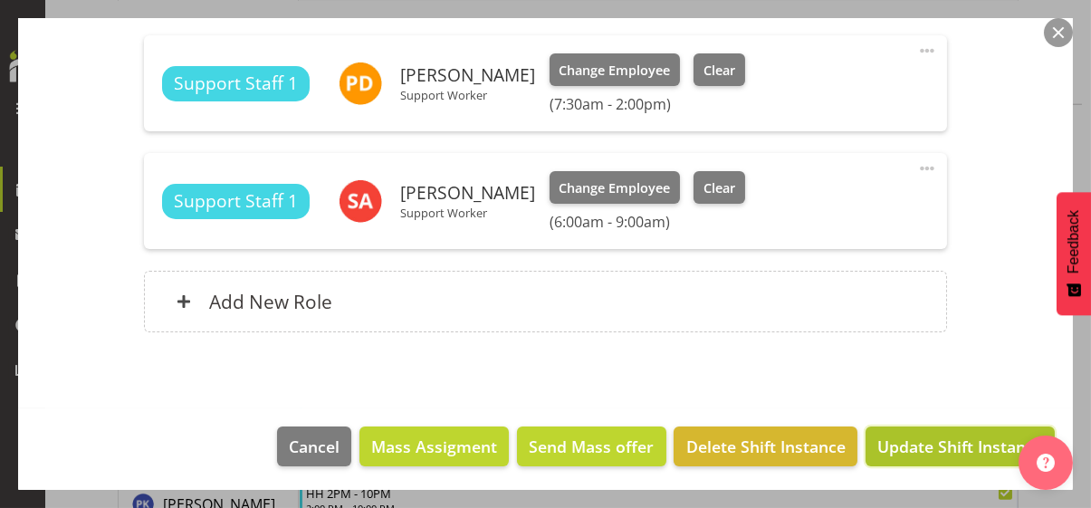
click at [922, 436] on span "Update Shift Instance" at bounding box center [960, 447] width 166 height 24
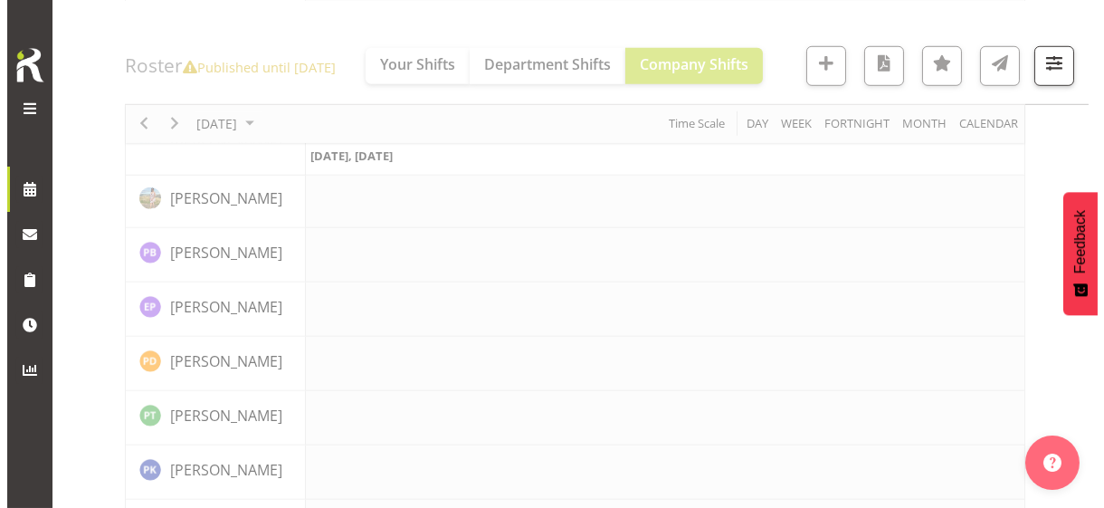
scroll to position [3988, 0]
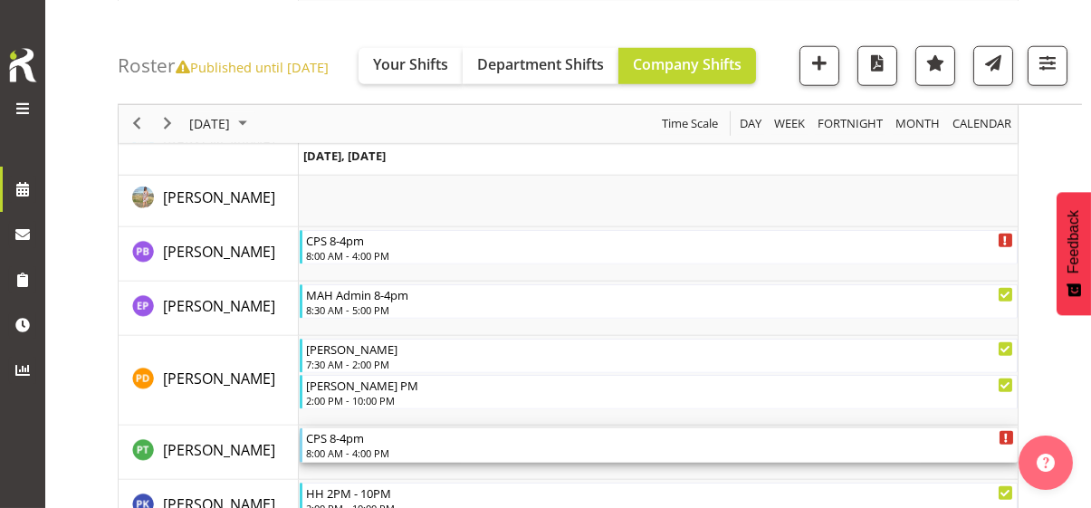
click at [359, 446] on div "8:00 AM - 4:00 PM" at bounding box center [660, 452] width 708 height 14
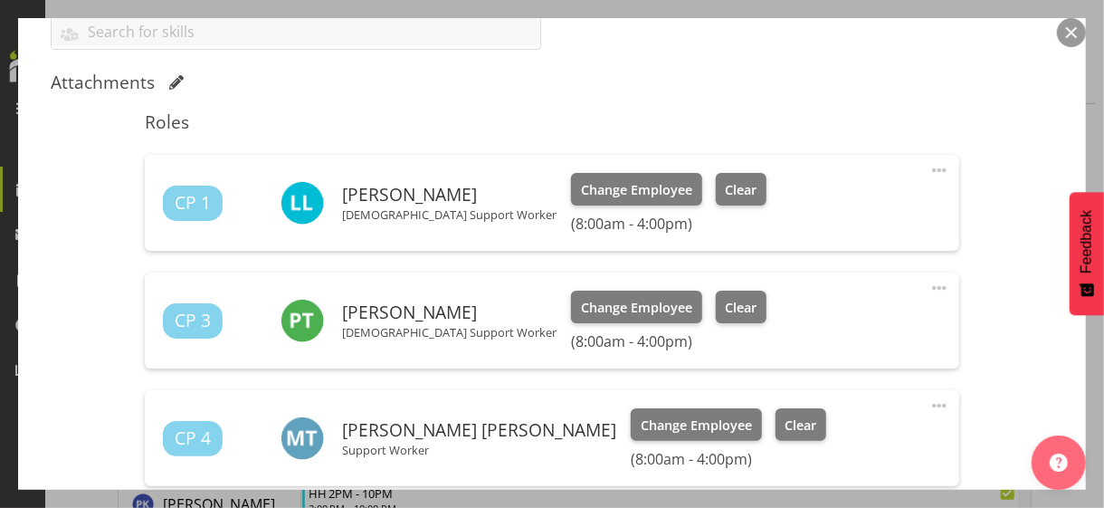
scroll to position [634, 0]
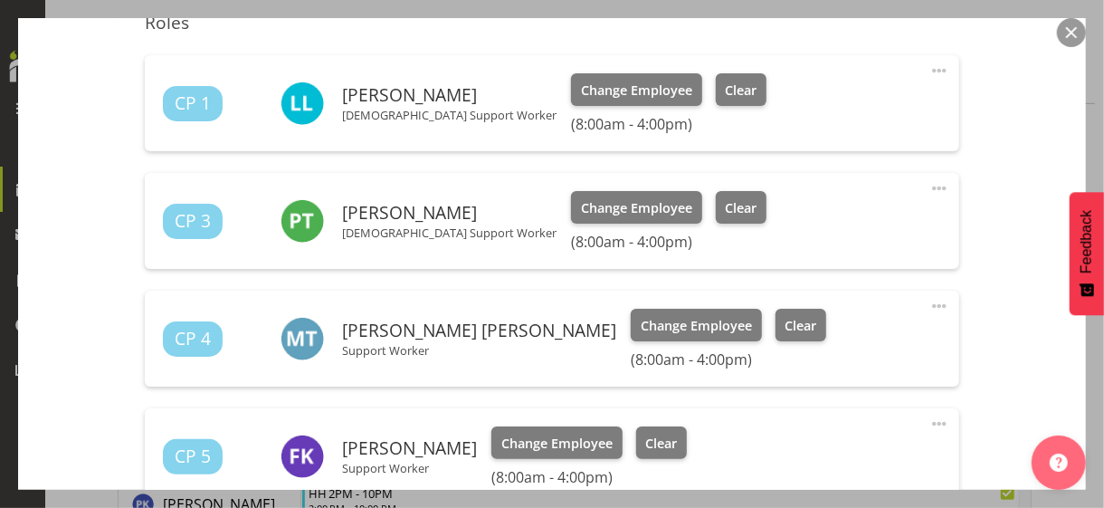
click at [929, 186] on span at bounding box center [940, 188] width 22 height 22
click at [816, 220] on link "Edit" at bounding box center [864, 228] width 174 height 33
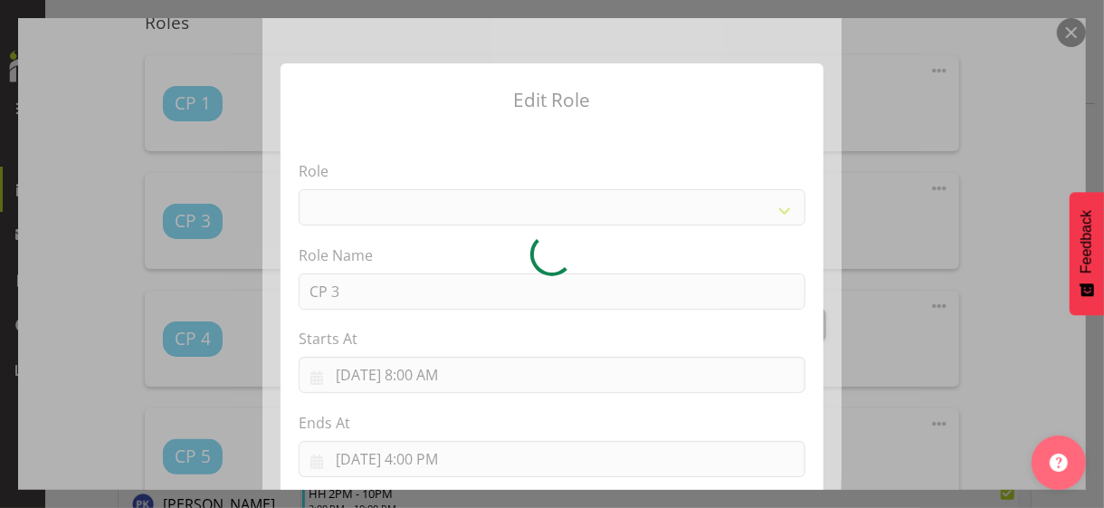
select select
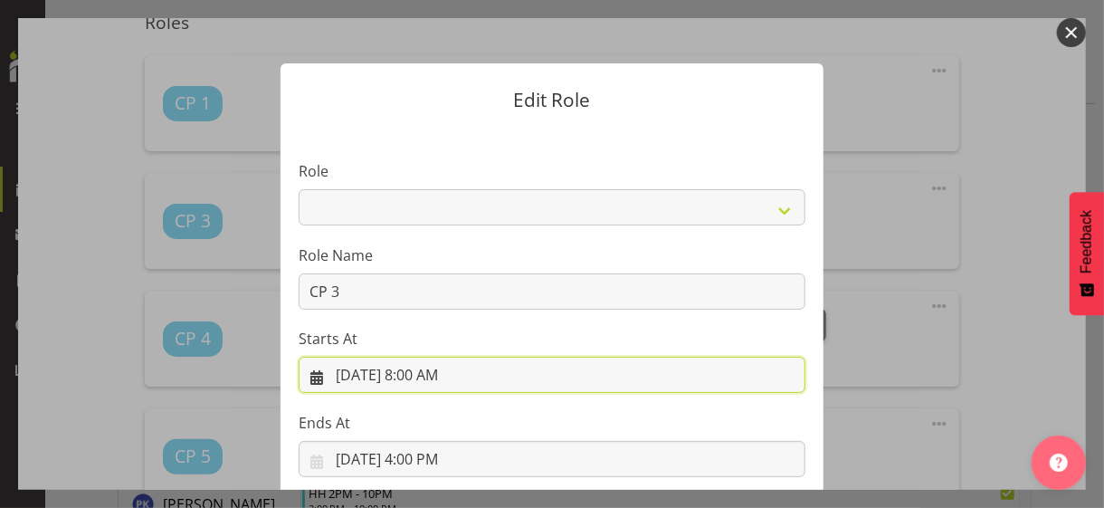
click at [434, 373] on input "[DATE] 8:00 AM" at bounding box center [552, 375] width 507 height 36
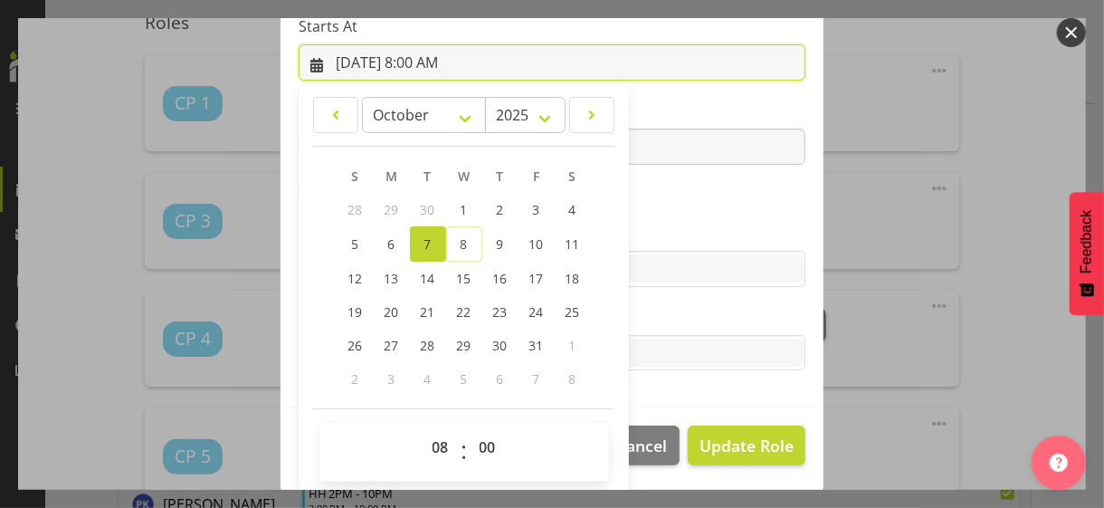
scroll to position [314, 0]
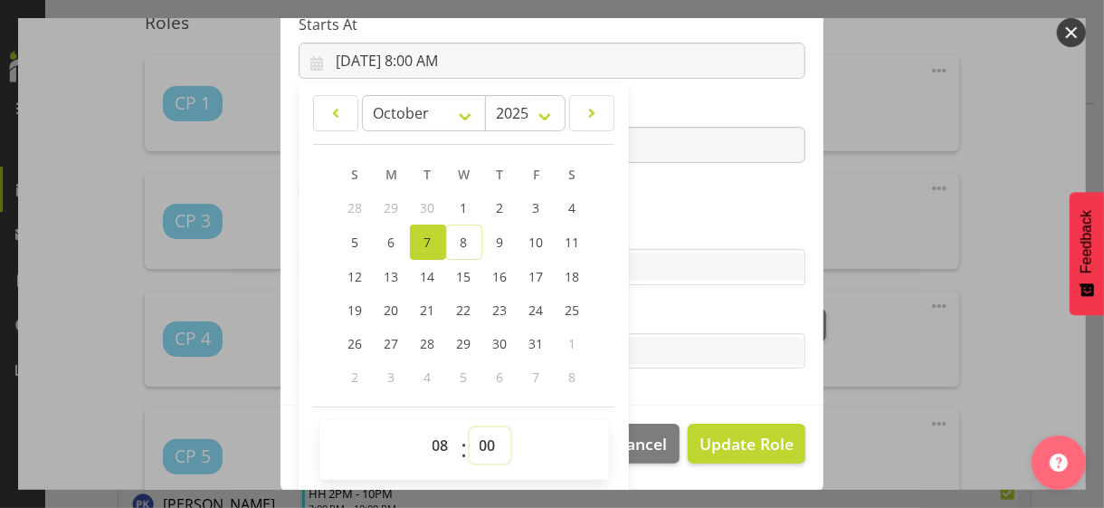
drag, startPoint x: 476, startPoint y: 441, endPoint x: 478, endPoint y: 428, distance: 12.8
click at [476, 440] on select "00 01 02 03 04 05 06 07 08 09 10 11 12 13 14 15 16 17 18 19 20 21 22 23 24 25 2…" at bounding box center [490, 445] width 41 height 36
select select "30"
click at [470, 427] on select "00 01 02 03 04 05 06 07 08 09 10 11 12 13 14 15 16 17 18 19 20 21 22 23 24 25 2…" at bounding box center [490, 445] width 41 height 36
type input "[DATE] 8:30 AM"
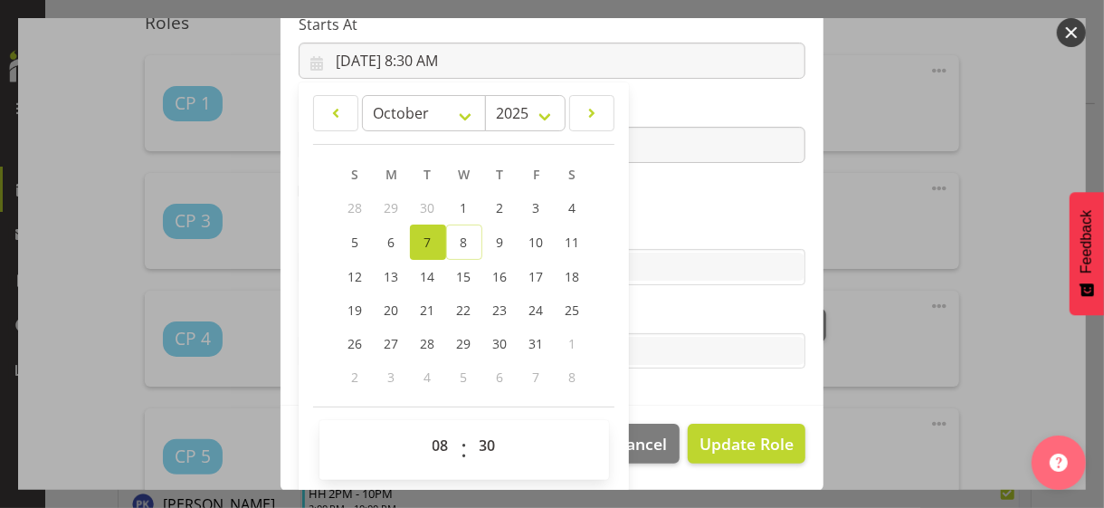
click at [657, 204] on section "Role CP House Leader Support Staff Wake Role Name CP 3 Starts At [DATE] 8:30 AM…" at bounding box center [552, 110] width 543 height 592
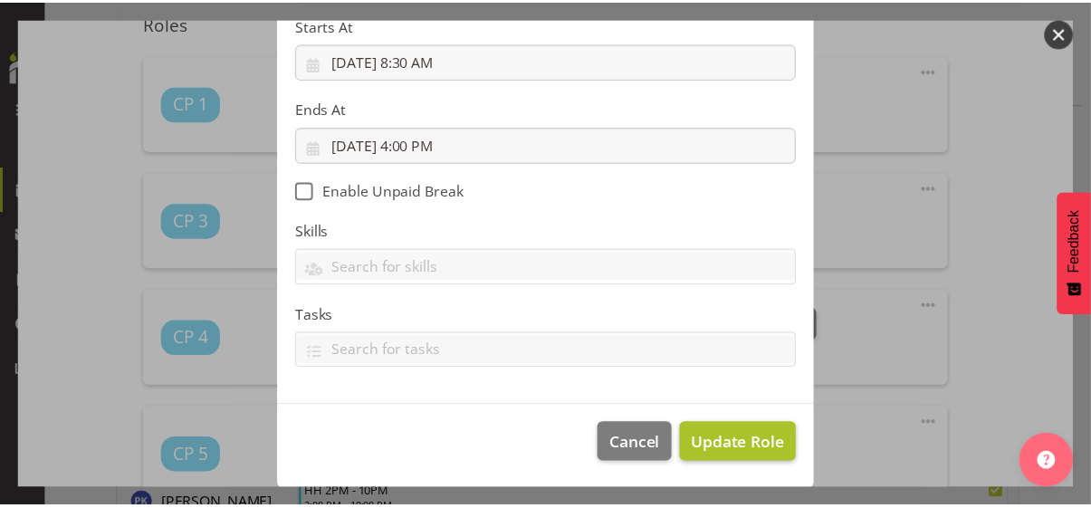
scroll to position [313, 0]
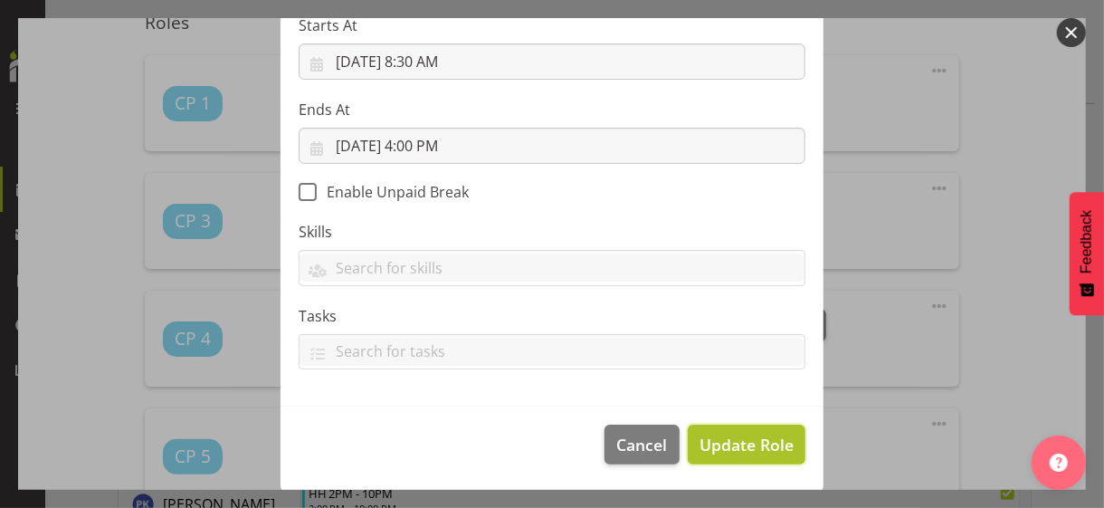
click at [728, 447] on span "Update Role" at bounding box center [747, 445] width 94 height 24
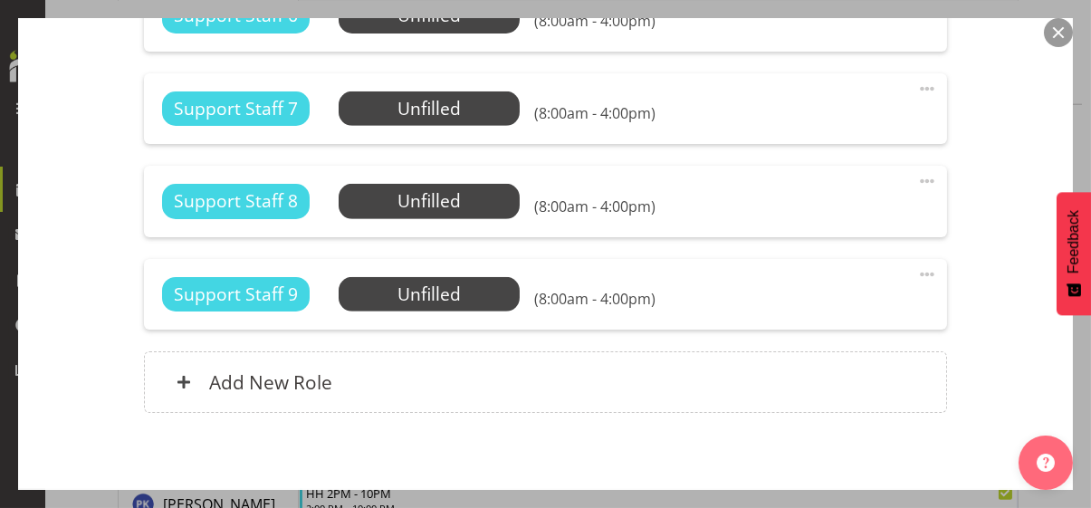
scroll to position [2009, 0]
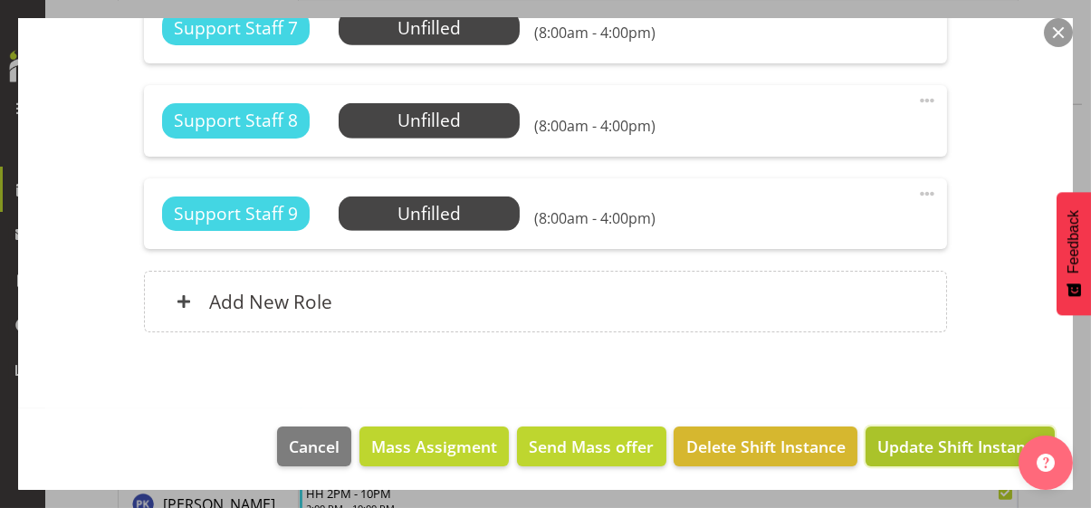
click at [927, 437] on span "Update Shift Instance" at bounding box center [960, 447] width 166 height 24
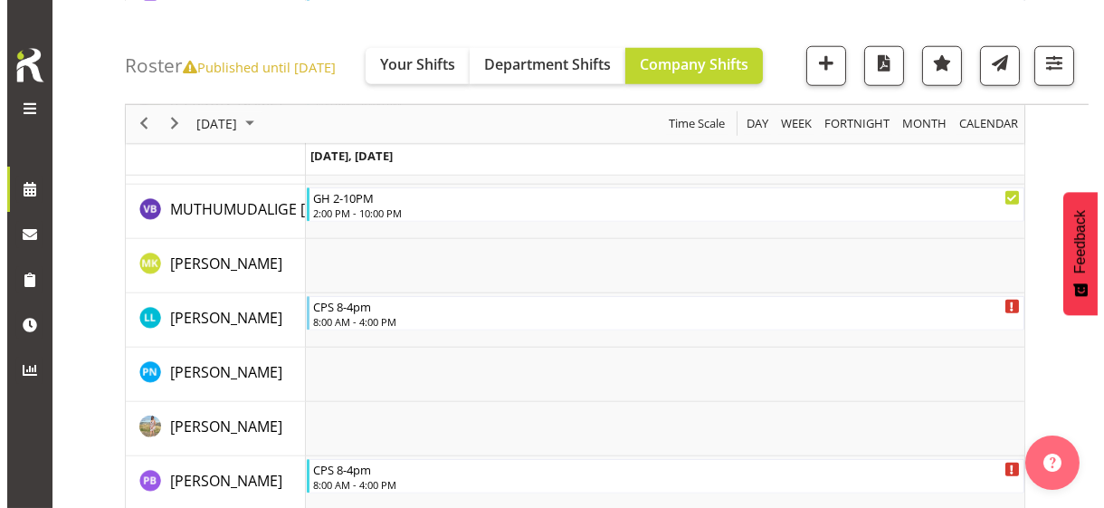
scroll to position [3534, 0]
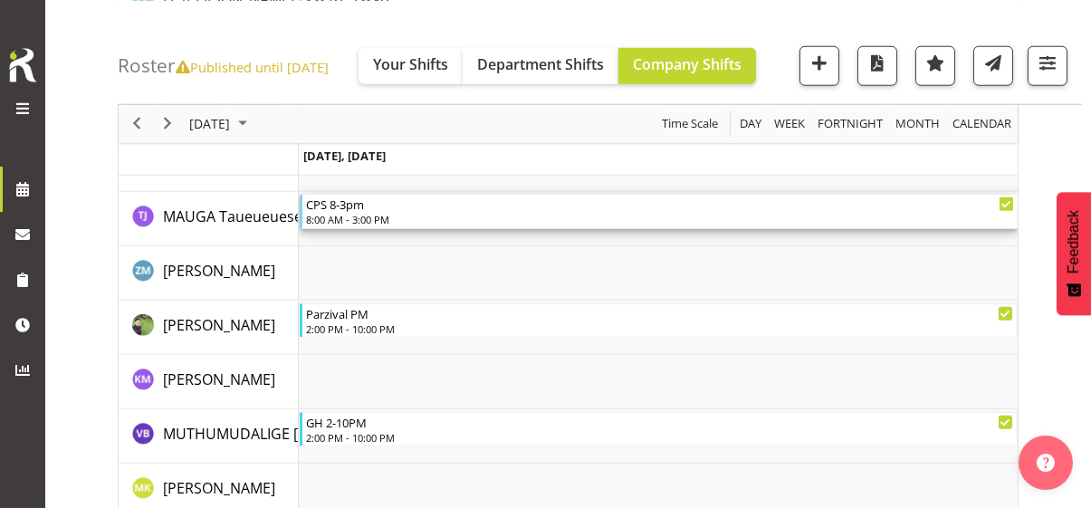
click at [368, 216] on div "8:00 AM - 3:00 PM" at bounding box center [660, 219] width 708 height 14
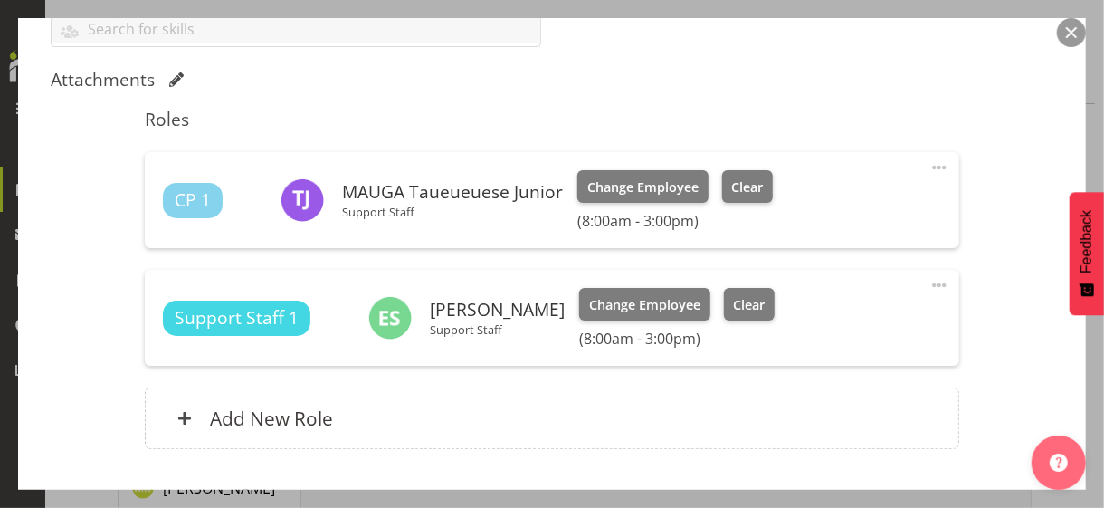
scroll to position [543, 0]
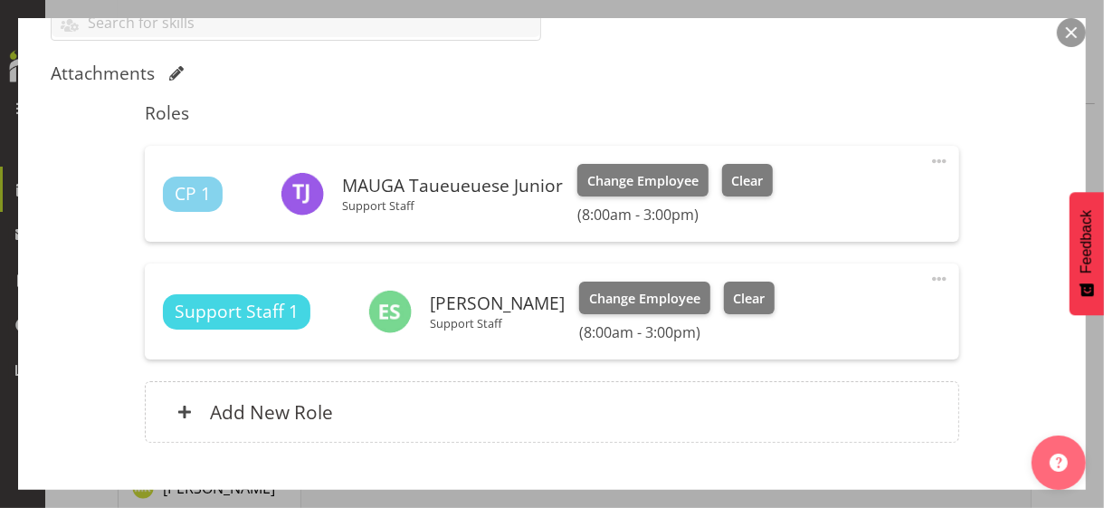
click at [929, 158] on span at bounding box center [940, 161] width 22 height 22
click at [807, 195] on link "Edit" at bounding box center [864, 201] width 174 height 33
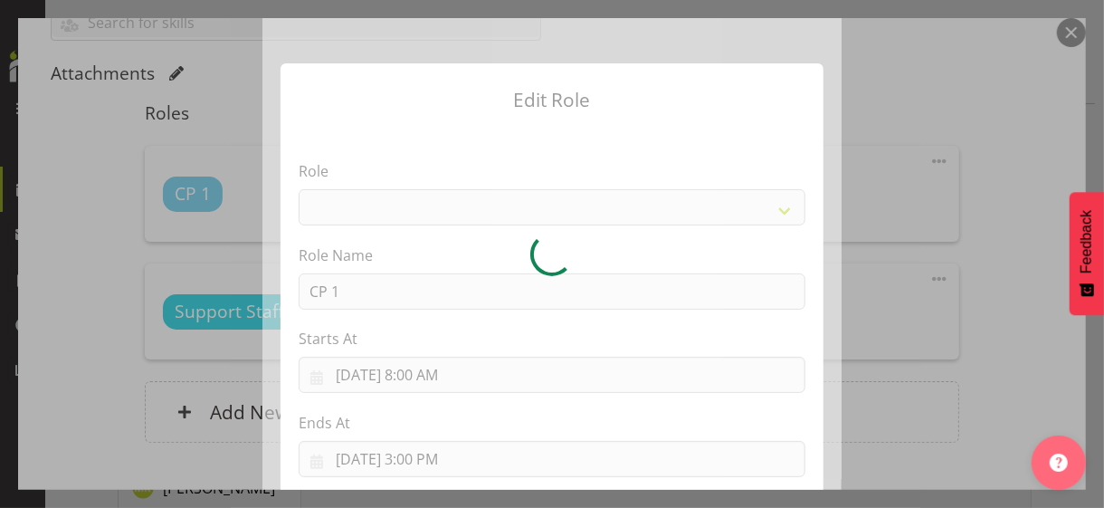
select select
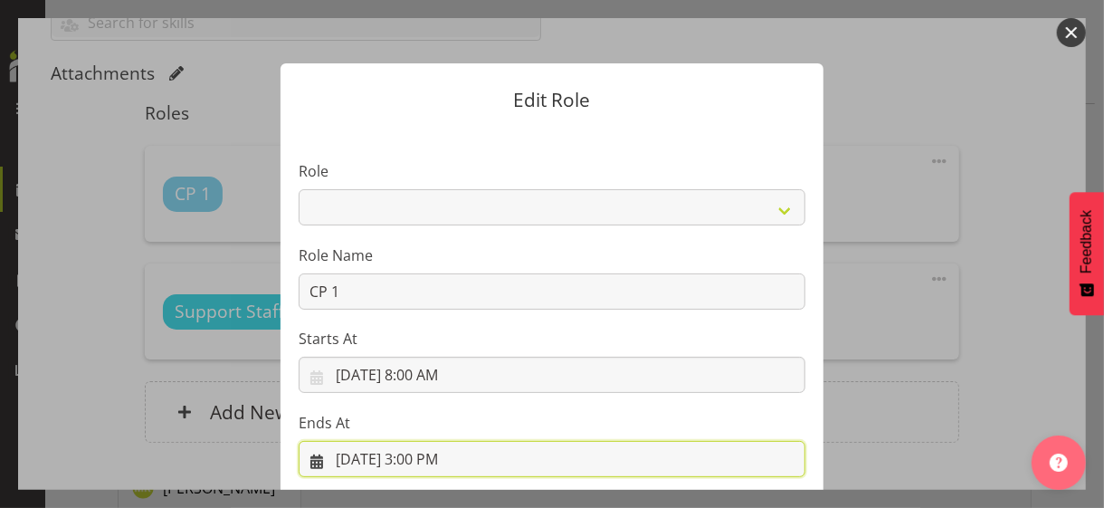
click at [425, 456] on input "[DATE] 3:00 PM" at bounding box center [552, 459] width 507 height 36
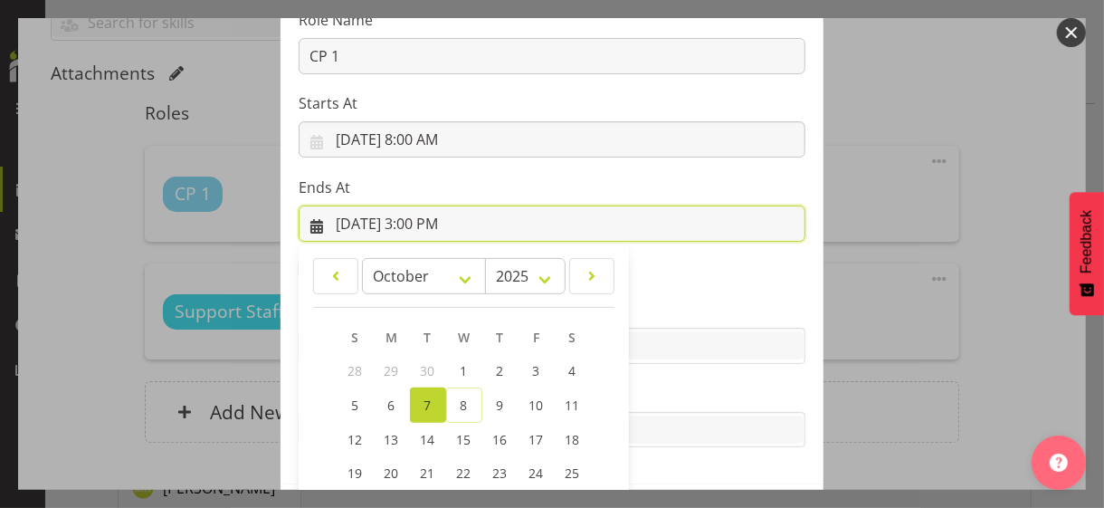
scroll to position [399, 0]
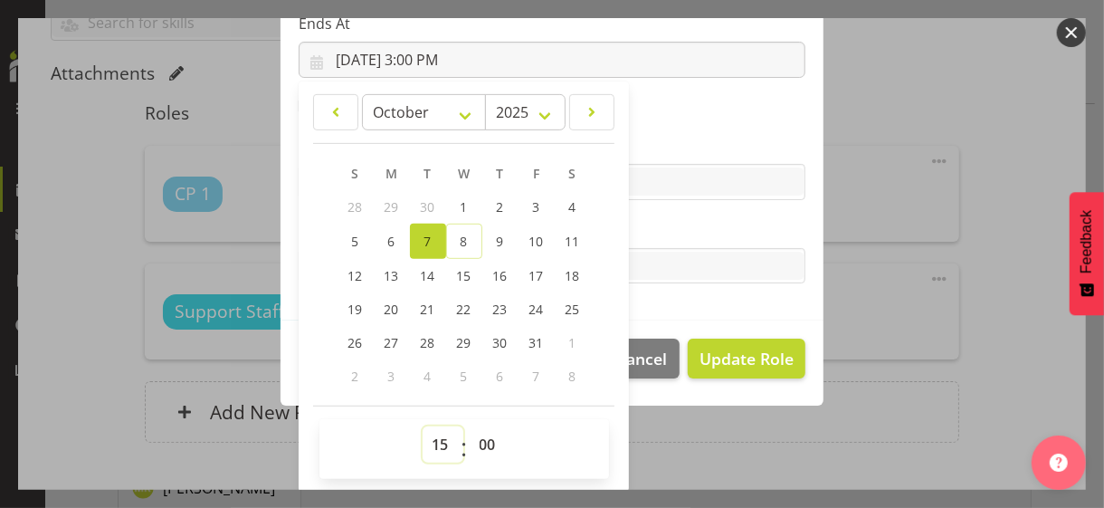
click at [428, 440] on select "00 01 02 03 04 05 06 07 08 09 10 11 12 13 14 15 16 17 18 19 20 21 22 23" at bounding box center [443, 444] width 41 height 36
select select "16"
click at [423, 426] on select "00 01 02 03 04 05 06 07 08 09 10 11 12 13 14 15 16 17 18 19 20 21 22 23" at bounding box center [443, 444] width 41 height 36
type input "[DATE] 4:00 PM"
click at [654, 226] on label "Tasks" at bounding box center [552, 230] width 507 height 22
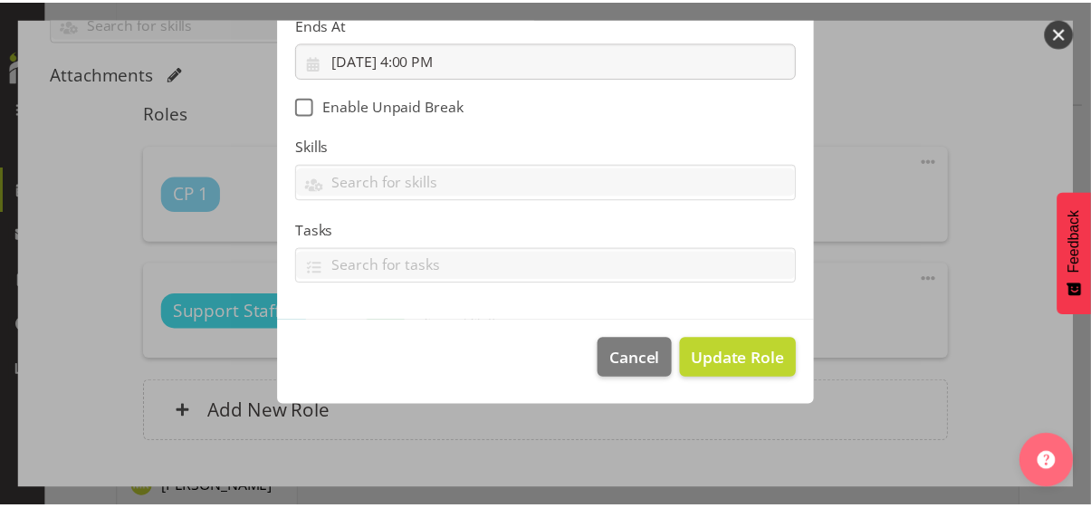
scroll to position [313, 0]
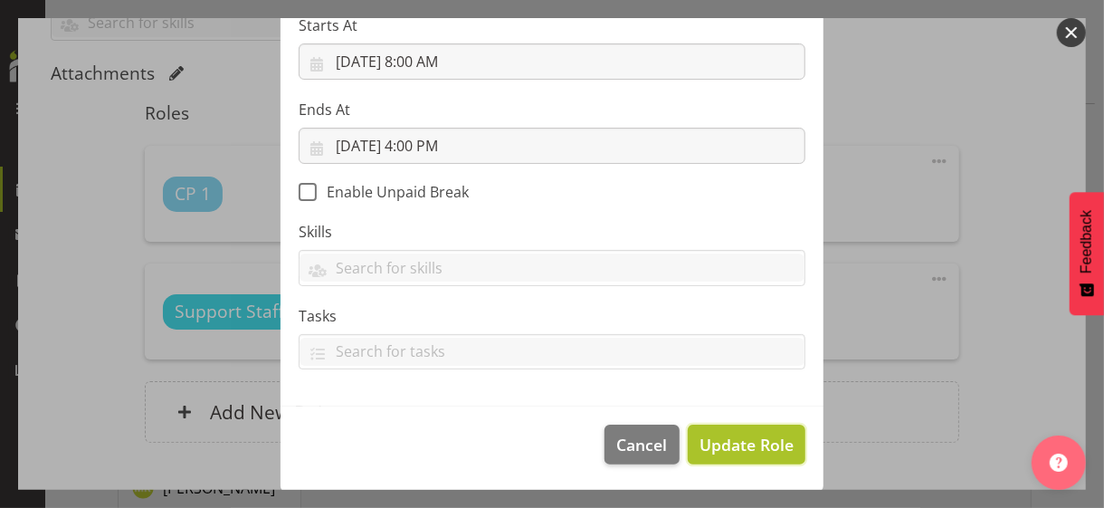
click at [741, 441] on span "Update Role" at bounding box center [747, 445] width 94 height 24
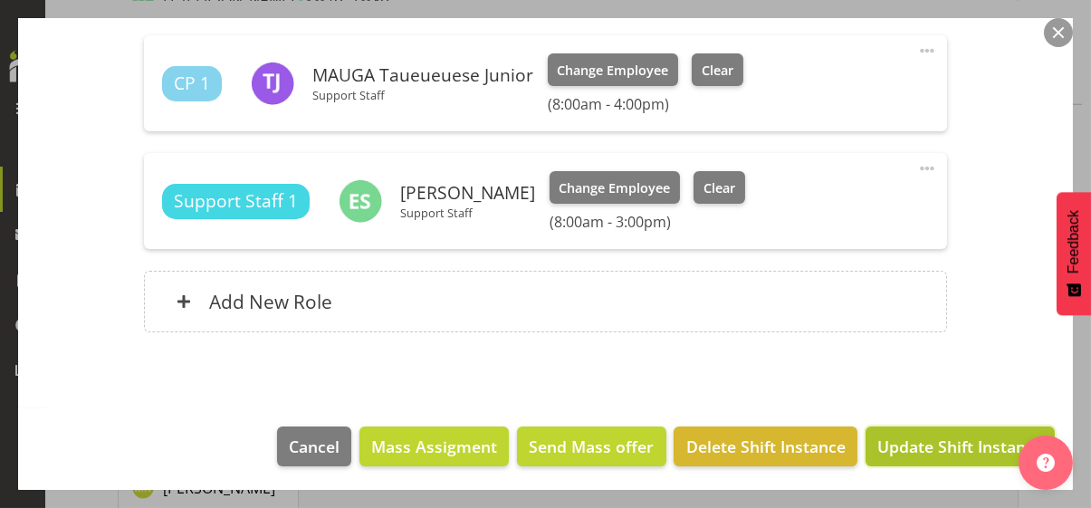
click at [911, 444] on span "Update Shift Instance" at bounding box center [960, 447] width 166 height 24
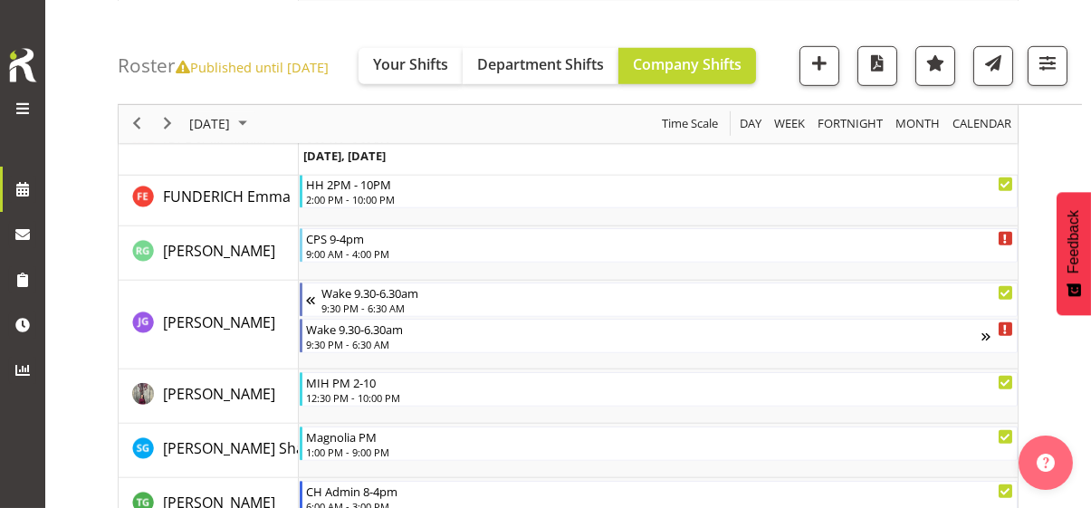
scroll to position [3534, 0]
